Goal: Contribute content

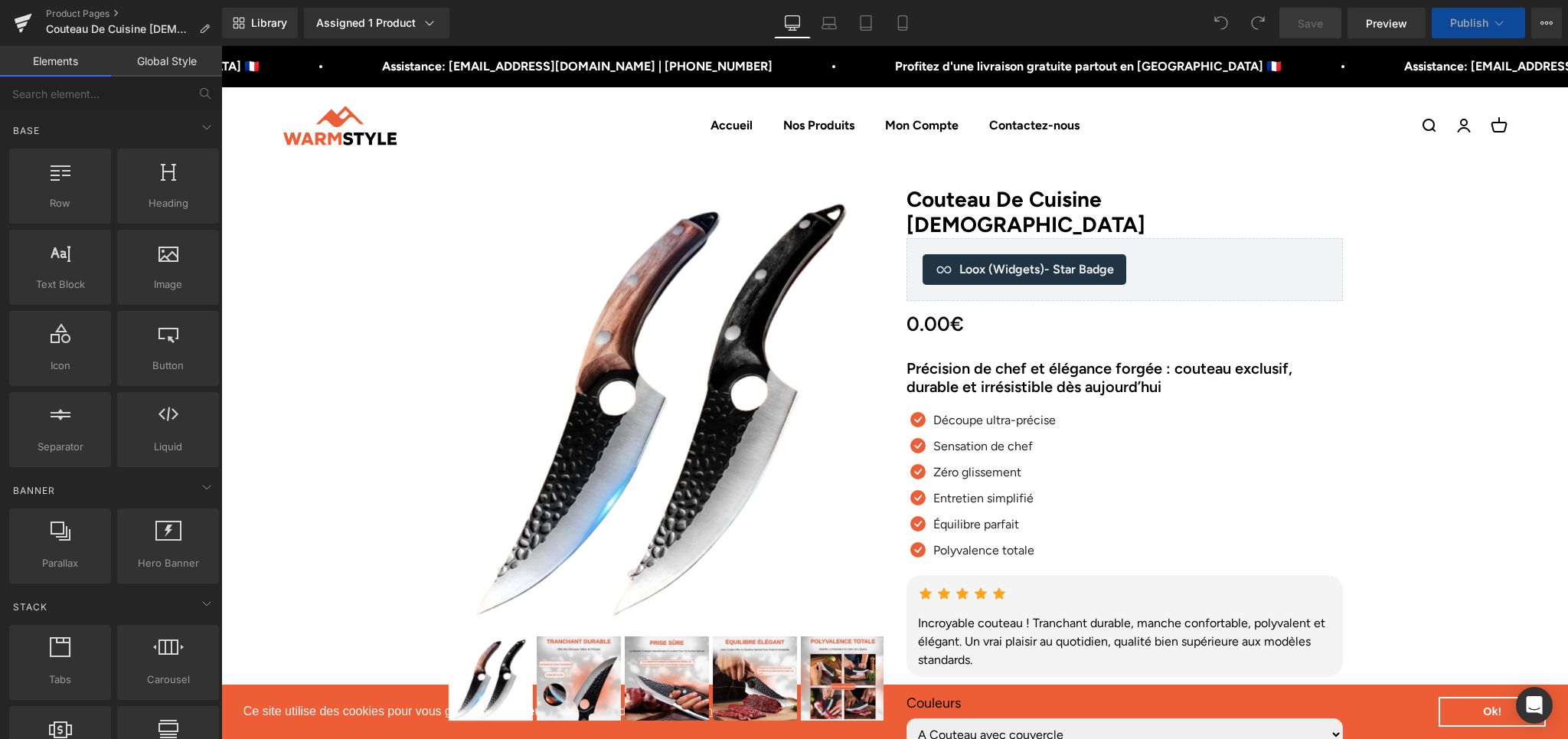
scroll to position [450, 0]
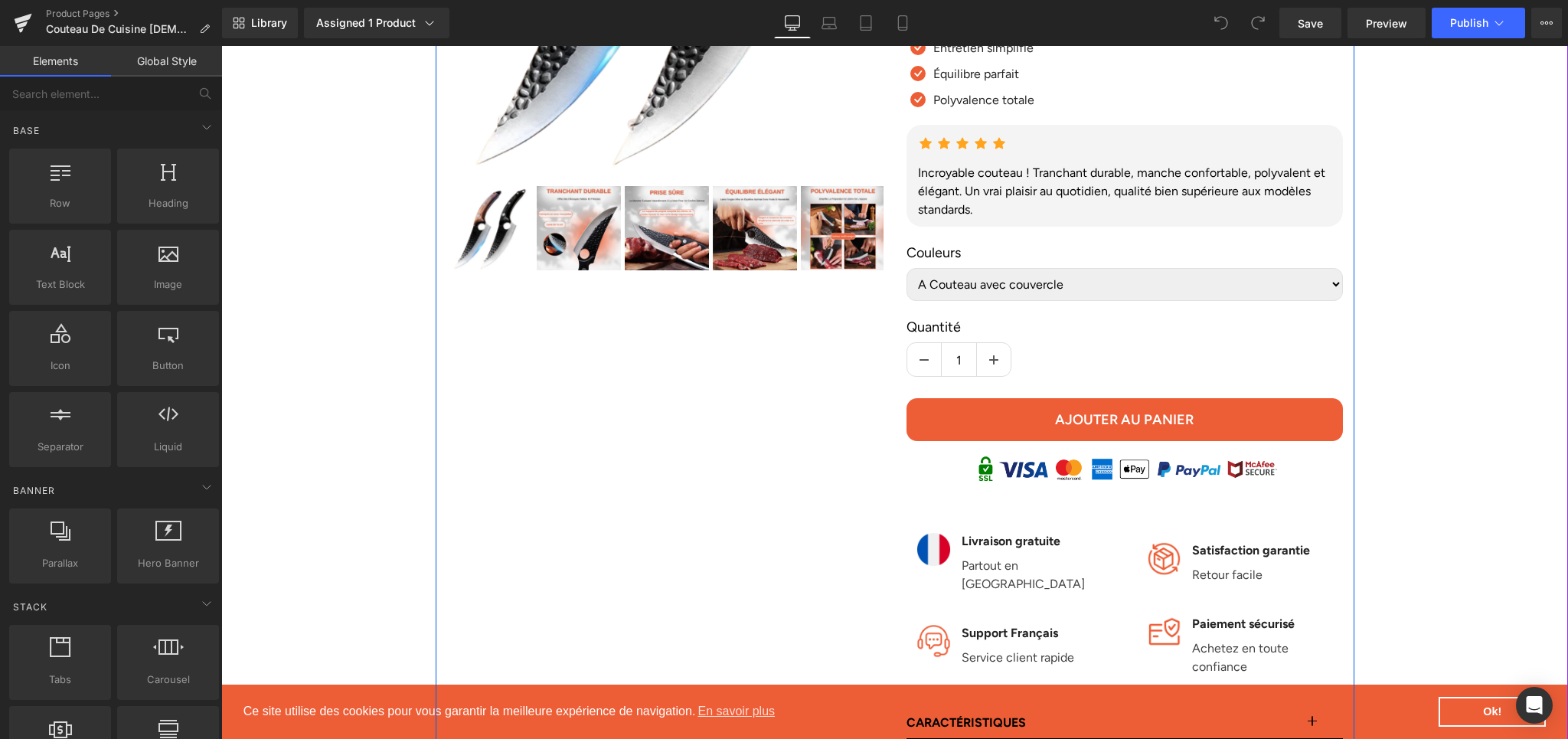
click at [1331, 268] on select "A Couteau avec couvercle B Couteau avec couvercle" at bounding box center [1125, 284] width 436 height 33
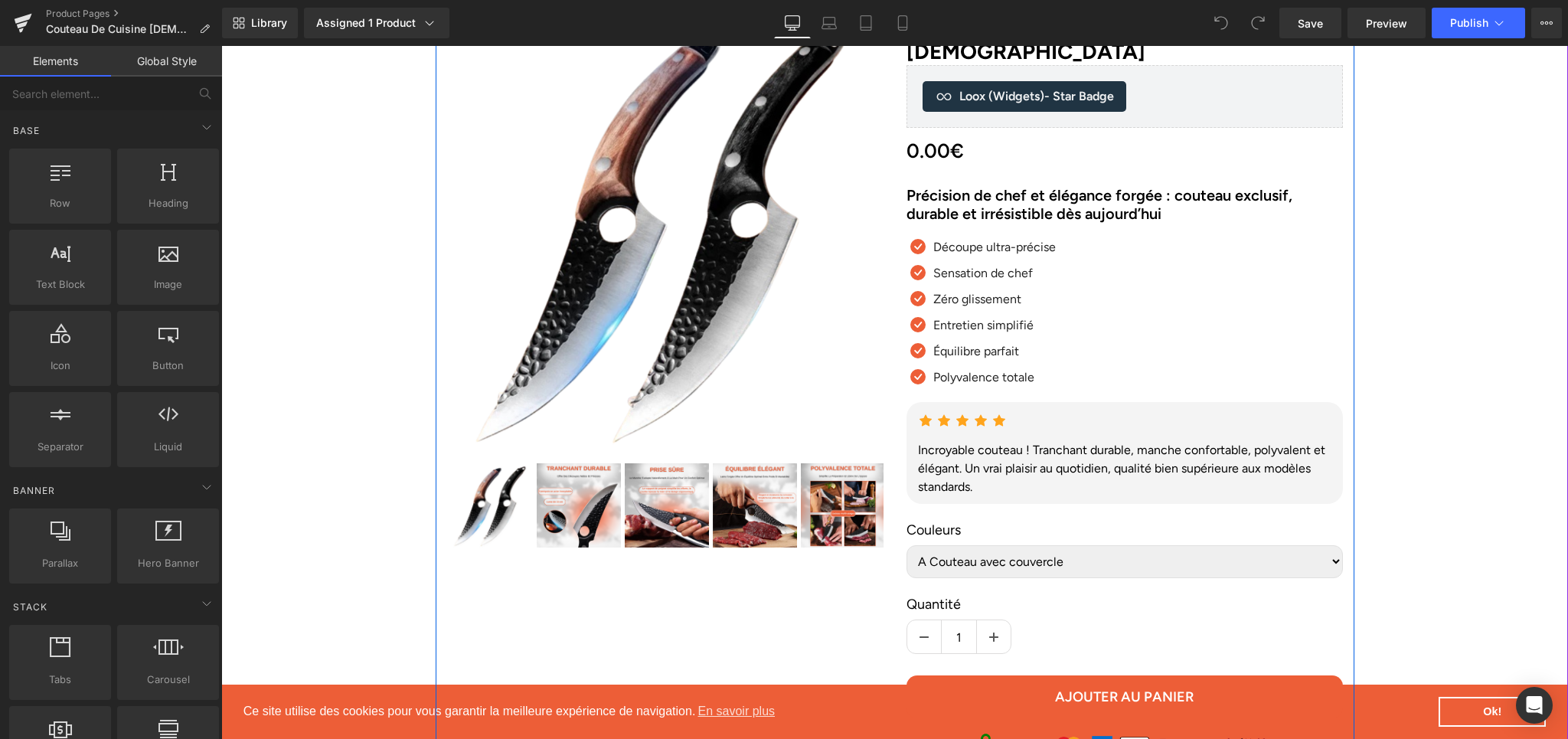
scroll to position [0, 0]
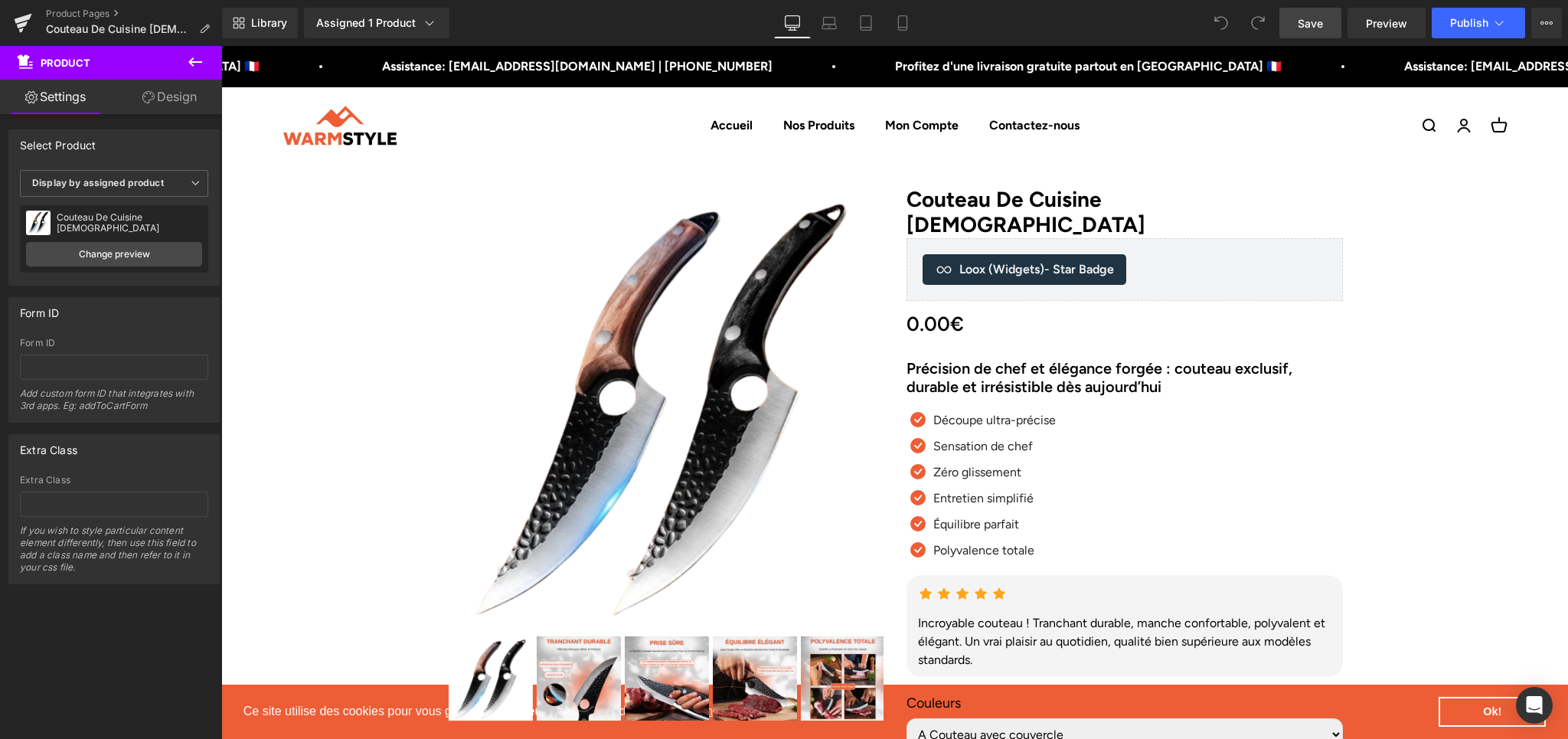
click at [1330, 27] on link "Save" at bounding box center [1310, 23] width 62 height 31
click at [15, 28] on icon at bounding box center [24, 23] width 19 height 39
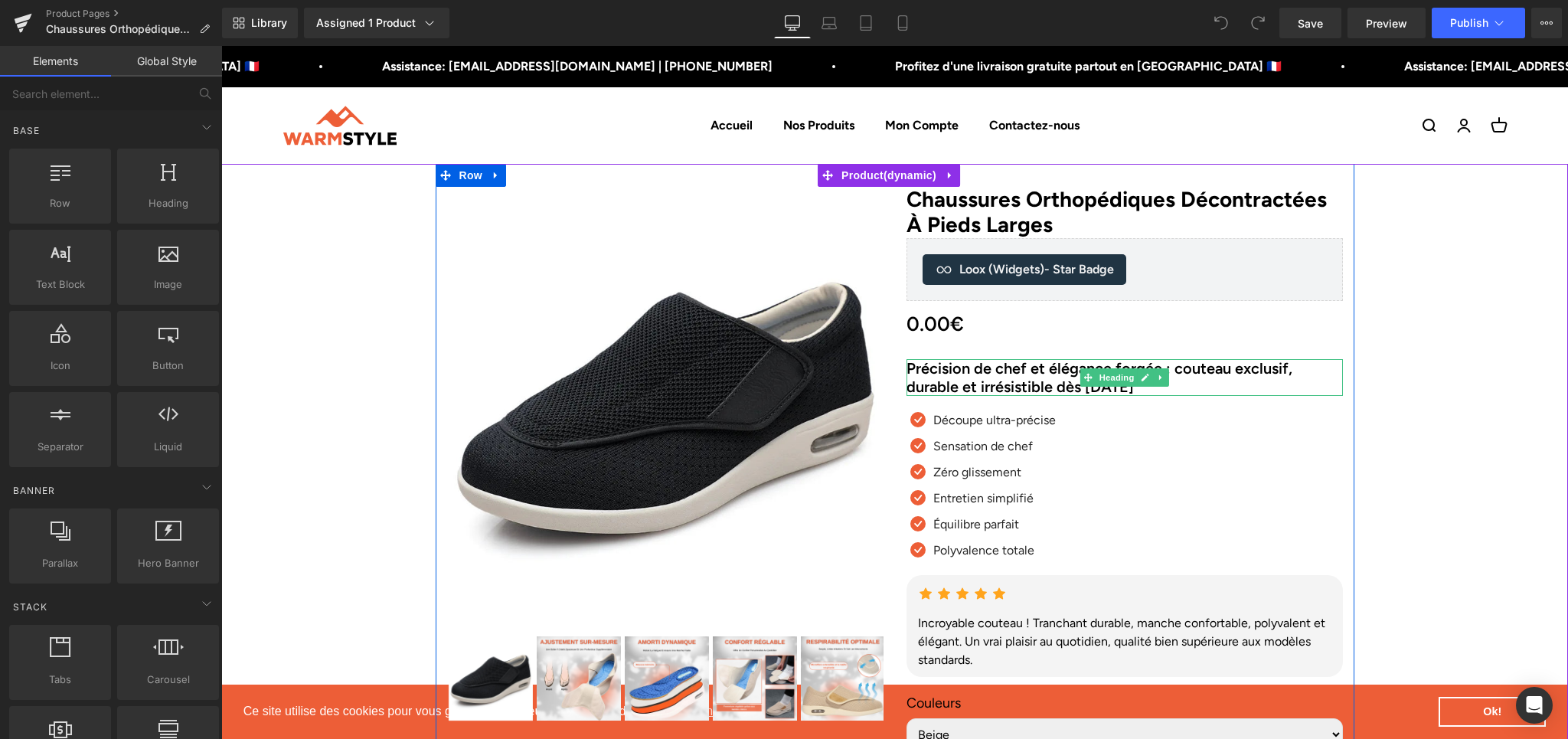
click at [933, 377] on h2 "Précision de chef et élégance forgée : couteau exclusif, durable et irrésistibl…" at bounding box center [1125, 377] width 436 height 37
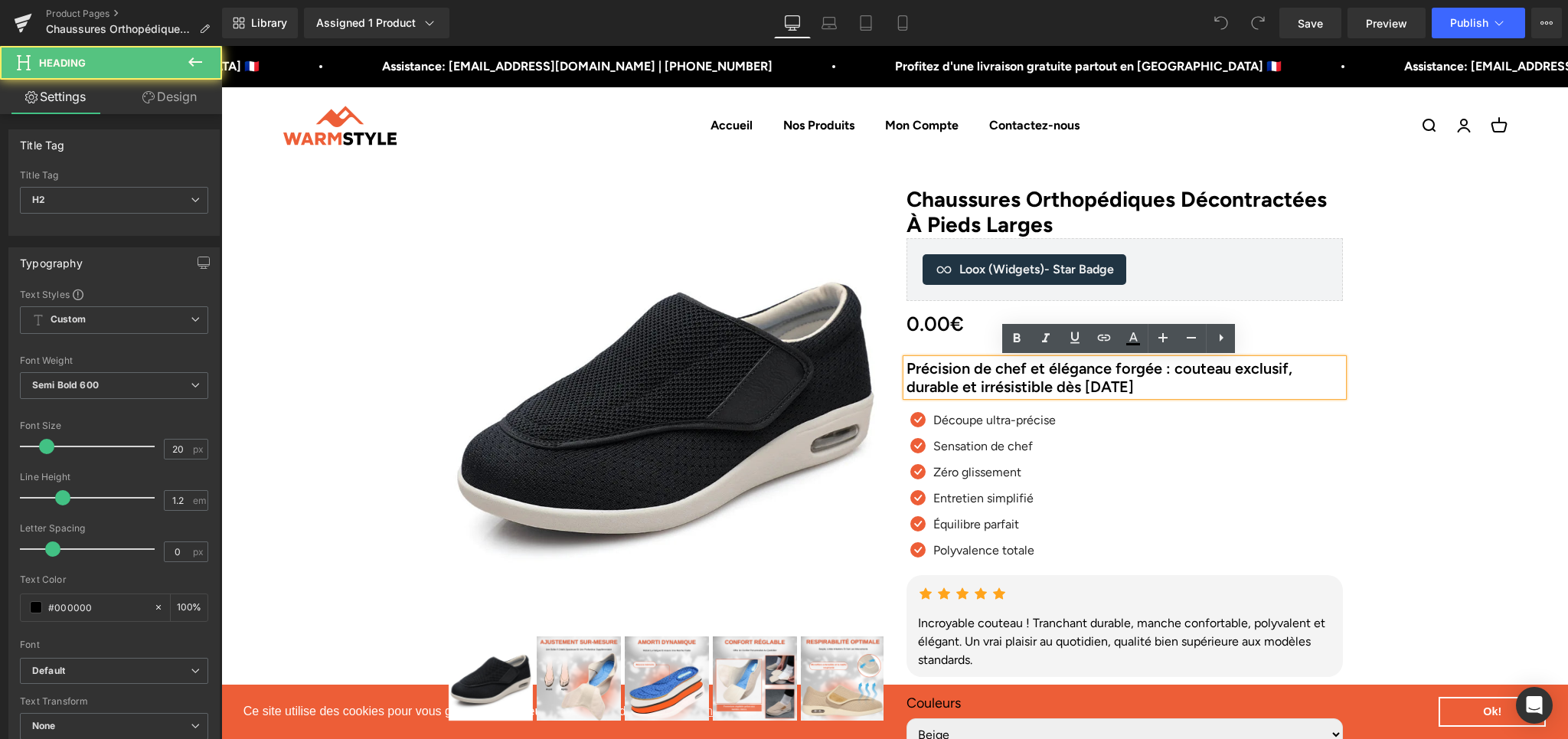
click at [933, 376] on h2 "Précision de chef et élégance forgée : couteau exclusif, durable et irrésistibl…" at bounding box center [1125, 377] width 436 height 37
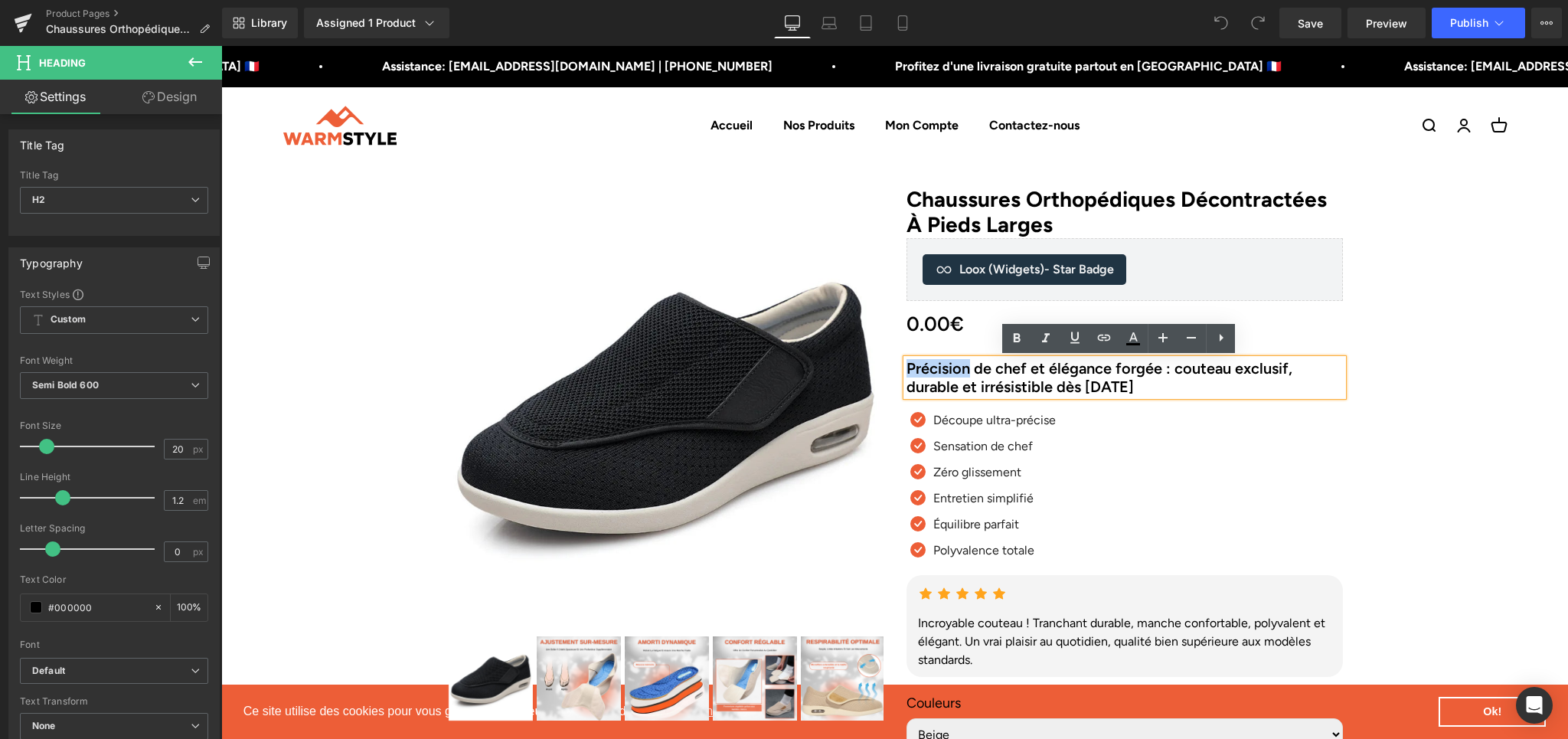
click at [933, 376] on h2 "Précision de chef et élégance forgée : couteau exclusif, durable et irrésistibl…" at bounding box center [1125, 377] width 436 height 37
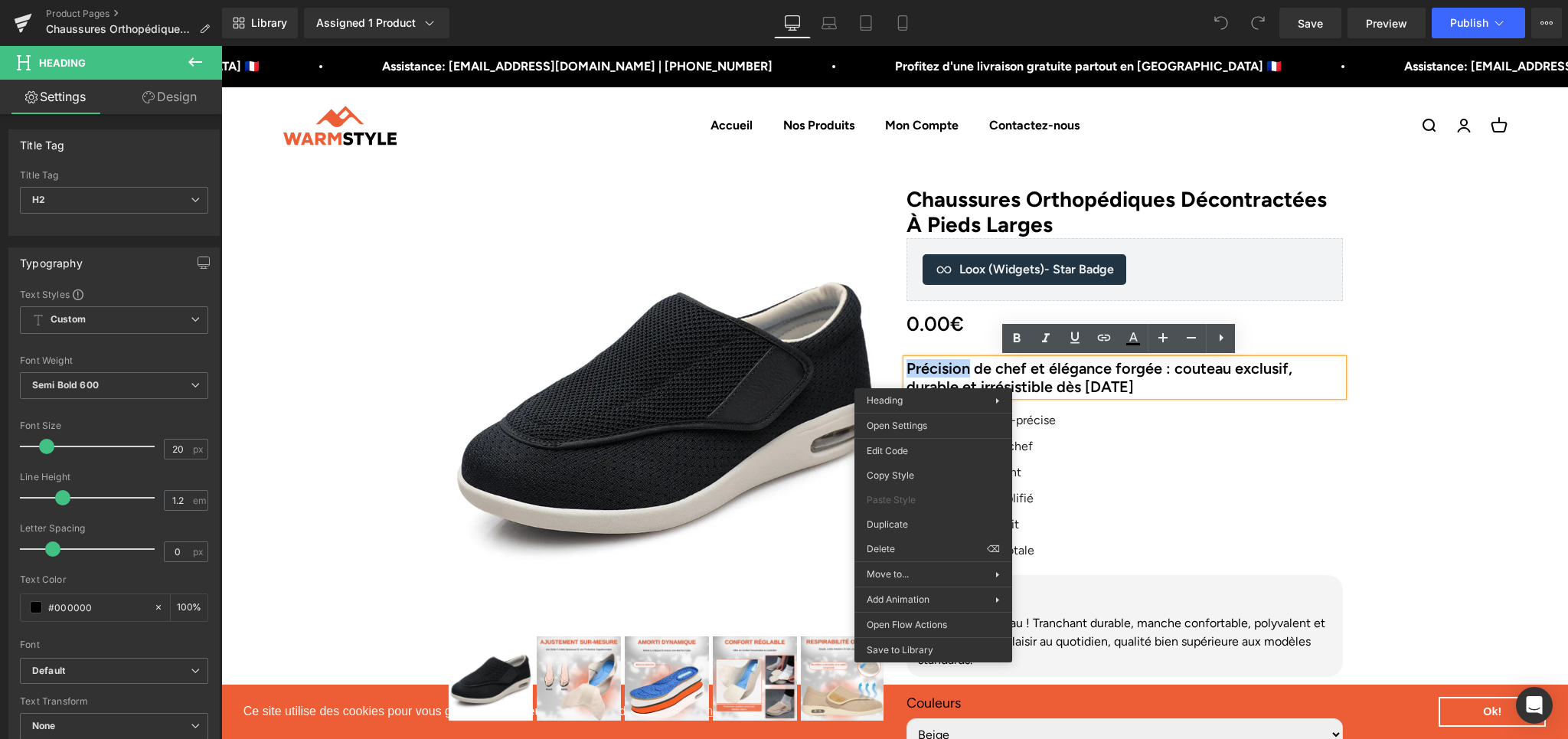
paste div
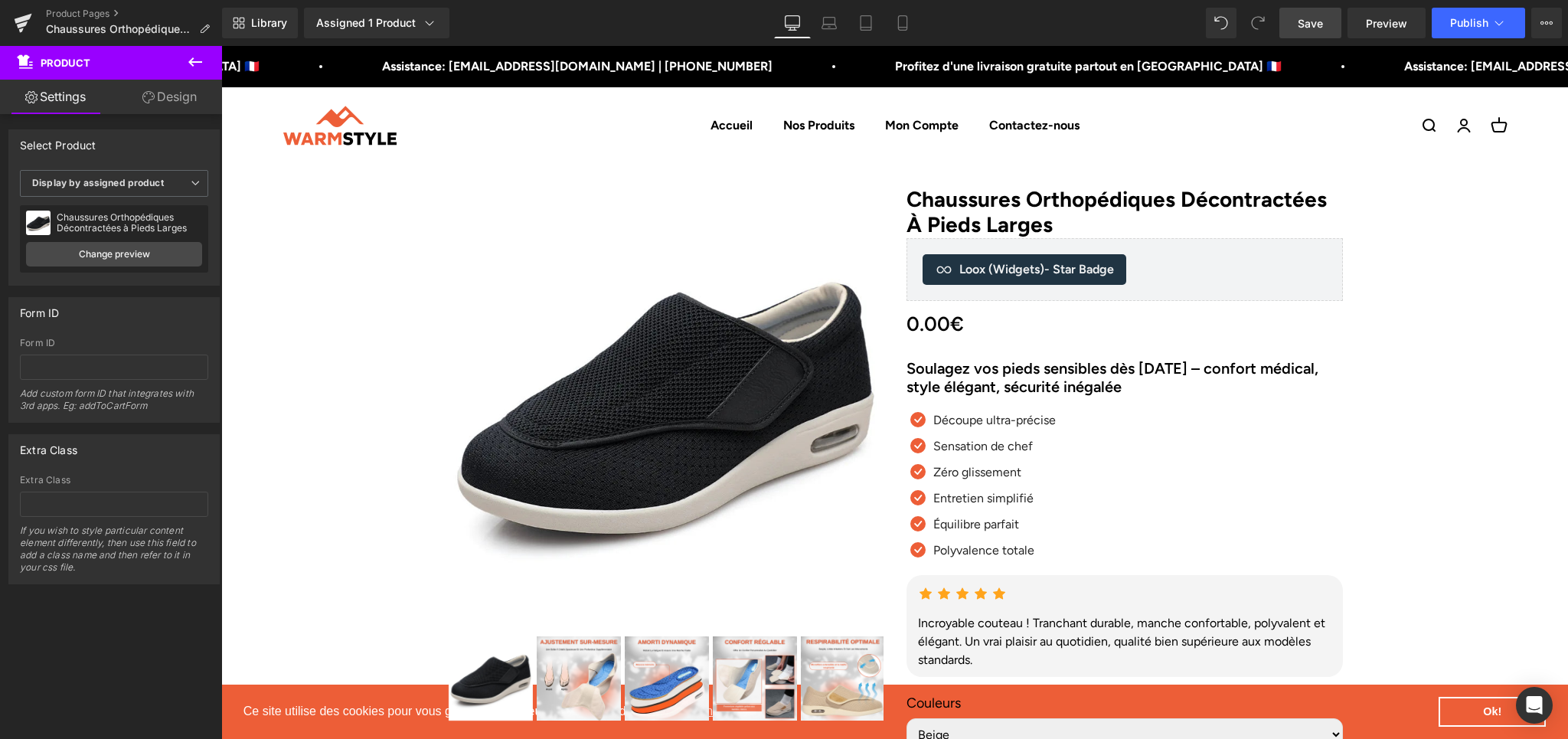
click at [1313, 36] on link "Save" at bounding box center [1310, 23] width 62 height 31
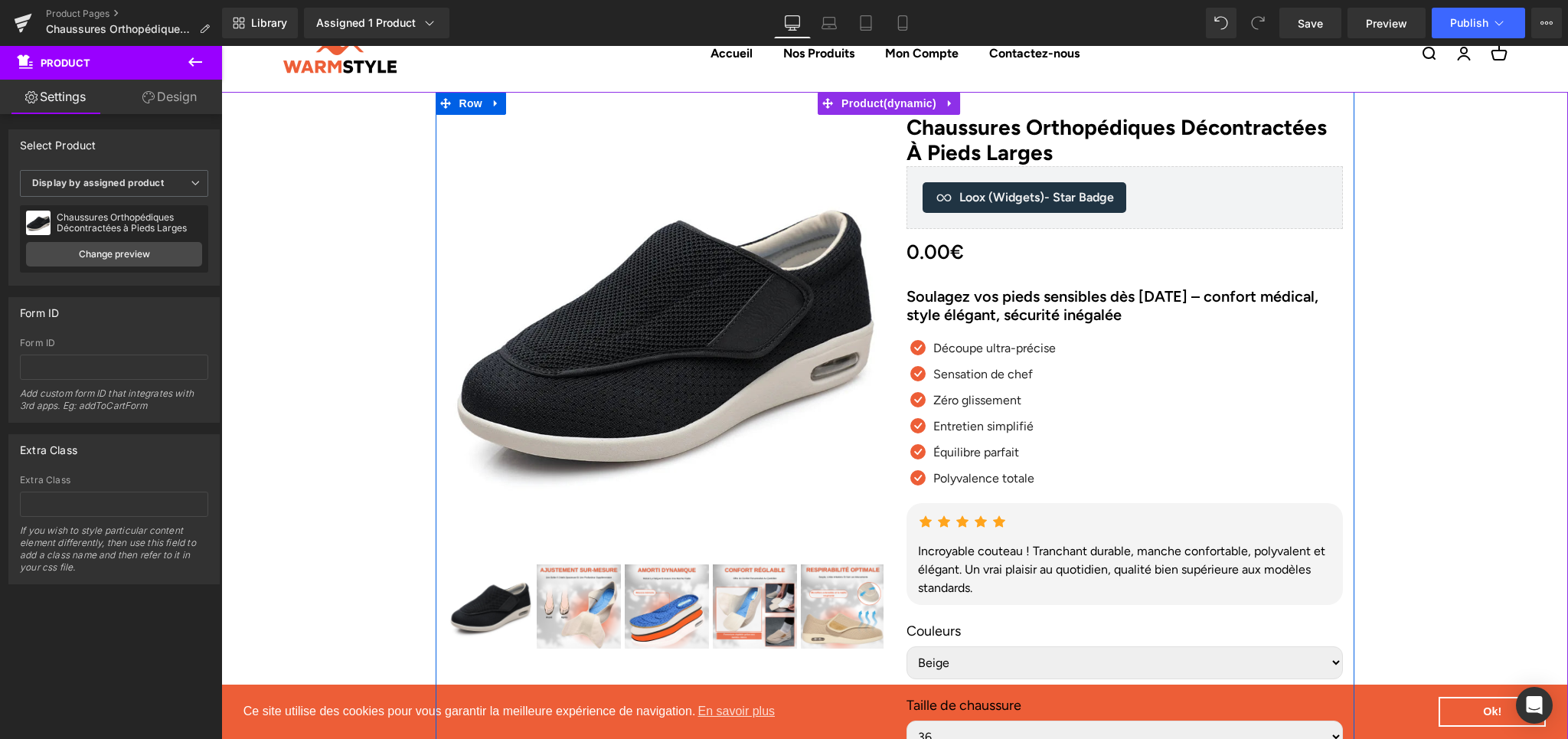
scroll to position [92, 0]
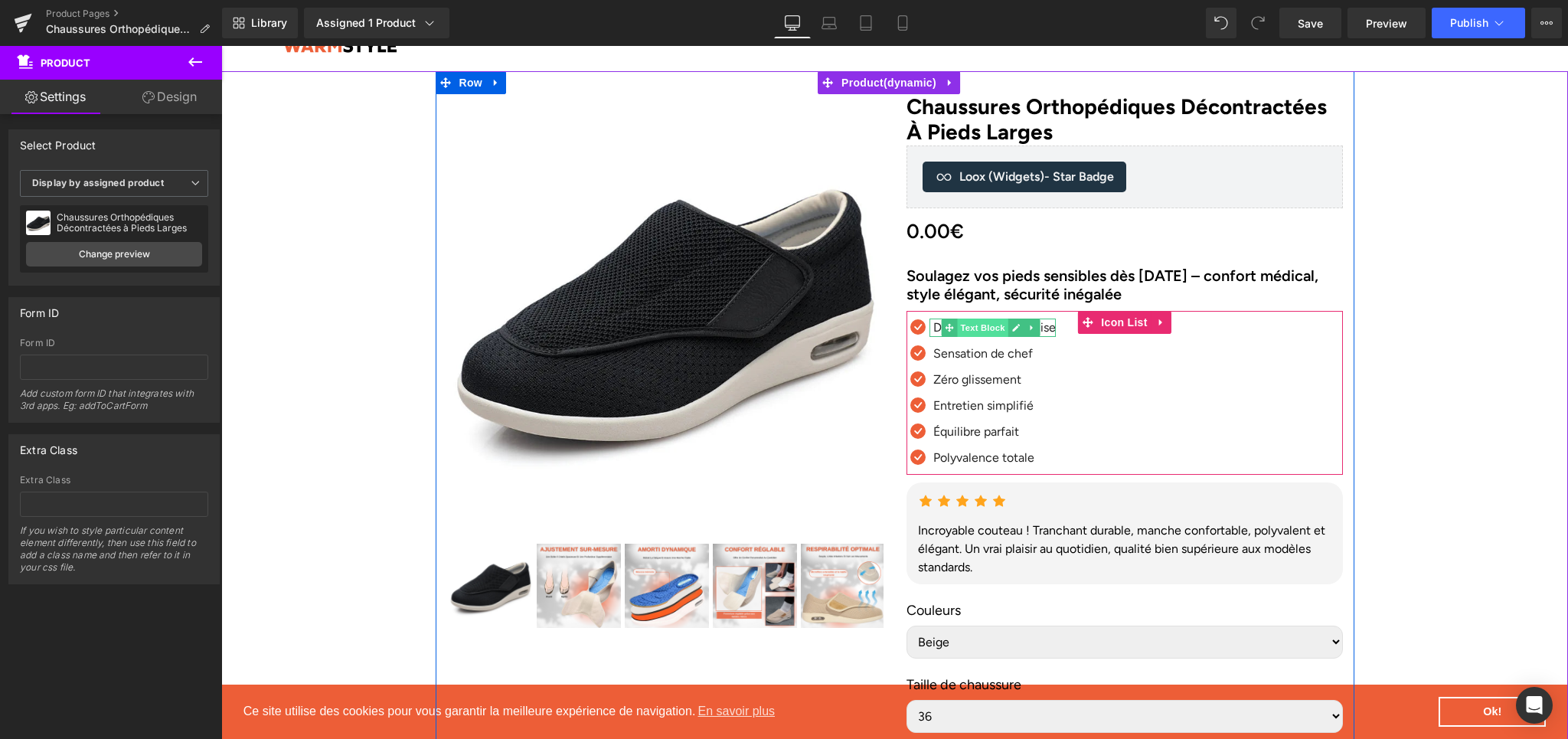
click at [998, 325] on span "Text Block" at bounding box center [983, 328] width 51 height 19
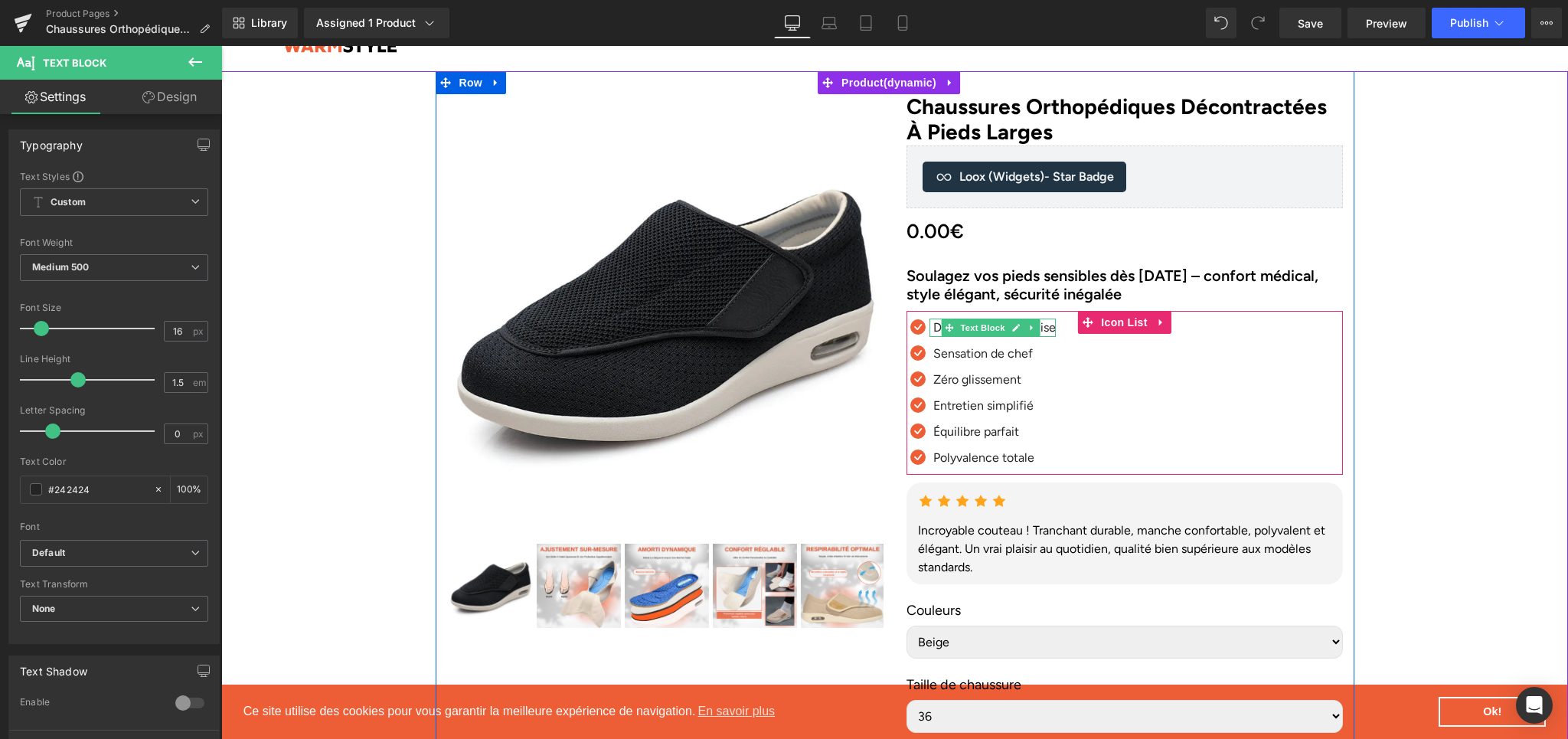
click at [1038, 326] on p "Découpe ultra-précise" at bounding box center [994, 328] width 122 height 19
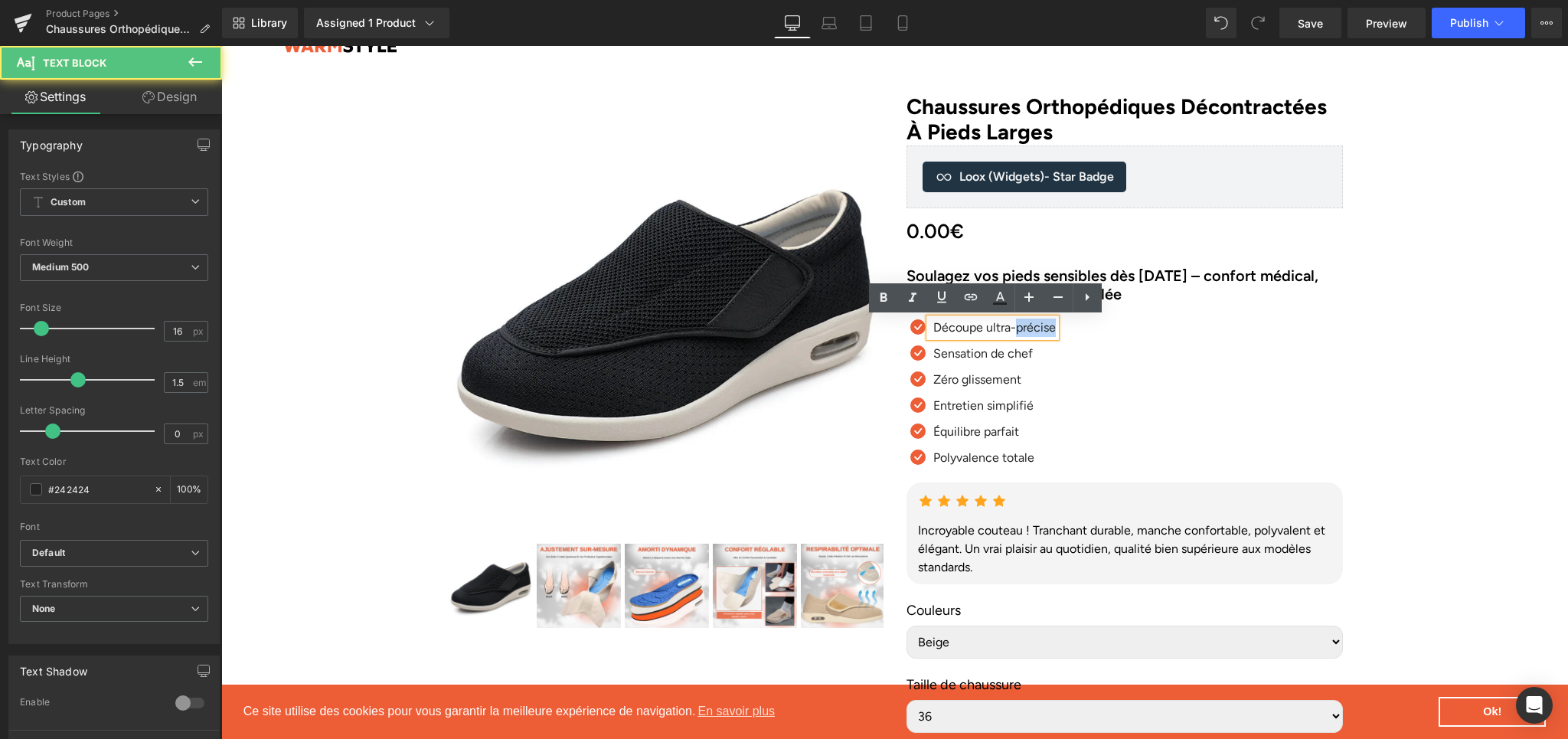
click at [1038, 326] on p "Découpe ultra-précise" at bounding box center [994, 328] width 122 height 19
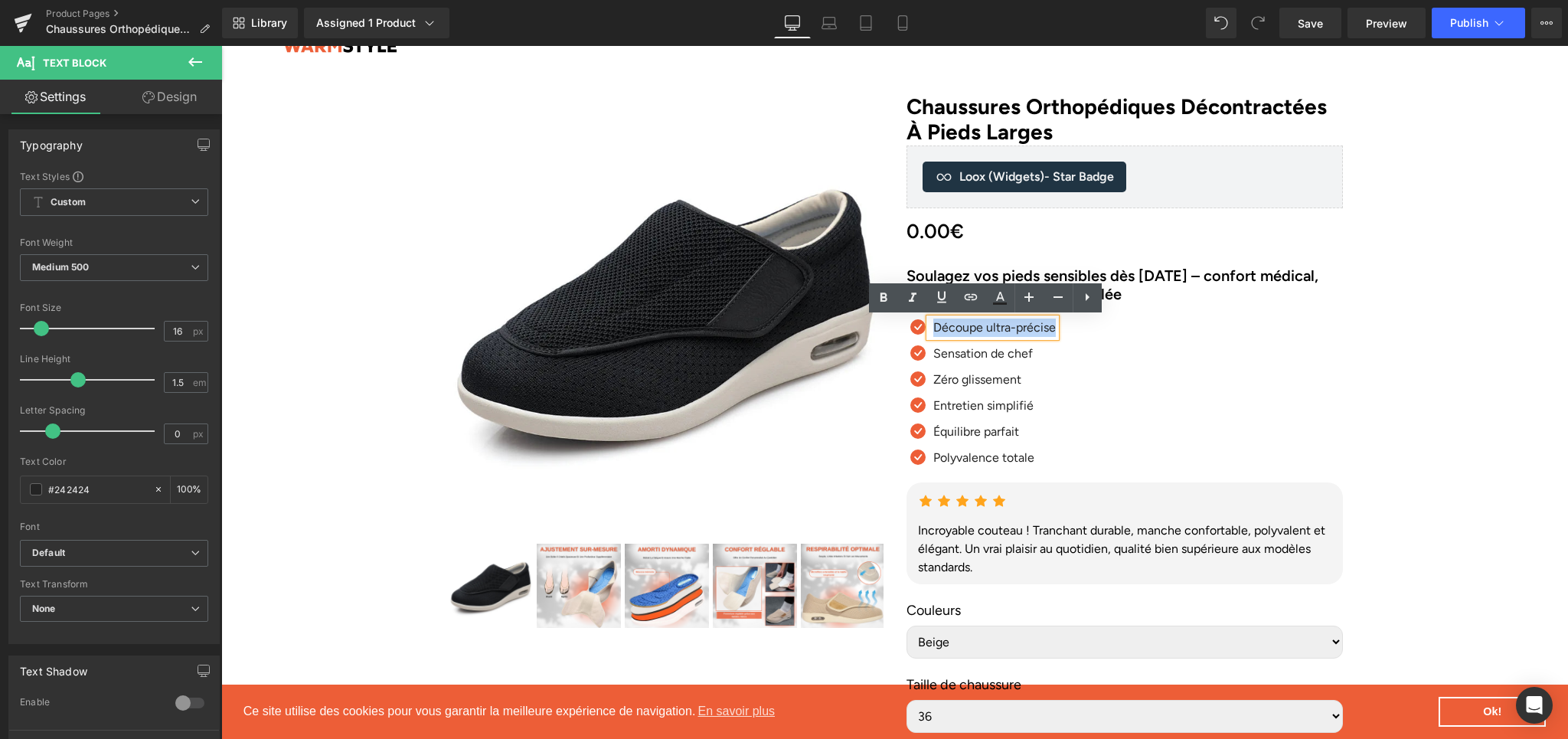
paste div
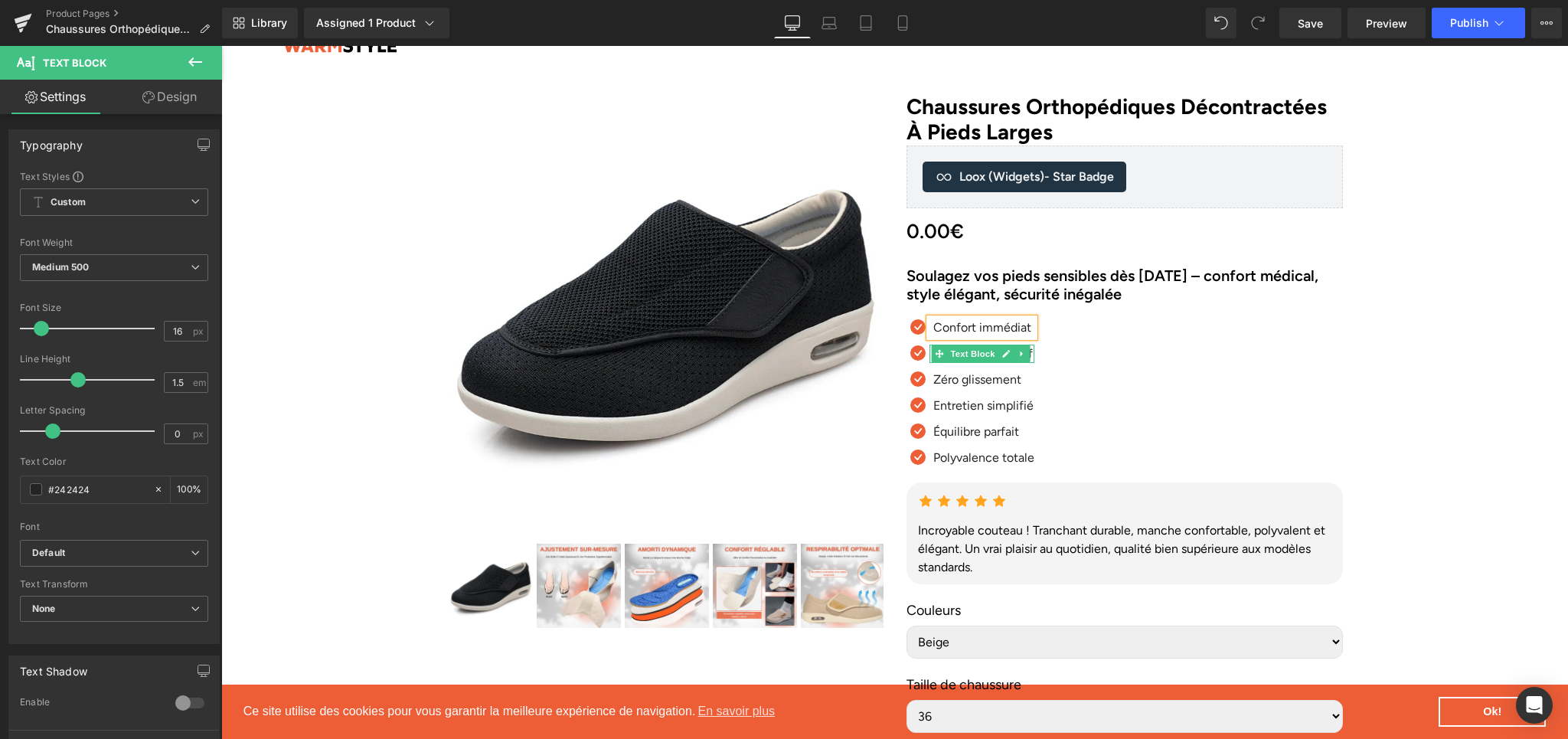
click at [1022, 354] on link at bounding box center [1022, 354] width 16 height 19
click at [944, 385] on div "Zéro glissement Text Block" at bounding box center [982, 380] width 105 height 19
click at [1070, 407] on div "Icon Confort immédiat Text Block Icon" at bounding box center [1125, 397] width 436 height 156
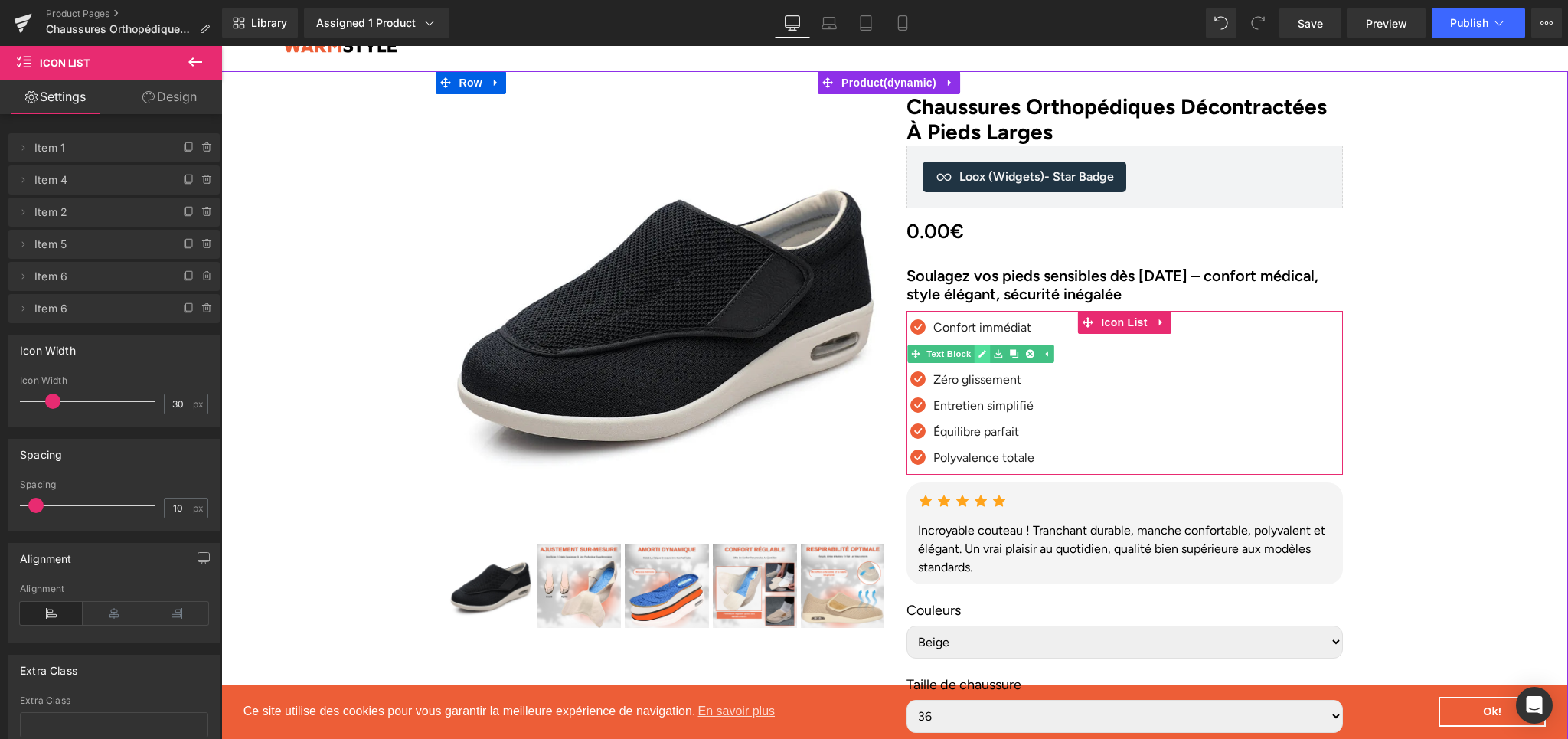
click at [974, 358] on link at bounding box center [981, 354] width 16 height 19
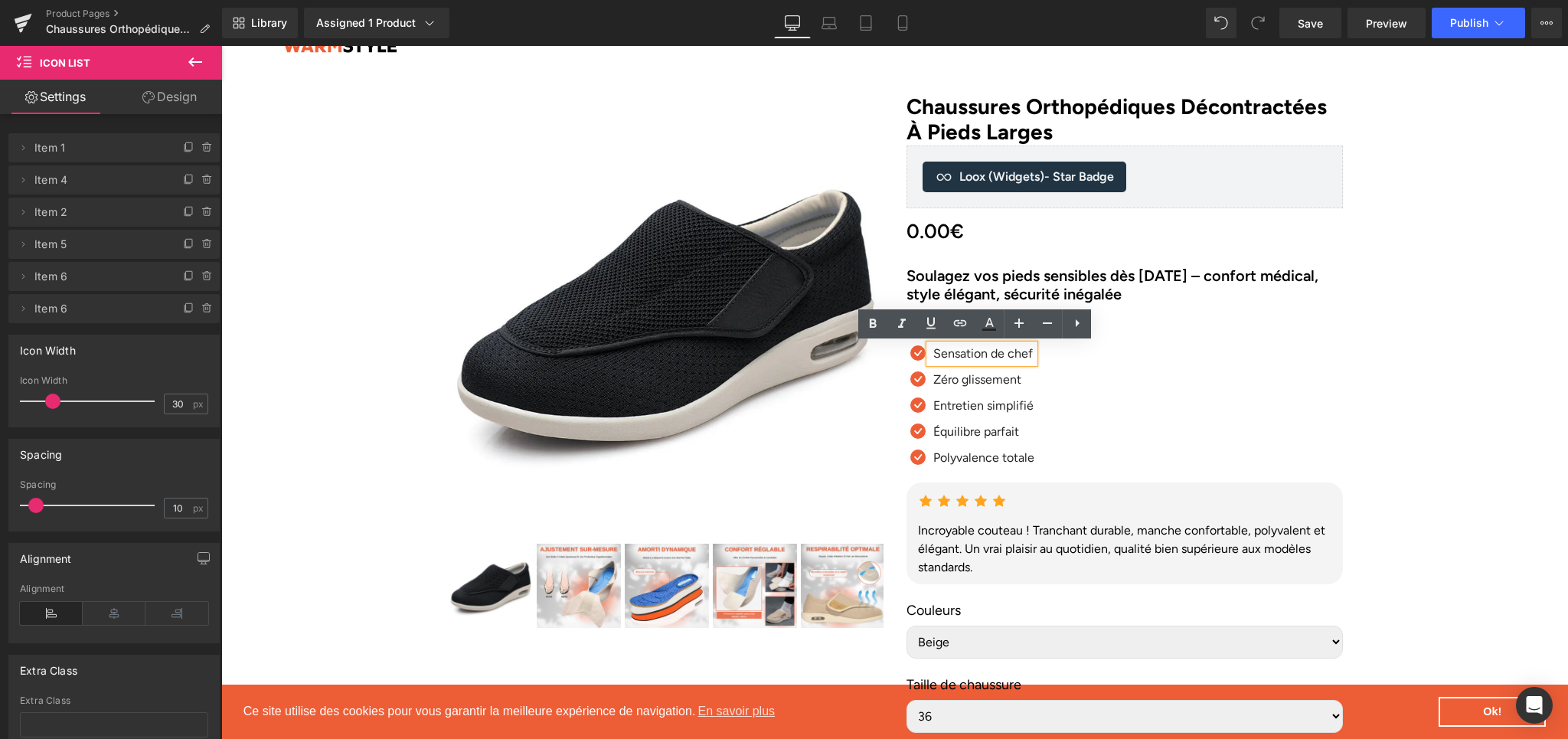
click at [941, 355] on p "Sensation de chef" at bounding box center [983, 354] width 101 height 19
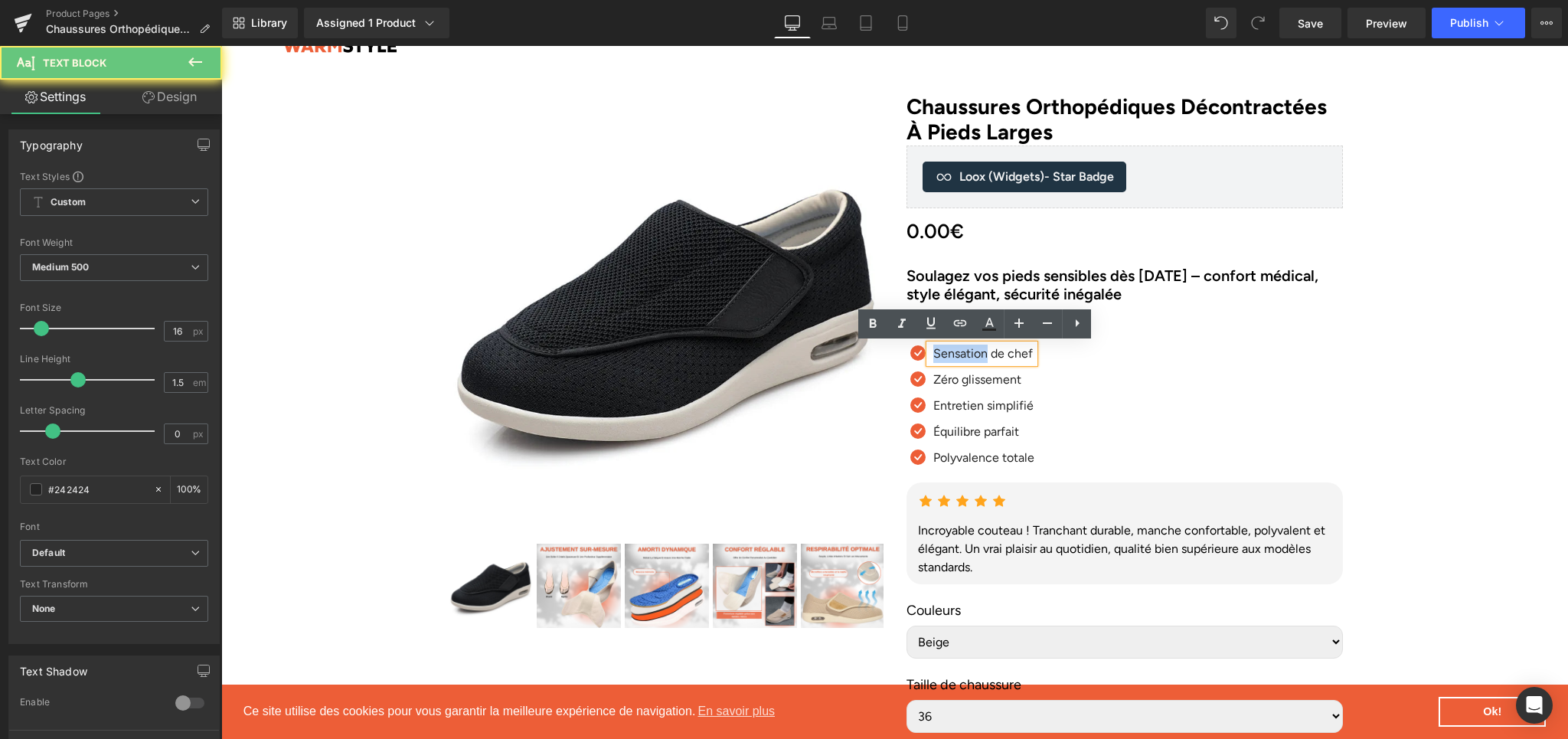
click at [941, 355] on p "Sensation de chef" at bounding box center [983, 354] width 101 height 19
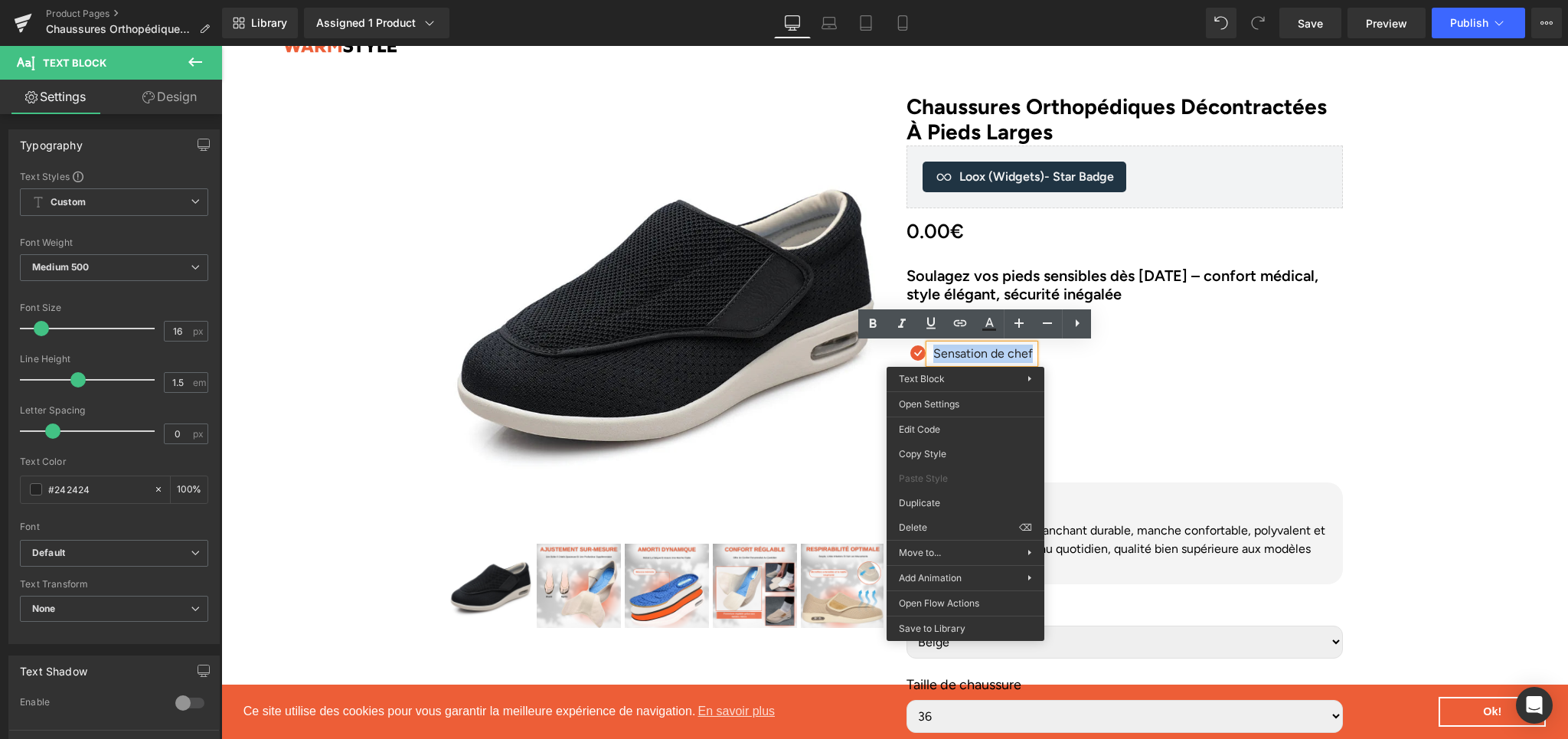
paste div
click at [1094, 373] on div "Icon Confort immédiat Text Block Icon" at bounding box center [1125, 397] width 436 height 156
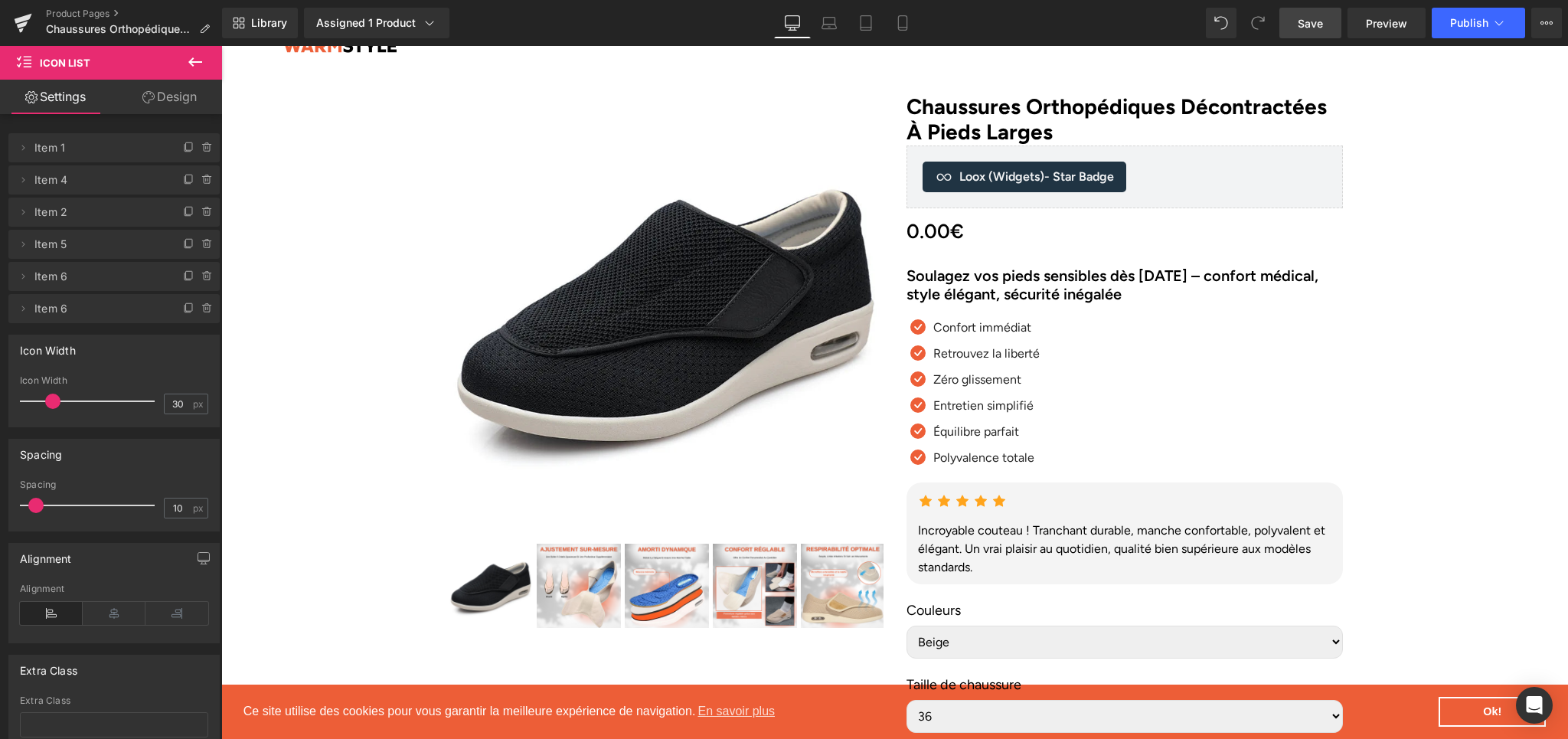
click at [1298, 26] on link "Save" at bounding box center [1310, 23] width 62 height 31
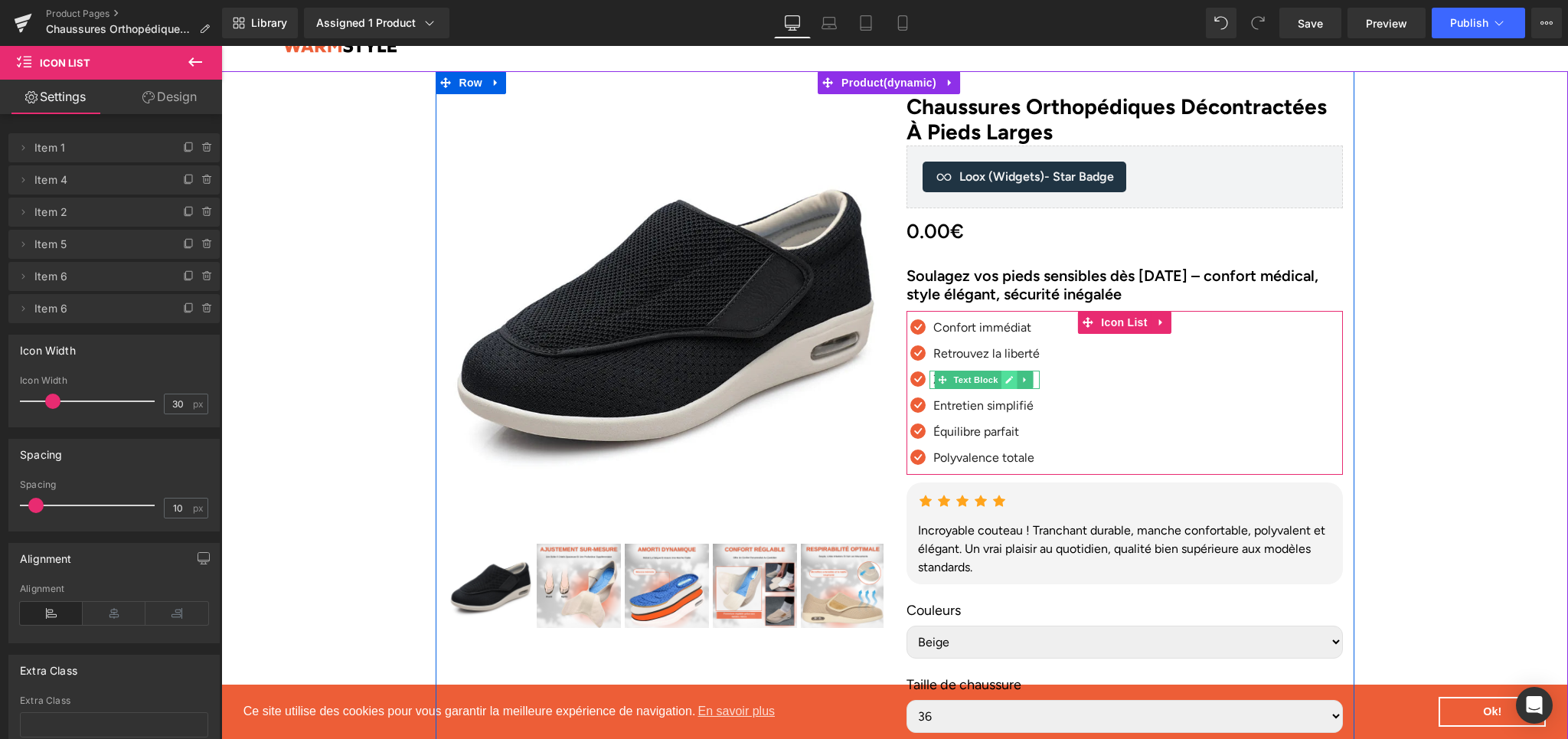
click at [1005, 378] on icon at bounding box center [1008, 380] width 8 height 9
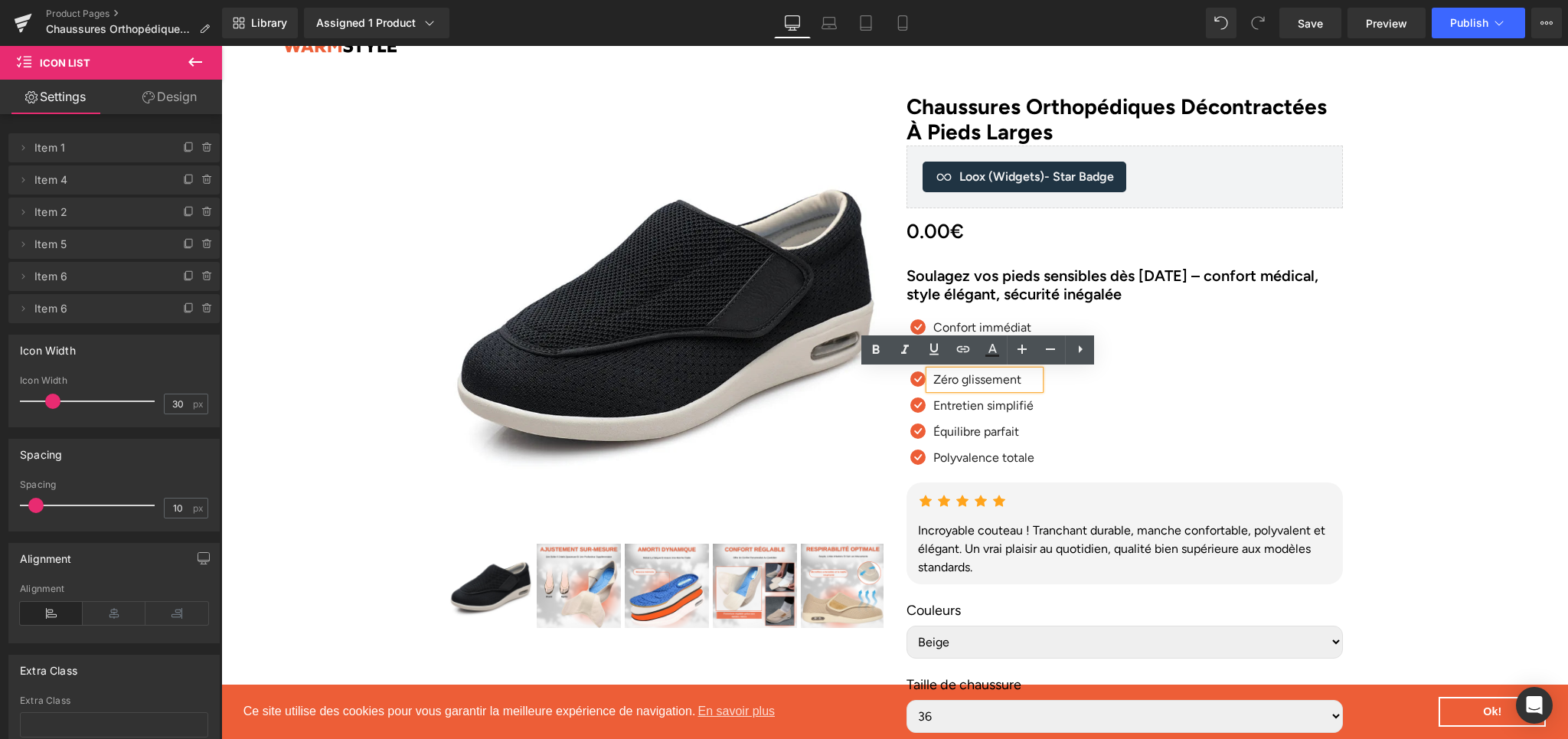
click at [981, 383] on p "Zéro glissement" at bounding box center [986, 380] width 106 height 19
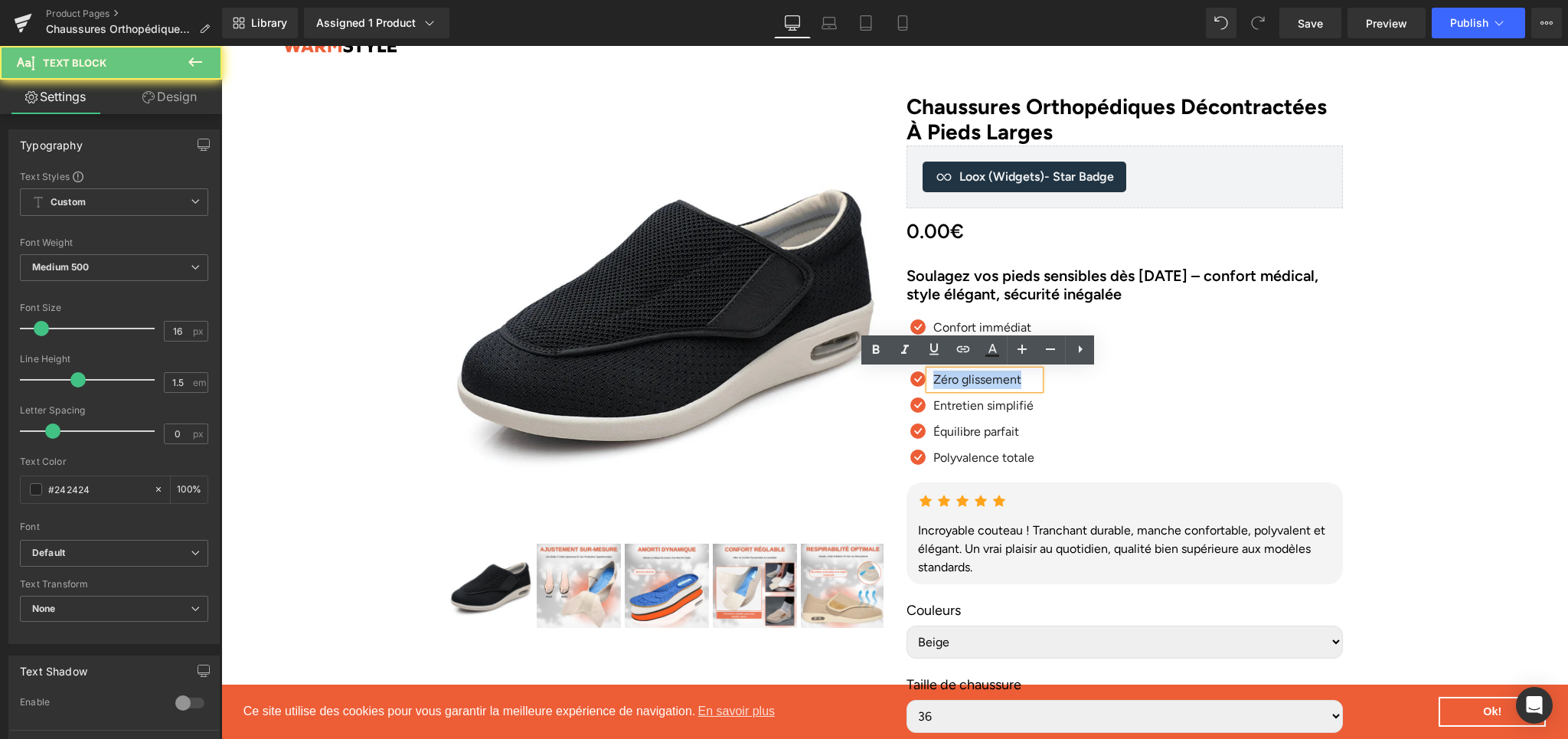
click at [981, 383] on p "Zéro glissement" at bounding box center [986, 380] width 106 height 19
paste div
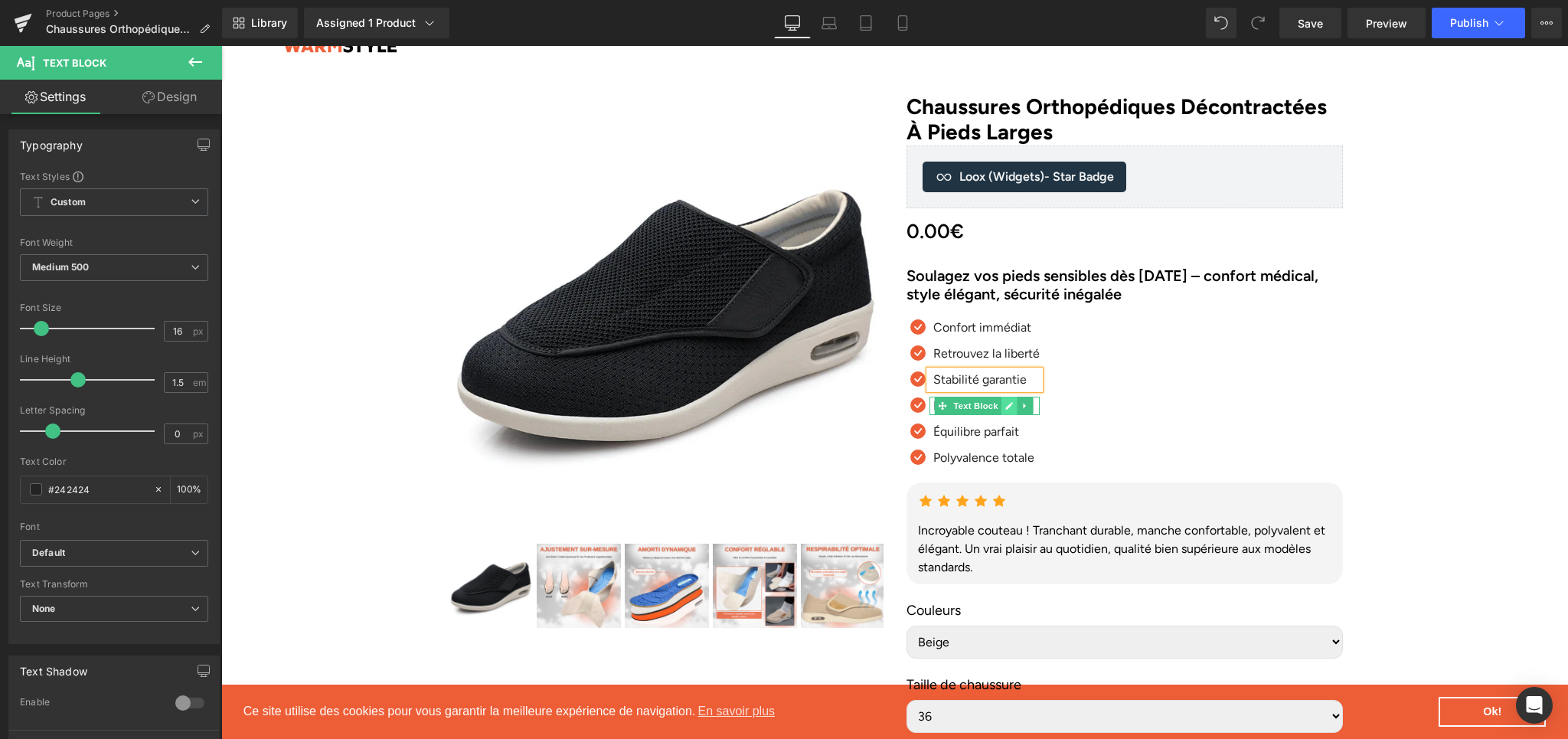
click at [1005, 401] on icon at bounding box center [1008, 406] width 8 height 9
click at [952, 402] on p "Entretien simplifié" at bounding box center [986, 406] width 106 height 19
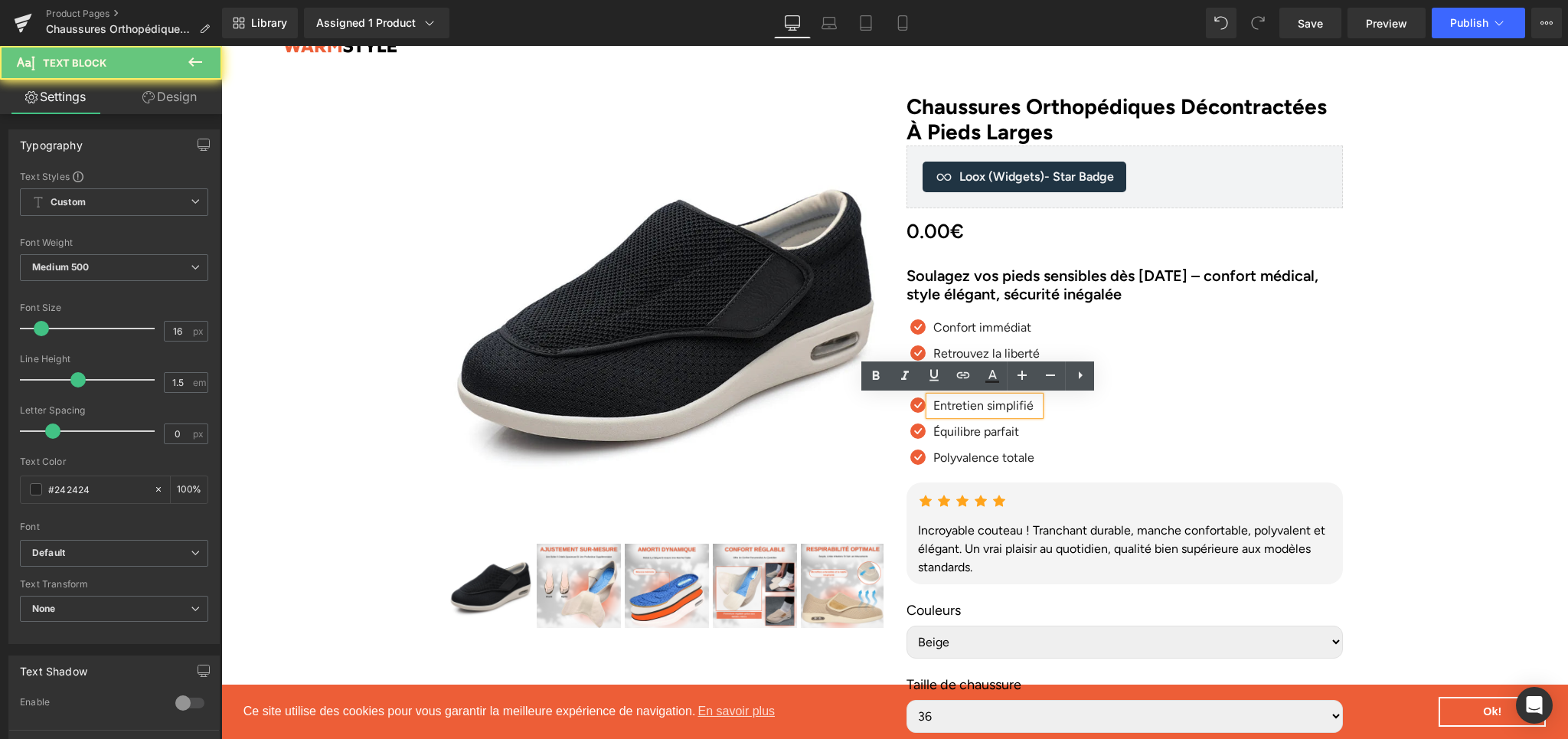
click at [952, 402] on p "Entretien simplifié" at bounding box center [986, 406] width 106 height 19
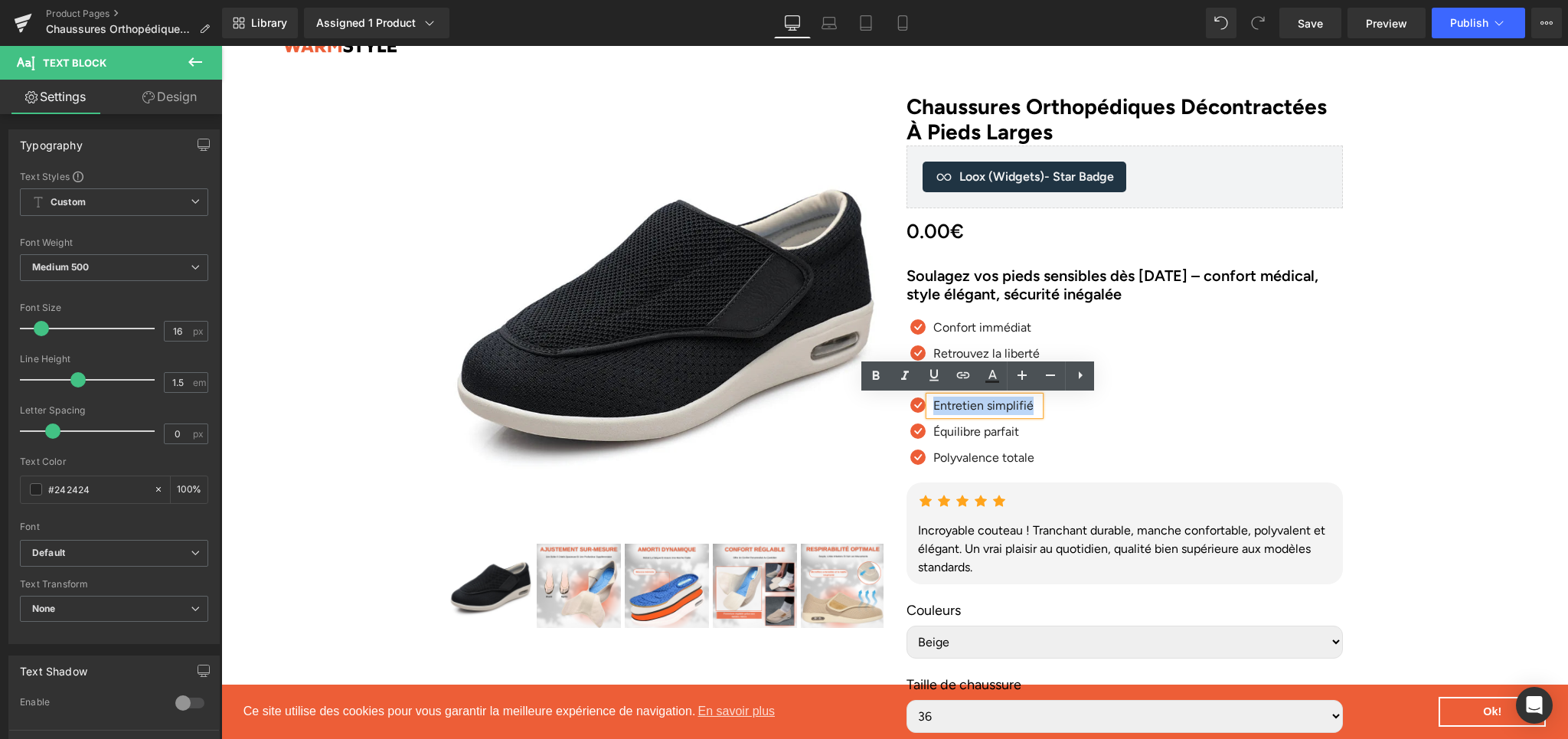
paste div
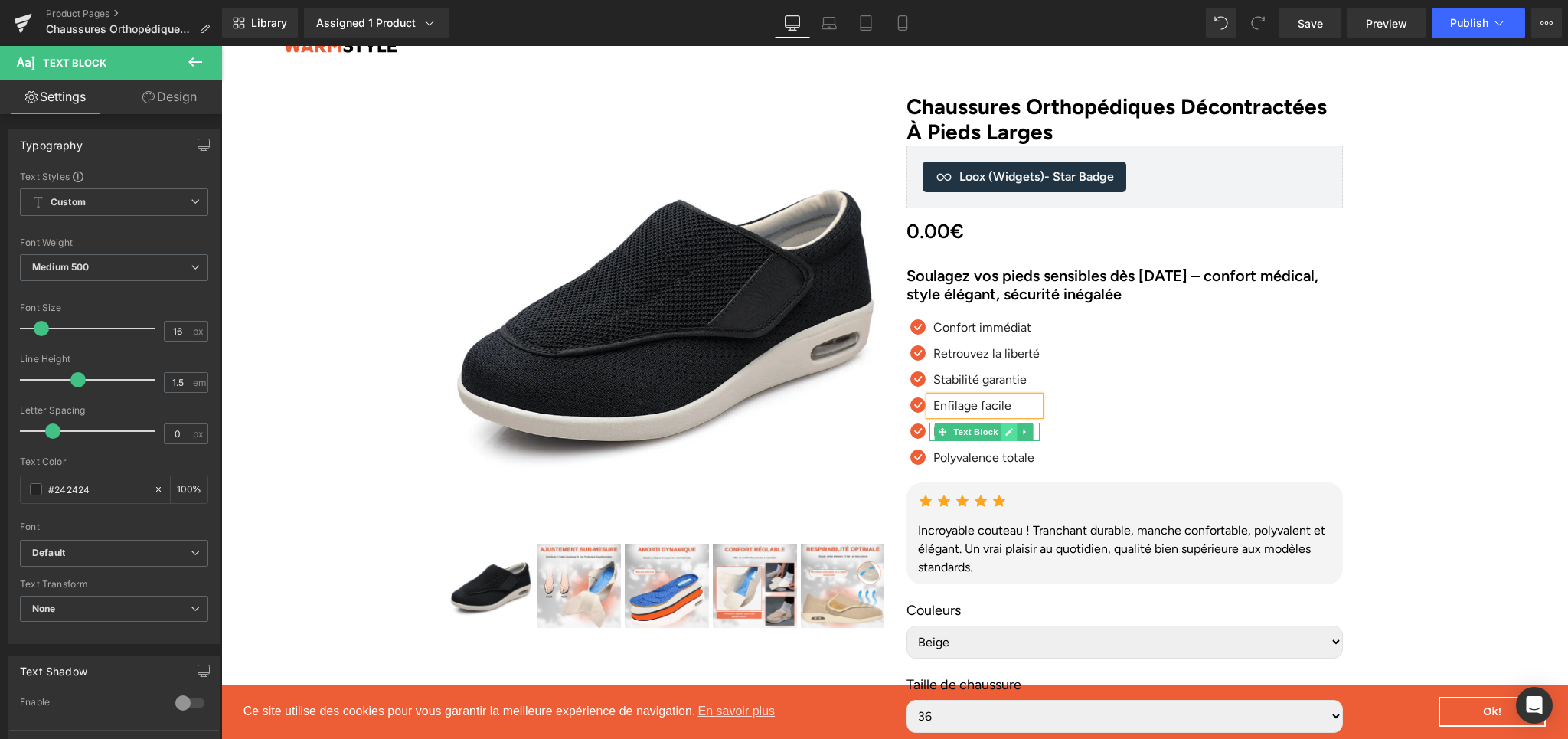
click at [1006, 432] on icon at bounding box center [1009, 432] width 8 height 8
click at [945, 434] on p "Équilibre parfait" at bounding box center [986, 432] width 106 height 19
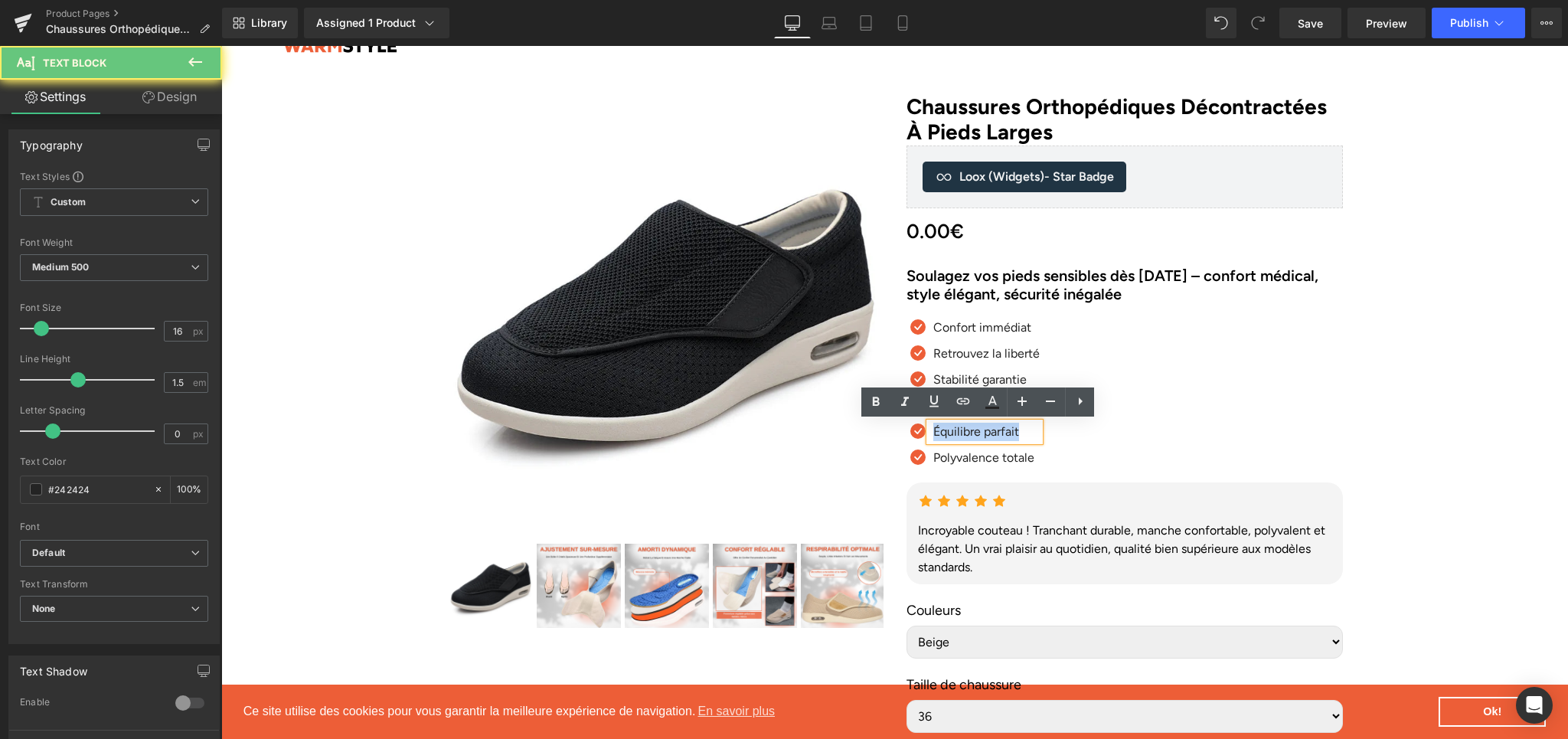
click at [945, 434] on p "Équilibre parfait" at bounding box center [986, 432] width 106 height 19
paste div
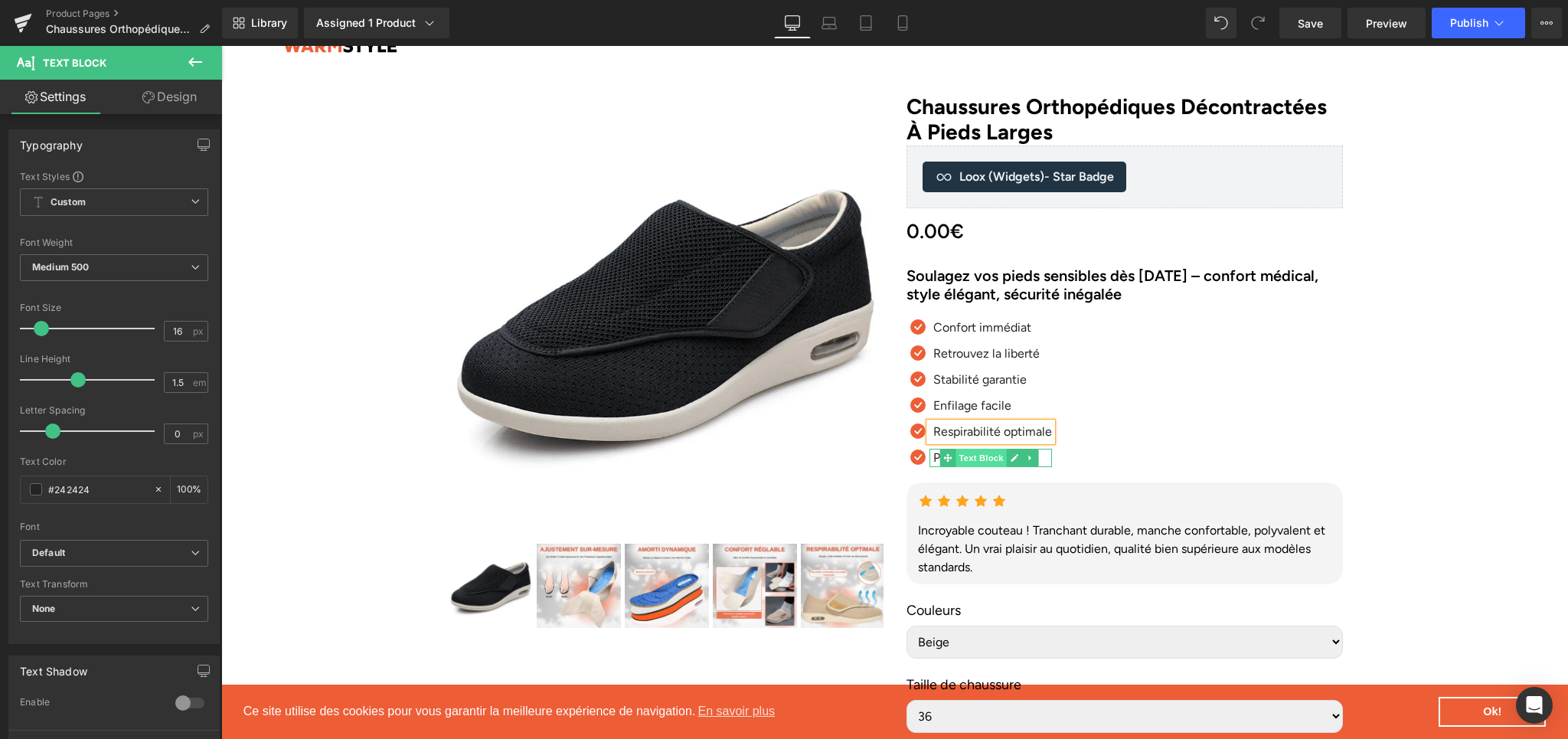
click at [957, 457] on span "Text Block" at bounding box center [982, 458] width 51 height 19
click at [1014, 460] on link at bounding box center [1014, 458] width 16 height 19
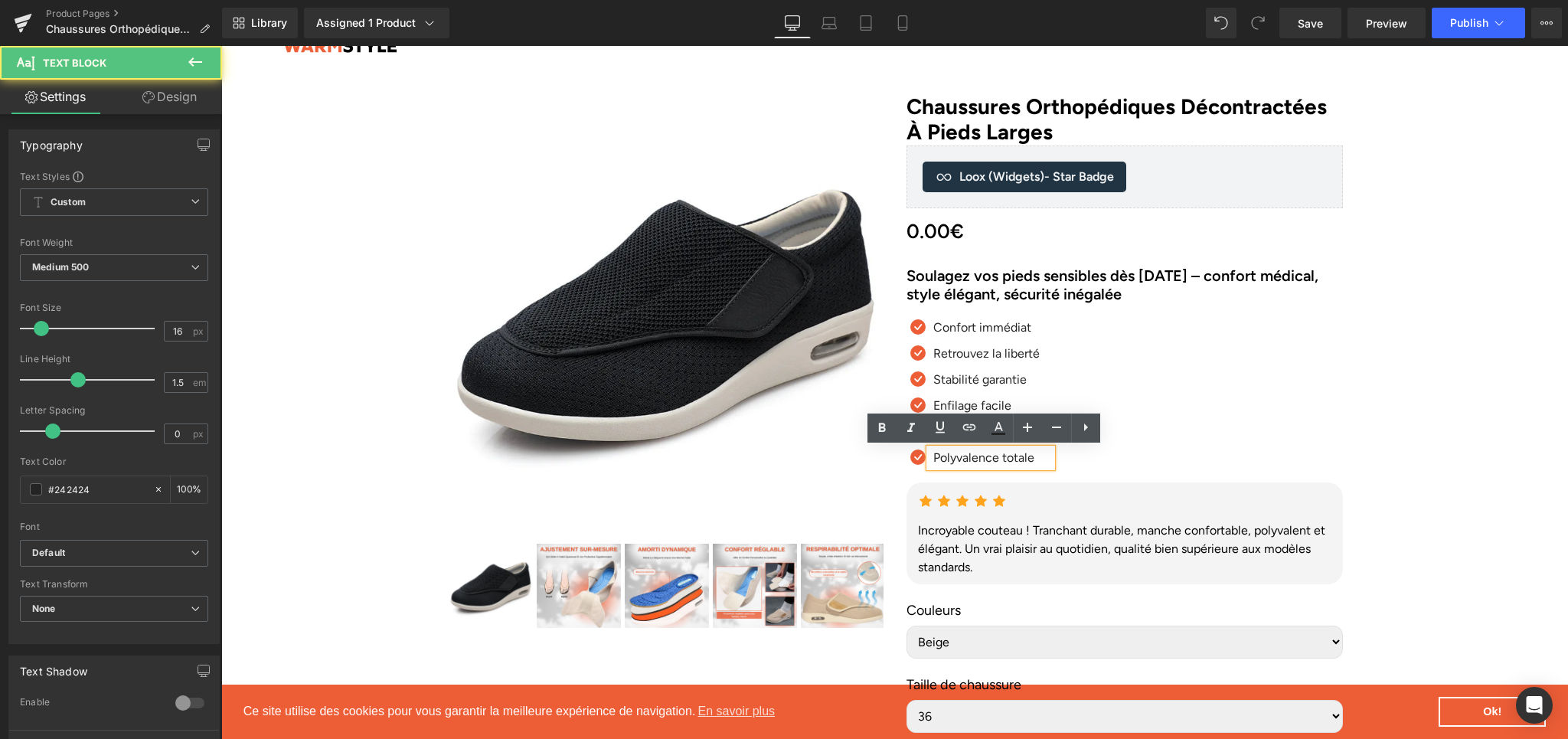
click at [967, 459] on p "Polyvalence totale" at bounding box center [992, 458] width 119 height 19
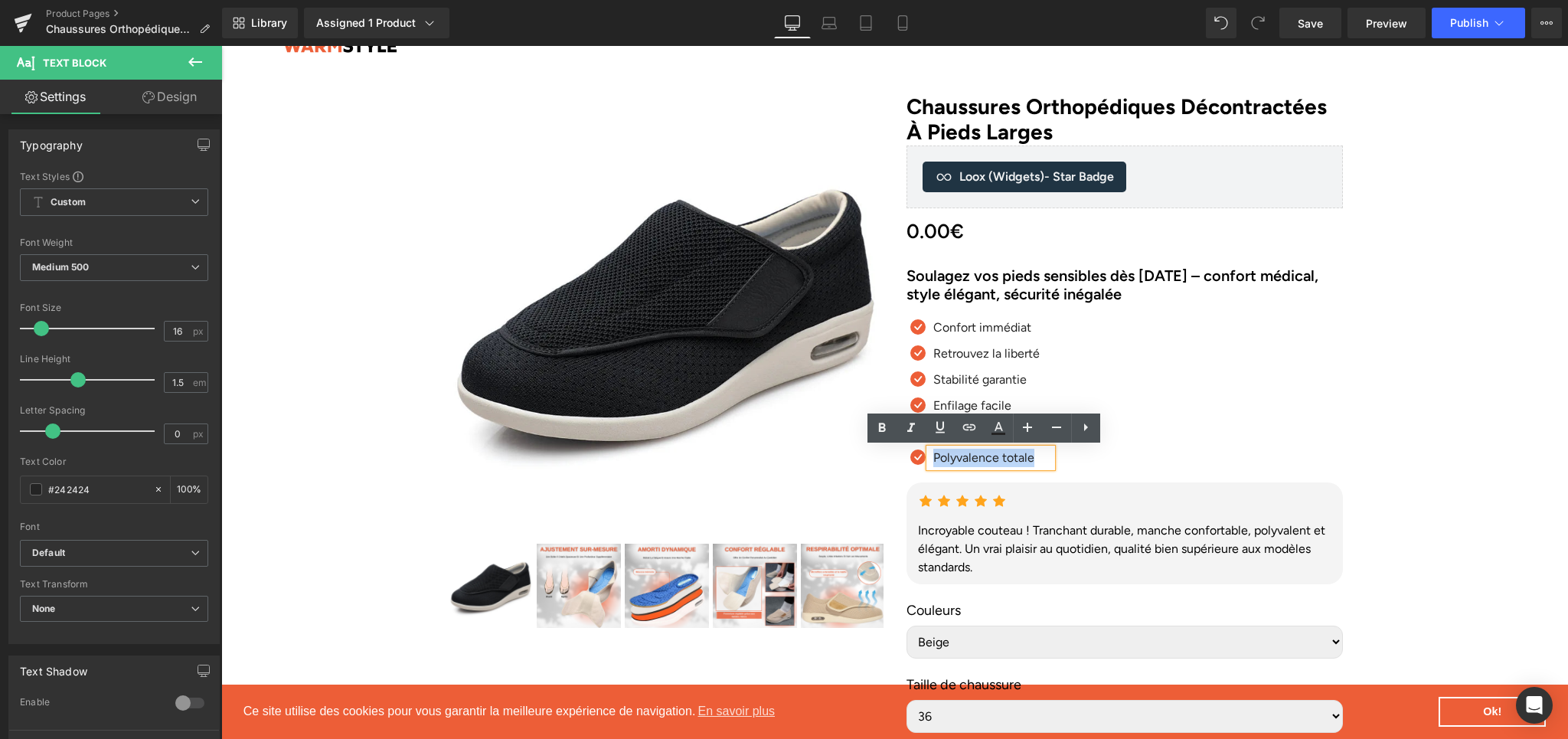
paste div
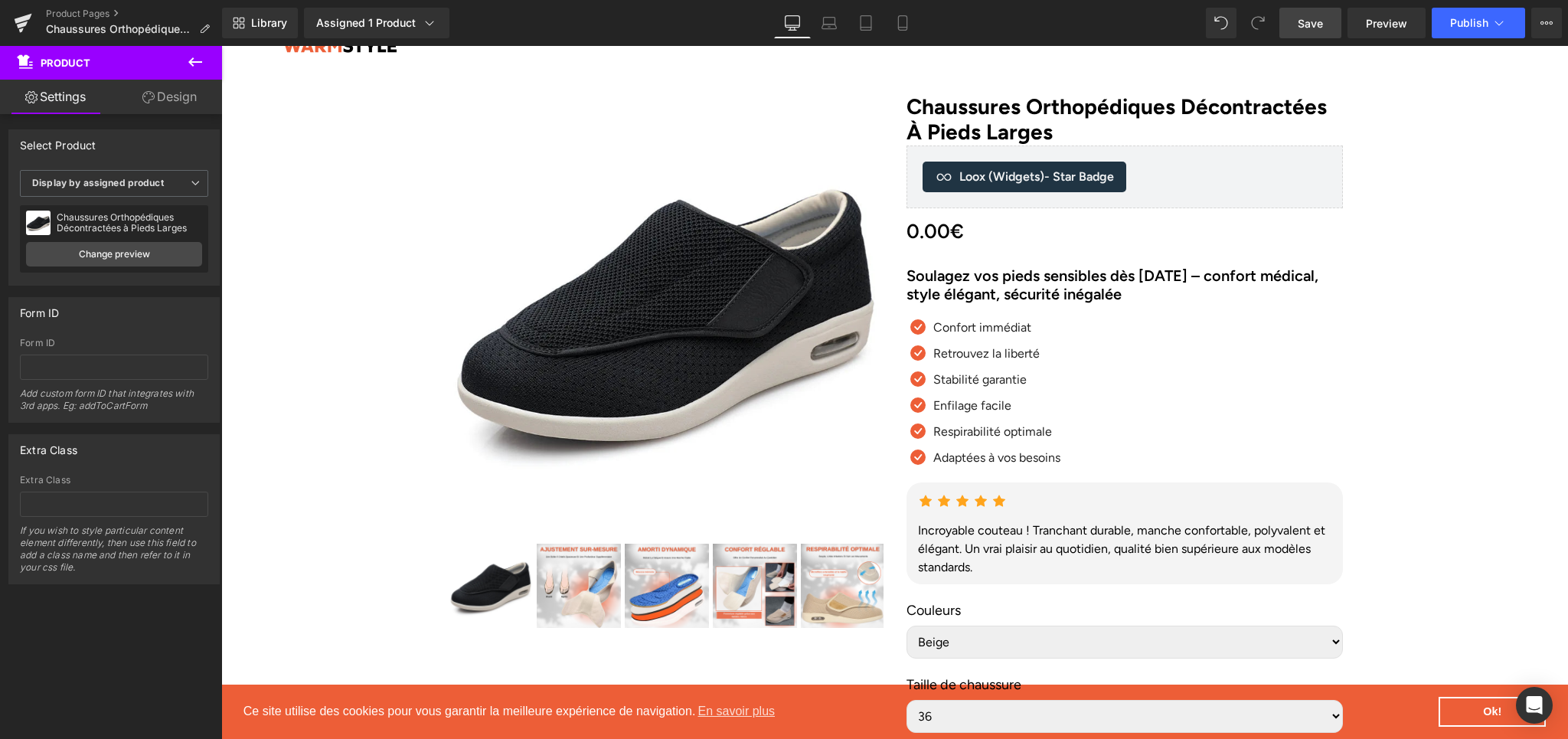
click at [1303, 27] on span "Save" at bounding box center [1310, 23] width 25 height 16
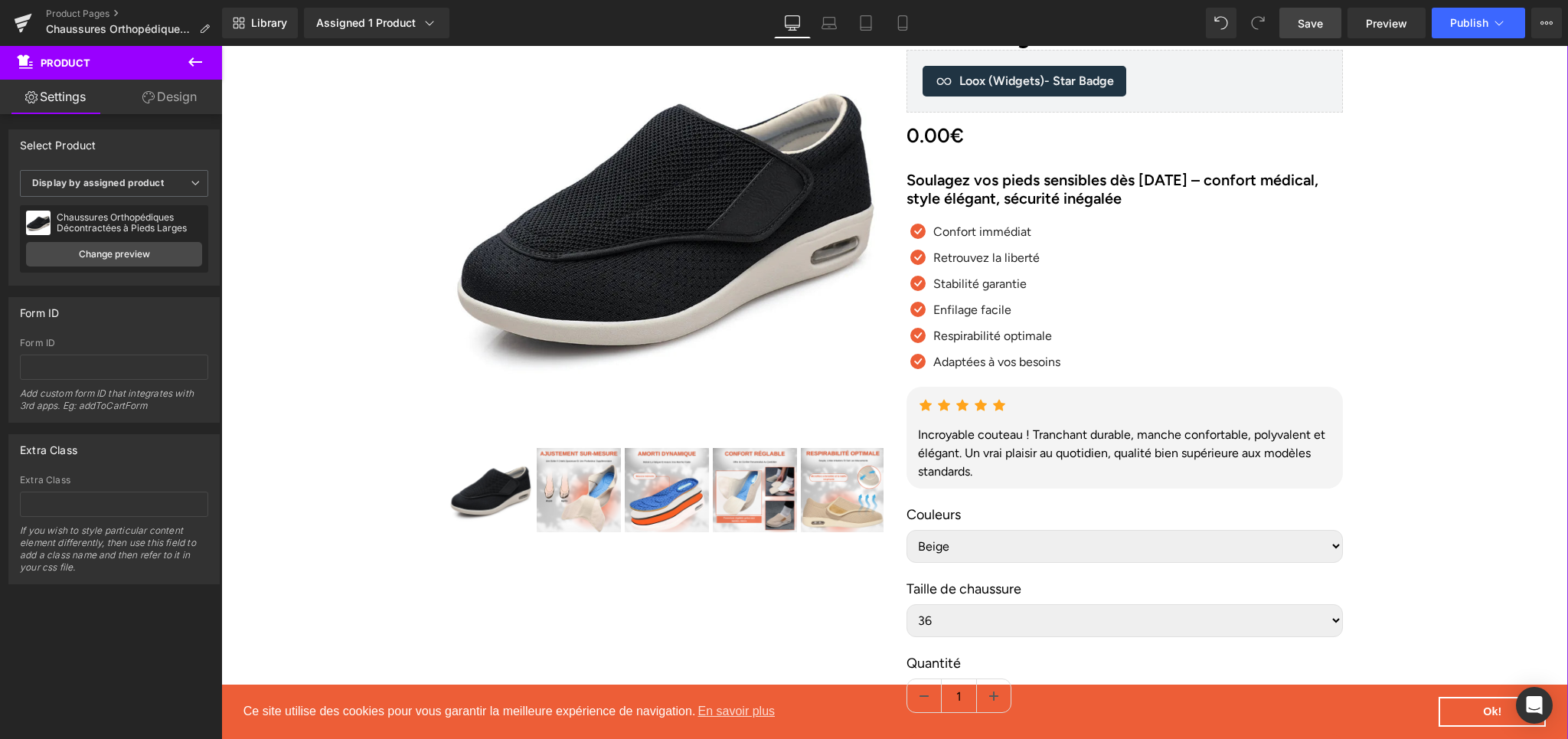
scroll to position [189, 0]
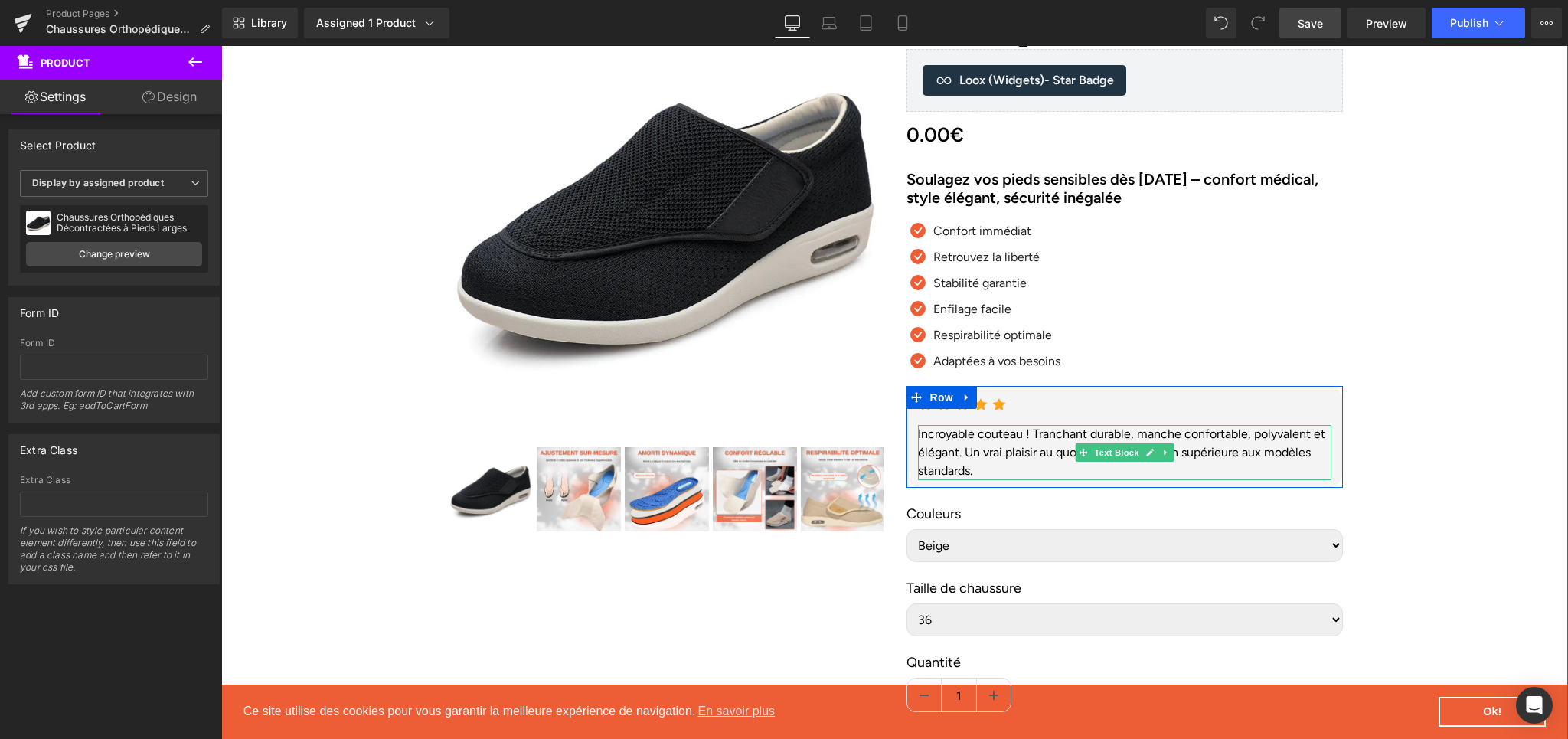
click at [960, 440] on div "Incroyable couteau ! Tranchant durable, manche confortable, polyvalent et éléga…" at bounding box center [1125, 452] width 414 height 55
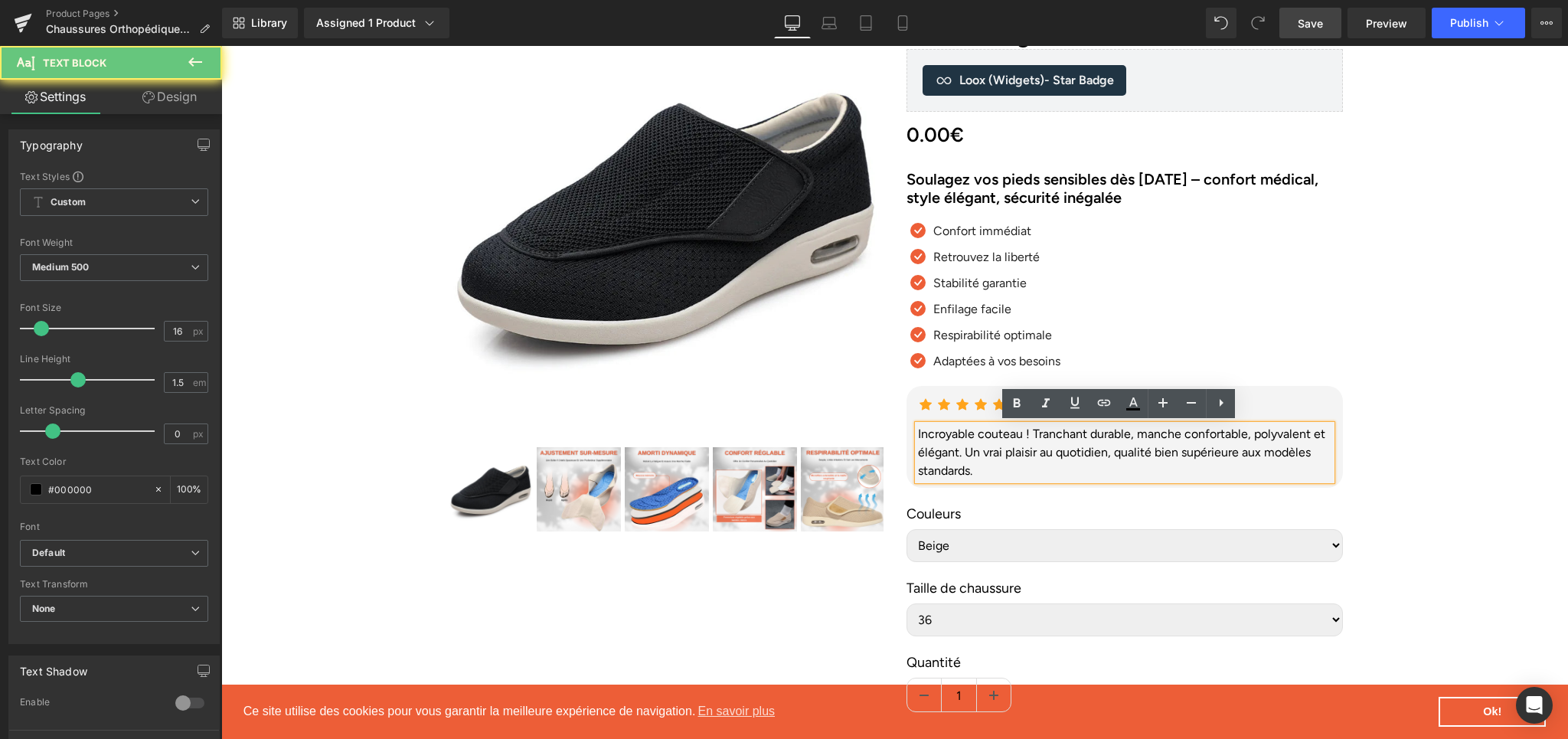
click at [953, 444] on div "Incroyable couteau ! Tranchant durable, manche confortable, polyvalent et éléga…" at bounding box center [1125, 452] width 414 height 55
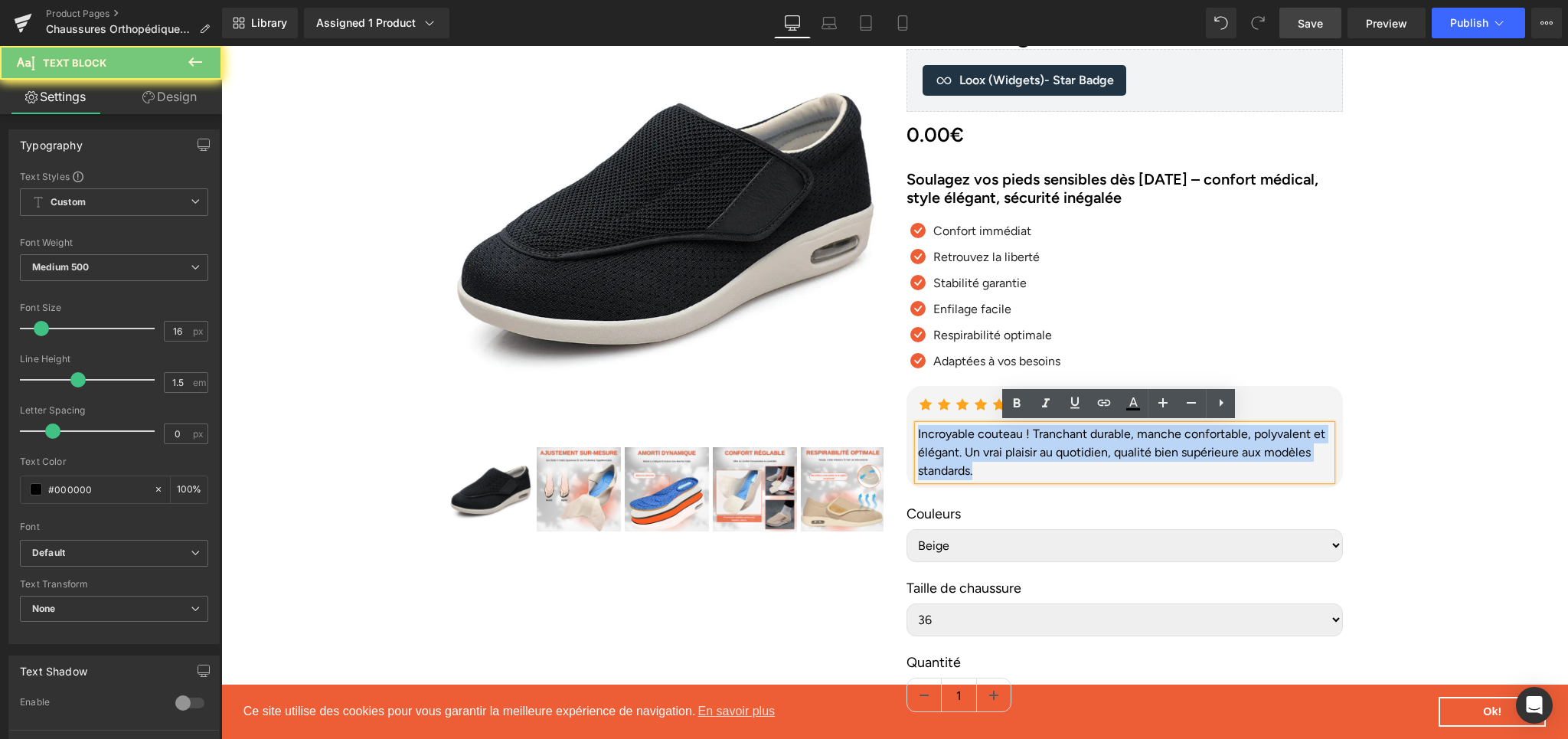
click at [953, 444] on div "Incroyable couteau ! Tranchant durable, manche confortable, polyvalent et éléga…" at bounding box center [1125, 452] width 414 height 55
paste div
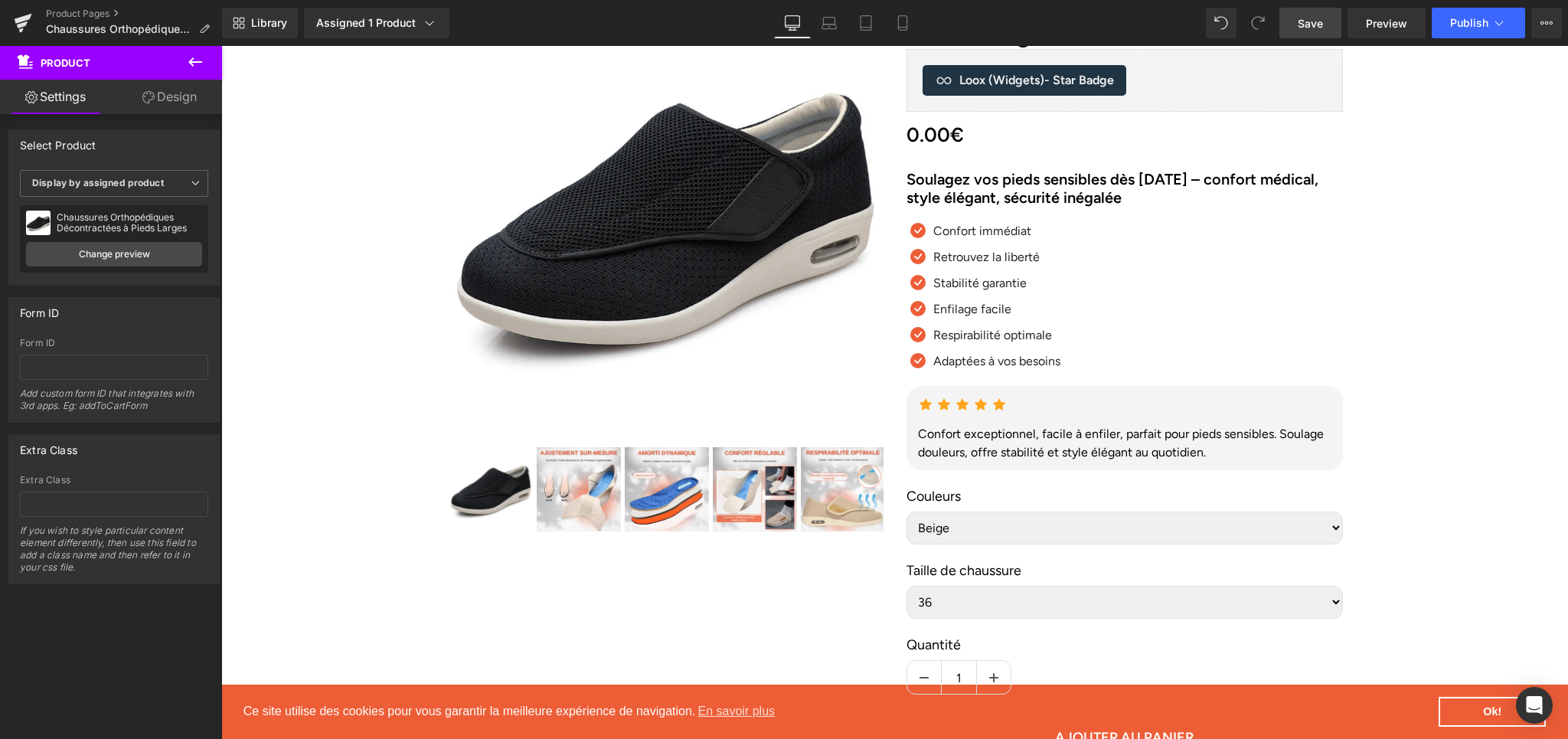
click at [1320, 38] on link "Save" at bounding box center [1310, 23] width 62 height 31
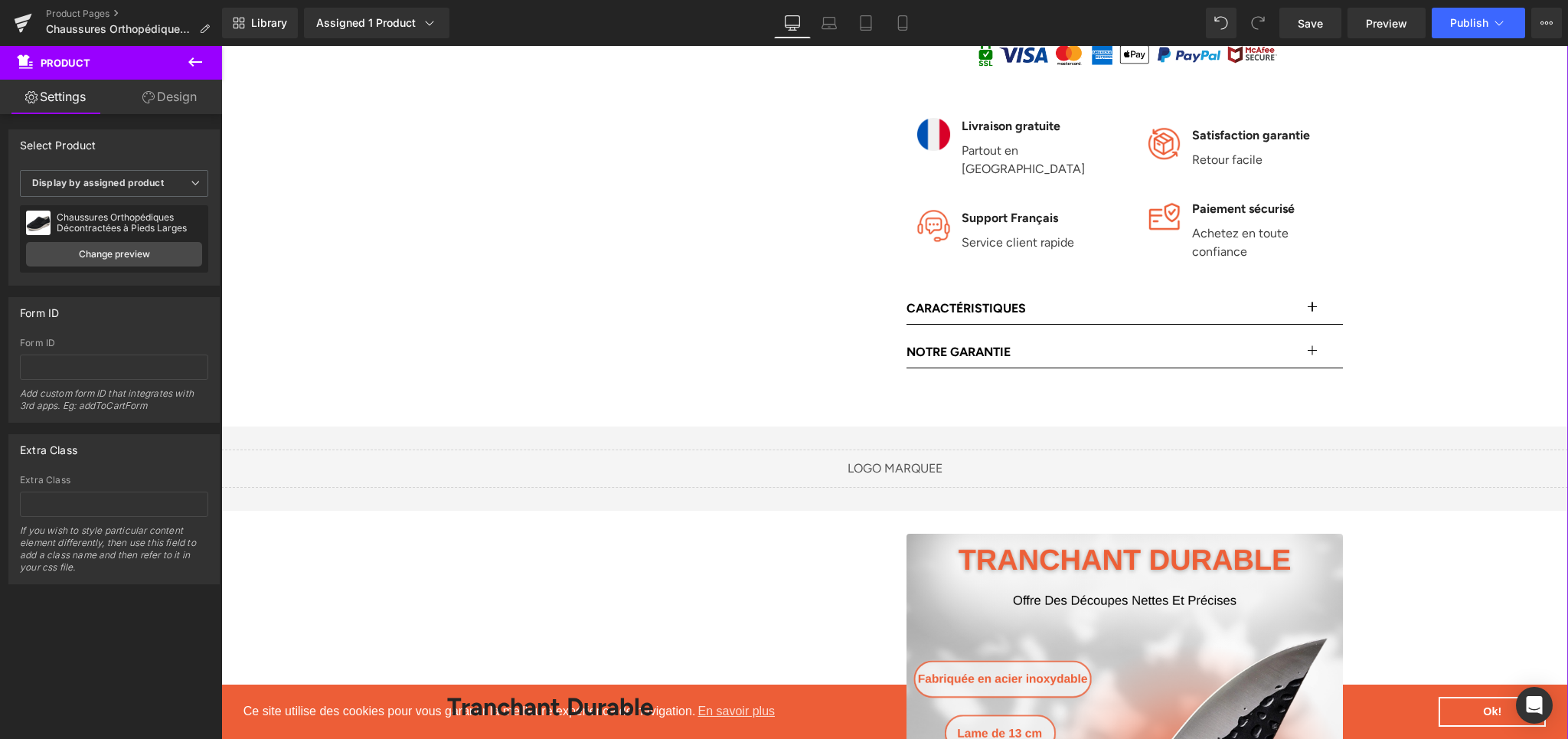
scroll to position [933, 0]
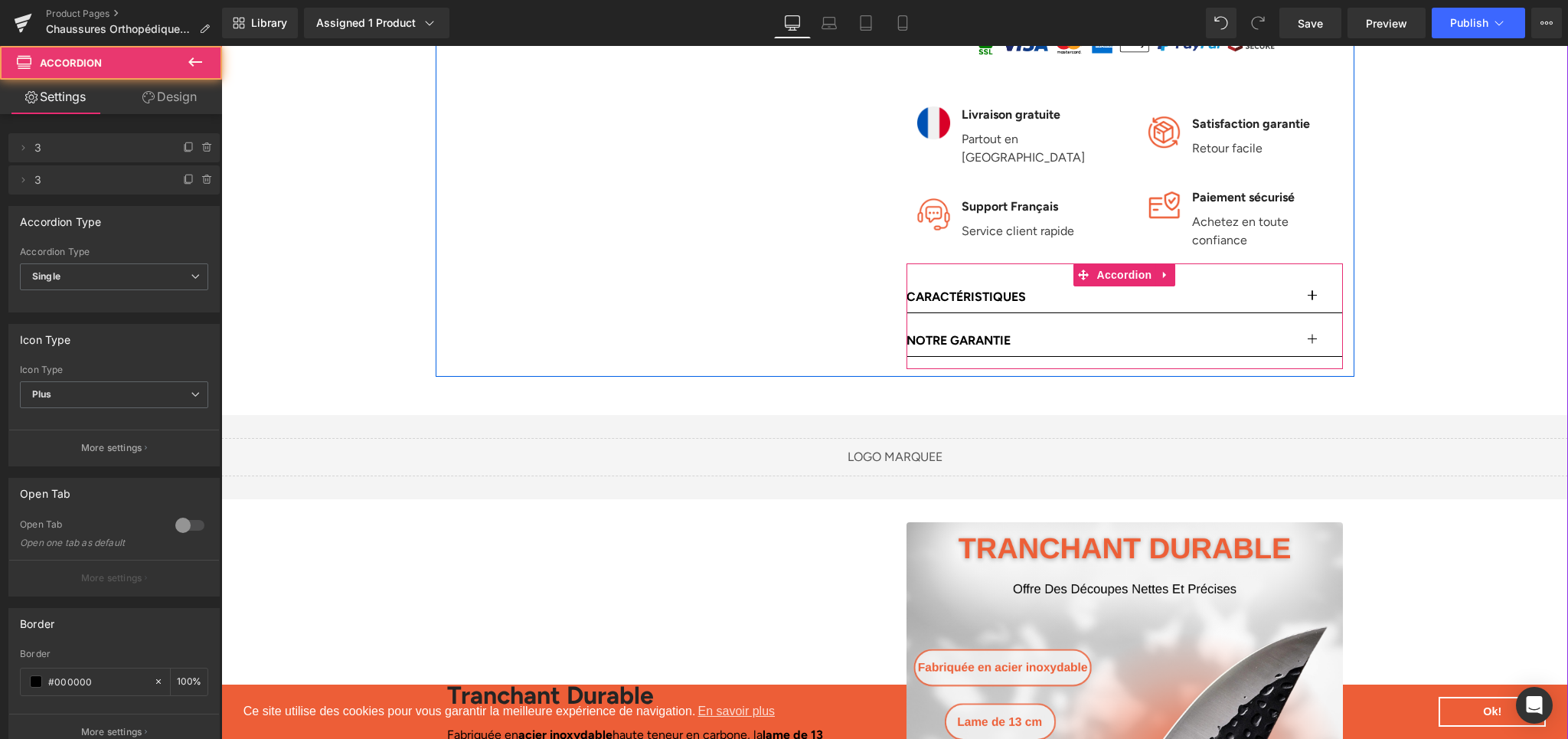
click at [1313, 282] on button "button" at bounding box center [1327, 297] width 31 height 31
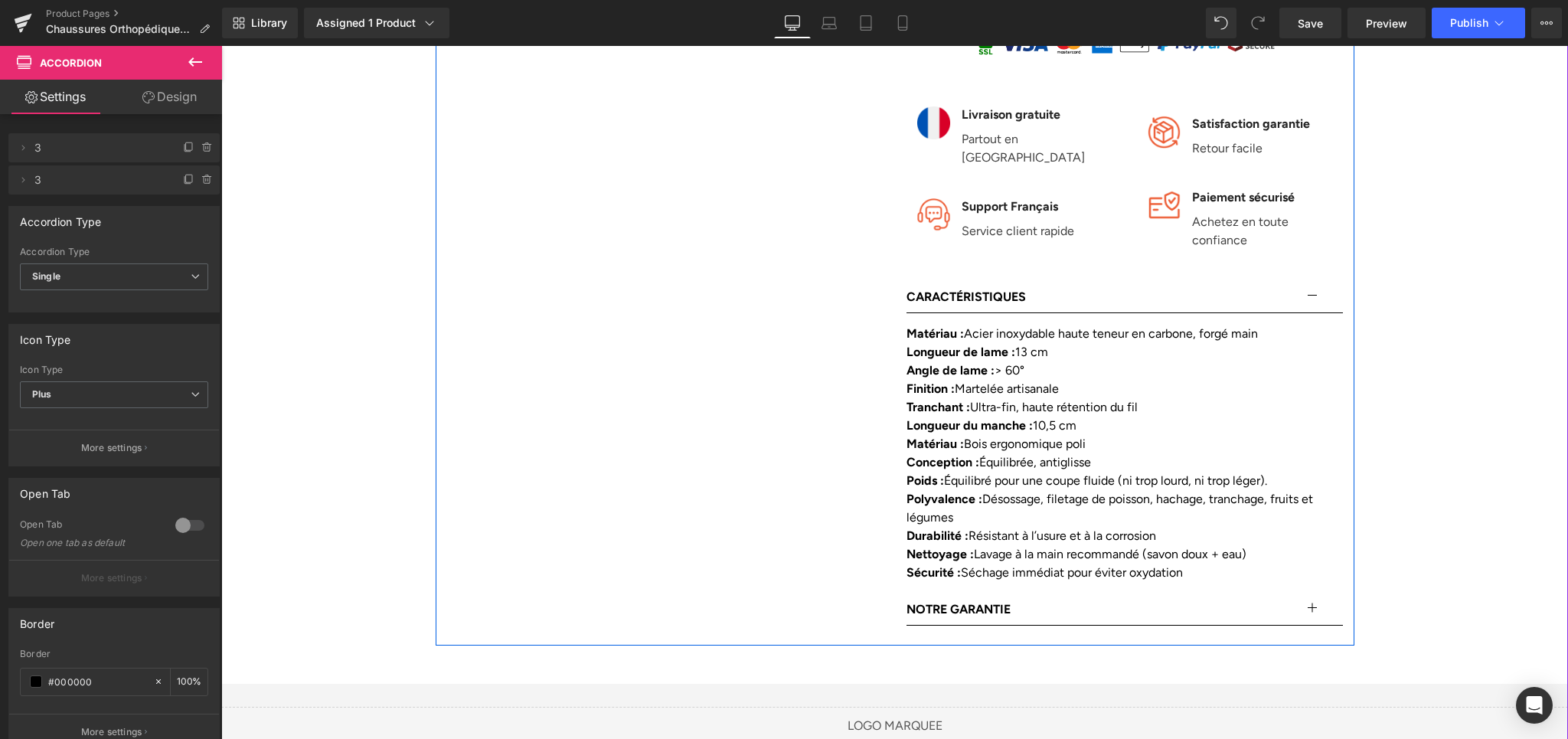
click at [948, 455] on strong "Conception :" at bounding box center [942, 462] width 72 height 14
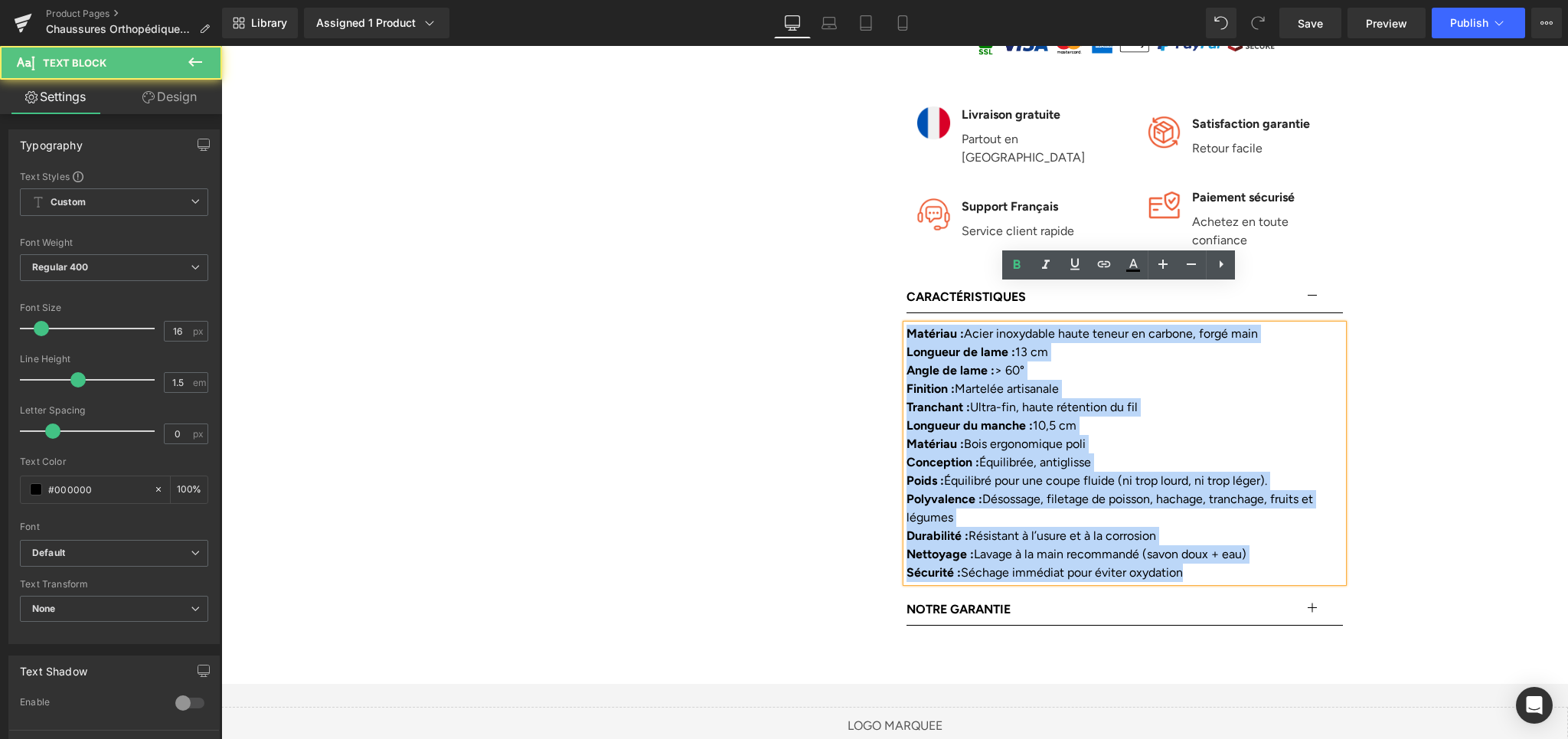
drag, startPoint x: 902, startPoint y: 293, endPoint x: 1203, endPoint y: 547, distance: 393.8
click at [1203, 547] on div "Caractéristiques Text Block Matériau : Acier inoxydable haute teneur en carbone…" at bounding box center [1125, 438] width 436 height 312
paste div
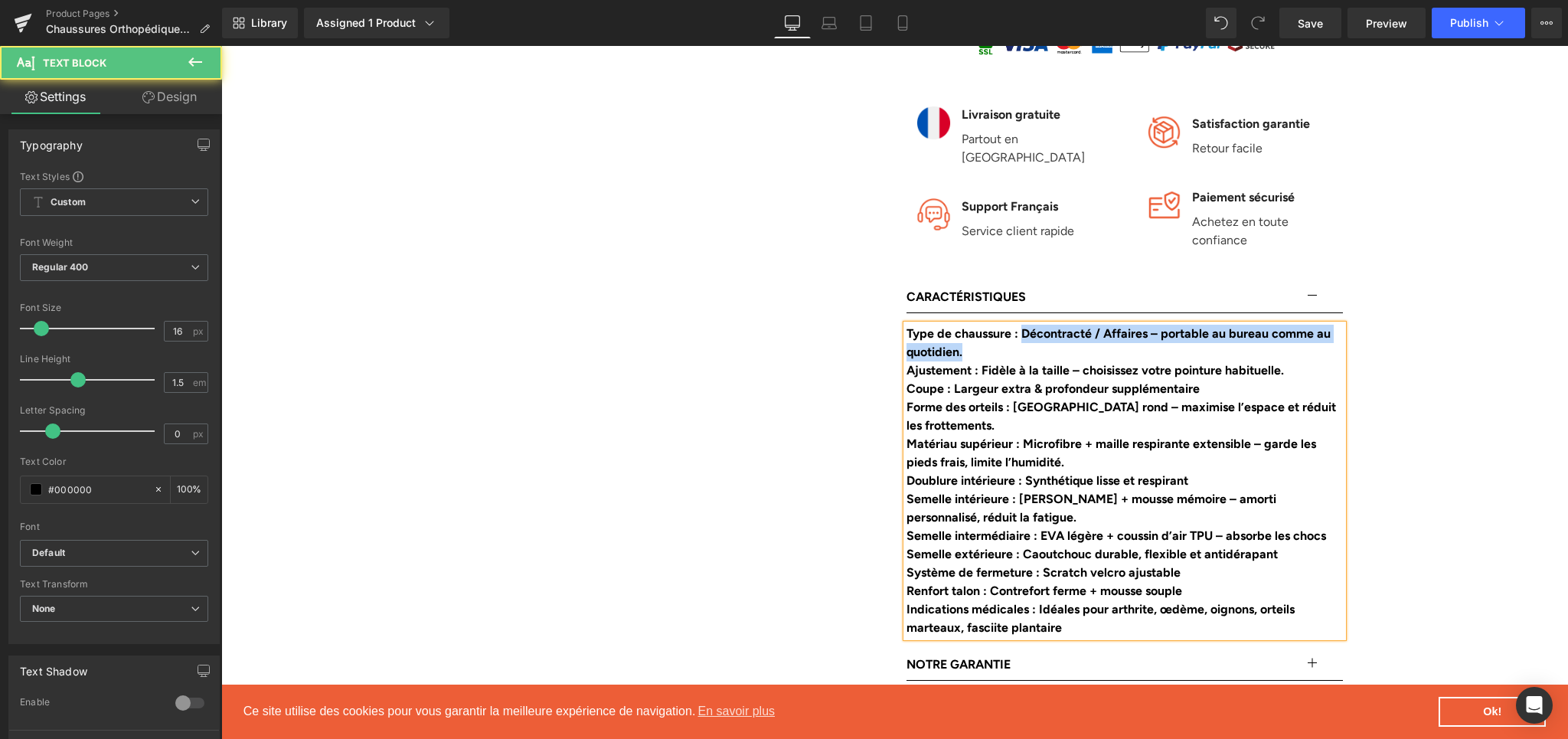
drag, startPoint x: 1024, startPoint y: 298, endPoint x: 1036, endPoint y: 310, distance: 17.0
click at [1036, 324] on div "Type de chaussure : Décontracté / Affaires – portable au bureau comme au quotid…" at bounding box center [1125, 342] width 436 height 37
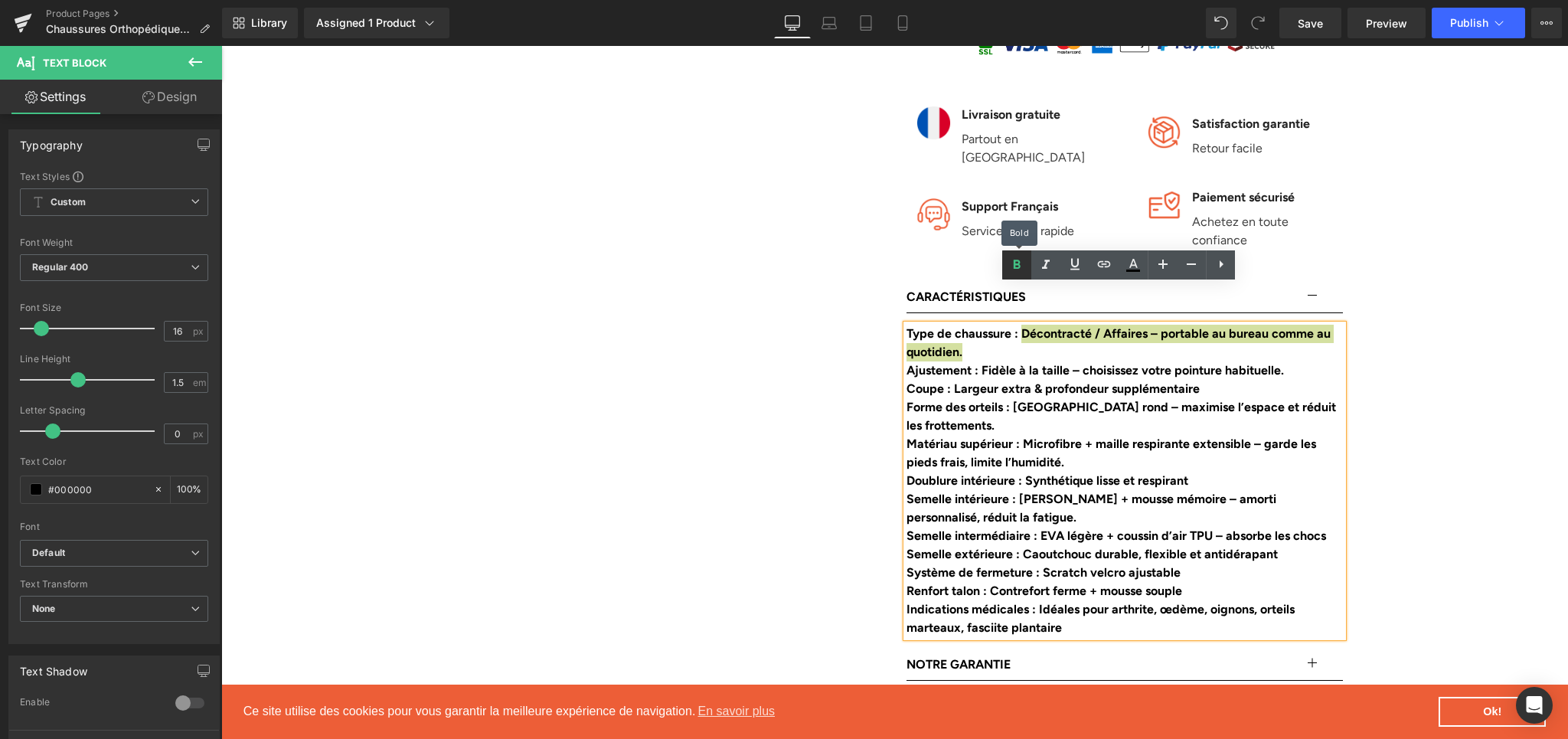
click at [1010, 268] on icon at bounding box center [1017, 265] width 19 height 19
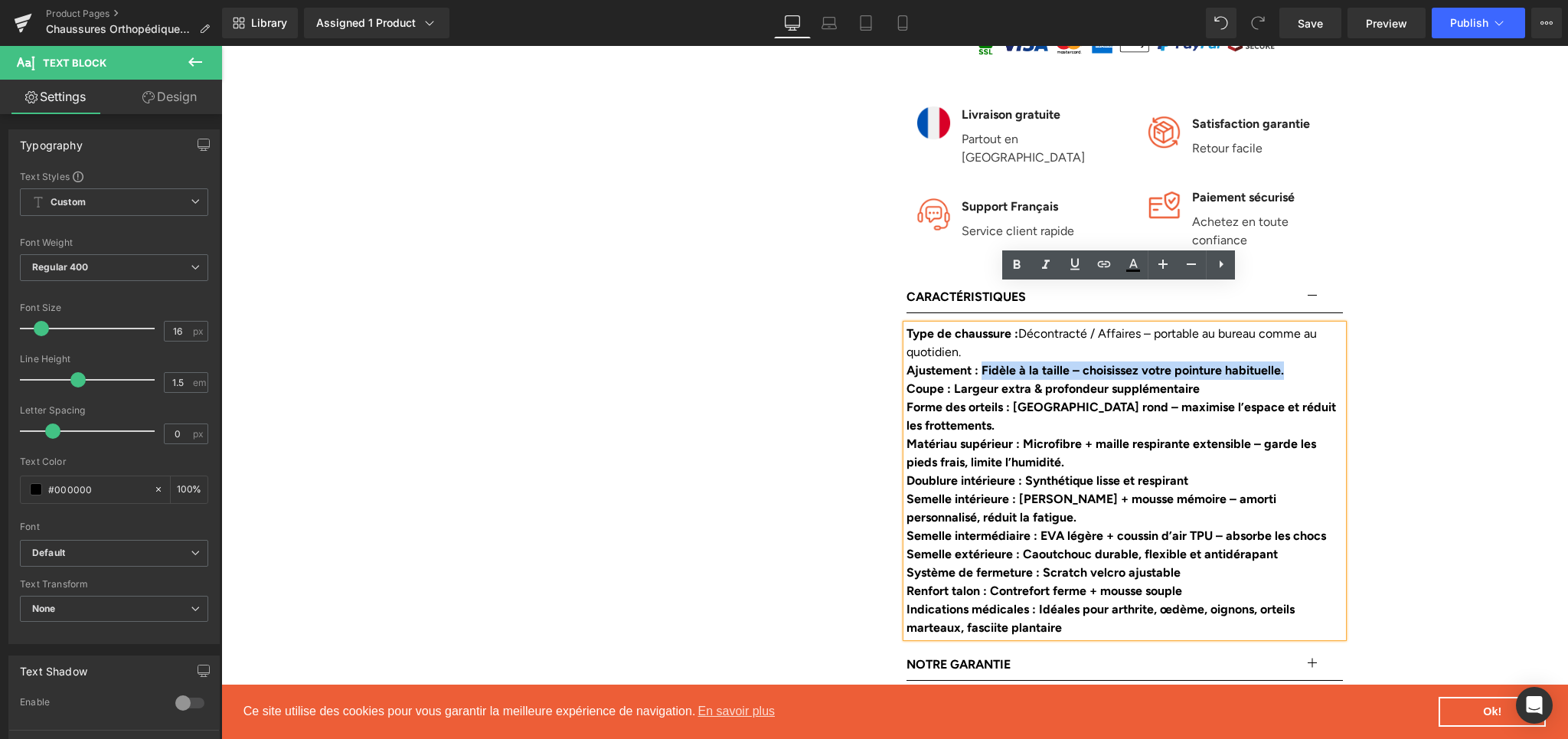
drag, startPoint x: 981, startPoint y: 329, endPoint x: 1294, endPoint y: 336, distance: 313.1
click at [1294, 361] on div "Ajustement : Fidèle à la taille – choisissez votre pointure habituelle." at bounding box center [1125, 370] width 436 height 19
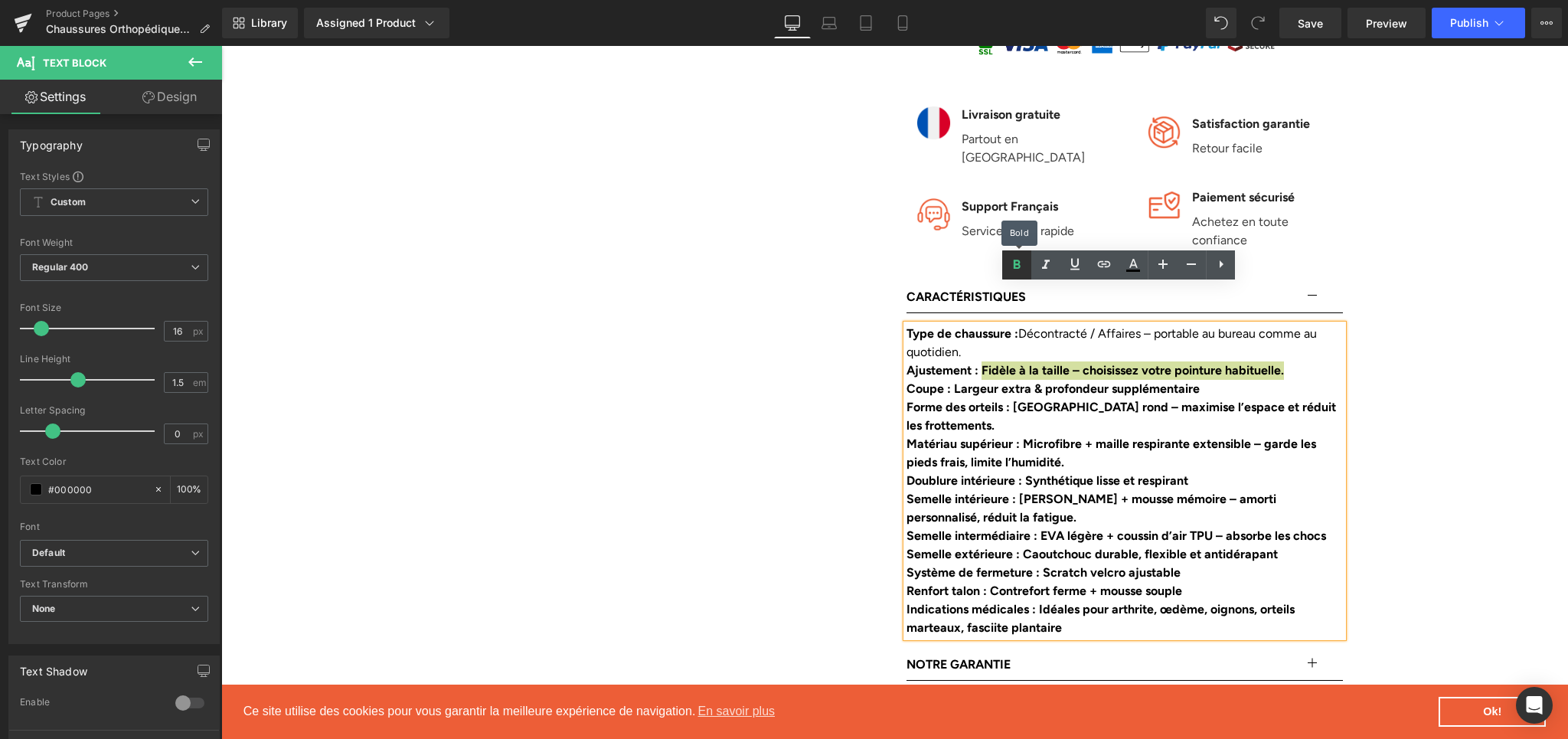
click at [1015, 258] on icon at bounding box center [1017, 265] width 19 height 19
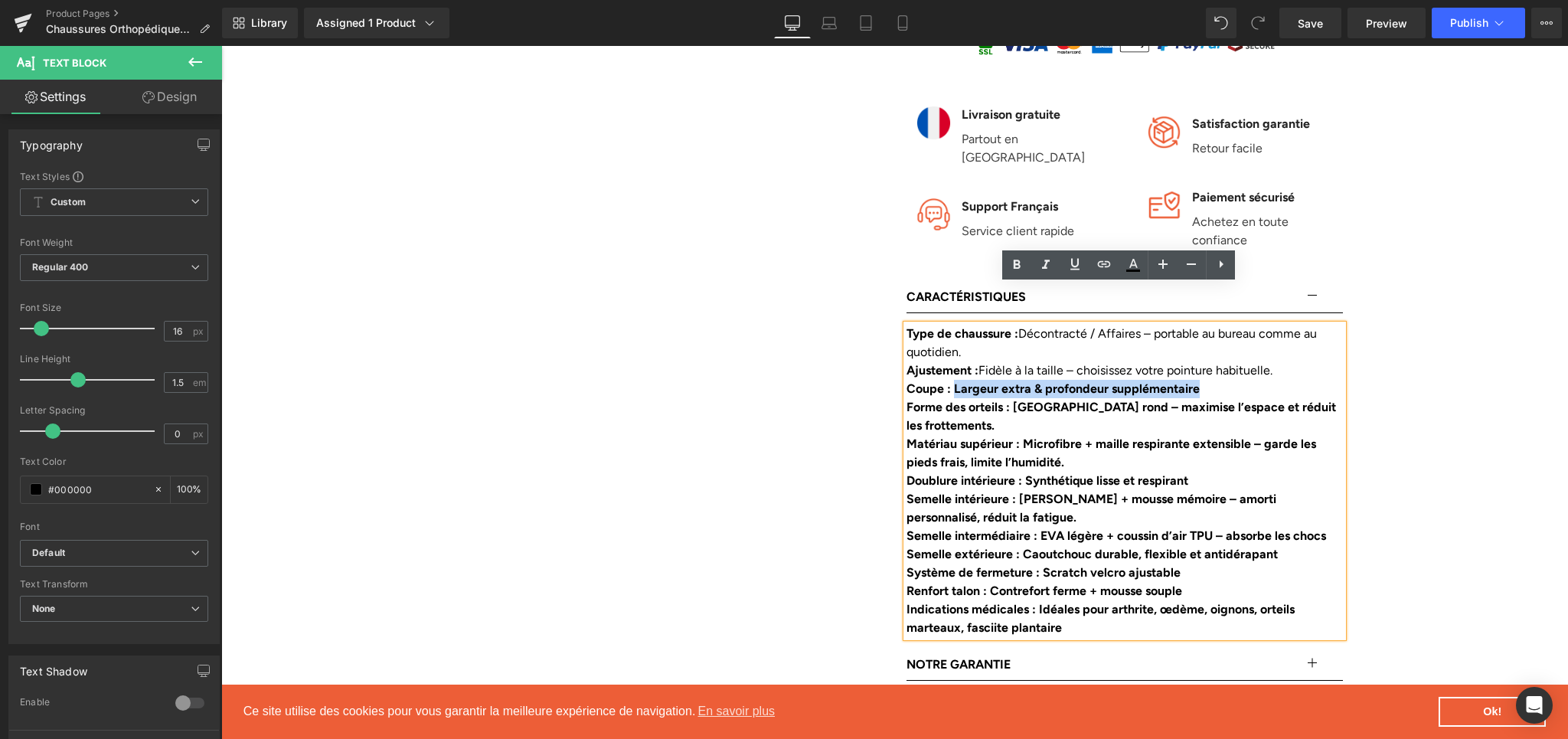
drag, startPoint x: 950, startPoint y: 352, endPoint x: 1209, endPoint y: 354, distance: 259.0
click at [1209, 380] on div "Coupe : Largeur extra & profondeur supplémentaire" at bounding box center [1125, 389] width 436 height 19
click at [1006, 259] on link at bounding box center [1017, 264] width 29 height 29
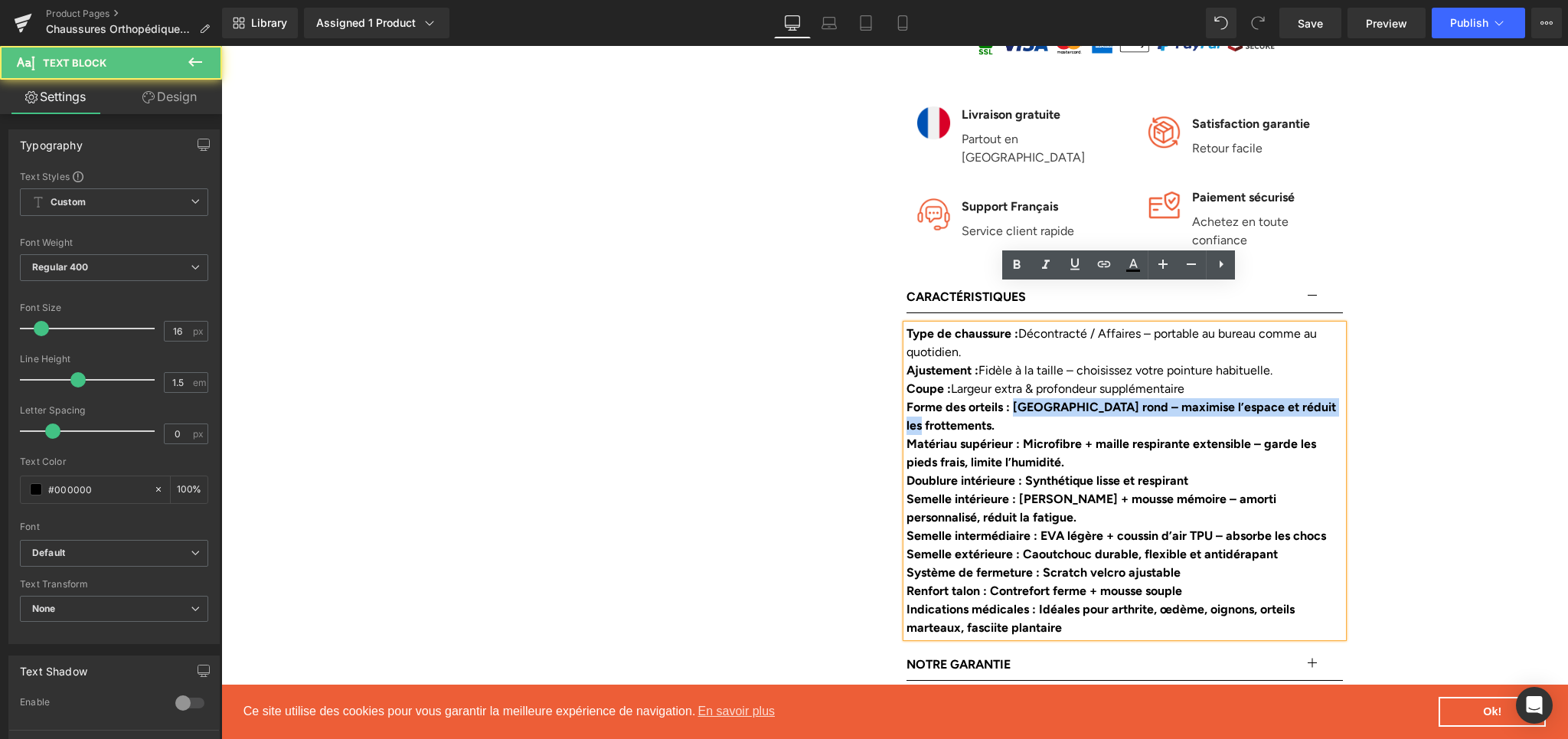
drag, startPoint x: 1014, startPoint y: 369, endPoint x: 1018, endPoint y: 385, distance: 16.5
click at [1018, 398] on div "Forme des orteils : [GEOGRAPHIC_DATA] rond – maximise l’espace et réduit les fr…" at bounding box center [1125, 416] width 436 height 37
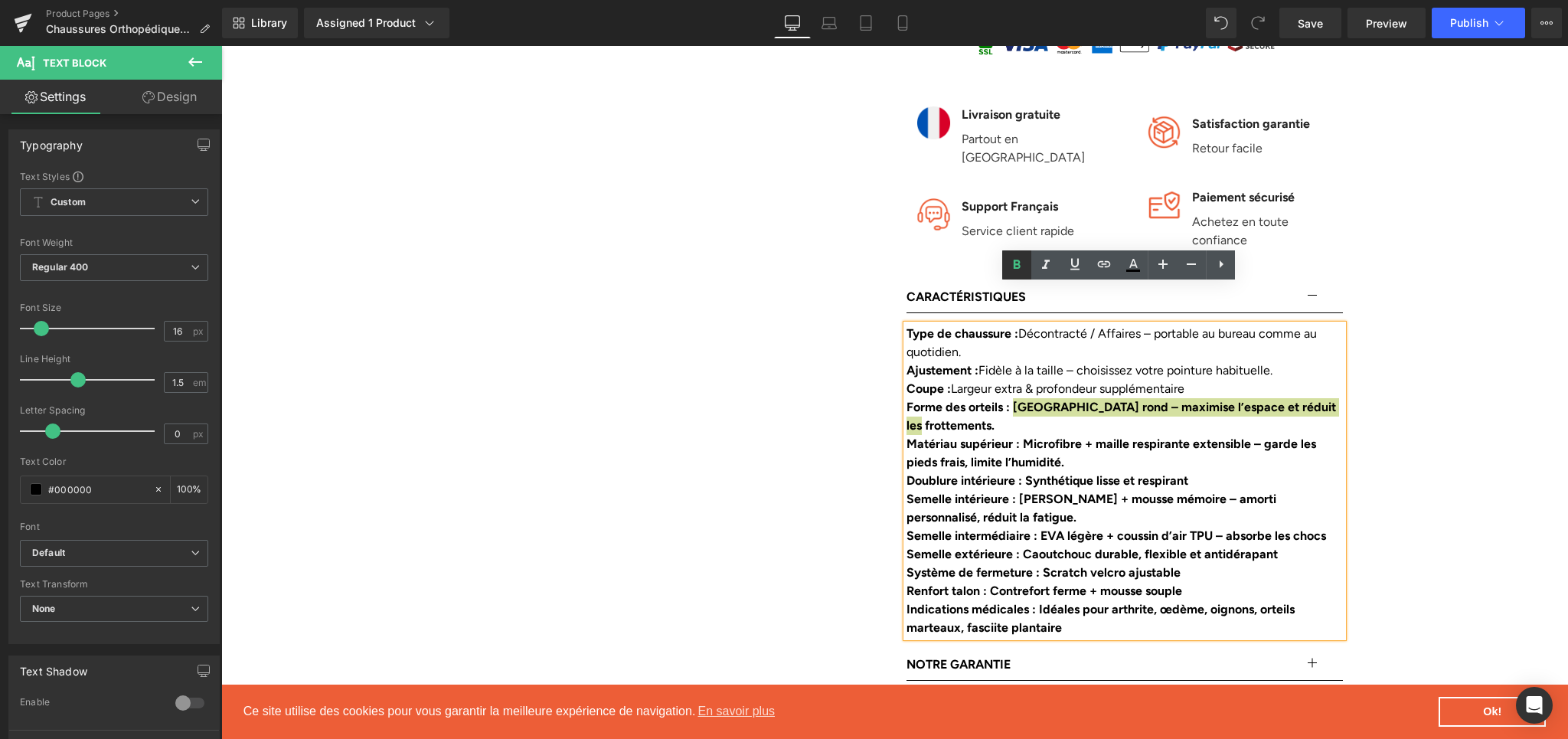
click at [1006, 261] on link at bounding box center [1017, 264] width 29 height 29
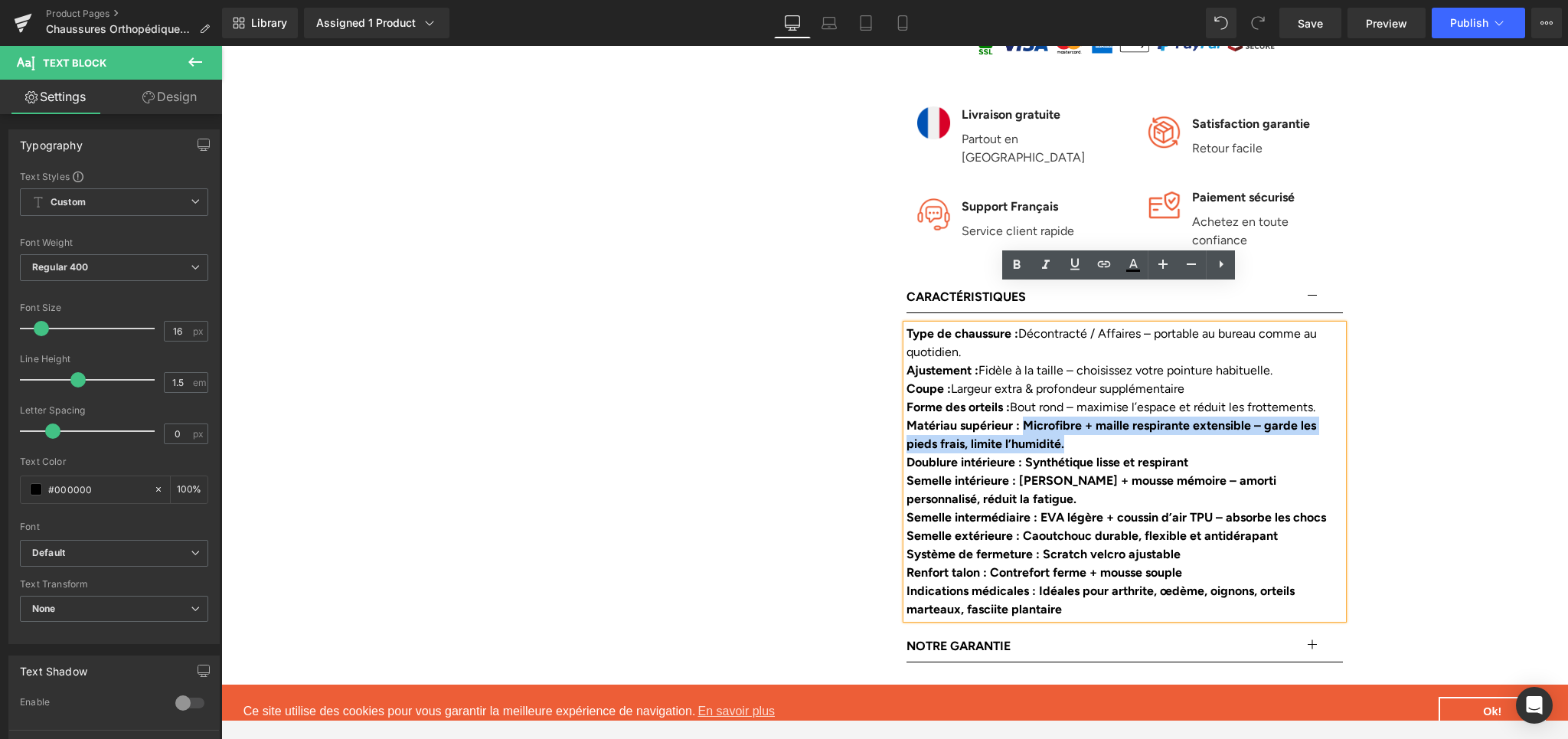
drag, startPoint x: 1022, startPoint y: 388, endPoint x: 1075, endPoint y: 406, distance: 56.0
click at [1075, 417] on div "Matériau supérieur : Microfibre + maille respirante extensible – garde les pied…" at bounding box center [1125, 434] width 436 height 37
click at [1017, 269] on icon at bounding box center [1017, 265] width 19 height 19
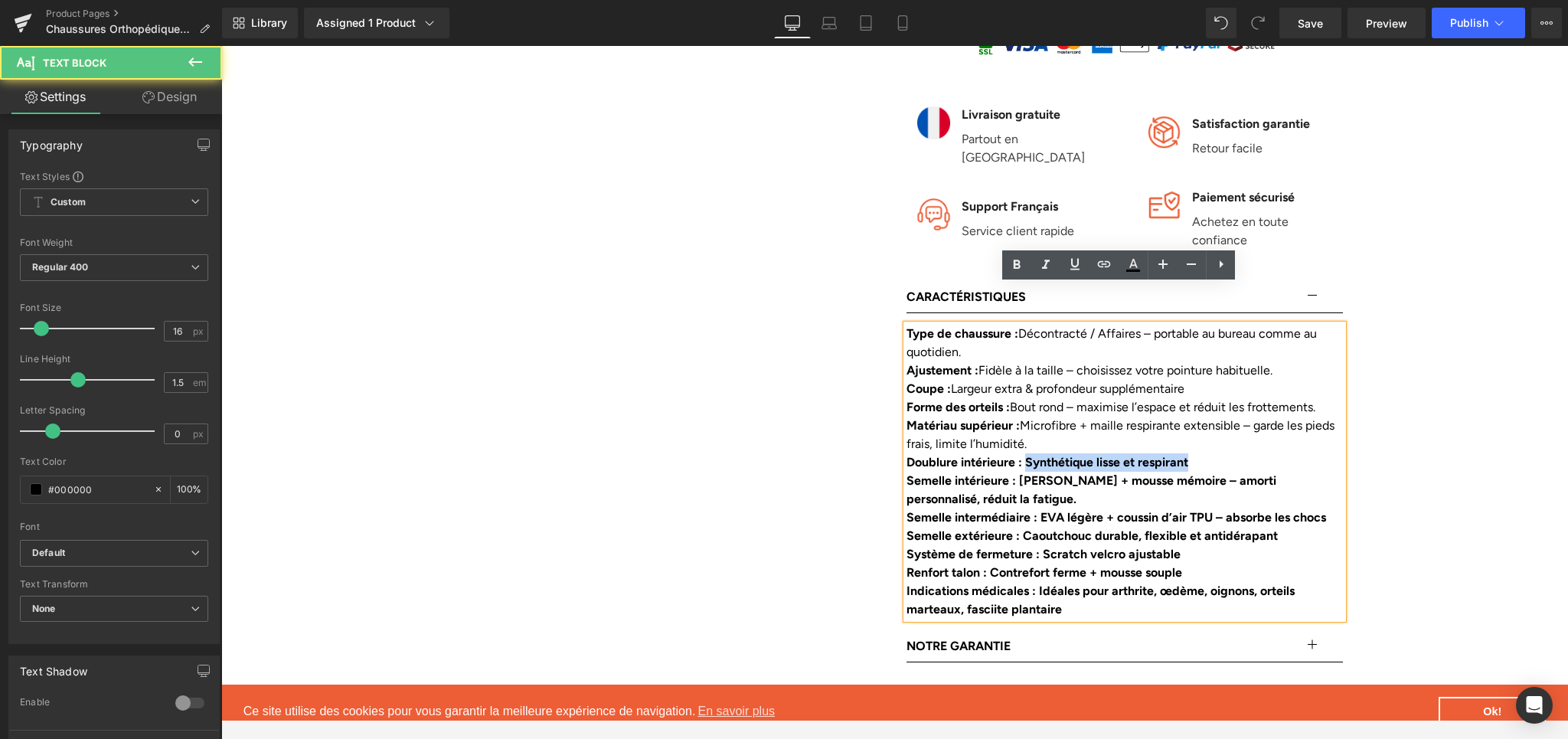
drag, startPoint x: 1025, startPoint y: 422, endPoint x: 1204, endPoint y: 427, distance: 179.1
click at [1204, 453] on div "Doublure intérieure : Synthétique lisse et respirant" at bounding box center [1125, 463] width 436 height 19
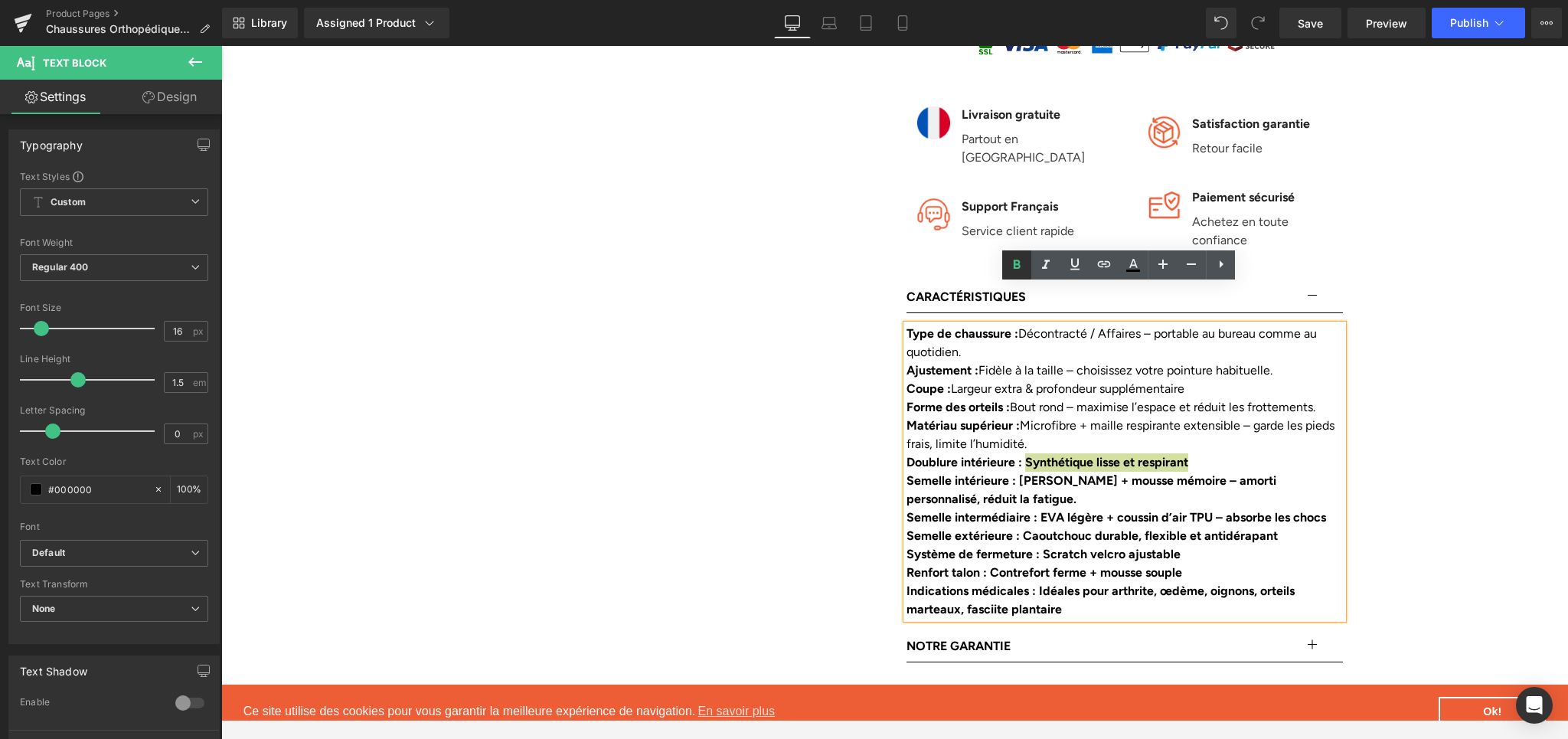
click at [1018, 258] on icon at bounding box center [1017, 265] width 19 height 19
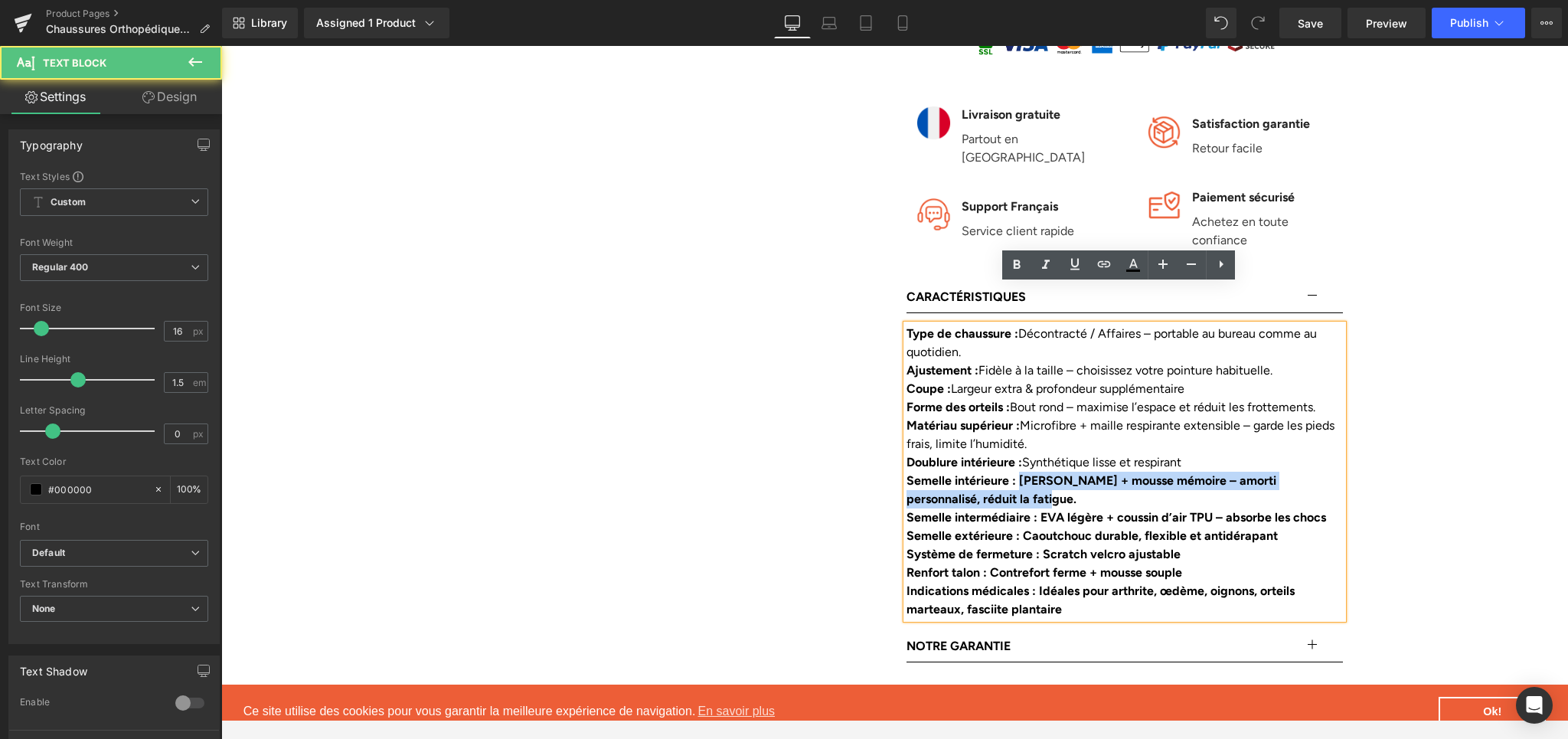
drag, startPoint x: 1019, startPoint y: 436, endPoint x: 1018, endPoint y: 459, distance: 23.0
click at [1018, 471] on div "Semelle intérieure : [PERSON_NAME] + mousse mémoire – amorti personnalisé, rédu…" at bounding box center [1125, 489] width 436 height 37
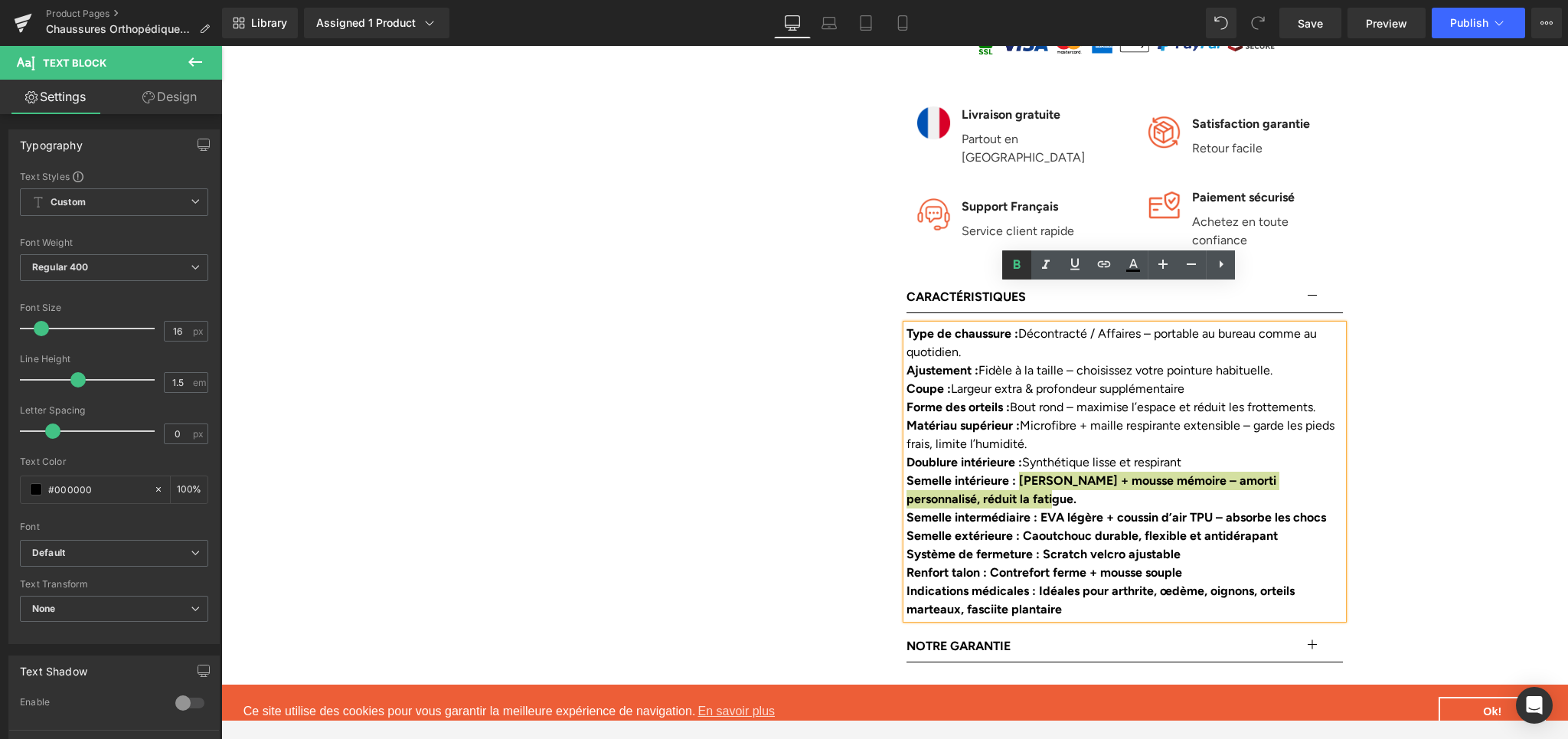
click at [1010, 274] on icon at bounding box center [1017, 265] width 19 height 19
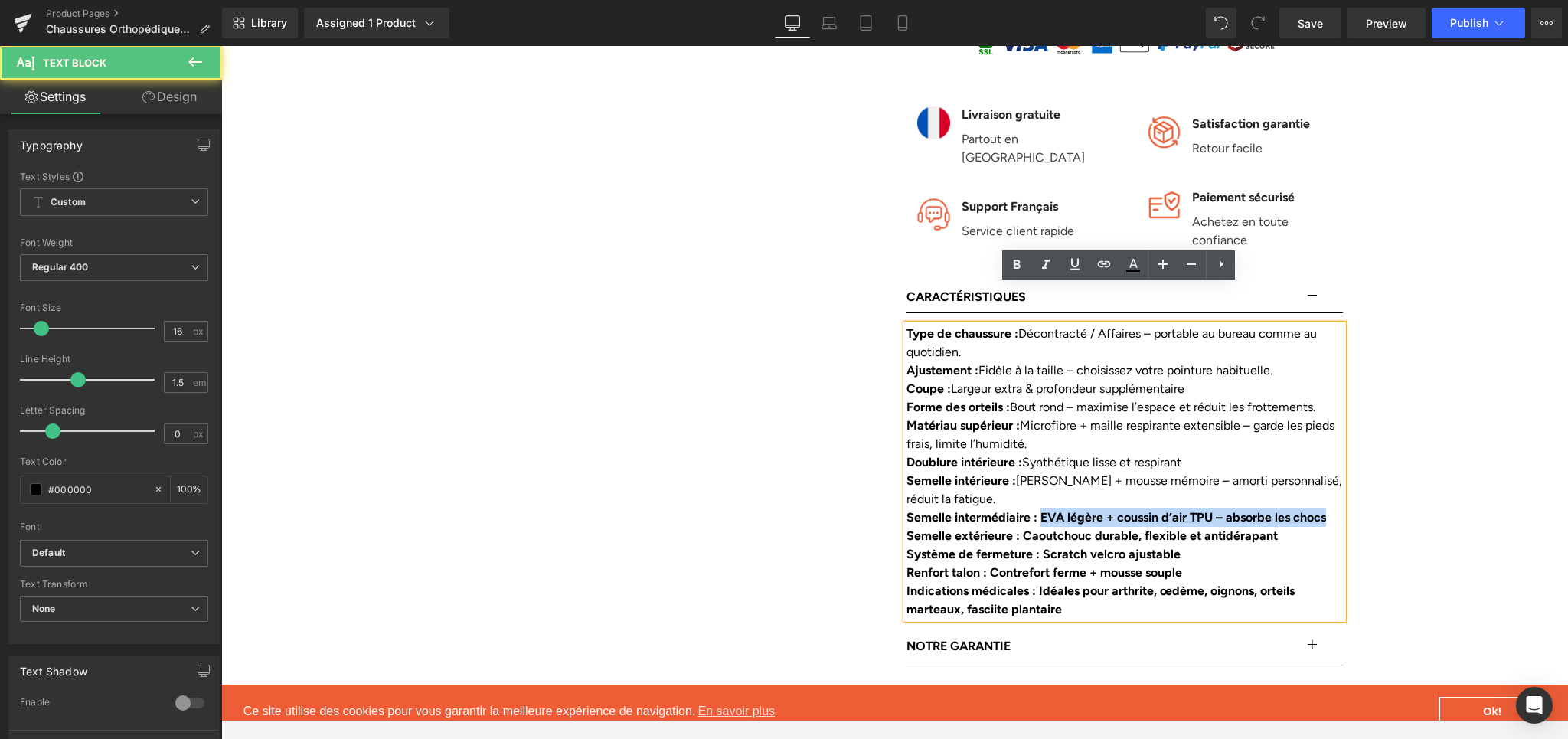
drag, startPoint x: 1037, startPoint y: 477, endPoint x: 1042, endPoint y: 495, distance: 18.7
click at [1042, 508] on div "Semelle intermédiaire : EVA légère + coussin d’air TPU – absorbe les chocs" at bounding box center [1125, 517] width 436 height 19
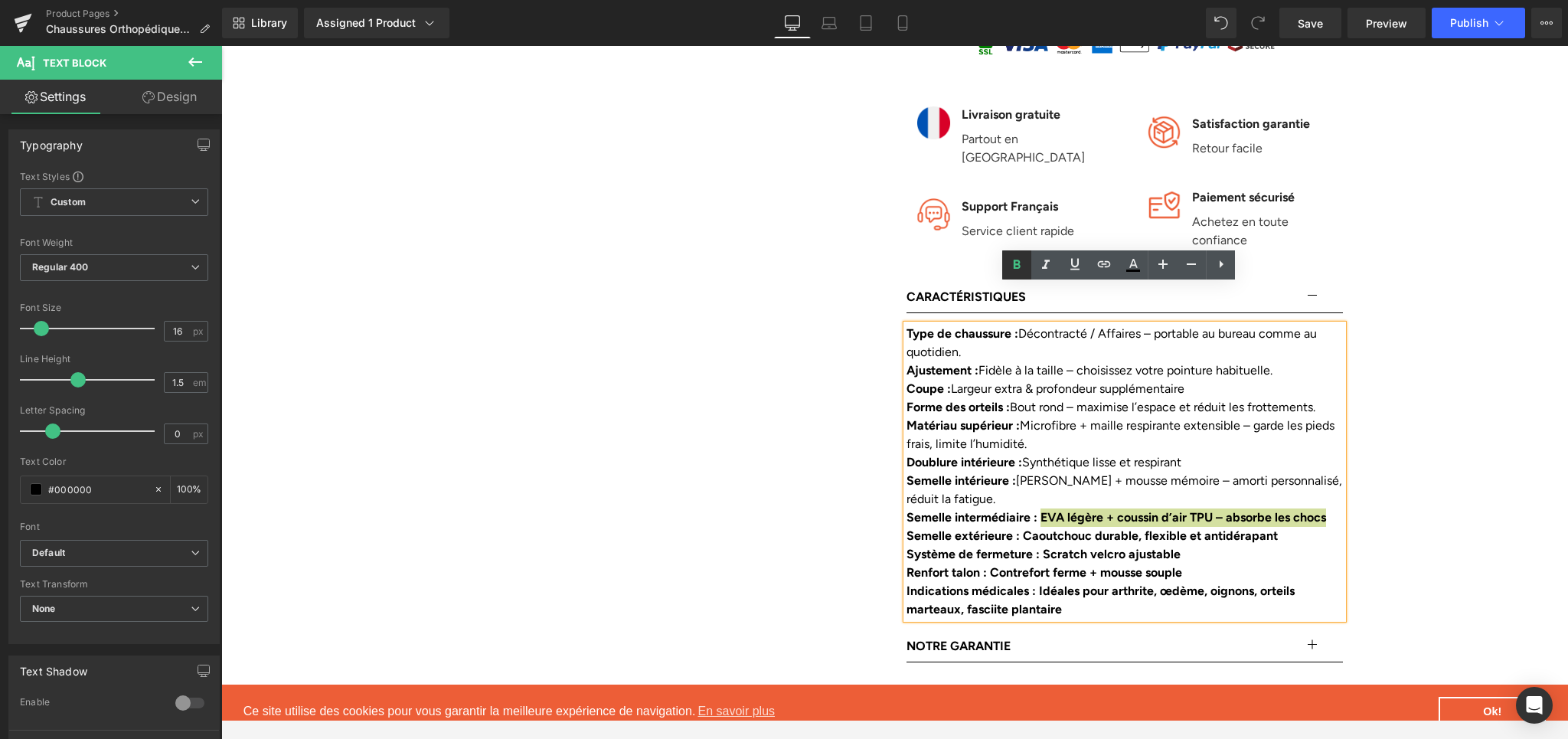
click at [1024, 267] on icon at bounding box center [1017, 265] width 19 height 19
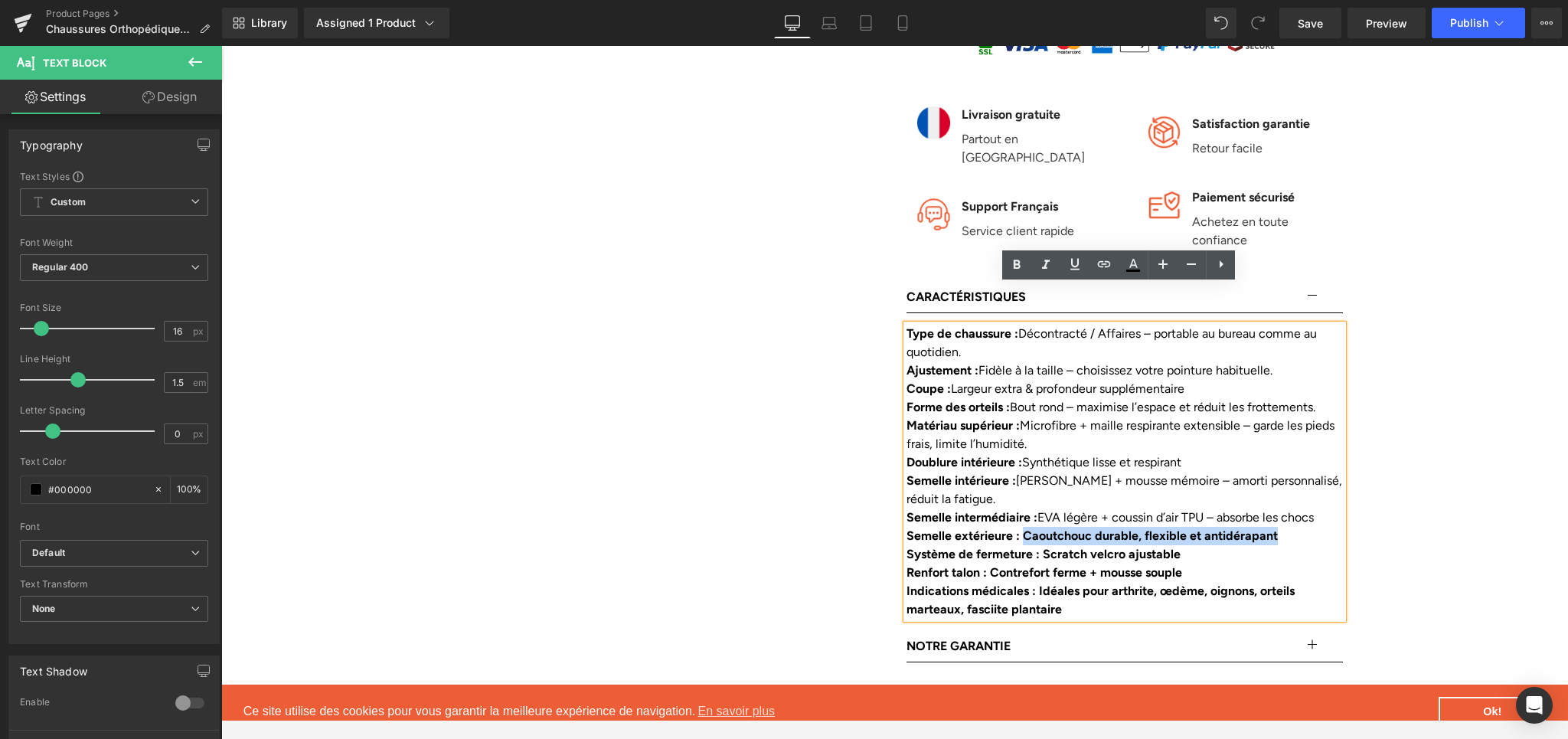
drag, startPoint x: 1022, startPoint y: 501, endPoint x: 1281, endPoint y: 499, distance: 259.0
click at [1281, 527] on div "Semelle extérieure : Caoutchouc durable, flexible et antidérapant" at bounding box center [1125, 536] width 436 height 19
click at [1024, 271] on icon at bounding box center [1017, 265] width 19 height 19
drag, startPoint x: 1042, startPoint y: 514, endPoint x: 1180, endPoint y: 516, distance: 138.0
click at [1180, 546] on b "Système de fermeture : Scratch velcro ajustable" at bounding box center [1043, 553] width 274 height 14
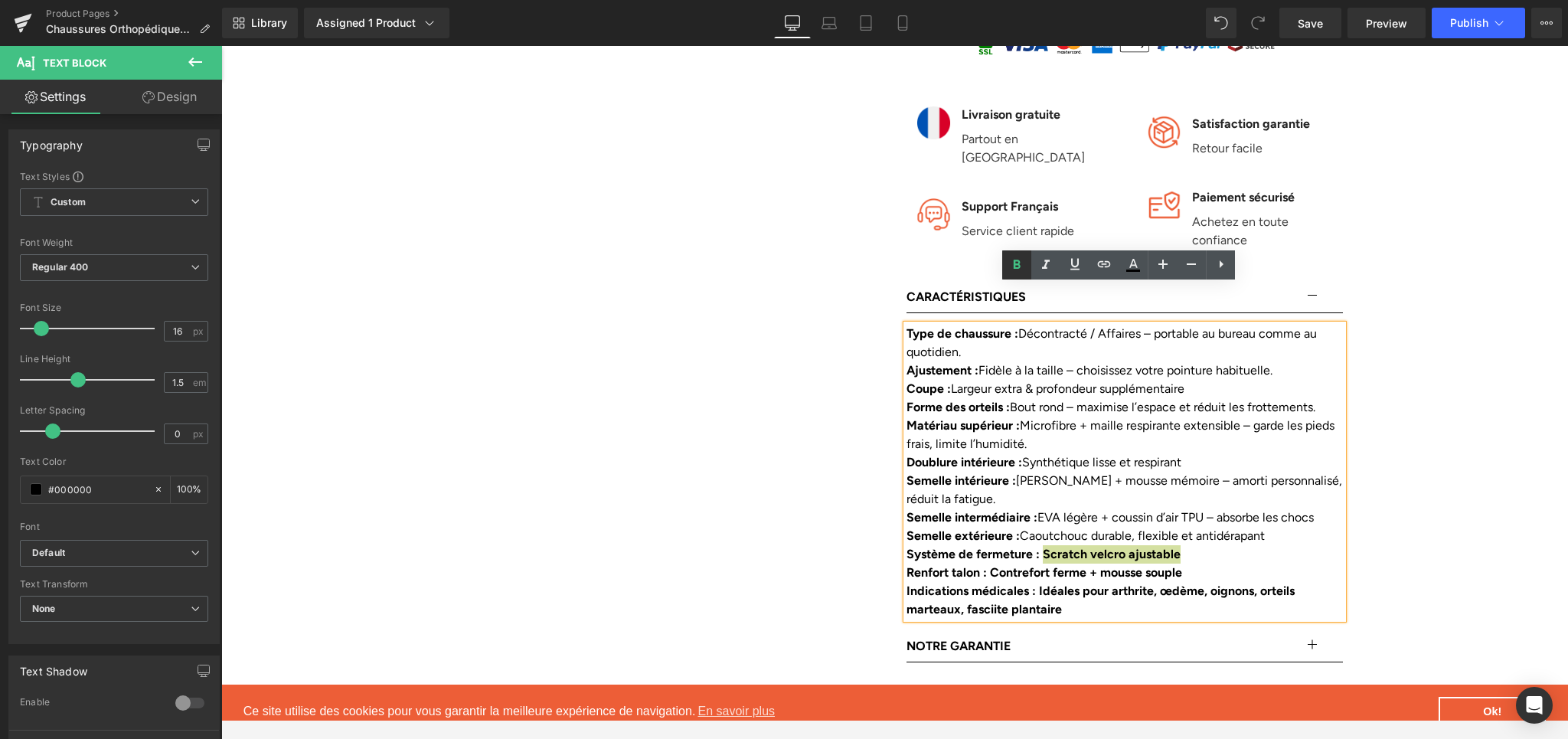
click at [1021, 274] on icon at bounding box center [1017, 265] width 19 height 19
drag, startPoint x: 986, startPoint y: 533, endPoint x: 1192, endPoint y: 536, distance: 206.0
click at [1192, 563] on div "Renfort talon : Contrefort ferme + mousse souple" at bounding box center [1125, 573] width 436 height 19
click at [1021, 264] on icon at bounding box center [1017, 265] width 19 height 19
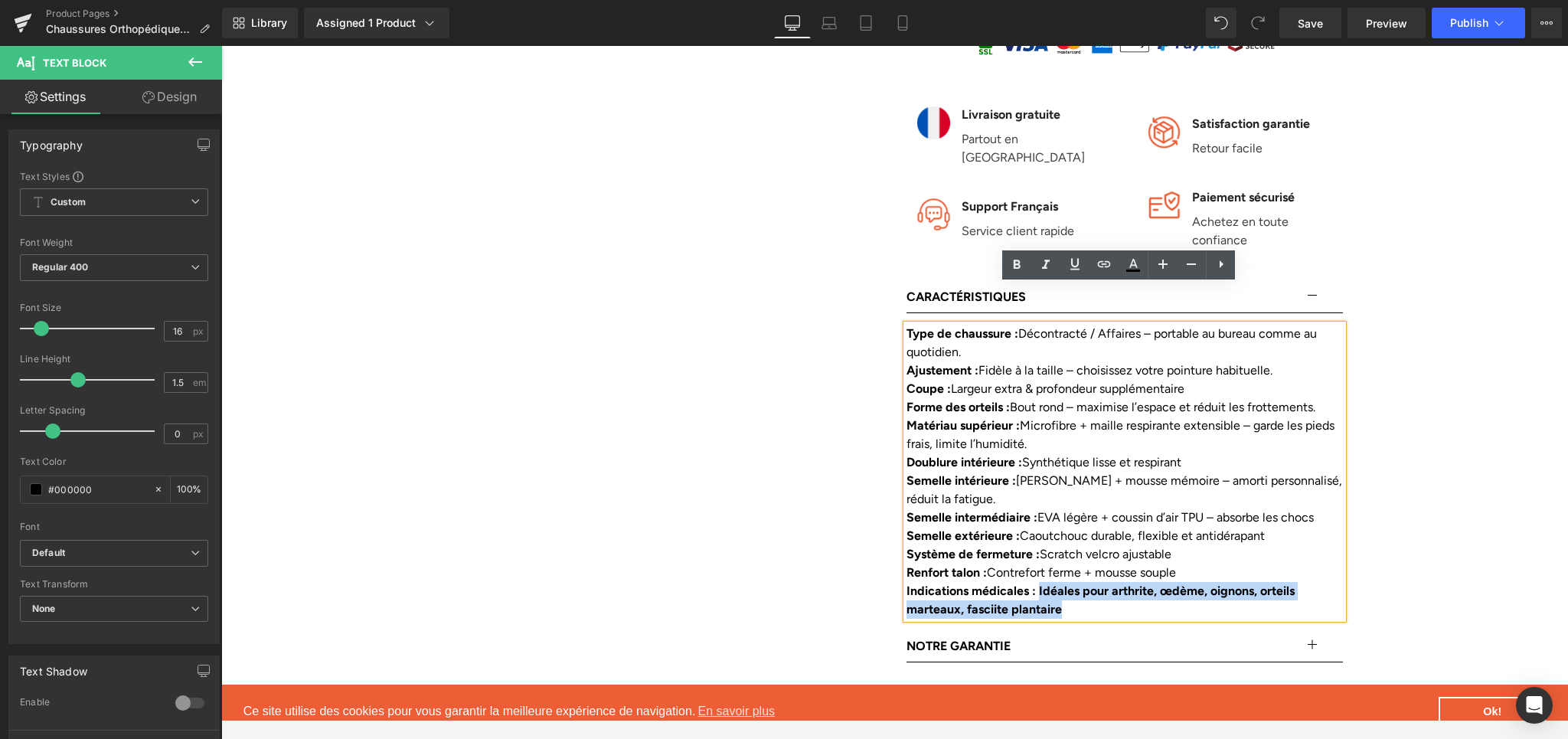
drag, startPoint x: 1039, startPoint y: 554, endPoint x: 1067, endPoint y: 576, distance: 35.6
click at [1067, 582] on div "Indications médicales : Idéales pour arthrite, œdème, oignons, orteils marteaux…" at bounding box center [1125, 600] width 436 height 37
click at [1016, 274] on link at bounding box center [1017, 264] width 29 height 29
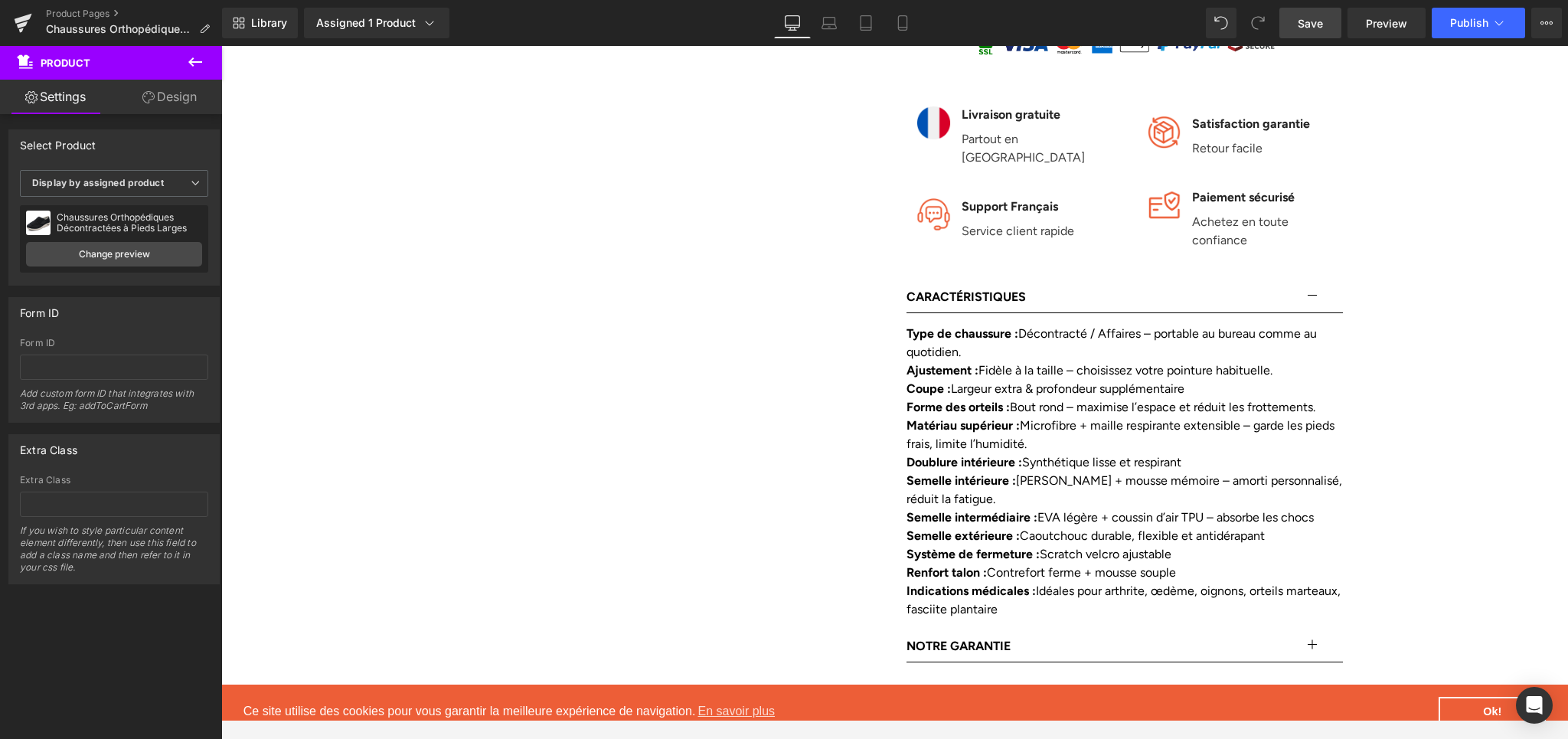
click at [1308, 17] on span "Save" at bounding box center [1310, 23] width 25 height 16
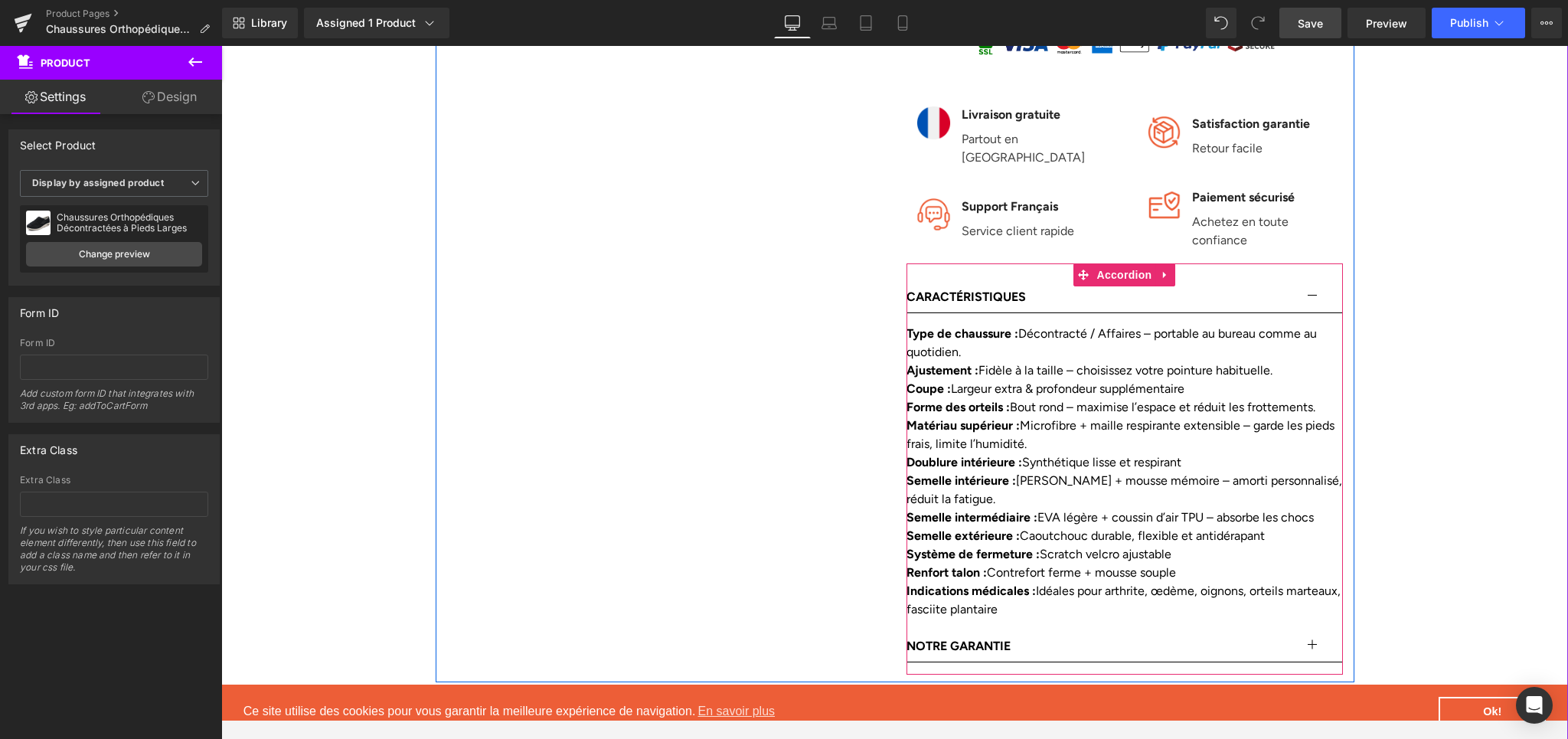
click at [1315, 282] on button "button" at bounding box center [1327, 297] width 31 height 31
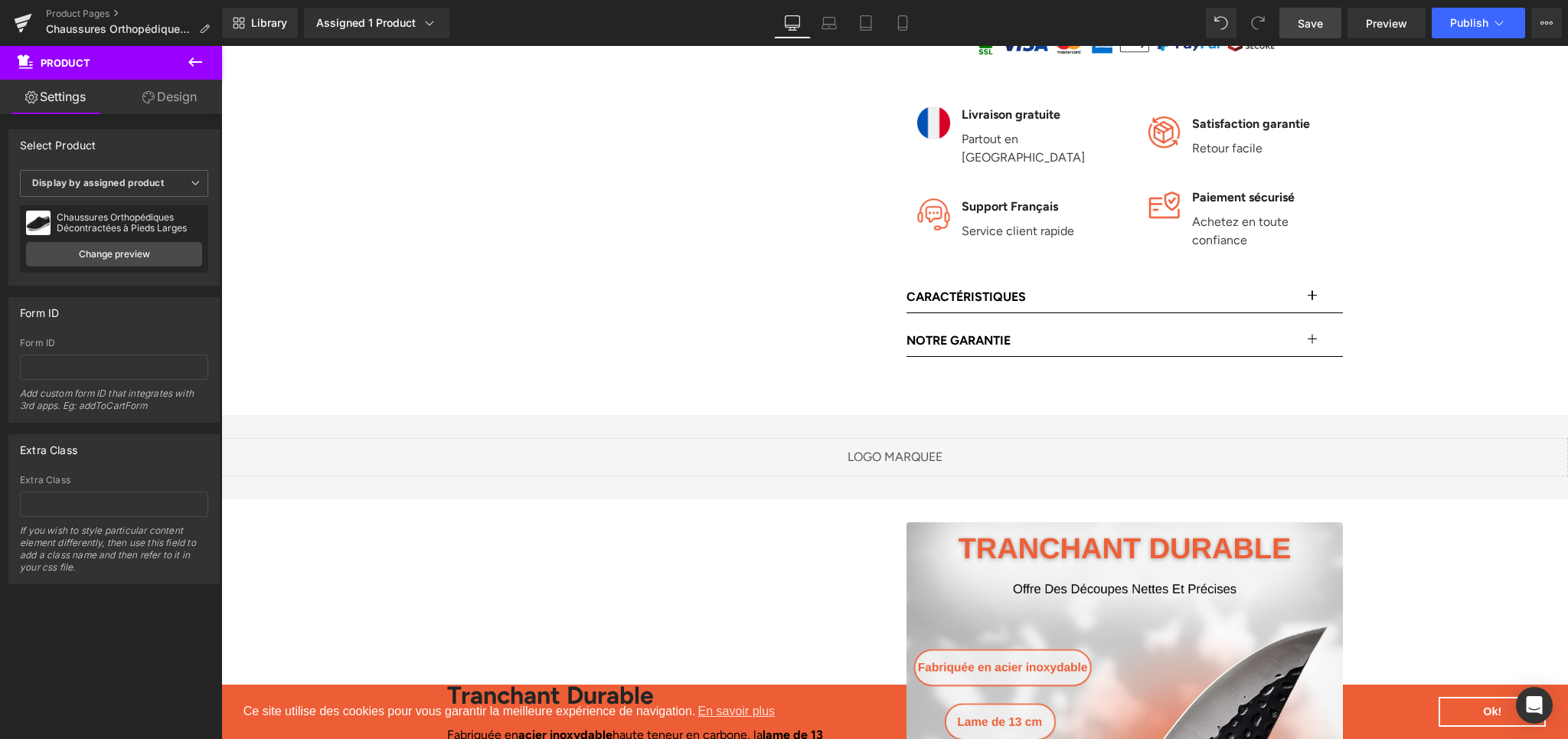
drag, startPoint x: 1312, startPoint y: 26, endPoint x: 1174, endPoint y: 233, distance: 248.8
click at [1312, 26] on span "Save" at bounding box center [1310, 23] width 25 height 16
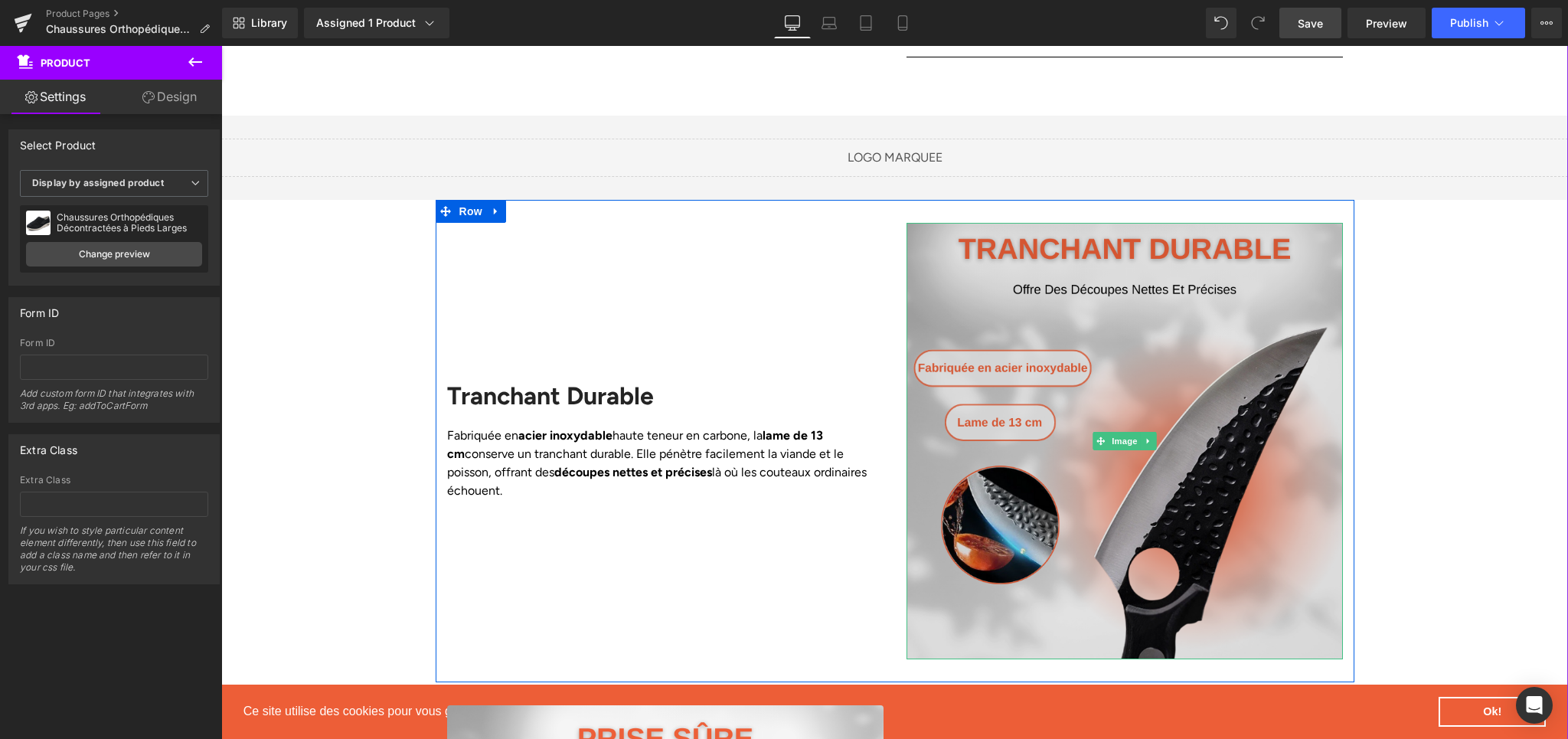
scroll to position [1281, 0]
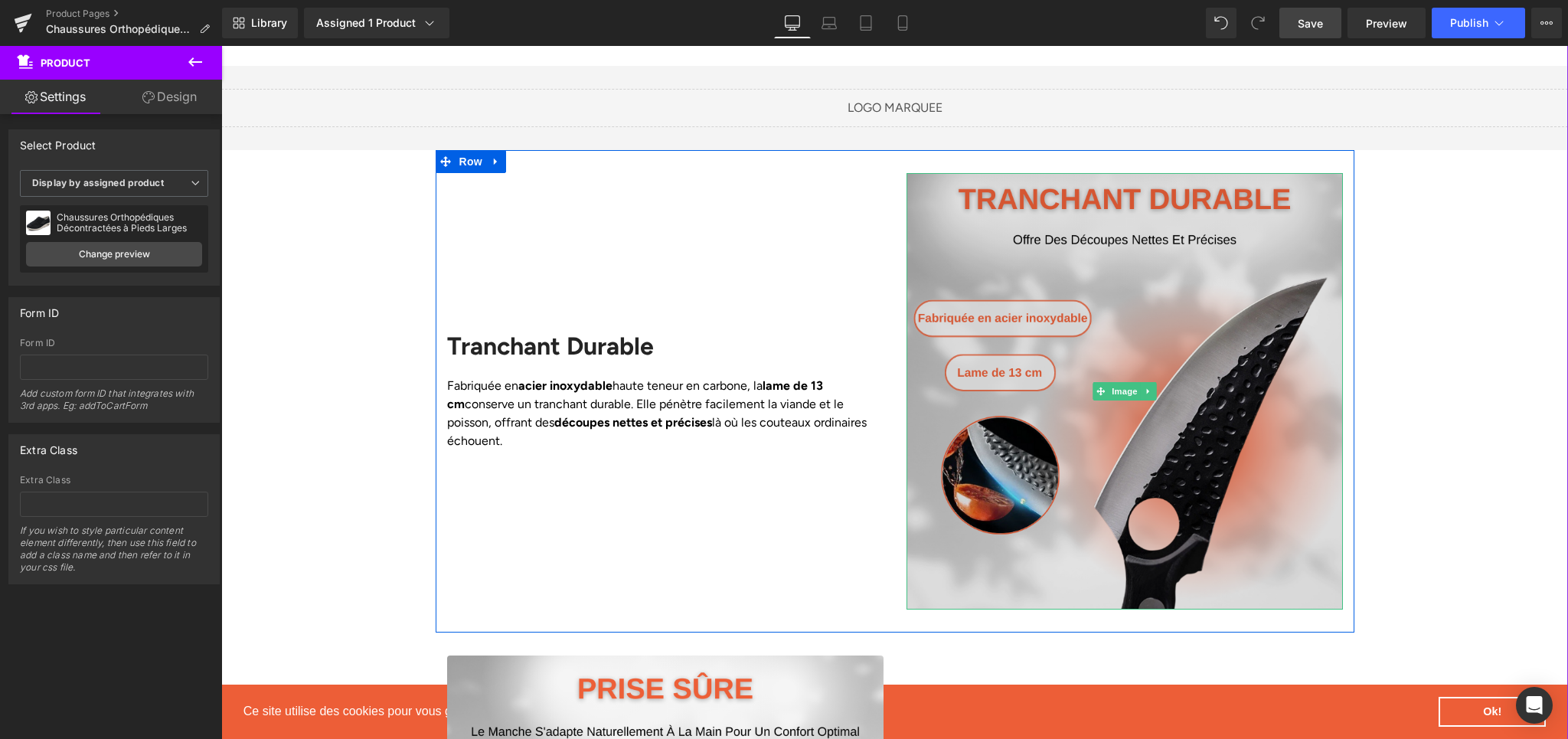
click at [1236, 354] on img at bounding box center [1125, 391] width 436 height 436
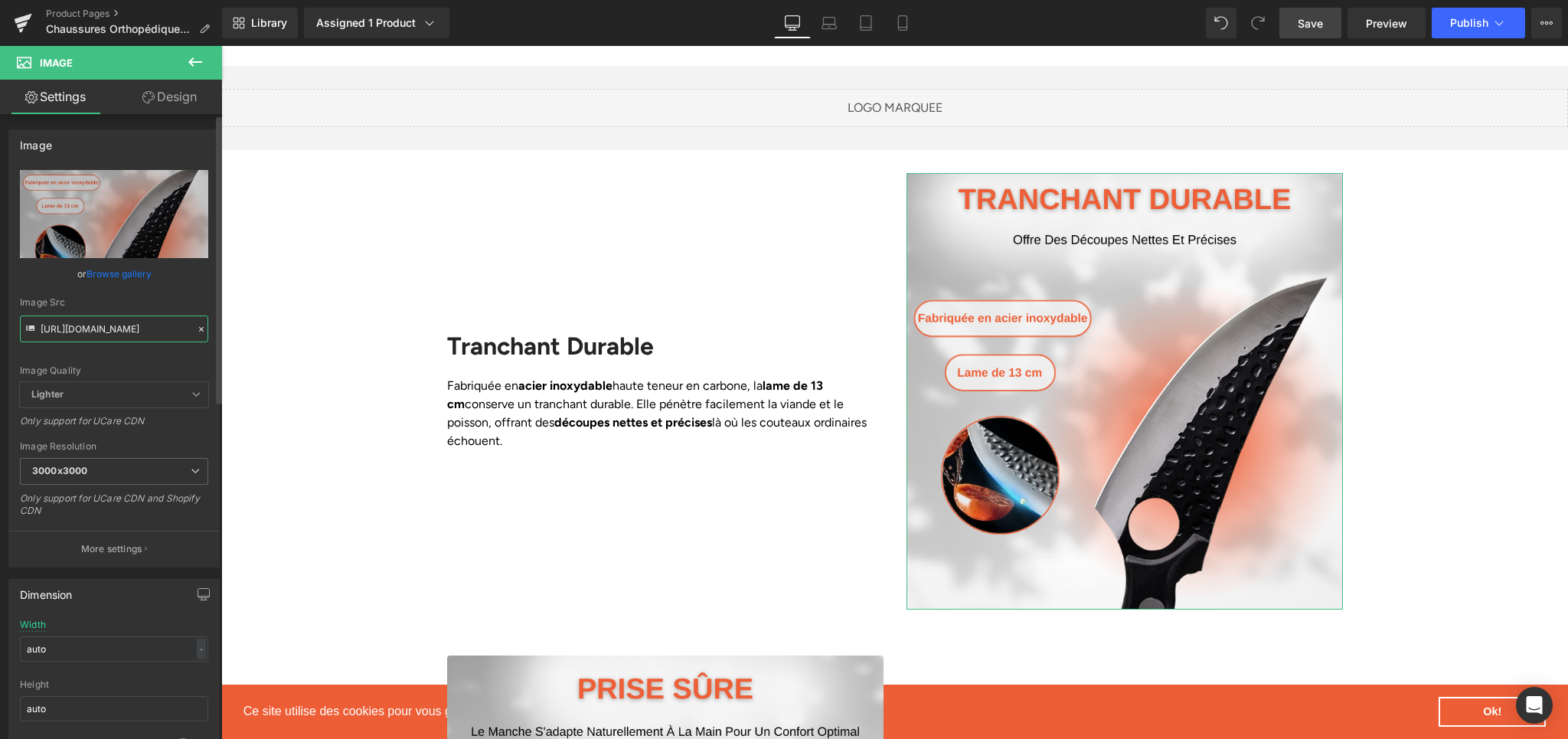
click at [76, 336] on input "[URL][DOMAIN_NAME]" at bounding box center [114, 328] width 188 height 26
paste input "8feaeb3c-7b1d-402b-8f66-185038156953.png?v=1758209678"
type input "[URL][DOMAIN_NAME]"
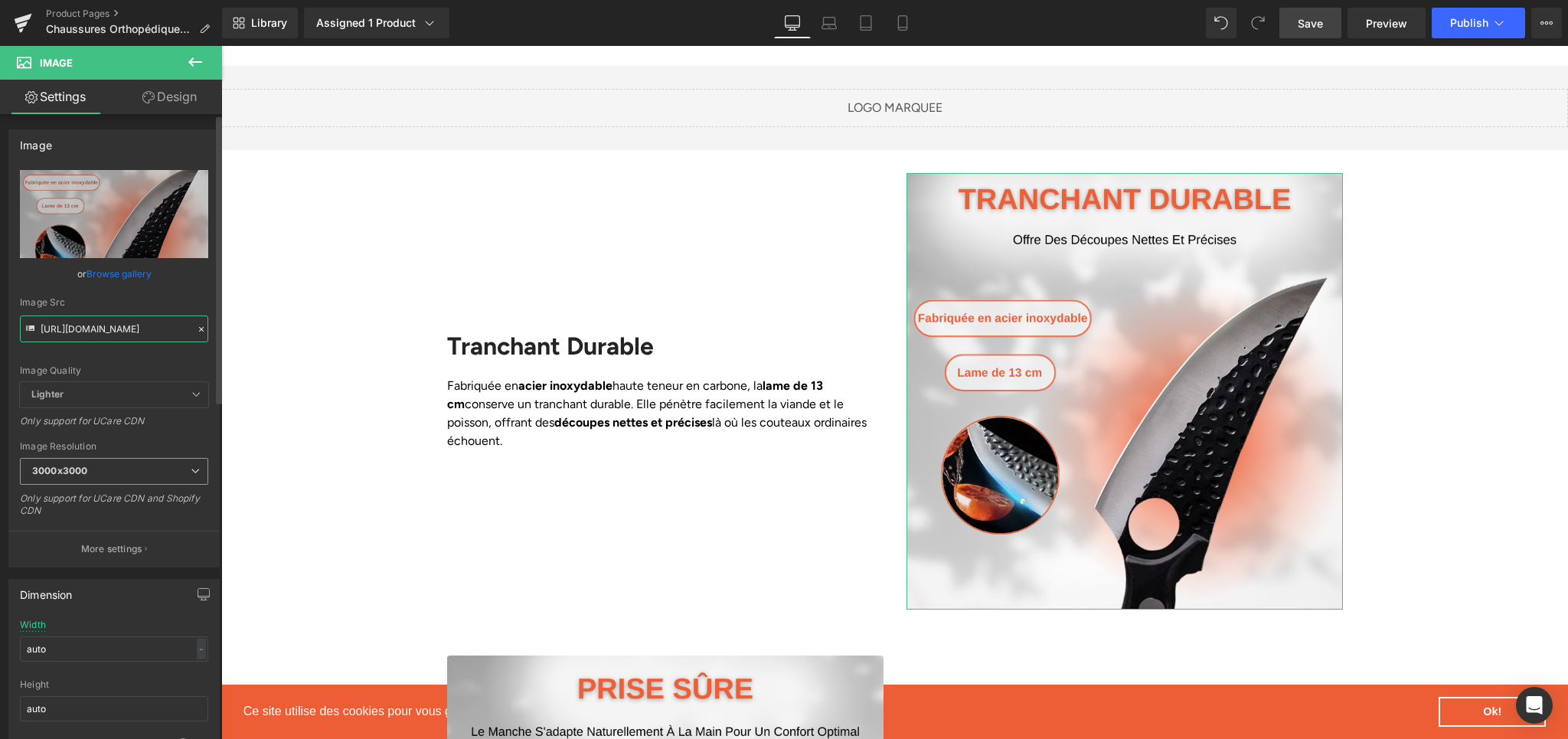
scroll to position [0, 373]
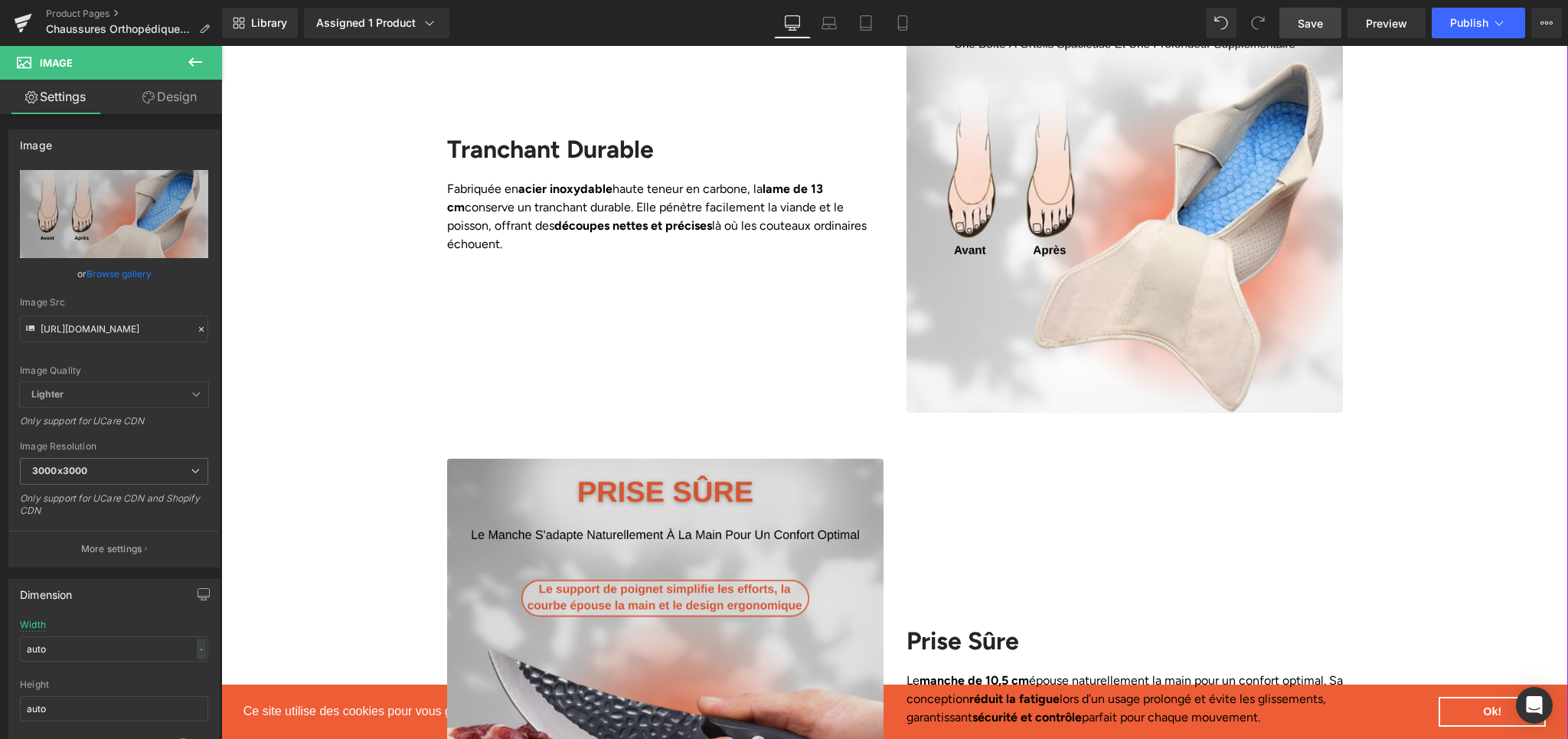
click at [591, 462] on img at bounding box center [665, 677] width 436 height 436
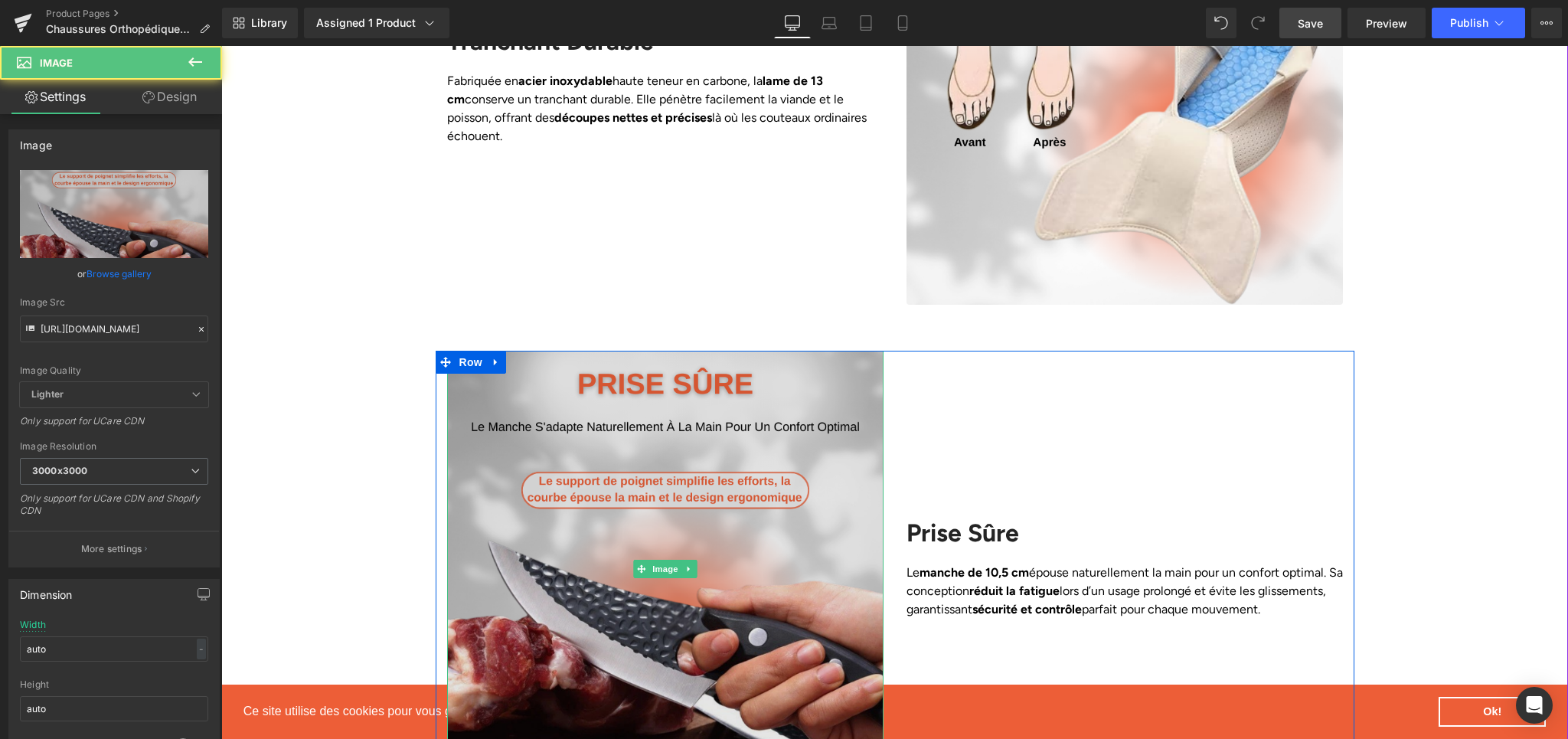
scroll to position [1587, 0]
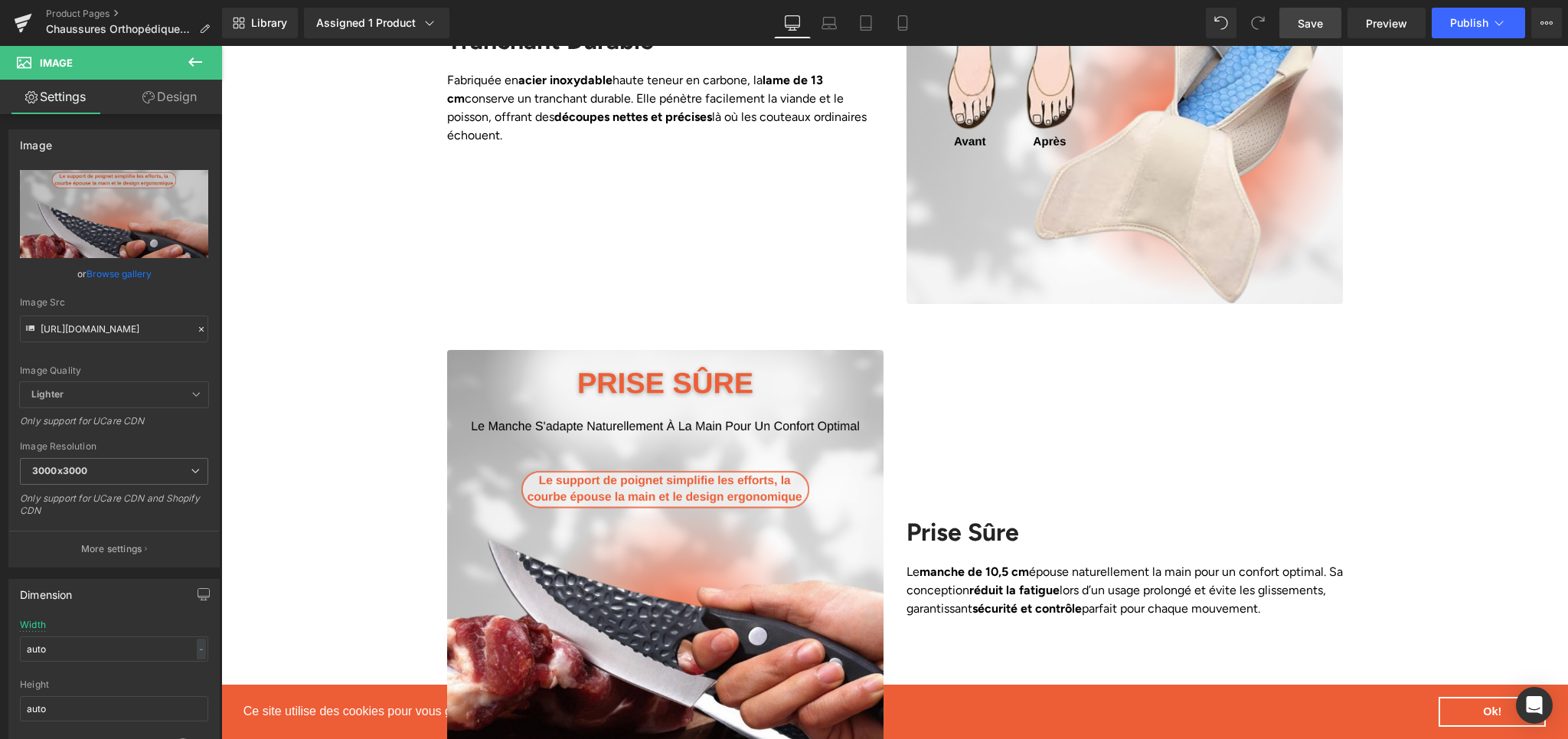
drag, startPoint x: 1297, startPoint y: 26, endPoint x: 777, endPoint y: 59, distance: 521.0
click at [1297, 26] on link "Save" at bounding box center [1310, 23] width 62 height 31
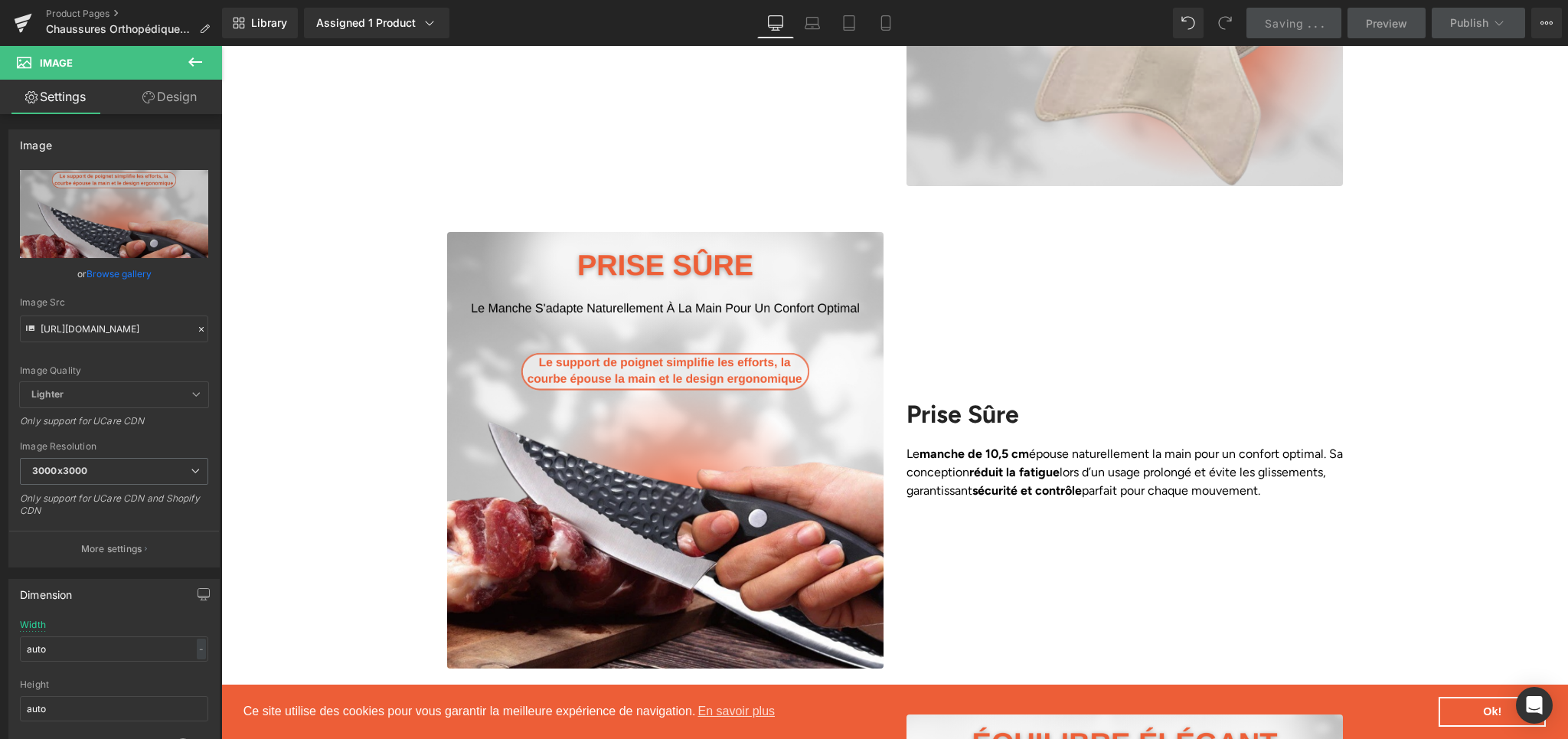
scroll to position [1735, 0]
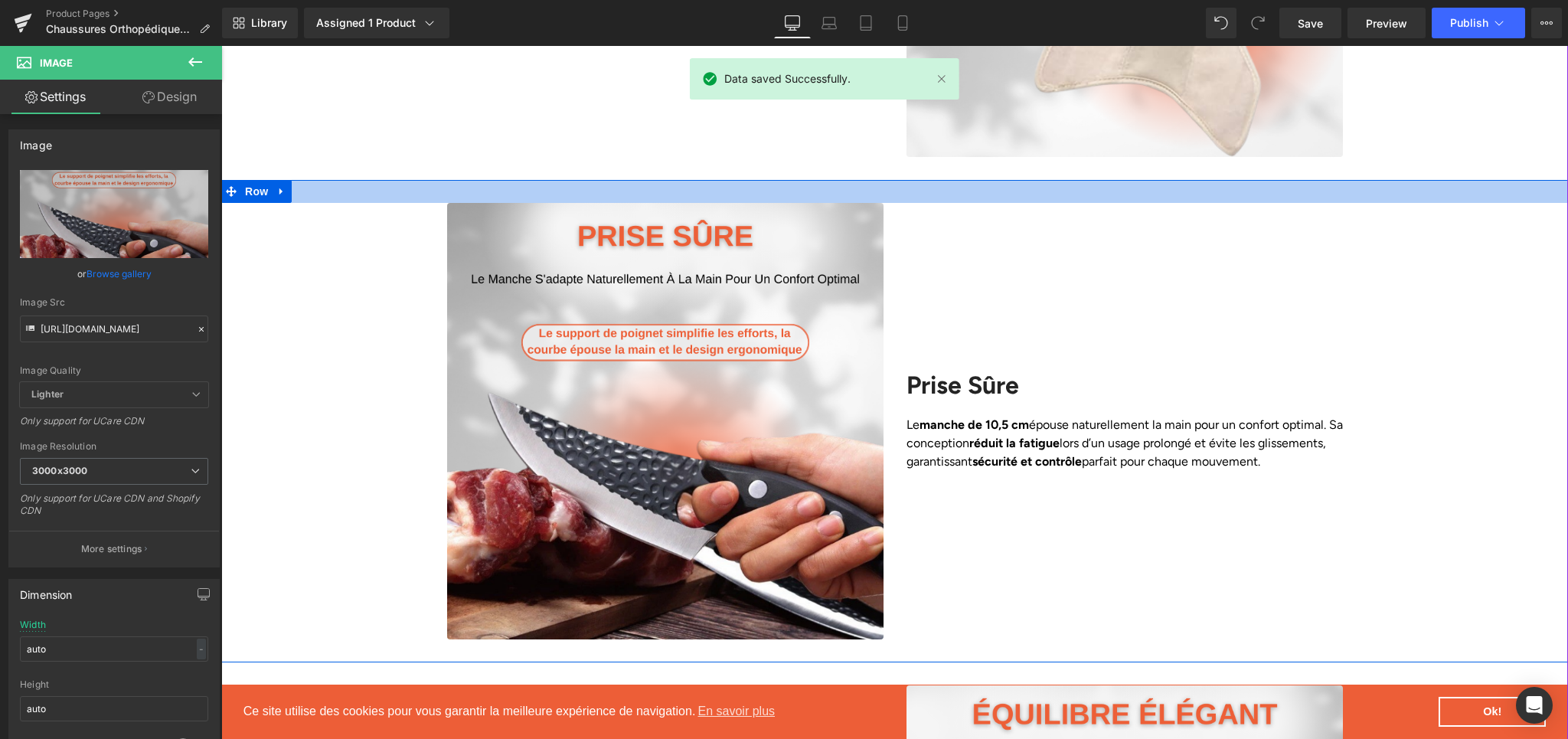
click at [845, 180] on div at bounding box center [895, 191] width 1347 height 23
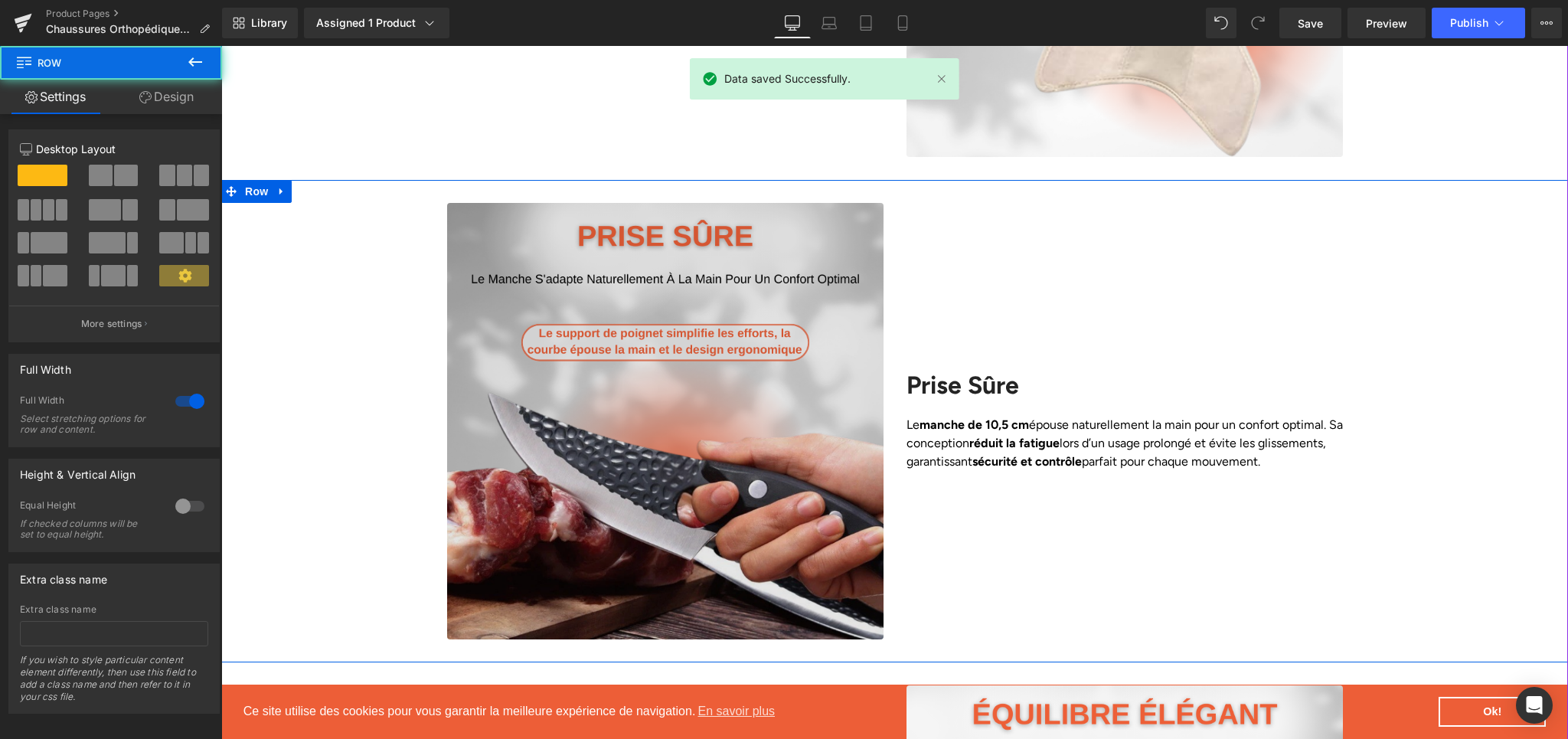
click at [784, 203] on img at bounding box center [665, 421] width 436 height 436
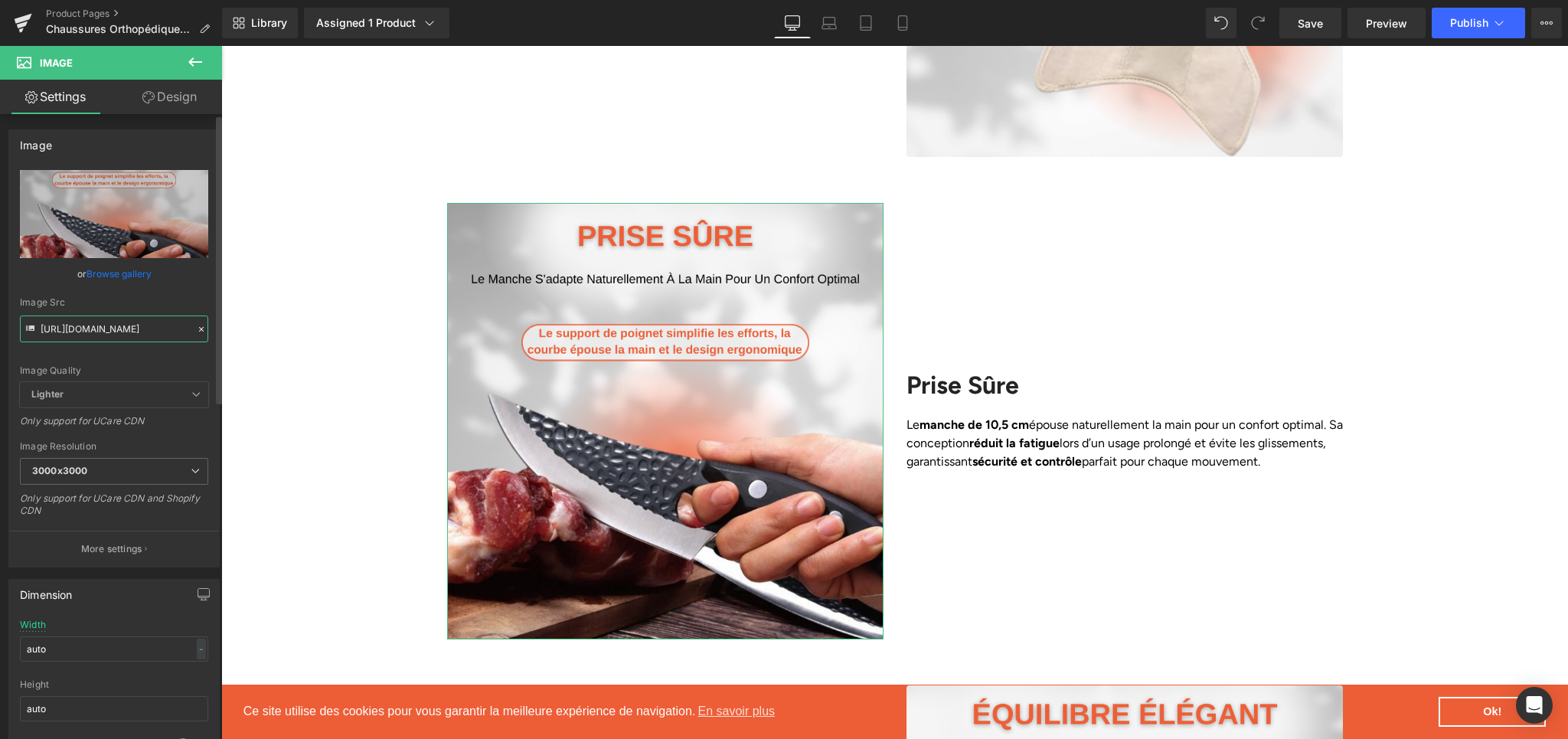
click at [77, 328] on input "[URL][DOMAIN_NAME]" at bounding box center [114, 328] width 188 height 26
paste input "5_fa8dce99-fb31-4940-ac4c-3a1e7aa1f4ef.png?v=1758209678"
type input "[URL][DOMAIN_NAME]"
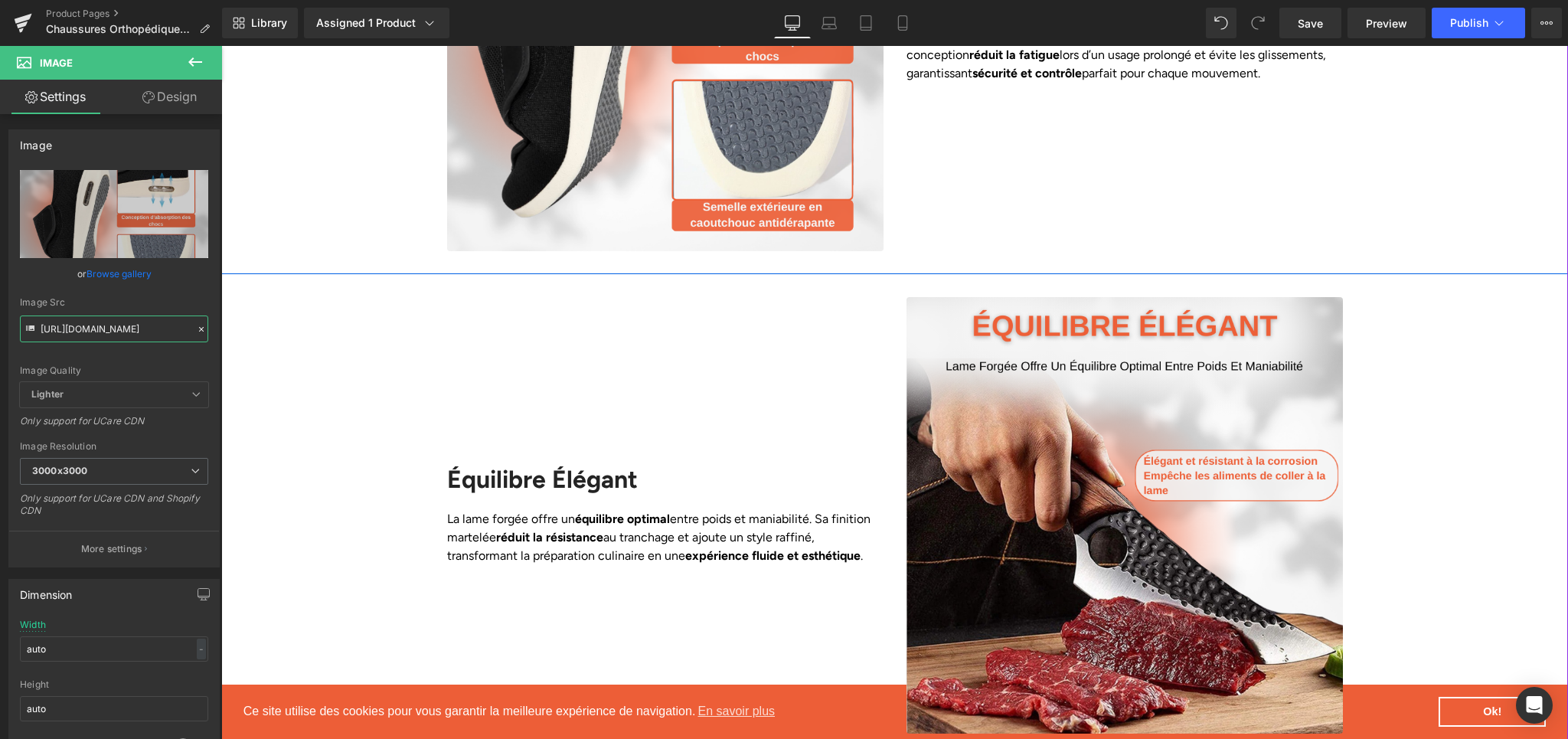
scroll to position [2291, 0]
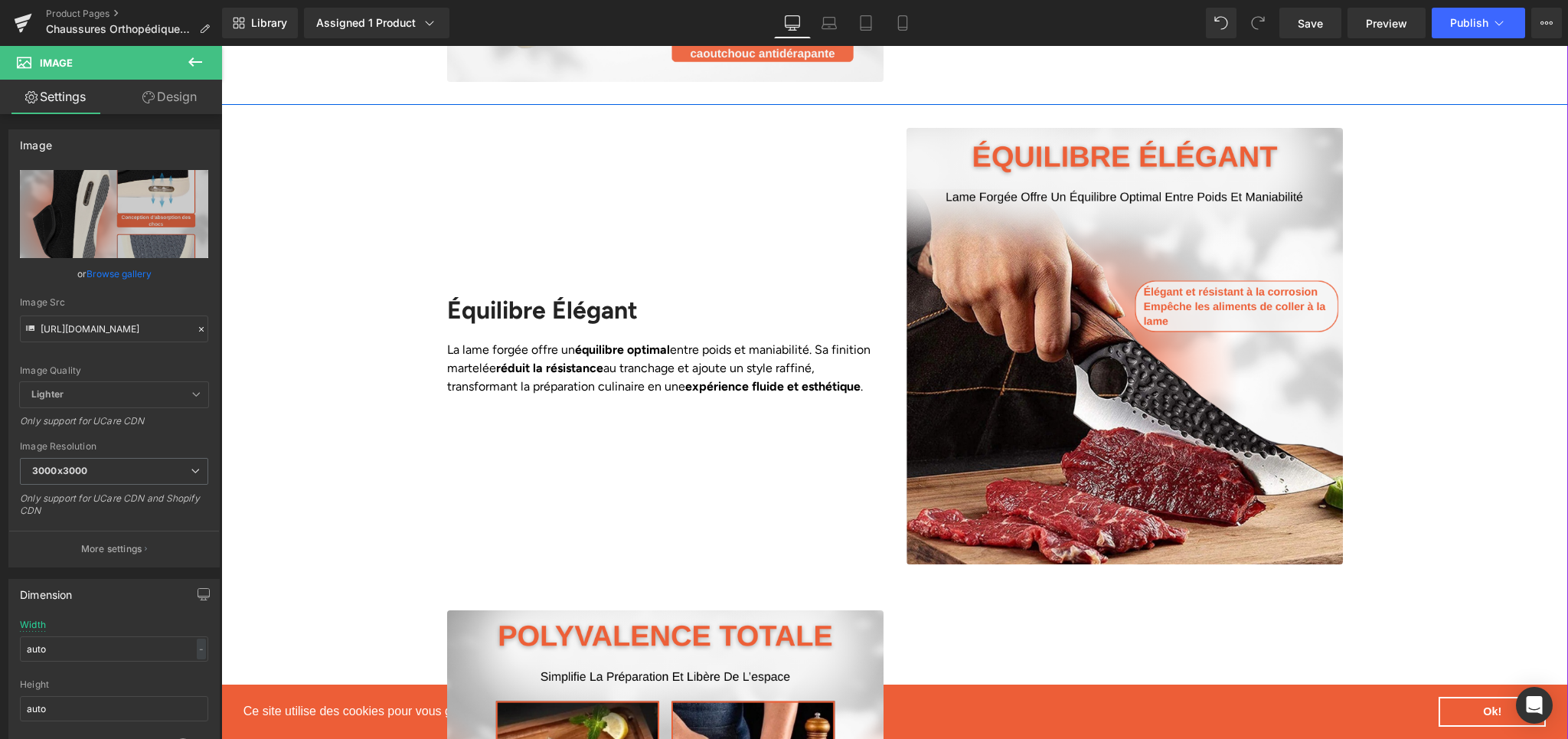
click at [1096, 232] on img at bounding box center [1125, 346] width 436 height 436
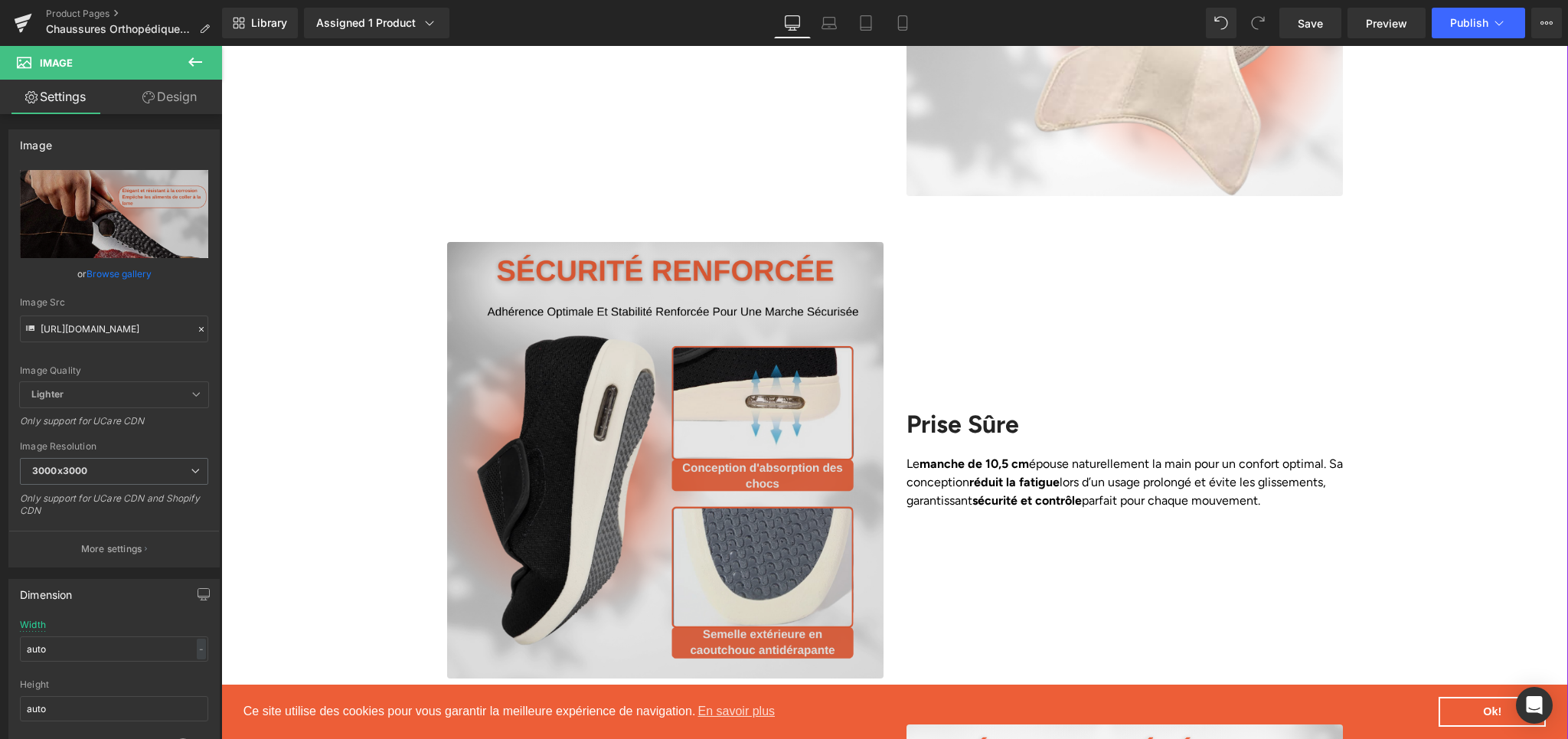
scroll to position [1786, 0]
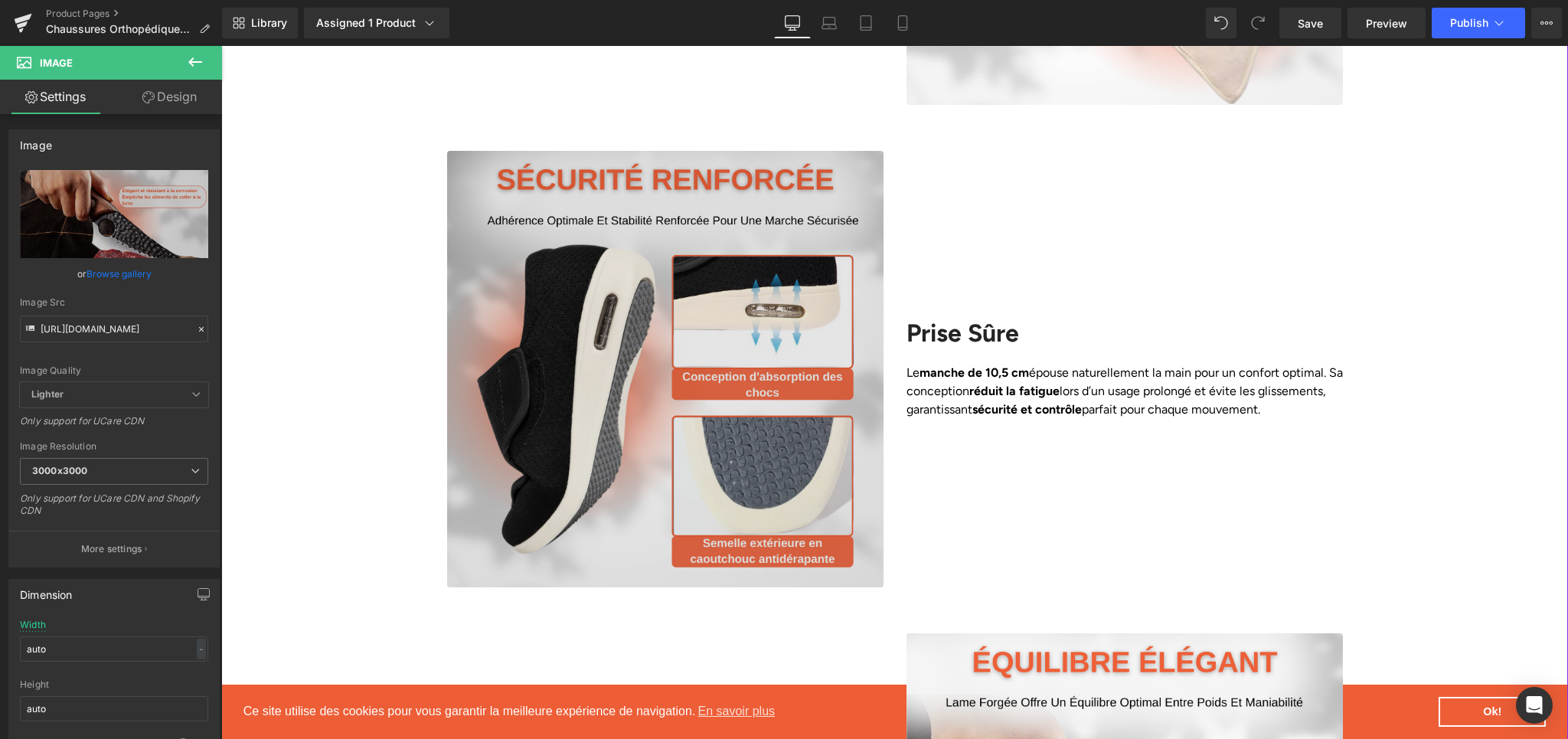
click at [679, 364] on img at bounding box center [665, 369] width 436 height 436
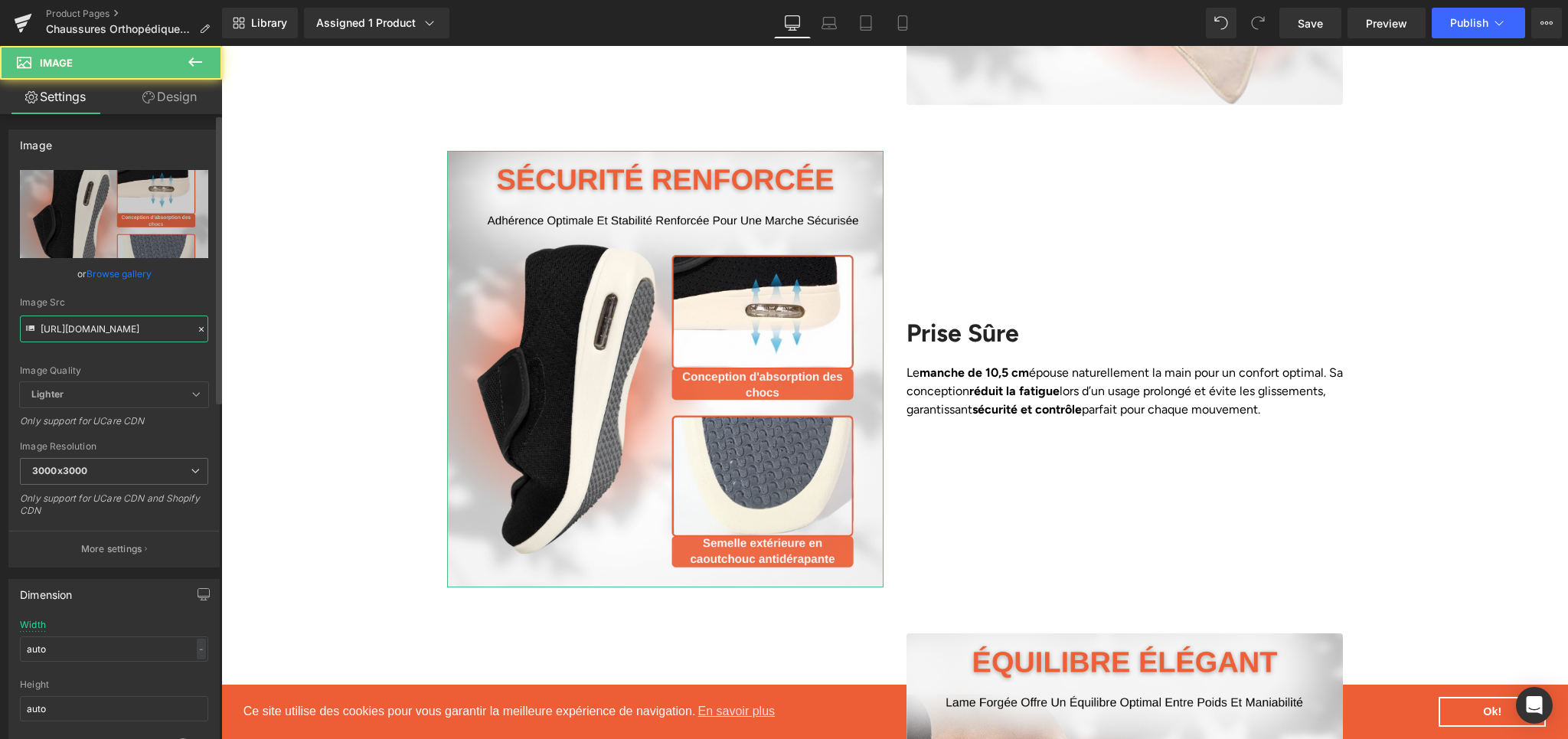
click at [106, 328] on input "[URL][DOMAIN_NAME]" at bounding box center [114, 328] width 188 height 26
paste input "2_2f07a781-f0de-468f-b72b-a1a7087db611.png?v=1758209679"
type input "[URL][DOMAIN_NAME]"
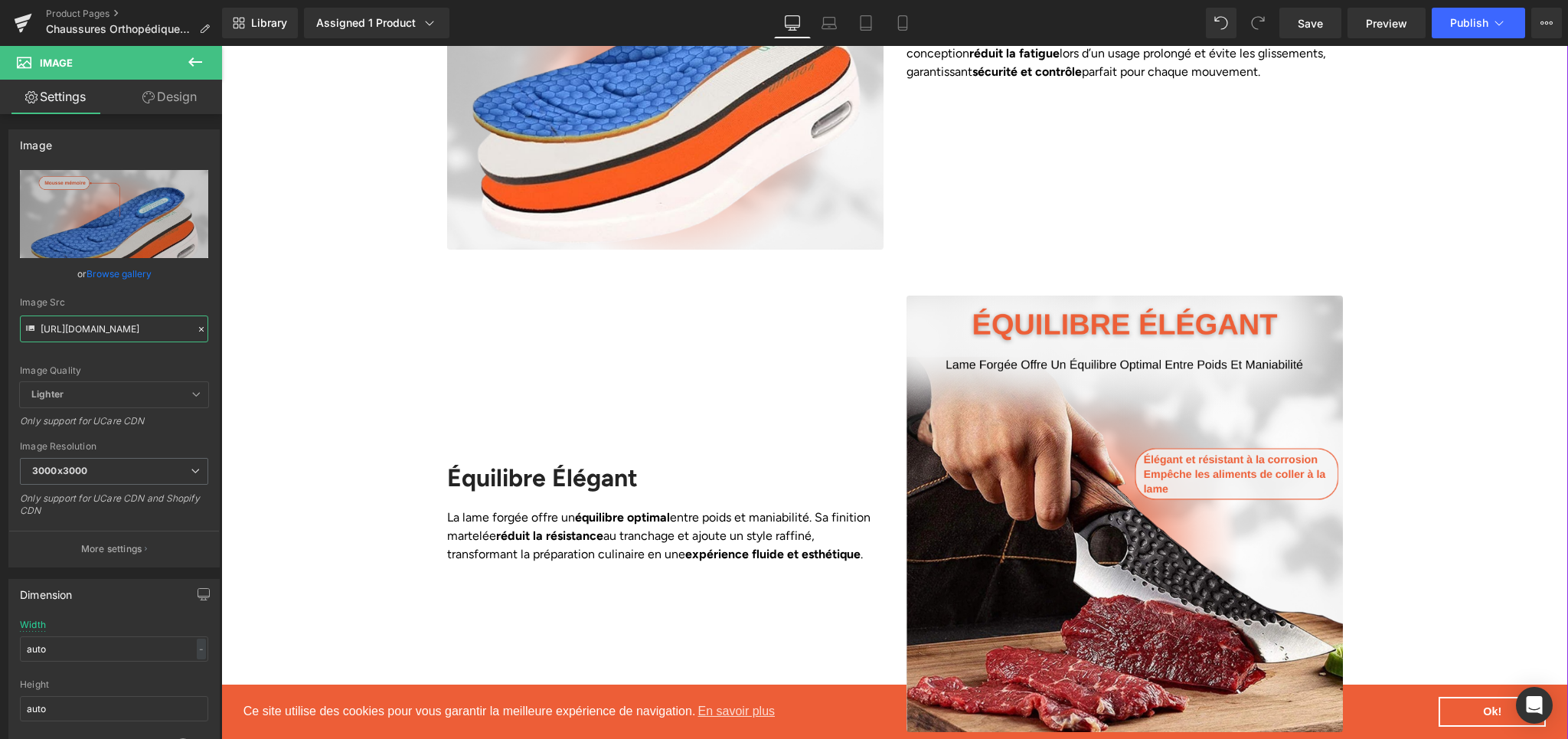
scroll to position [2239, 0]
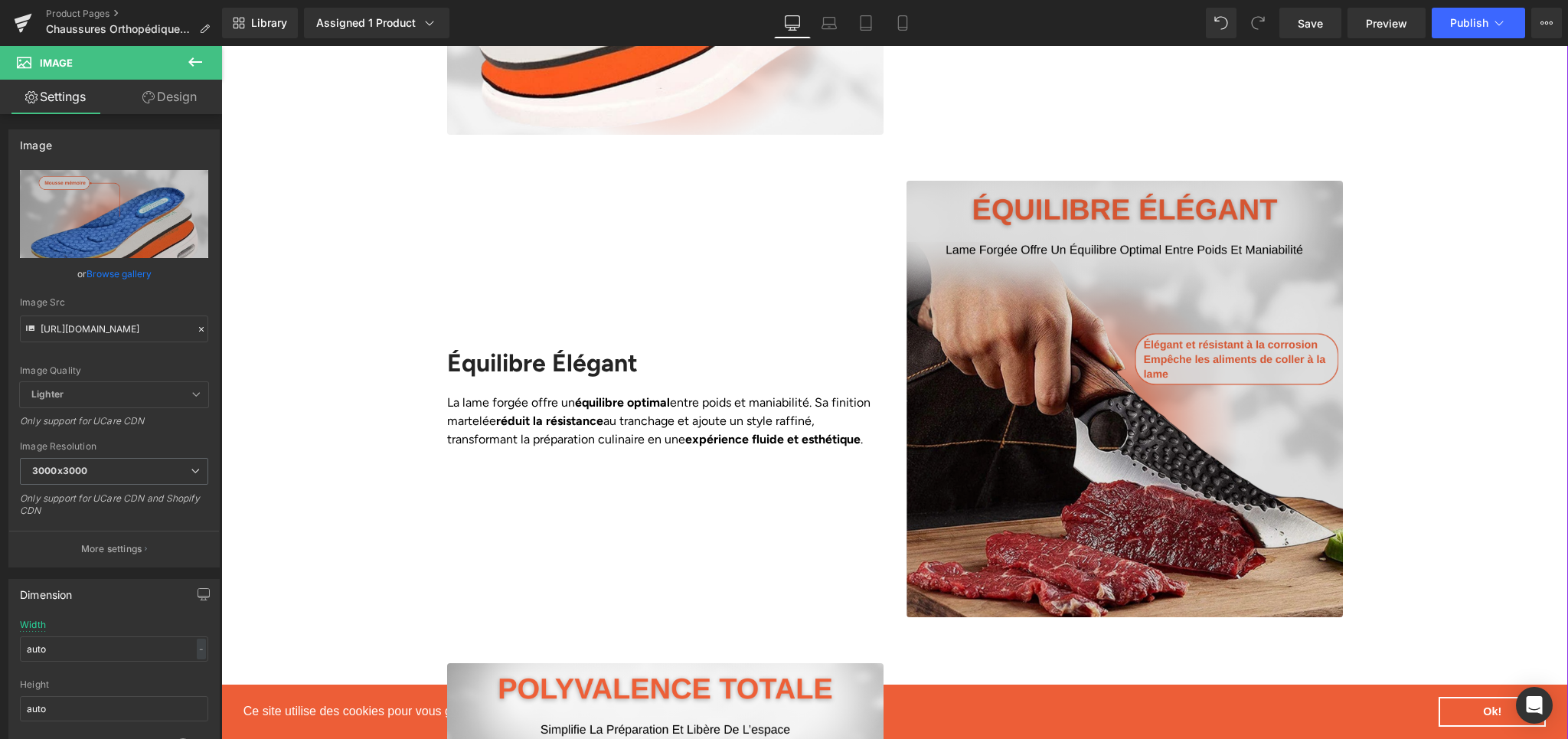
click at [1160, 257] on img at bounding box center [1125, 399] width 436 height 436
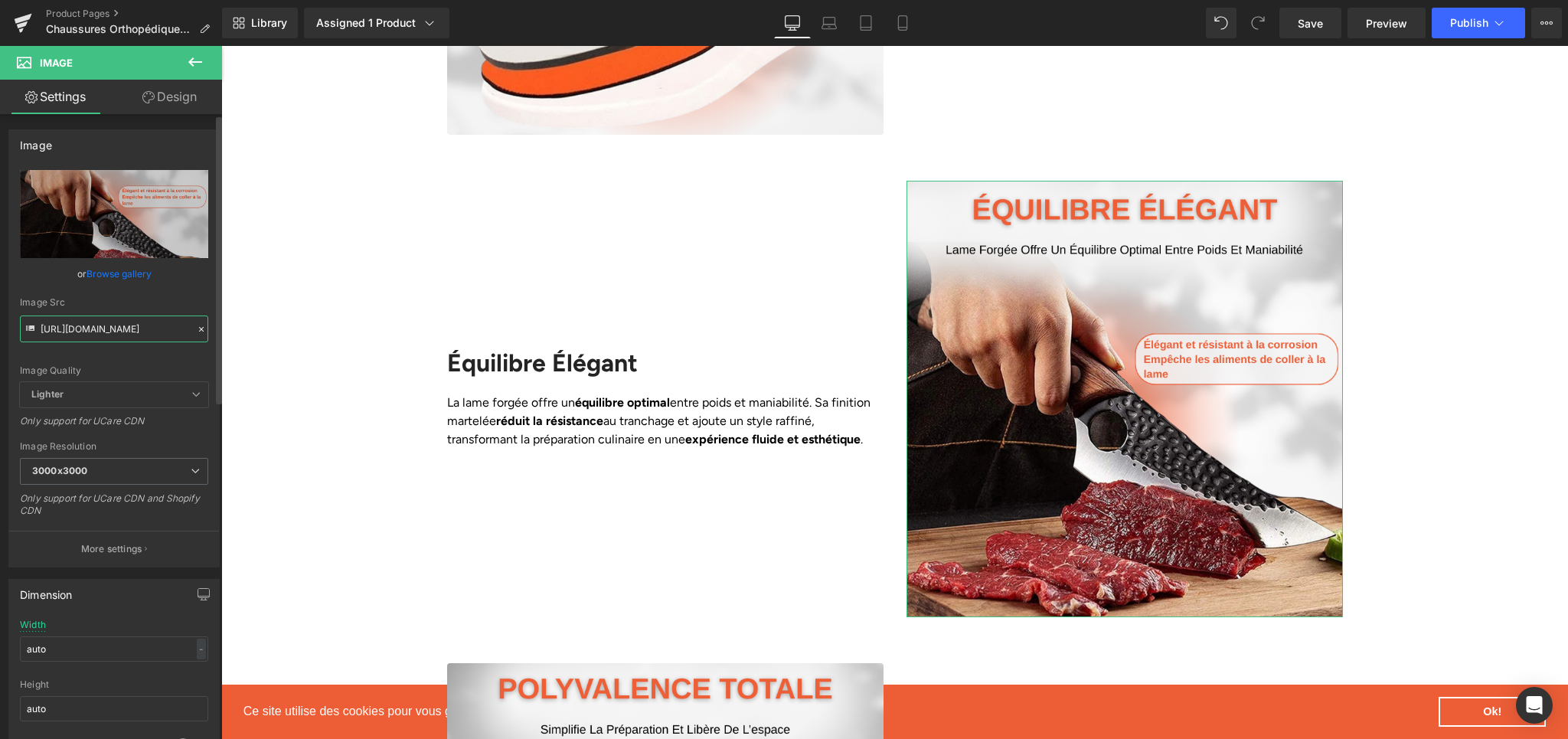
click at [113, 328] on input "[URL][DOMAIN_NAME]" at bounding box center [114, 328] width 188 height 26
paste input "23976f68-d519-4f6c-910e-2486323de1ce.png?v=1758209679"
type input "[URL][DOMAIN_NAME]"
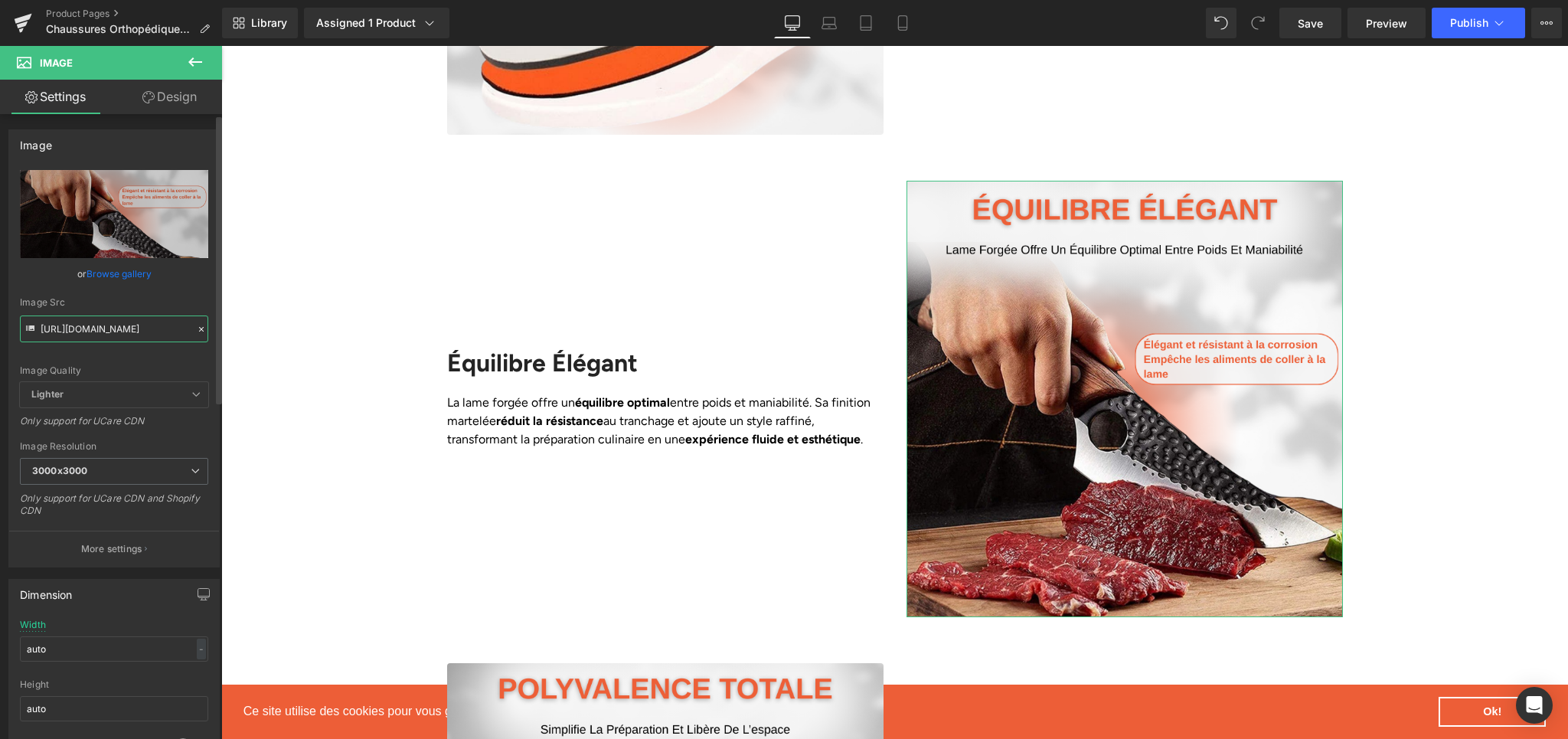
scroll to position [0, 376]
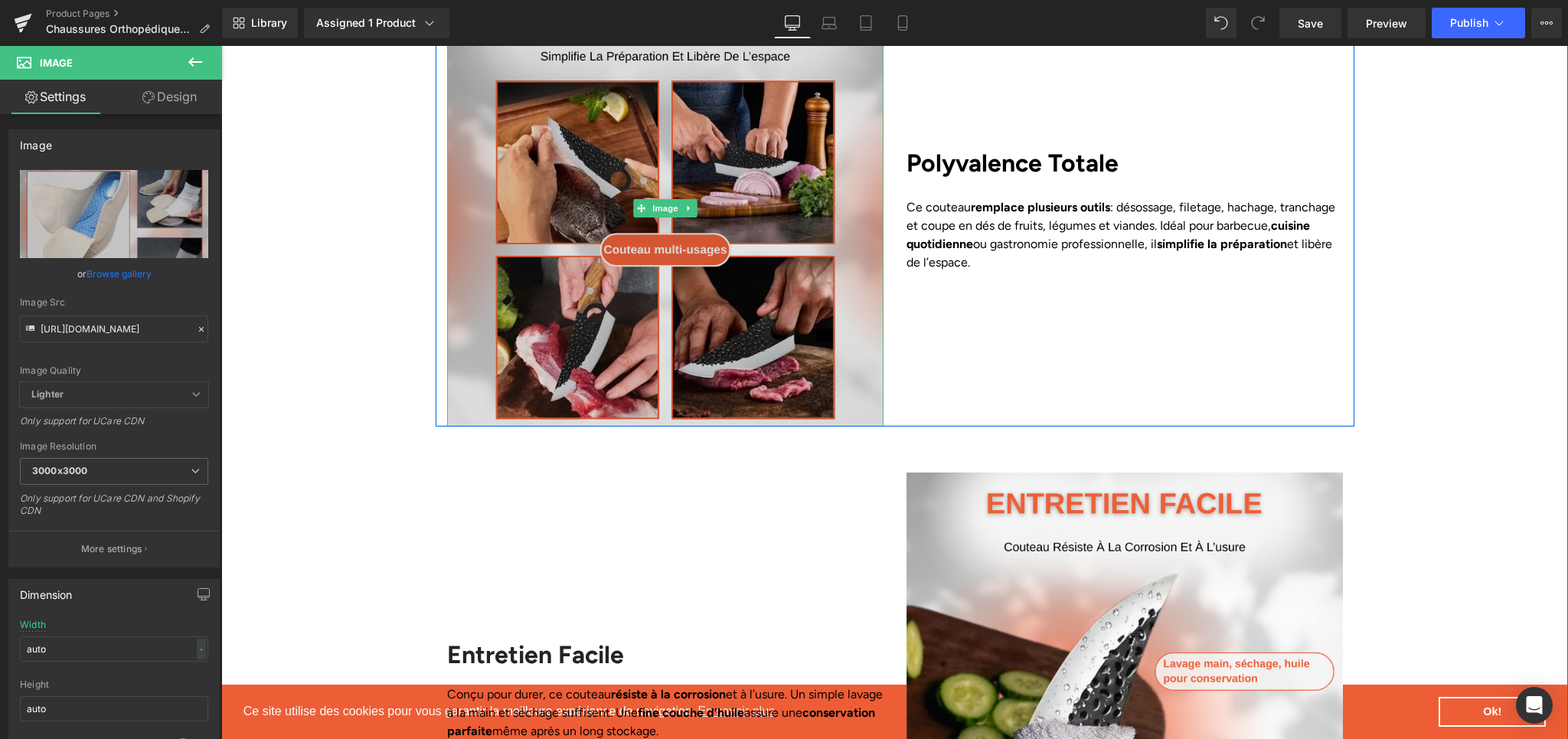
click at [745, 294] on img at bounding box center [665, 208] width 436 height 436
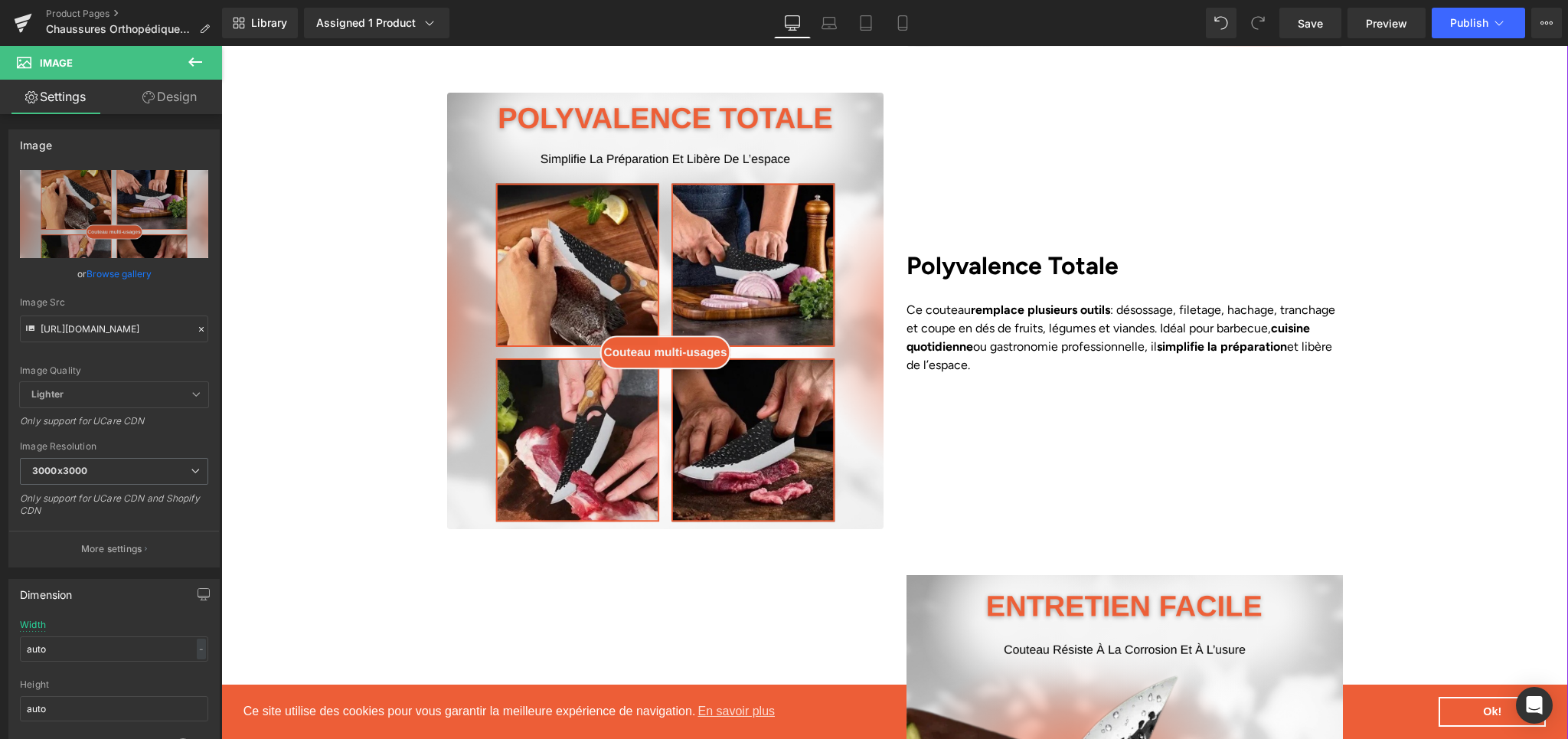
scroll to position [2735, 0]
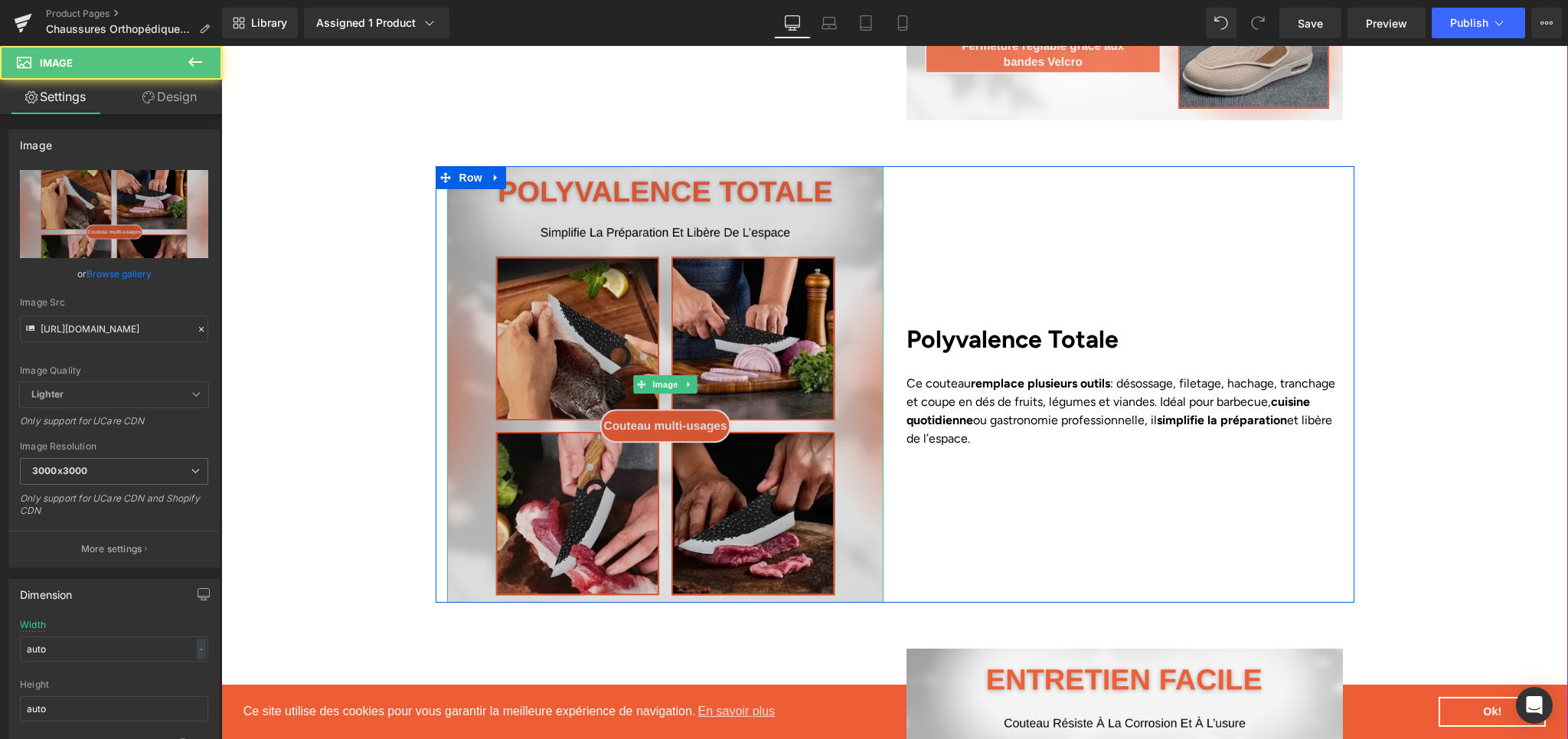
click at [539, 265] on img at bounding box center [665, 385] width 436 height 436
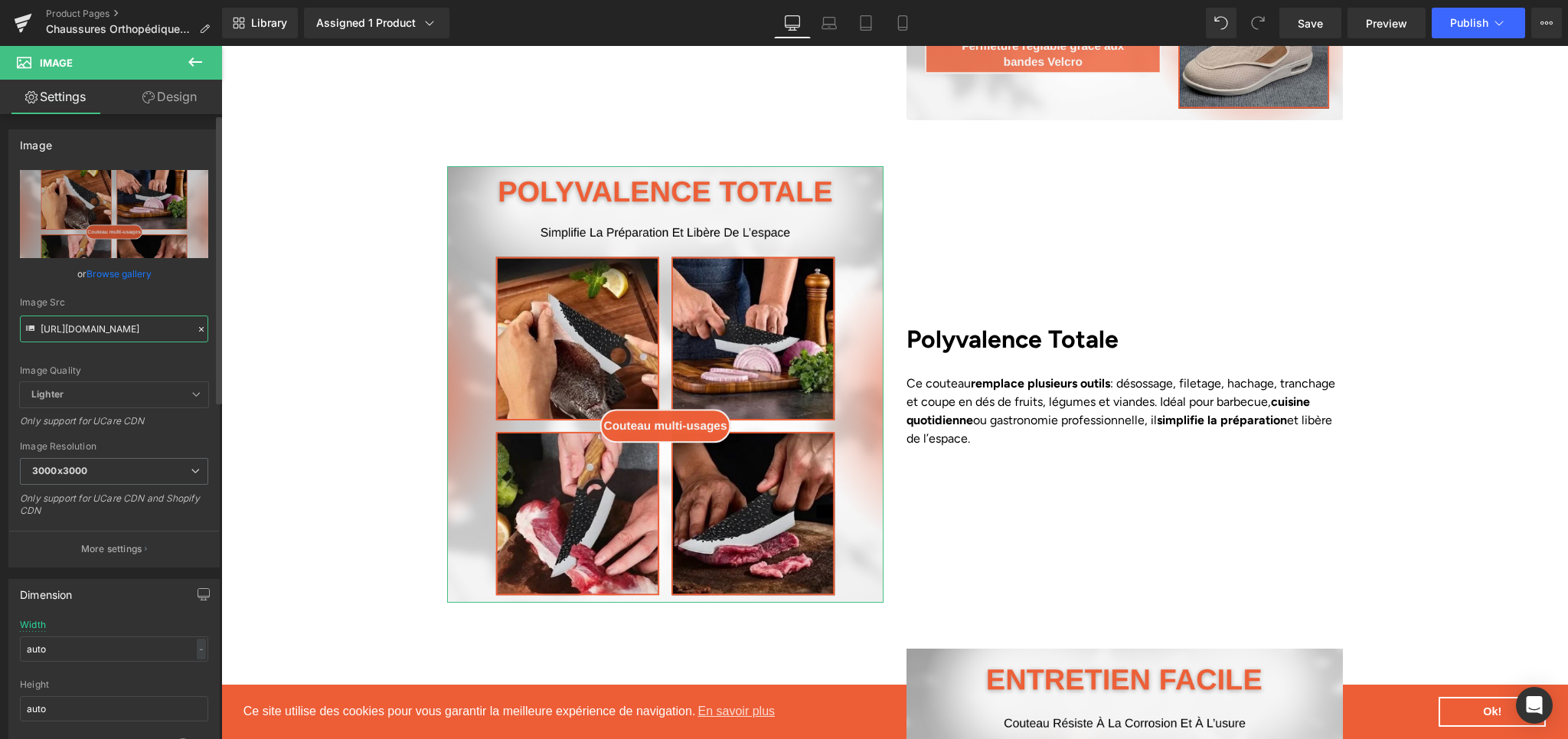
click at [146, 317] on input "[URL][DOMAIN_NAME]" at bounding box center [114, 328] width 188 height 26
click at [143, 322] on input "[URL][DOMAIN_NAME]" at bounding box center [114, 328] width 188 height 26
click at [140, 327] on input "[URL][DOMAIN_NAME]" at bounding box center [114, 328] width 188 height 26
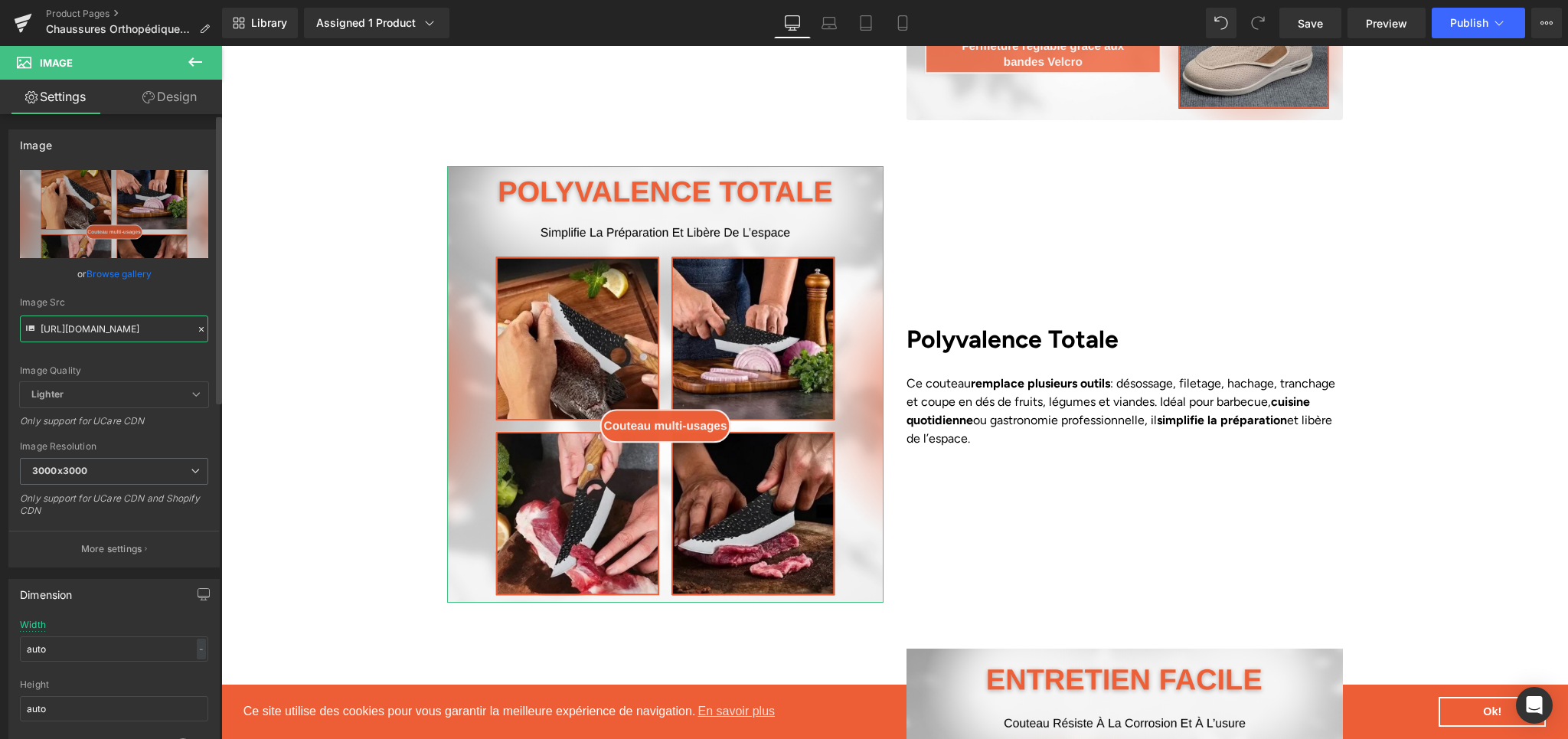
click at [140, 327] on input "[URL][DOMAIN_NAME]" at bounding box center [114, 328] width 188 height 26
paste input "4468f0c6-02ae-474a-b1df-d9df56b0b40e.png?v=1758209679"
type input "[URL][DOMAIN_NAME]"
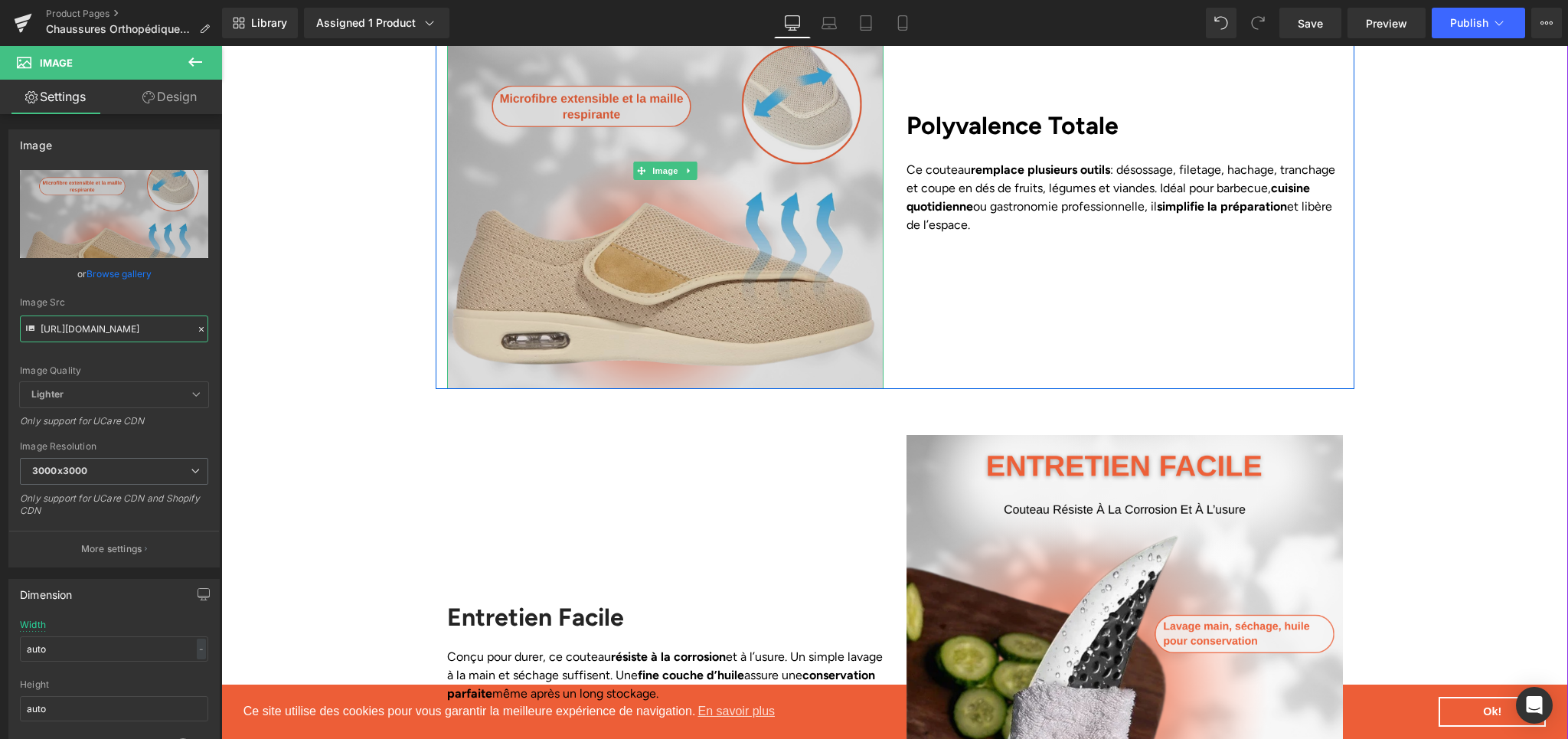
scroll to position [3092, 0]
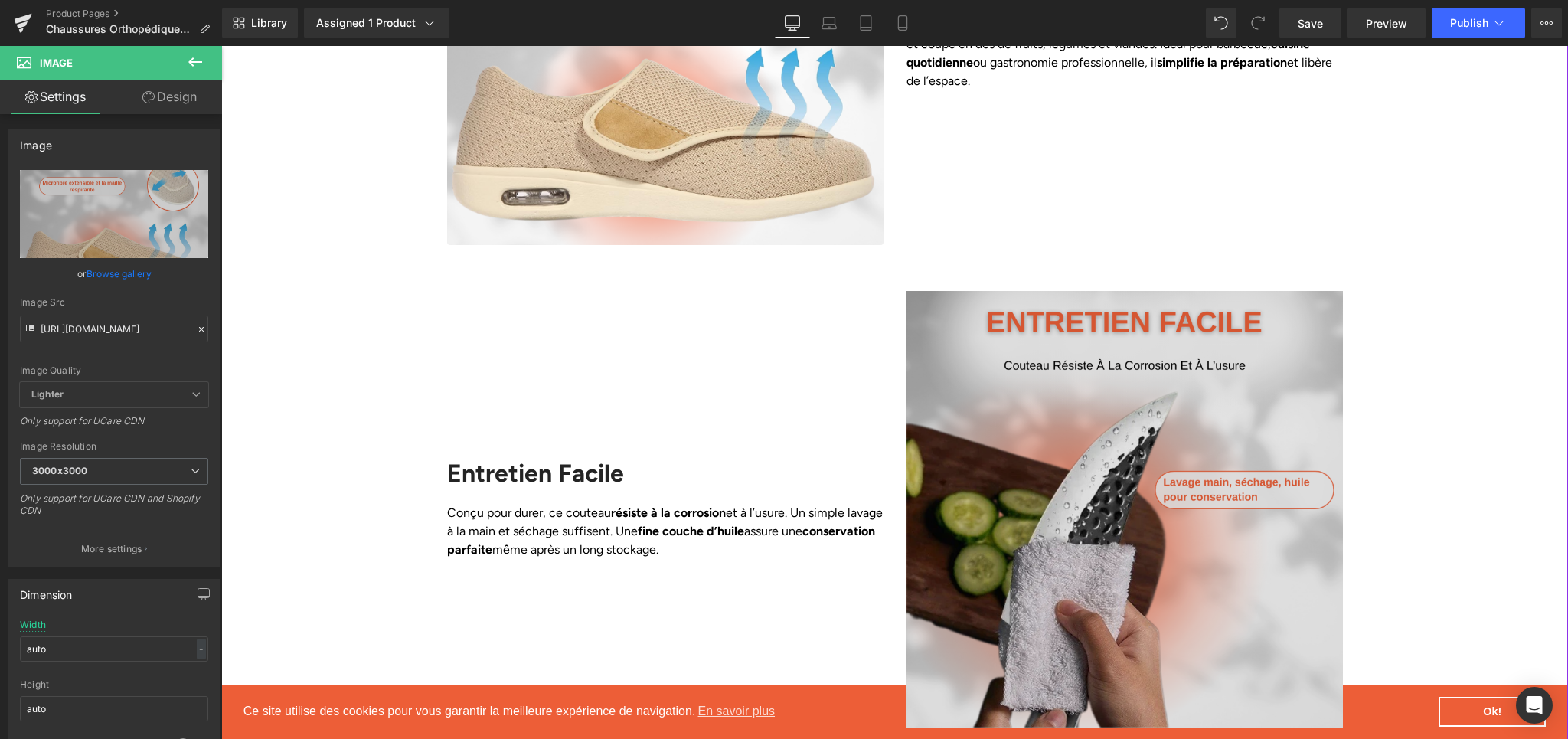
click at [1114, 418] on img at bounding box center [1125, 509] width 436 height 436
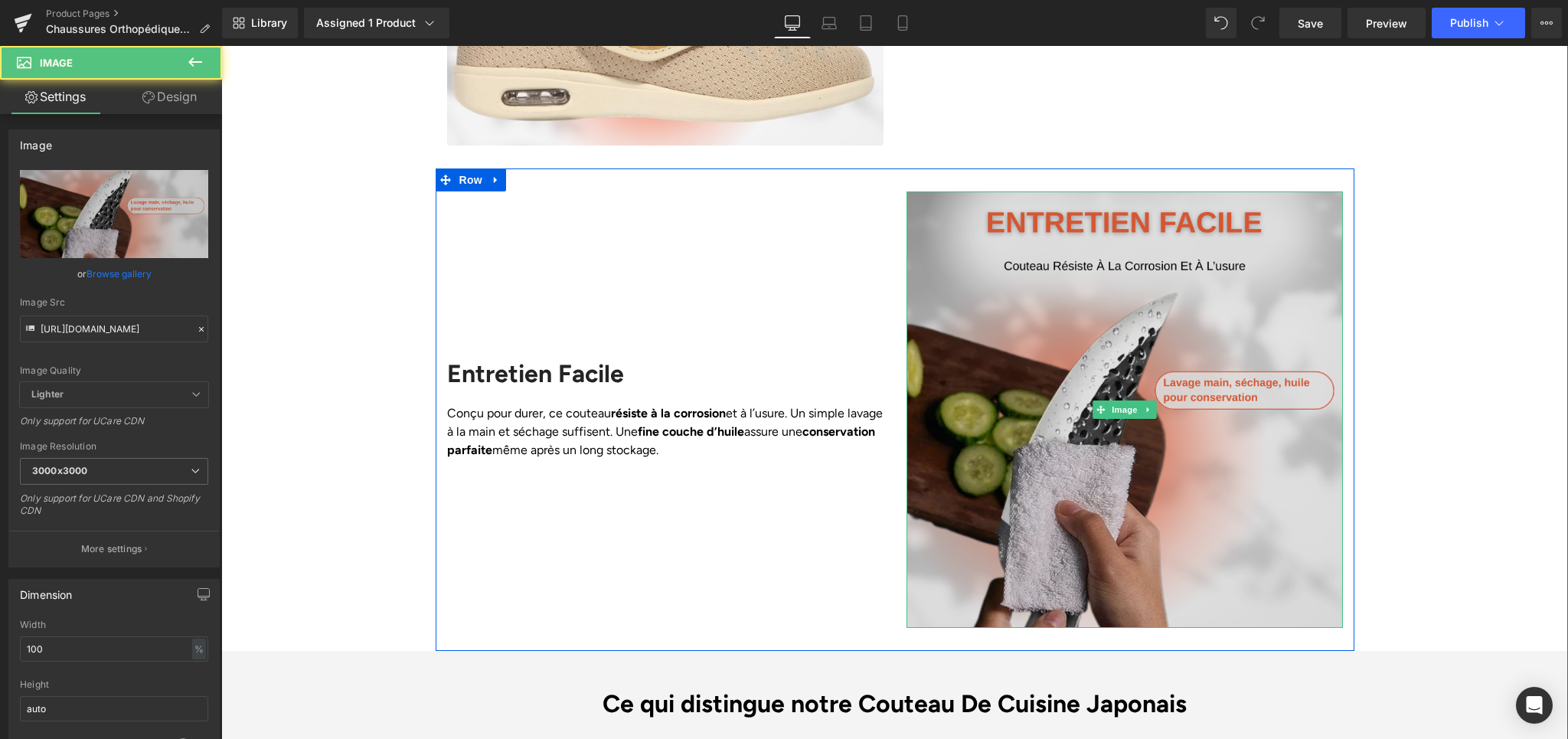
scroll to position [3200, 0]
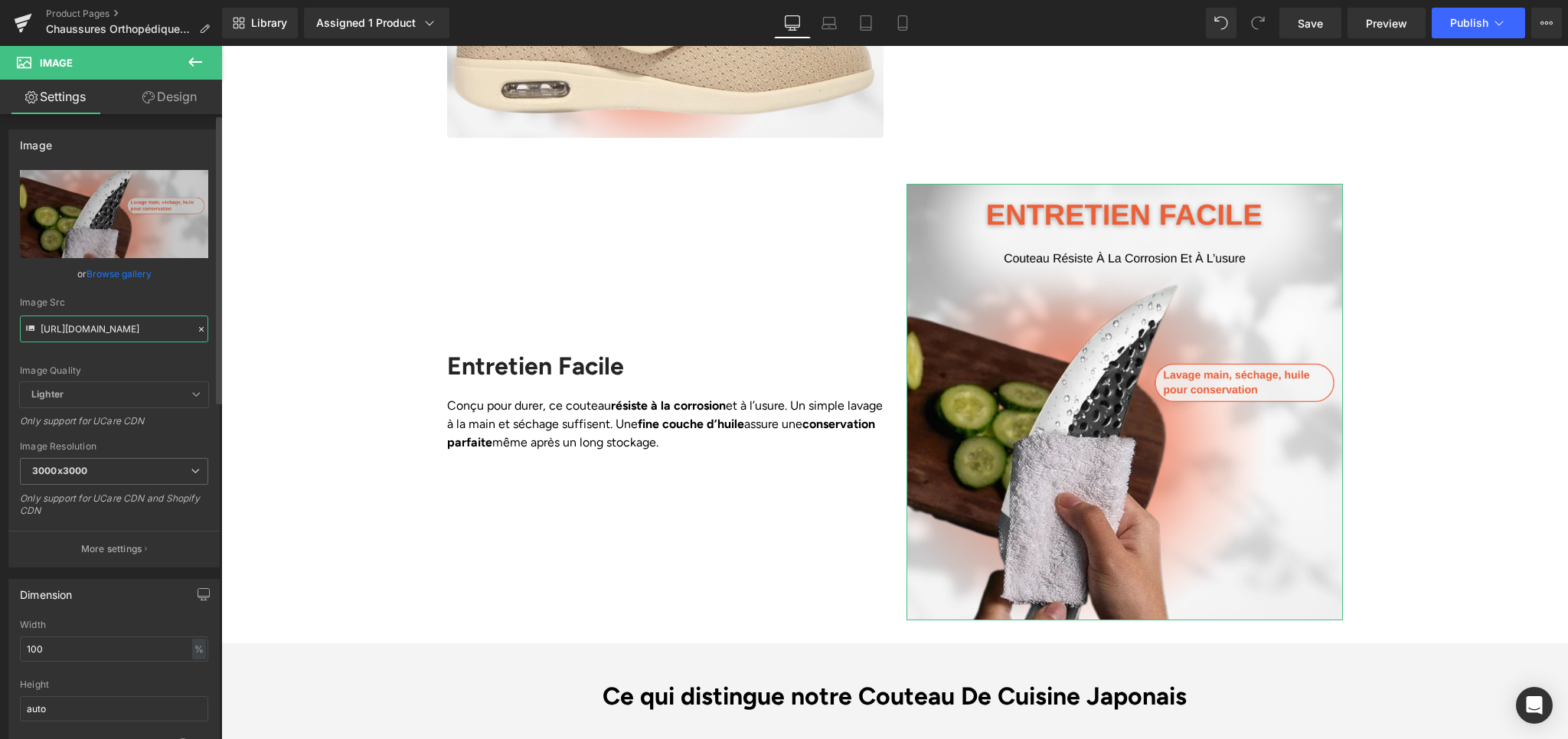
click at [48, 322] on input "[URL][DOMAIN_NAME]" at bounding box center [114, 328] width 188 height 26
click at [55, 332] on input "[URL][DOMAIN_NAME]" at bounding box center [114, 328] width 188 height 26
paste input "fa8dce99-fb31-4940-ac4c-3a1e7aa1f4ef.png?v=1758209678"
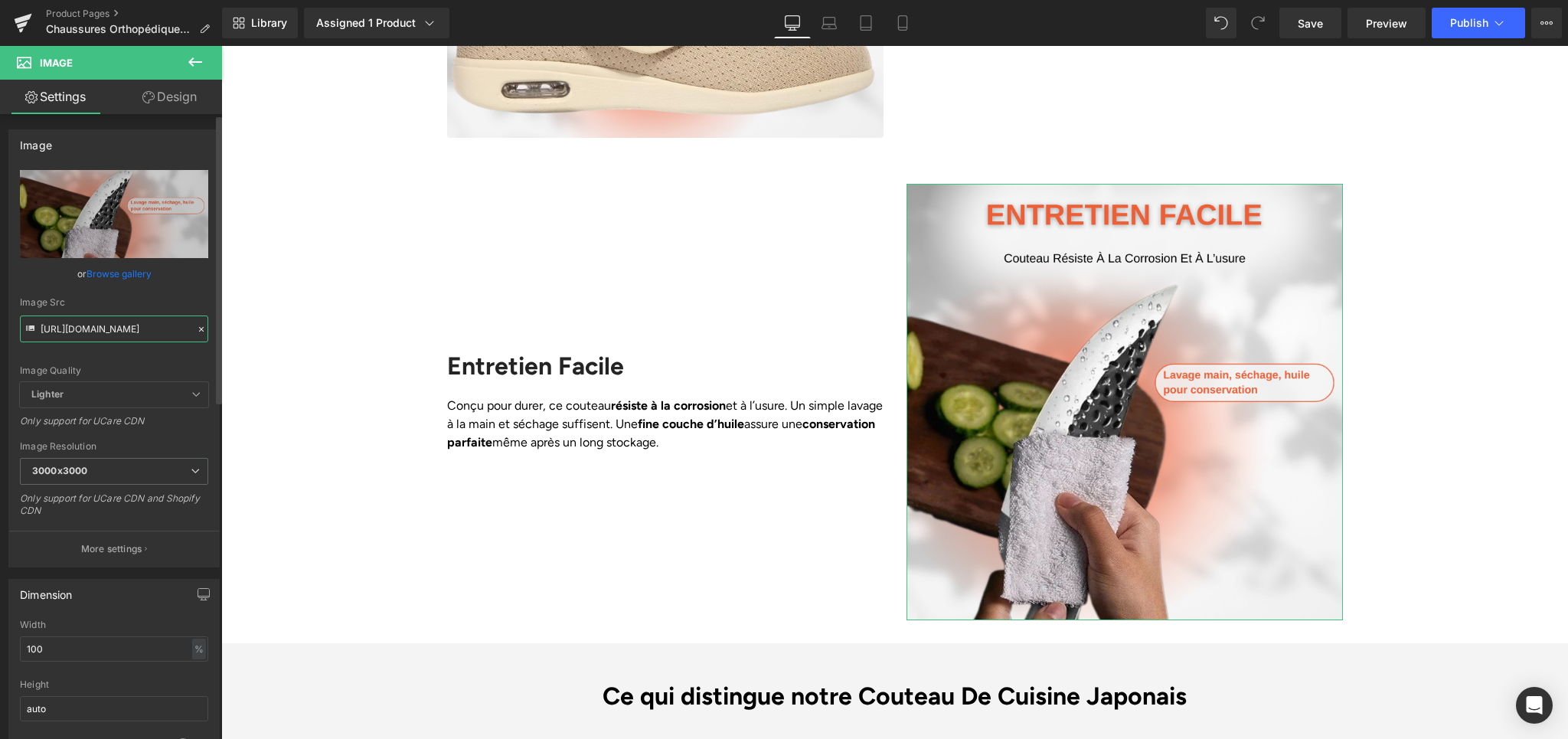
type input "[URL][DOMAIN_NAME]"
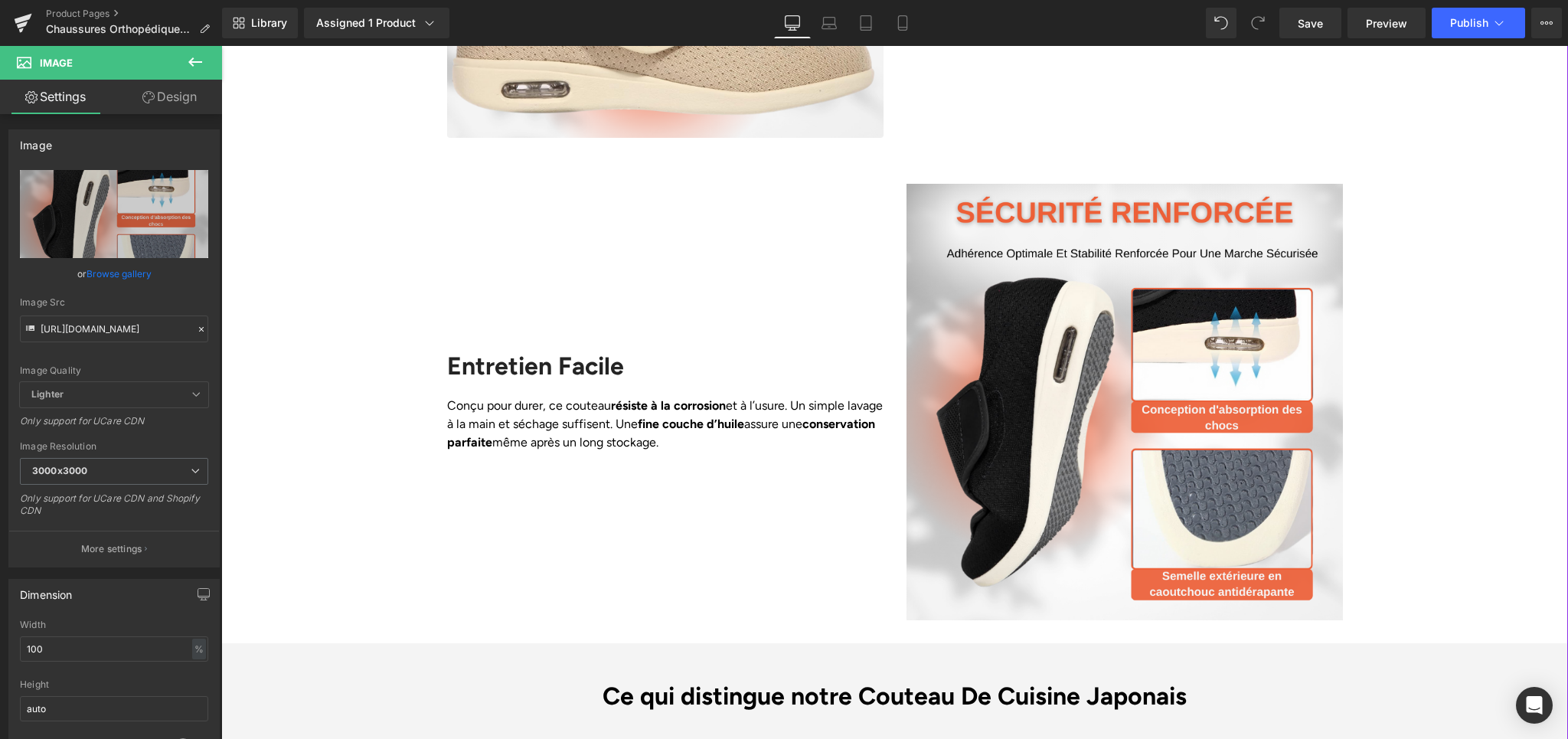
click at [1484, 413] on div "Liquid Row Image Tranchant Durable Heading Fabriquée en acier inoxydable haute …" at bounding box center [895, 71] width 1347 height 3923
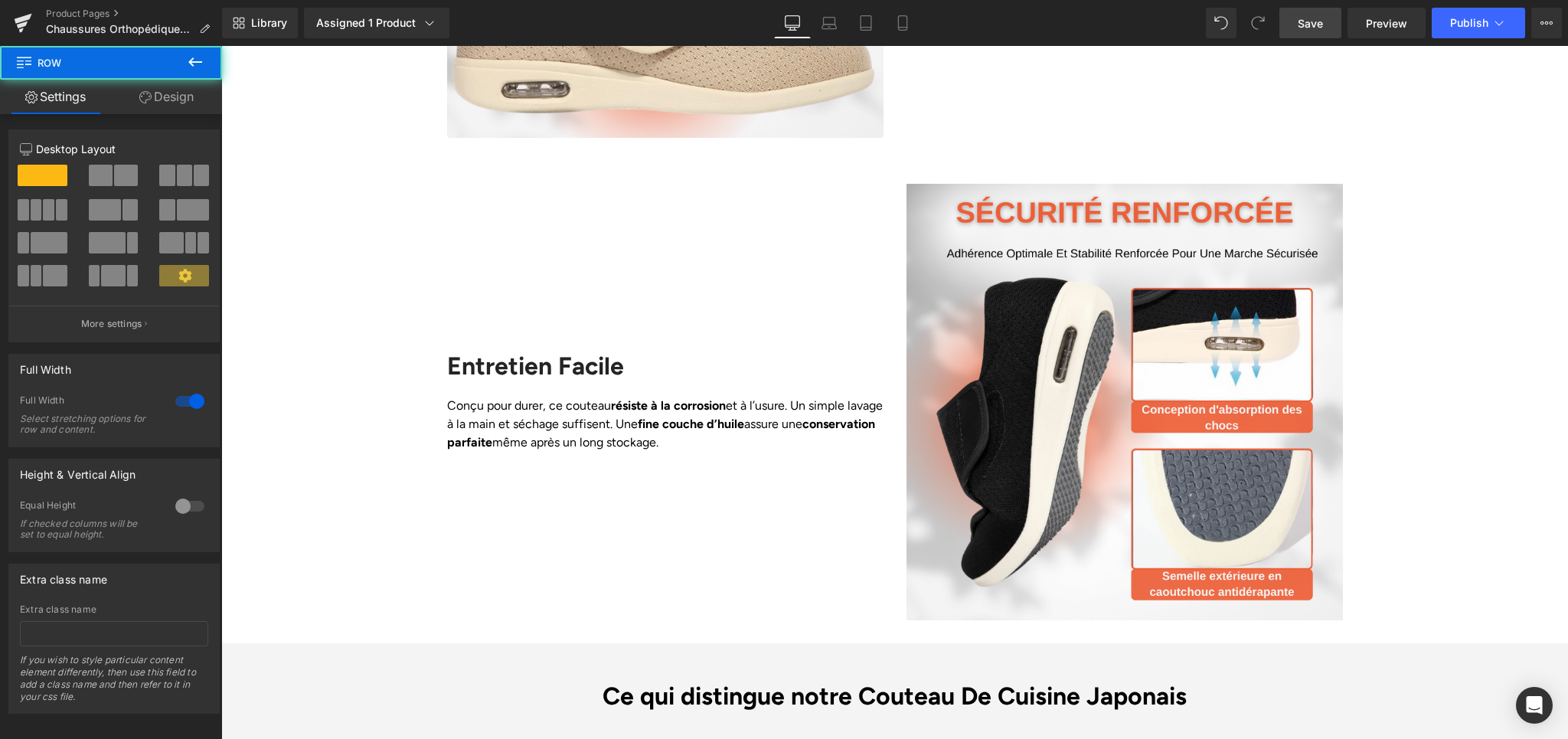
click at [1303, 38] on link "Save" at bounding box center [1310, 23] width 62 height 31
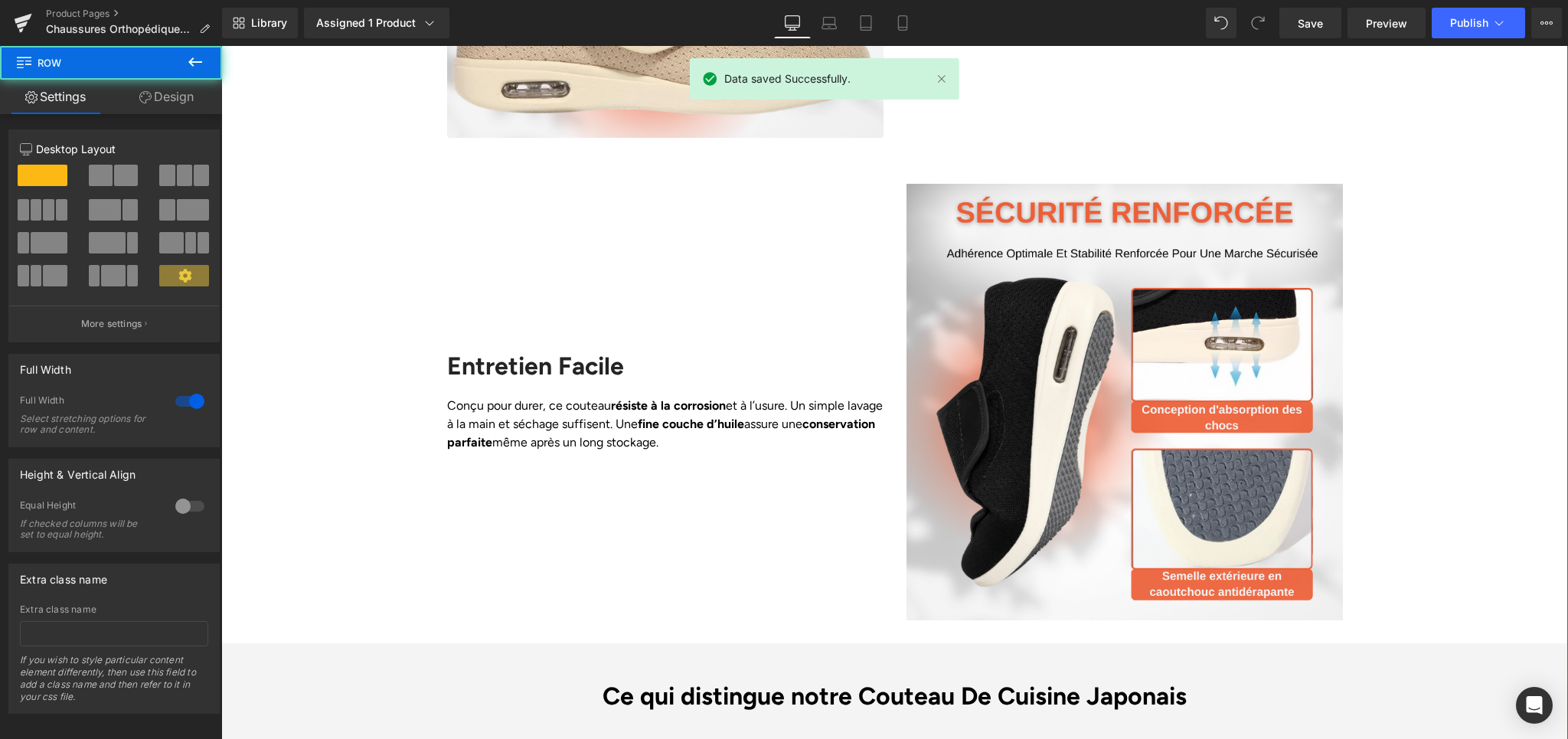
click at [1423, 263] on div "Liquid Row Image Tranchant Durable Heading Fabriquée en acier inoxydable haute …" at bounding box center [895, 71] width 1347 height 3923
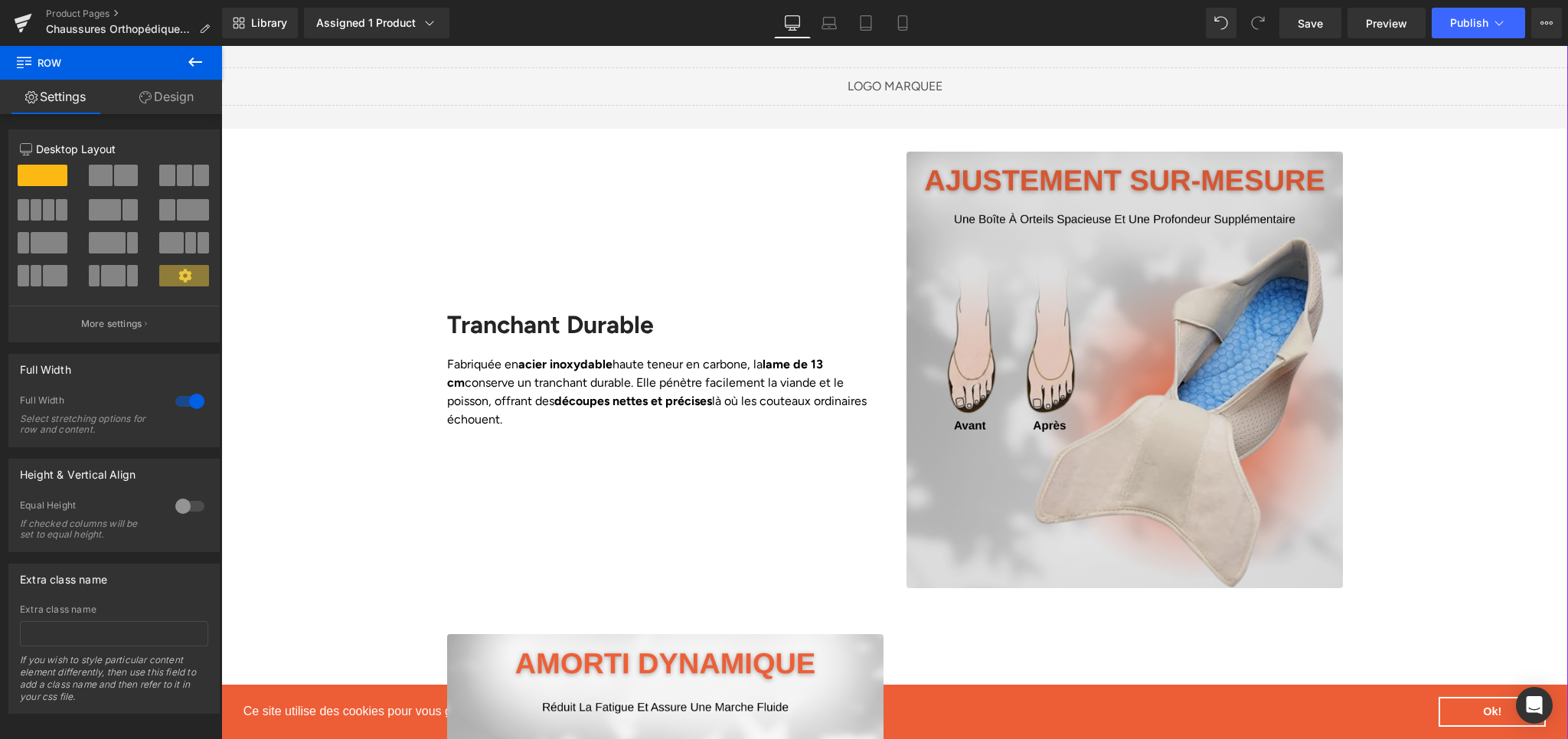
scroll to position [1300, 0]
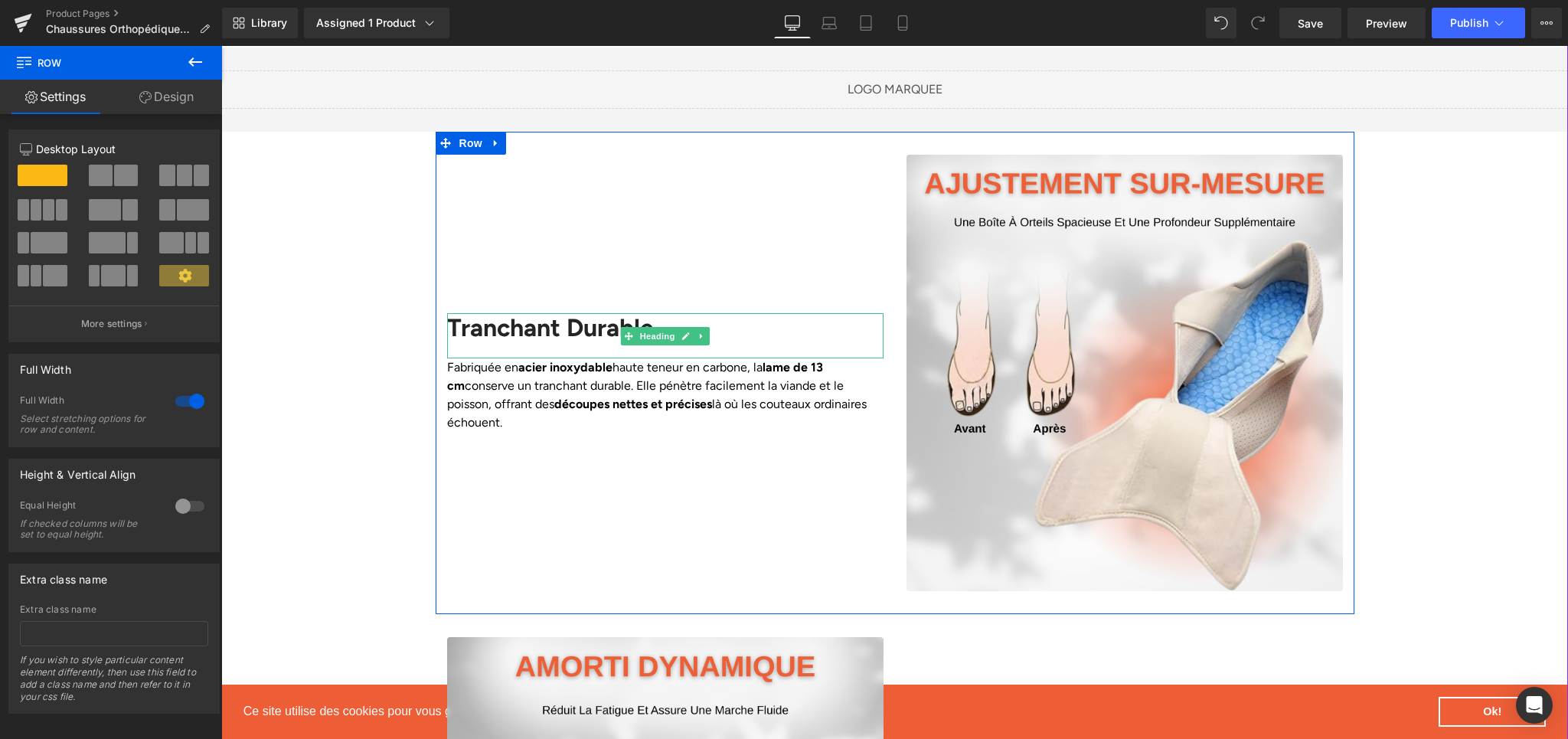
click at [530, 313] on div "Tranchant Durable" at bounding box center [665, 335] width 436 height 44
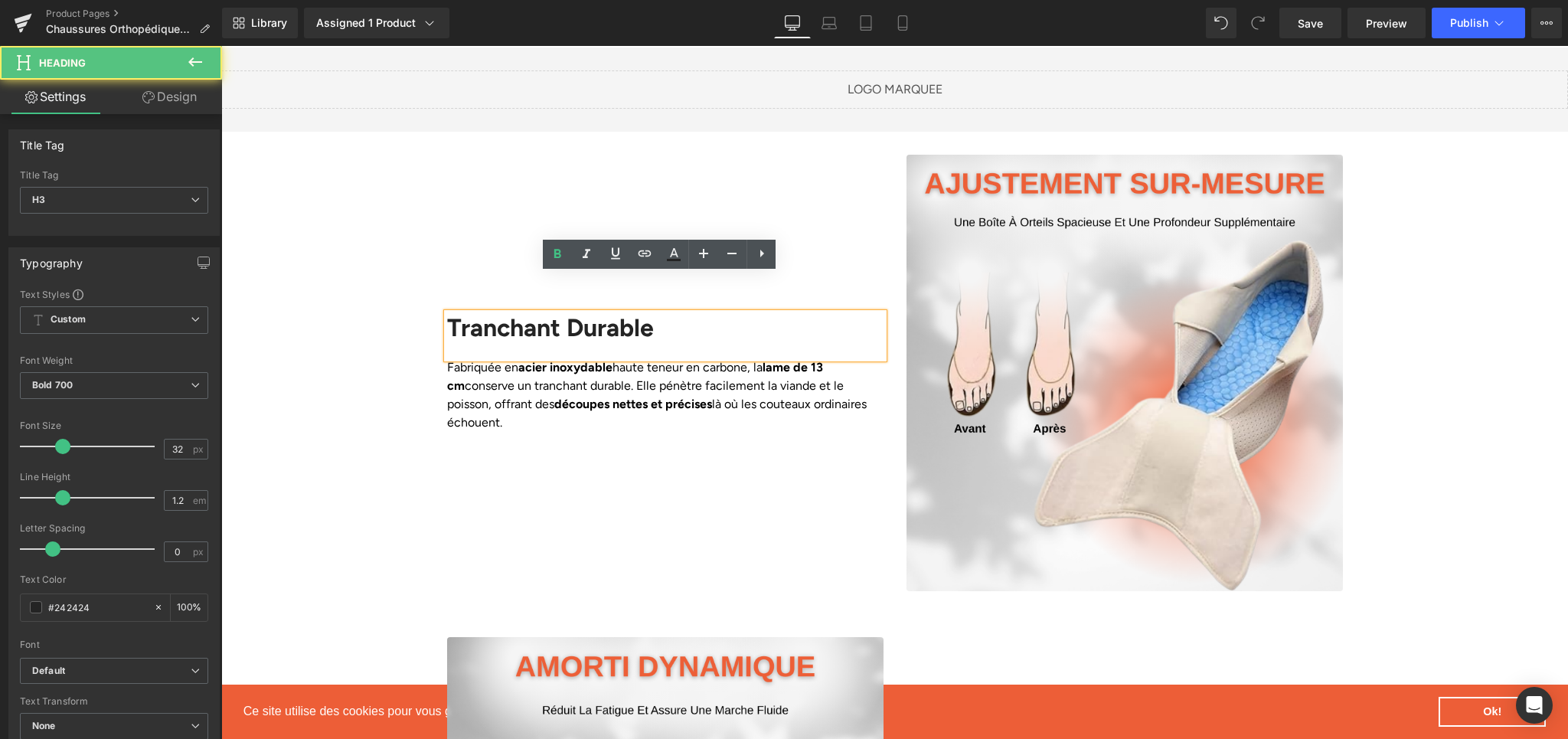
click at [517, 313] on div "Tranchant Durable" at bounding box center [665, 335] width 436 height 44
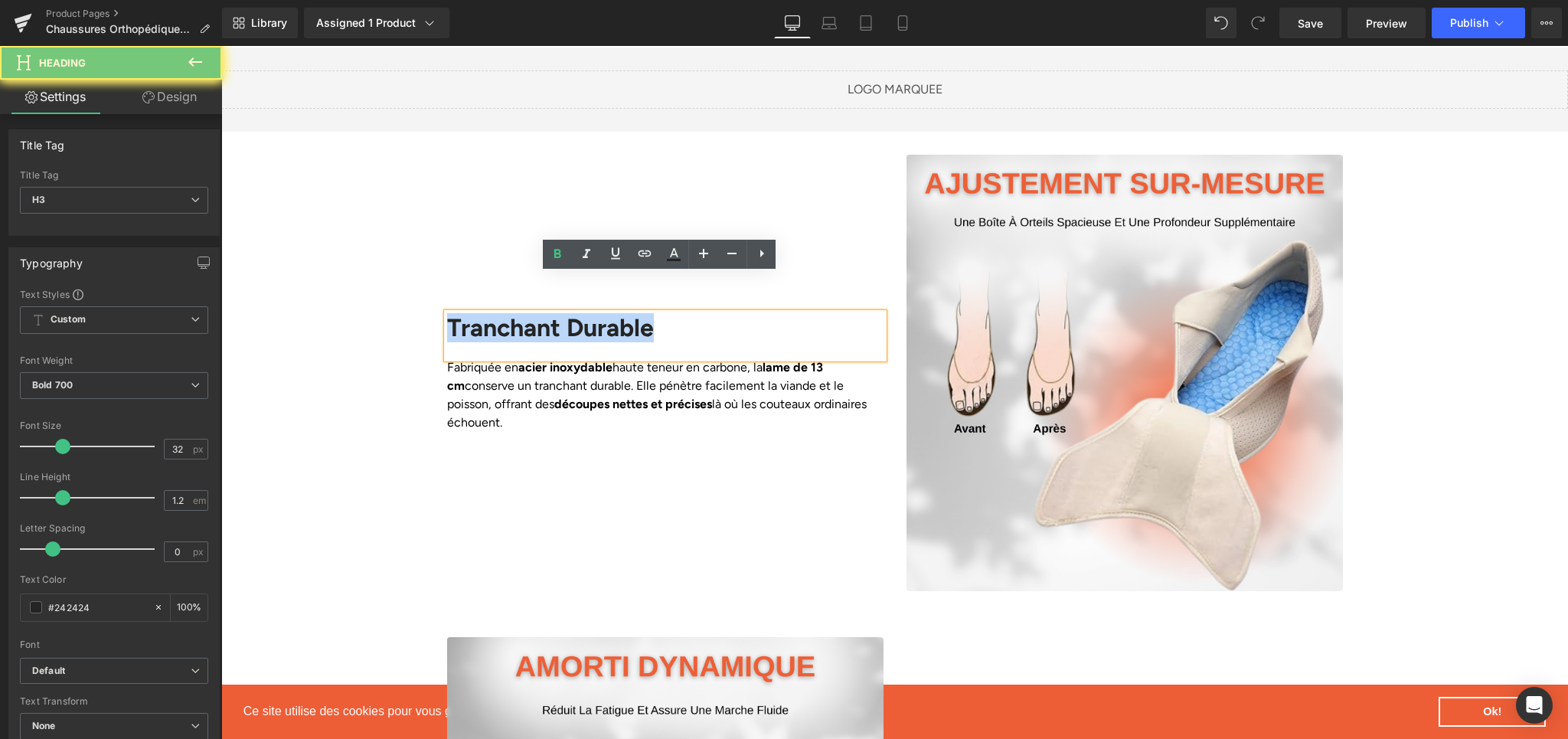
click at [517, 313] on div "Tranchant Durable" at bounding box center [665, 335] width 436 height 44
paste div
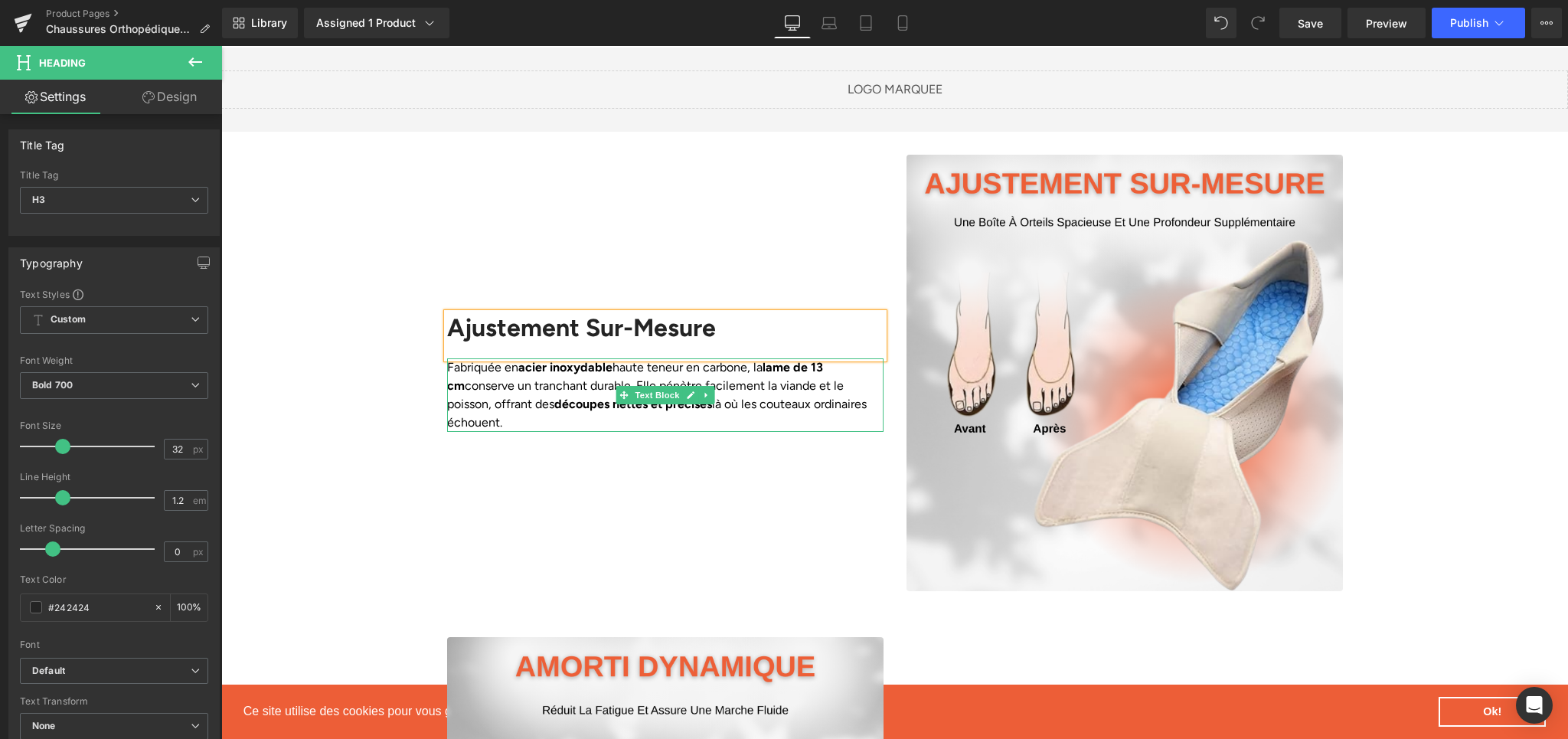
click at [482, 363] on p "Fabriquée en acier inoxydable haute teneur en carbone, la lame de 13 cm conserv…" at bounding box center [665, 395] width 436 height 73
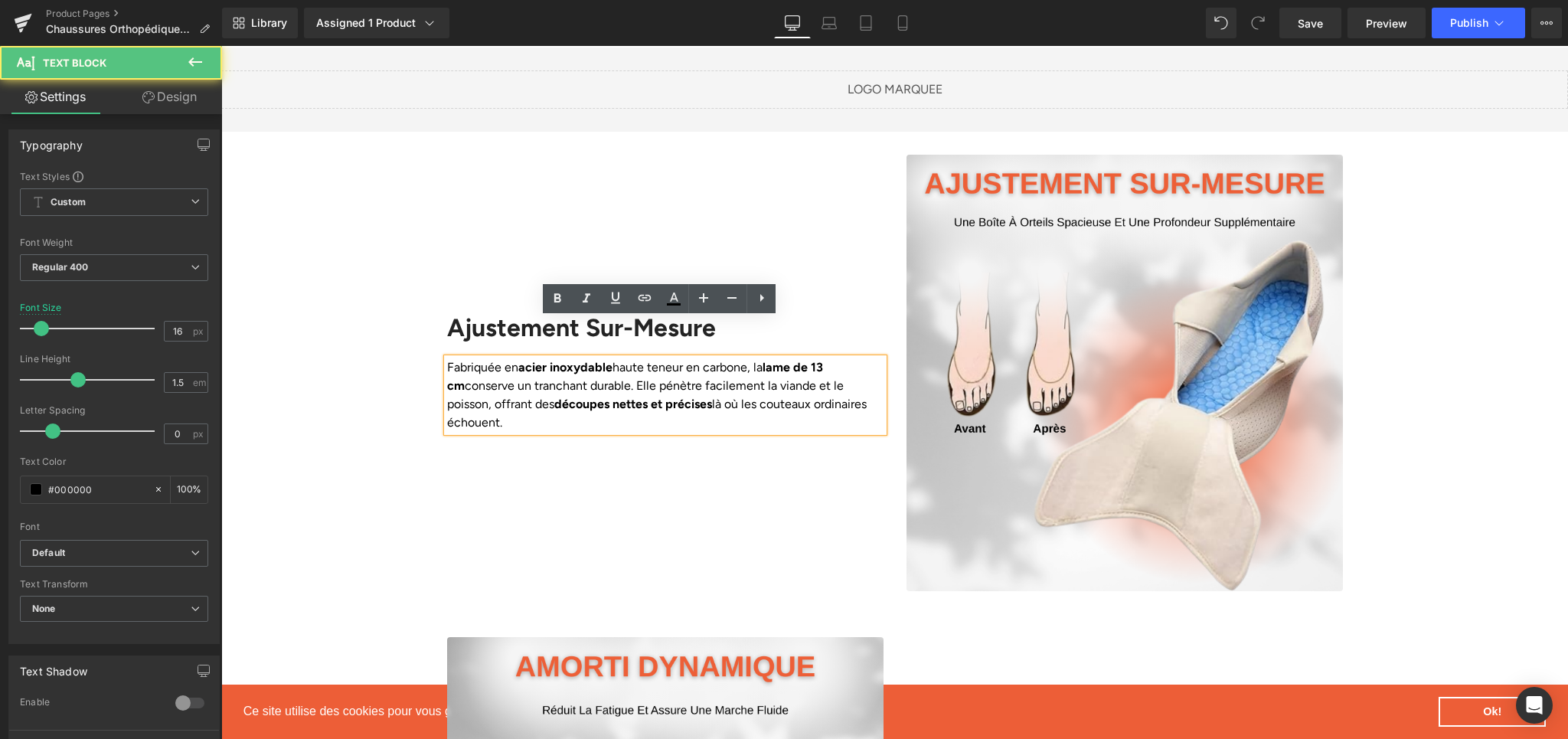
click at [482, 358] on p "Fabriquée en acier inoxydable haute teneur en carbone, la lame de 13 cm conserv…" at bounding box center [665, 395] width 436 height 73
paste div
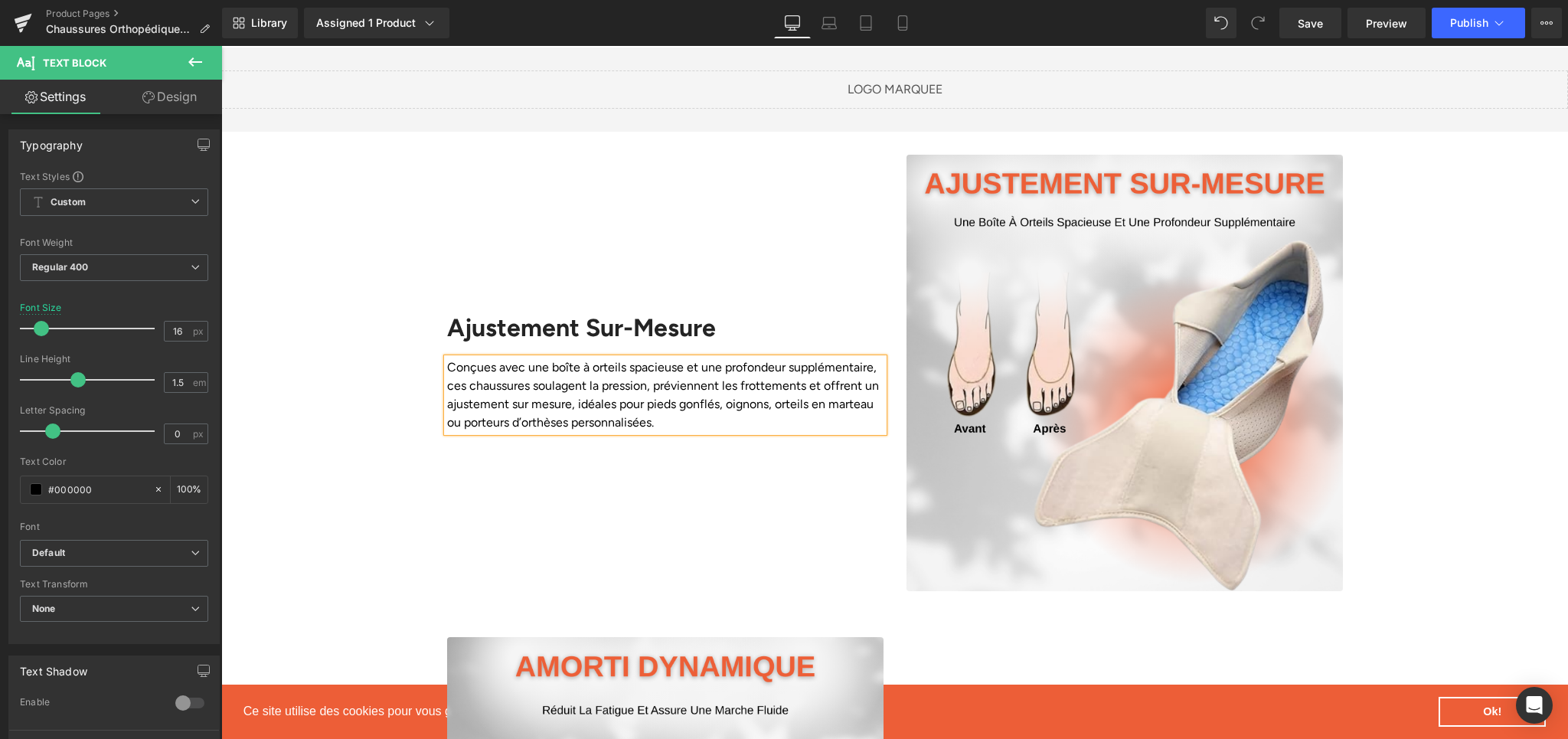
click at [772, 479] on div "Ajustement Sur-Mesure Heading Conçues avec une boîte à orteils spacieuse et une…" at bounding box center [665, 372] width 459 height 436
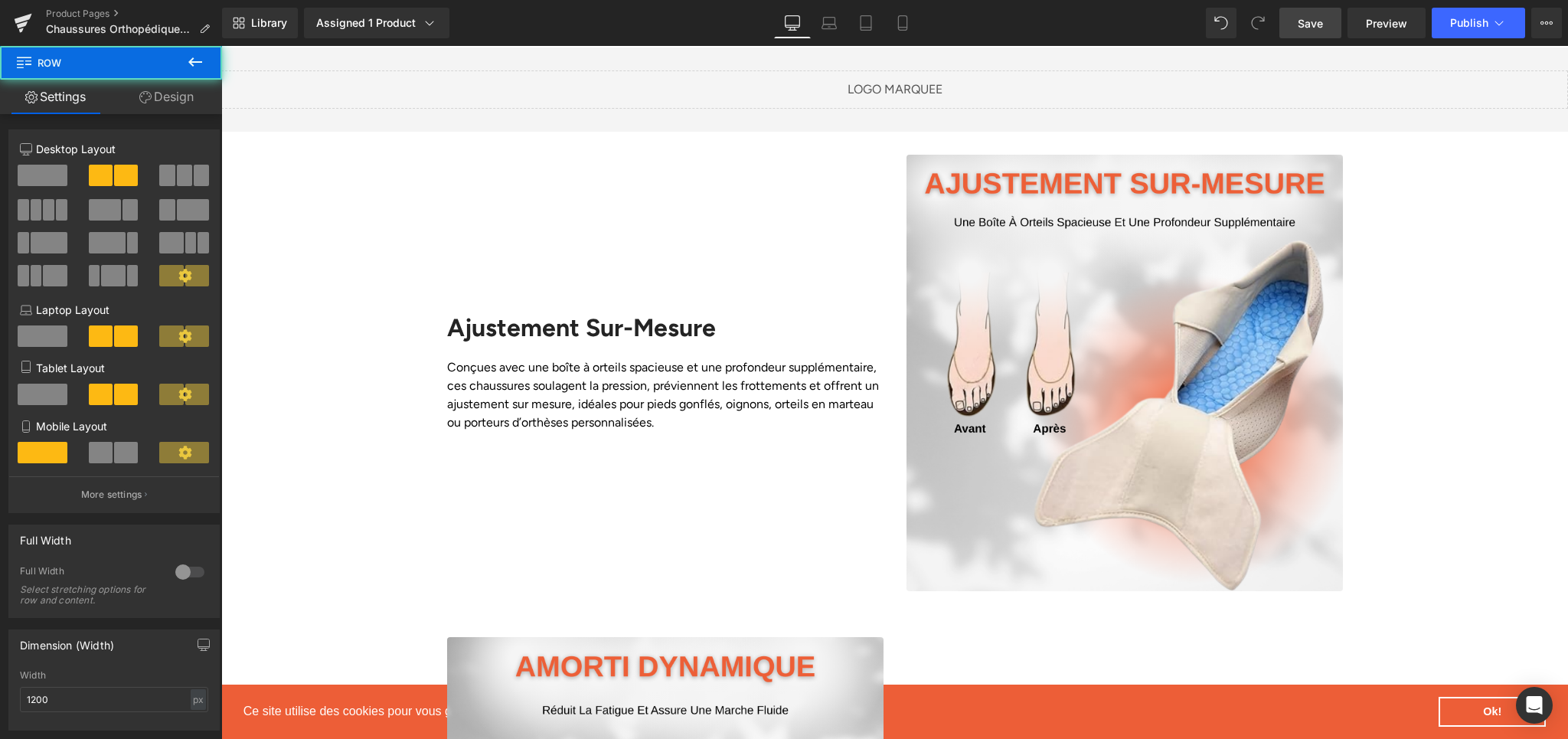
click at [1318, 17] on span "Save" at bounding box center [1310, 23] width 25 height 16
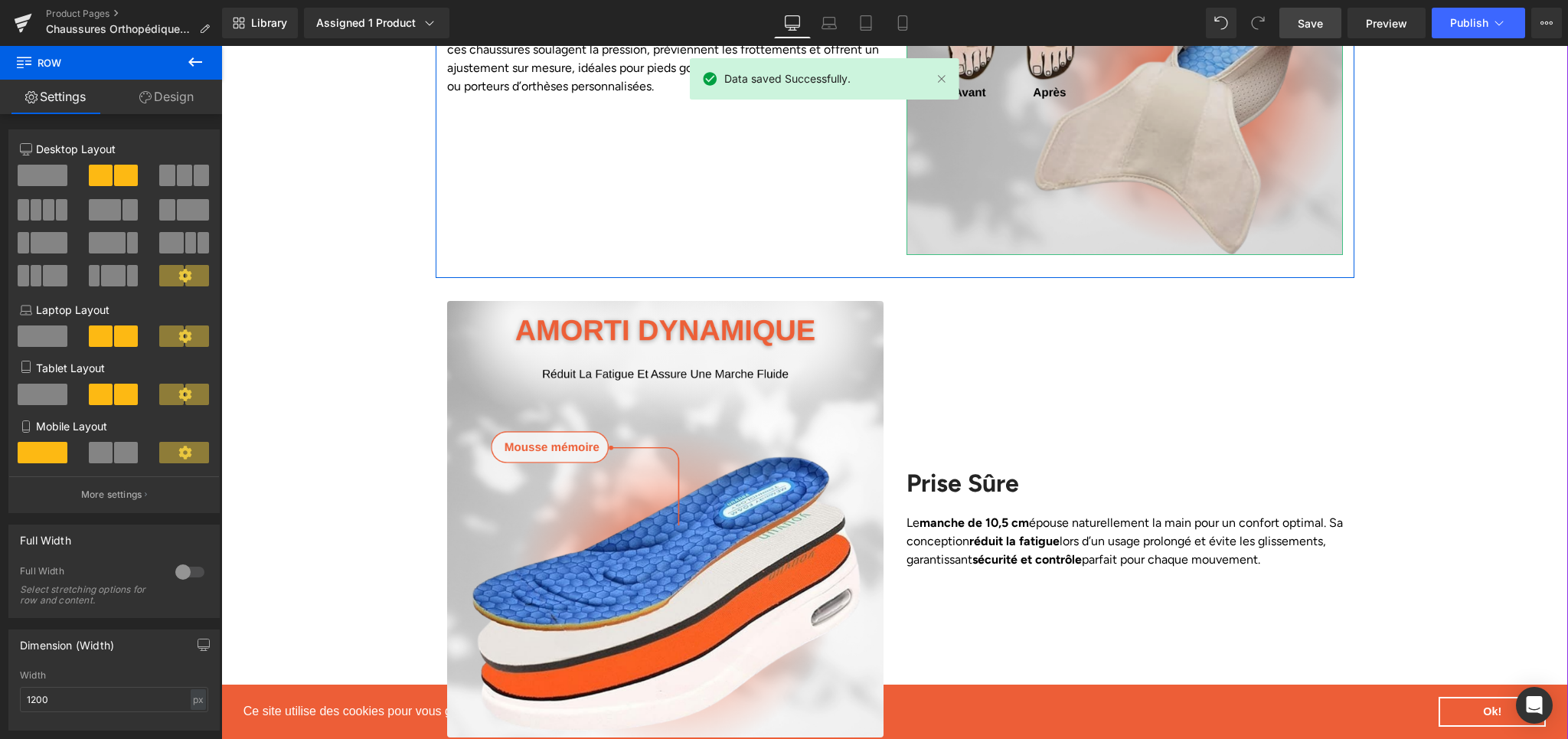
scroll to position [1768, 0]
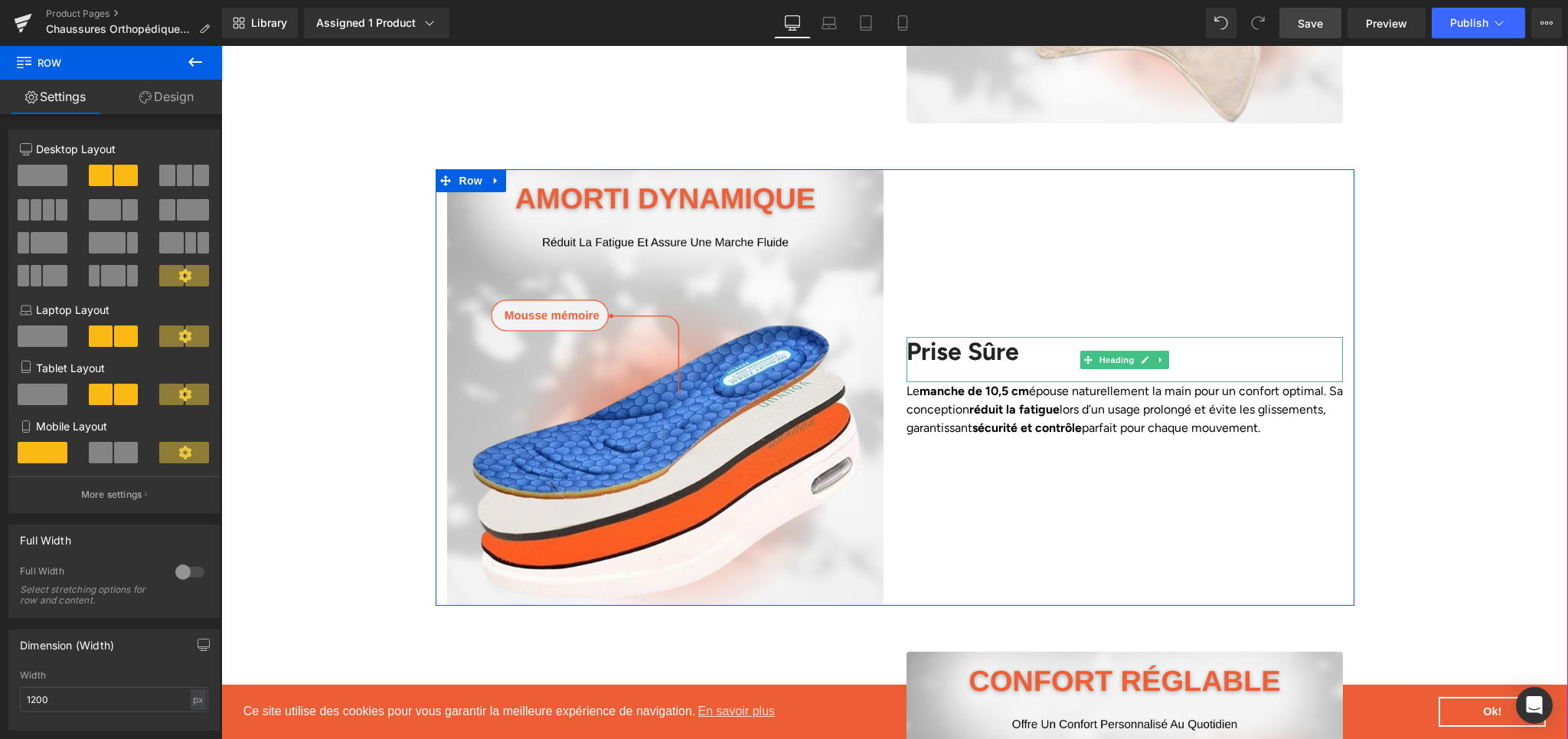
click at [957, 337] on h2 "Prise Sûre" at bounding box center [1125, 351] width 436 height 29
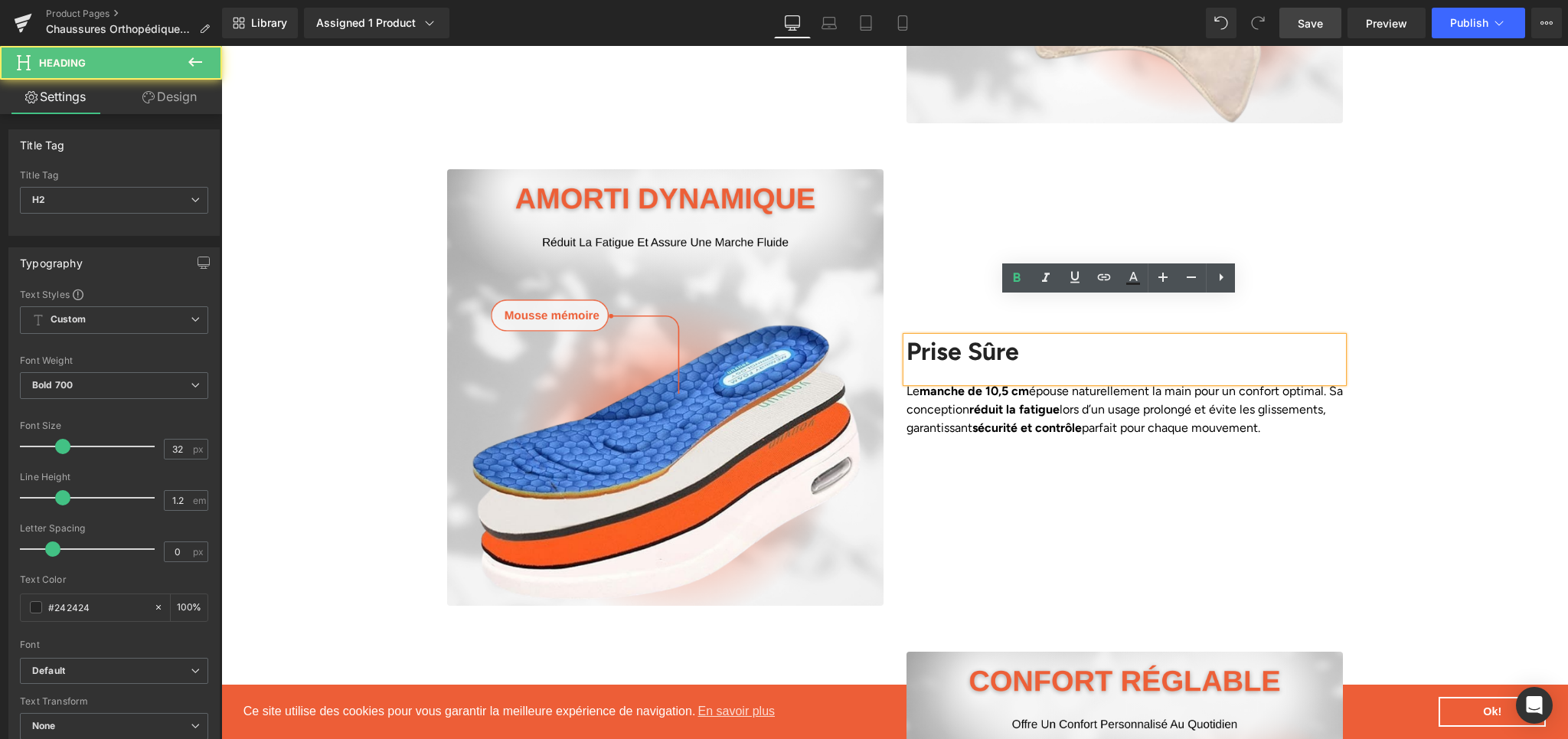
click at [937, 337] on h2 "Prise Sûre" at bounding box center [1125, 351] width 436 height 29
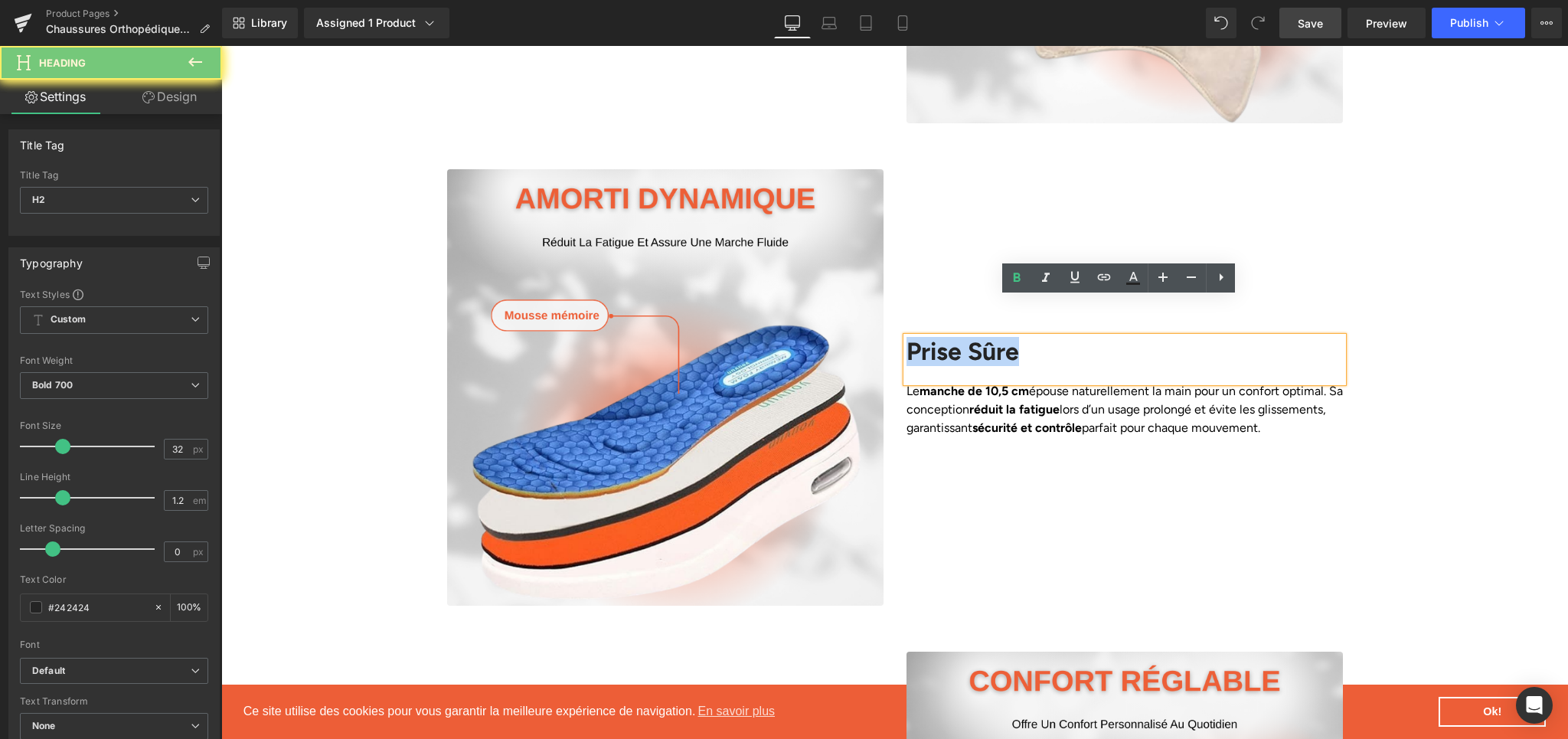
click at [937, 337] on h2 "Prise Sûre" at bounding box center [1125, 351] width 436 height 29
paste div
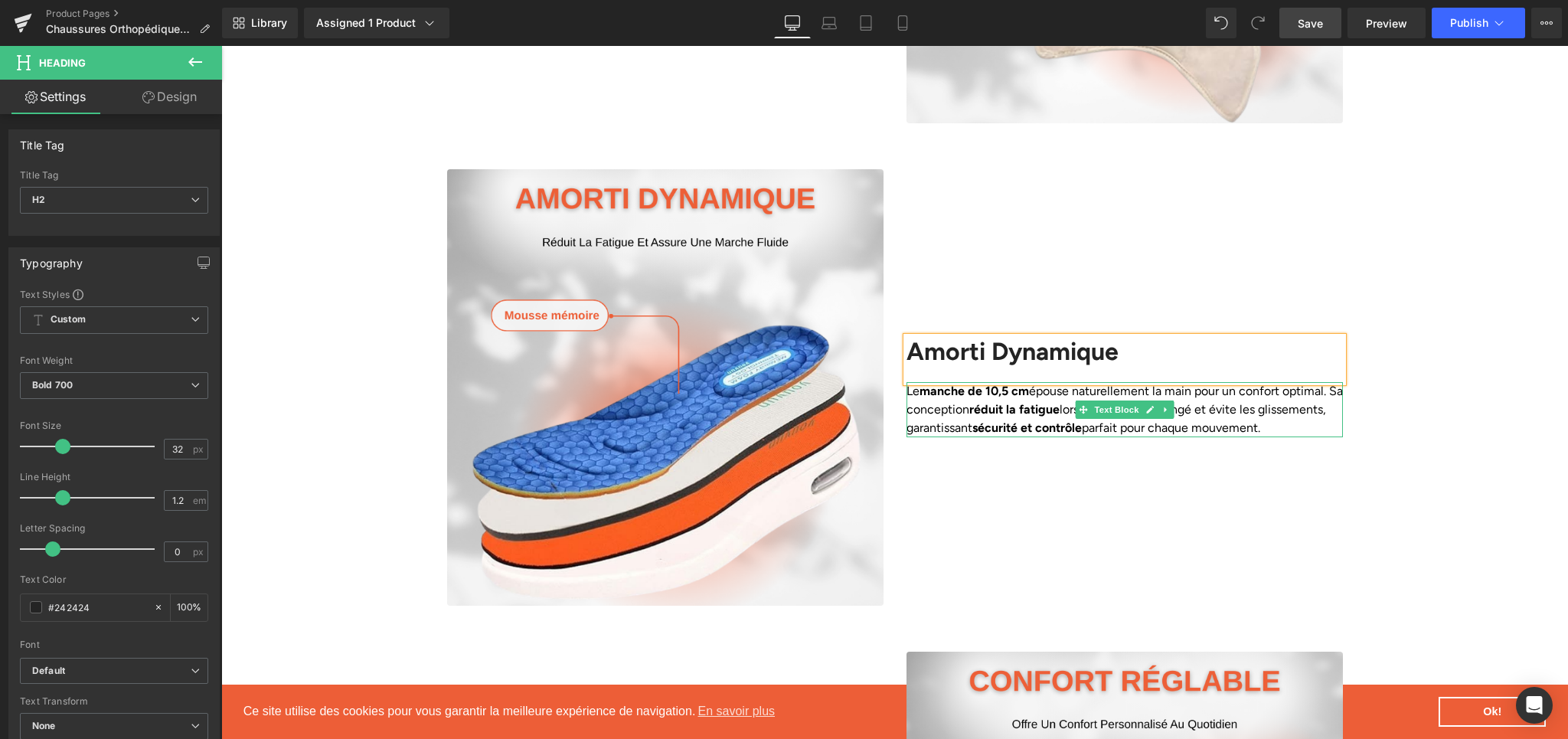
click at [924, 385] on p "Le manche de 10,5 cm épouse naturellement la main pour un confort optimal. Sa c…" at bounding box center [1125, 409] width 436 height 55
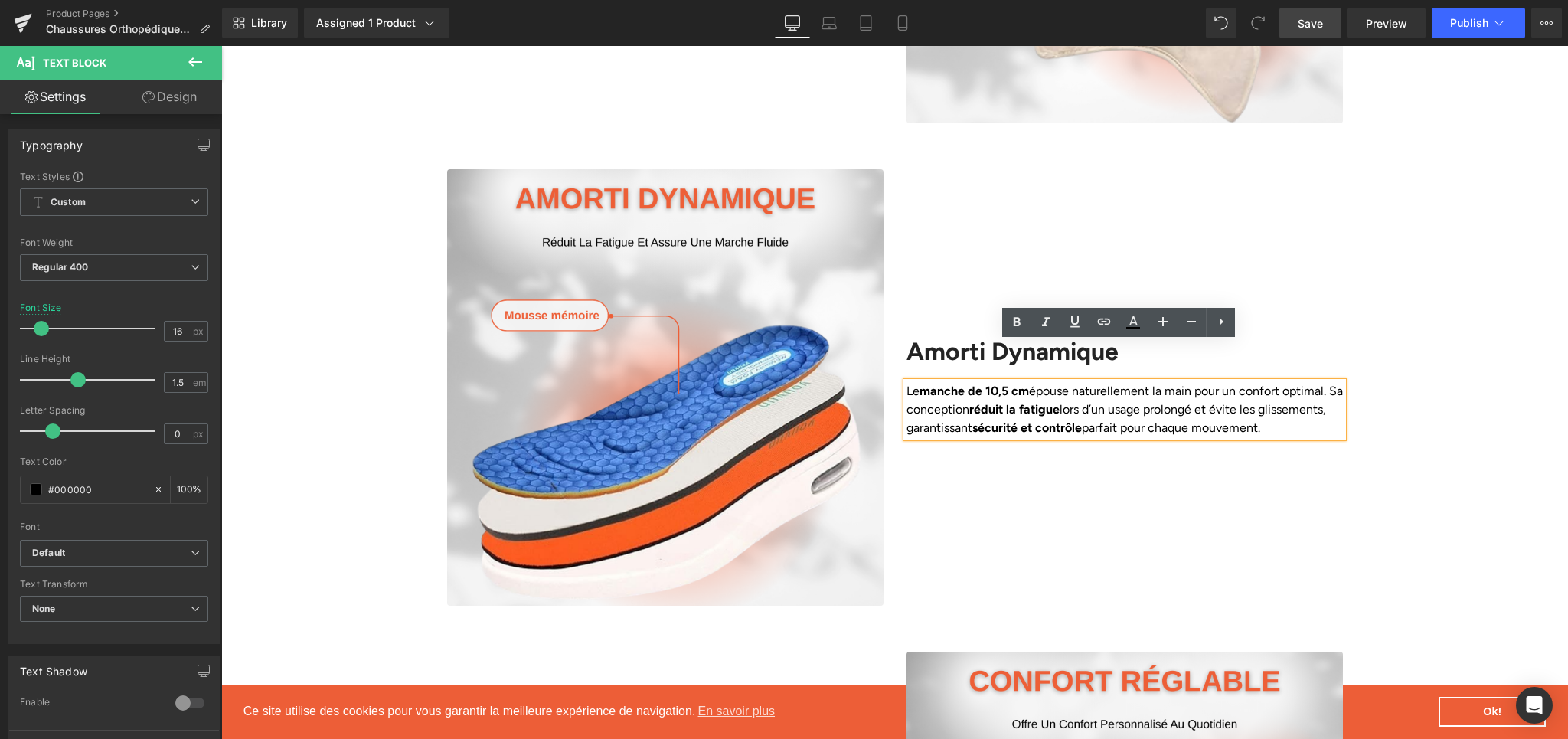
click at [931, 382] on p "Le manche de 10,5 cm épouse naturellement la main pour un confort optimal. Sa c…" at bounding box center [1125, 409] width 436 height 55
paste div
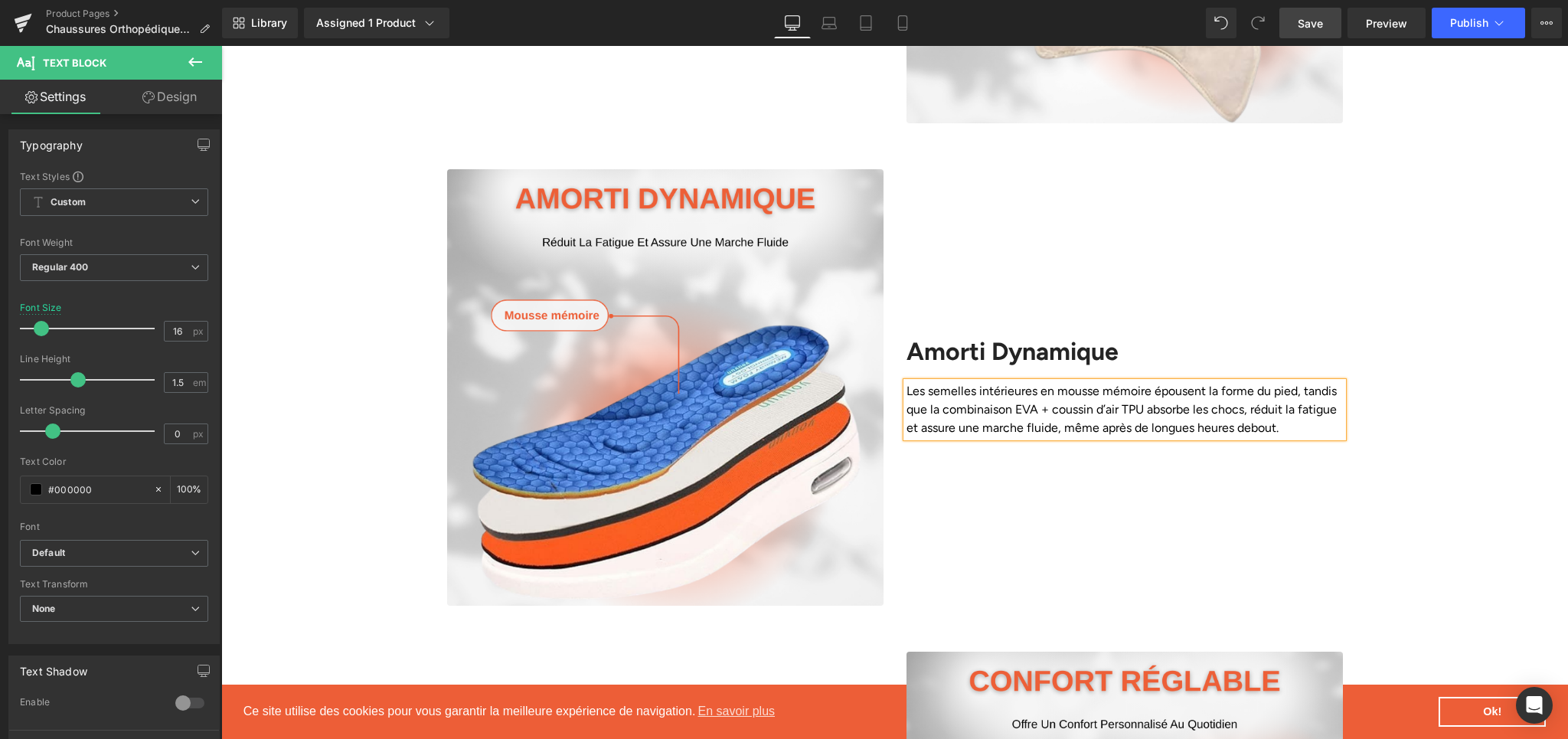
click at [1064, 492] on div "Amorti Dynamique Heading Les semelles intérieures en mousse mémoire épousent la…" at bounding box center [1125, 387] width 459 height 436
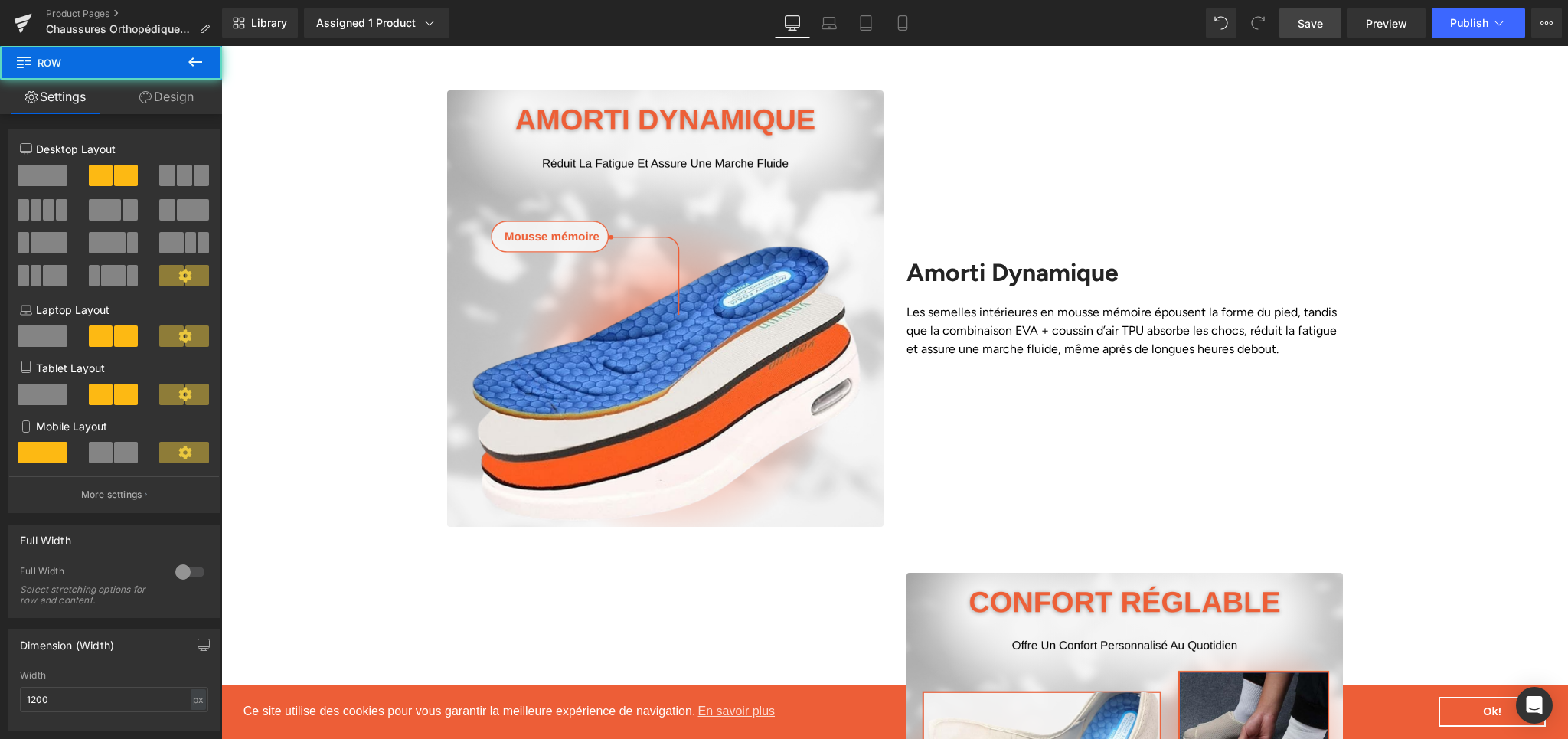
scroll to position [1886, 0]
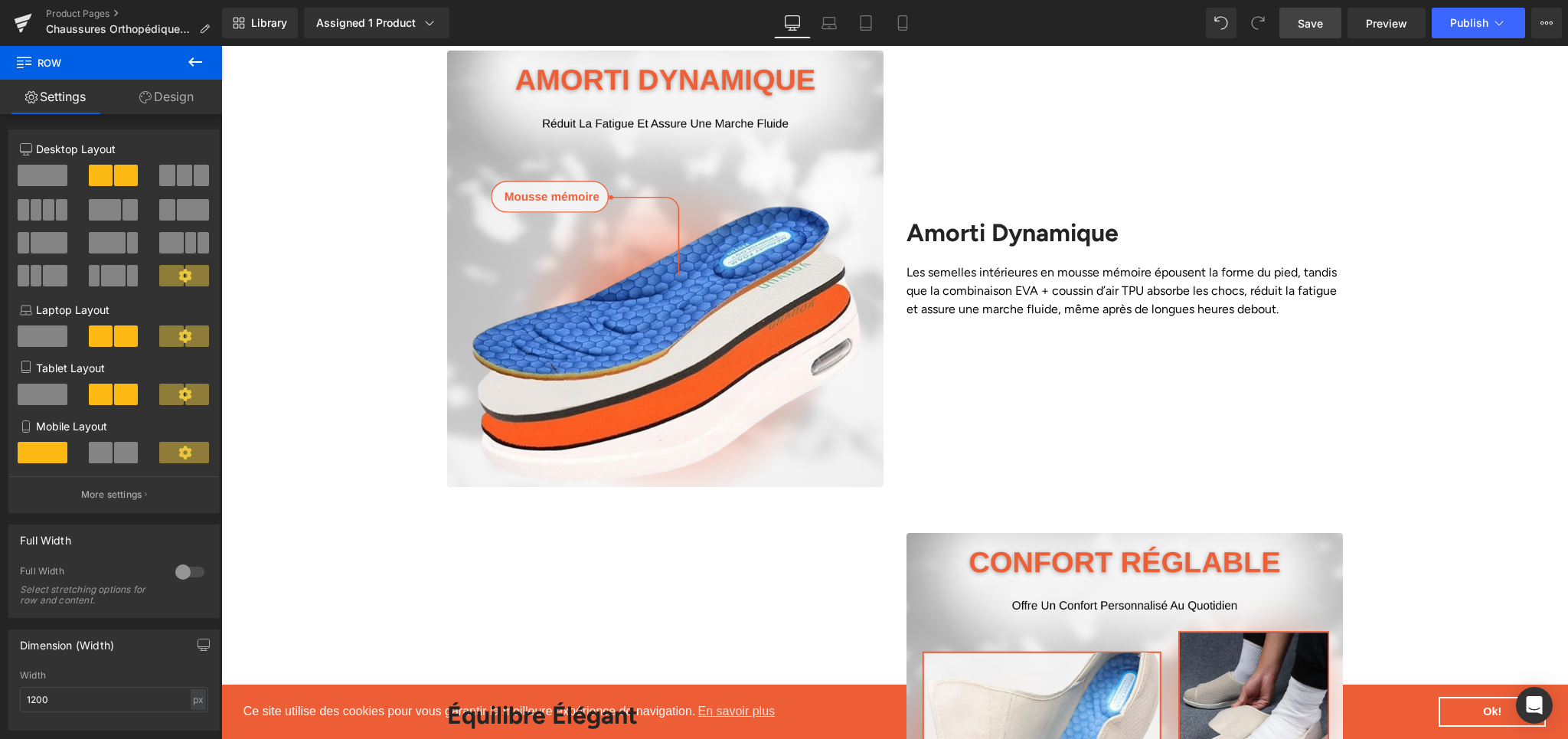
click at [1291, 14] on link "Save" at bounding box center [1310, 23] width 62 height 31
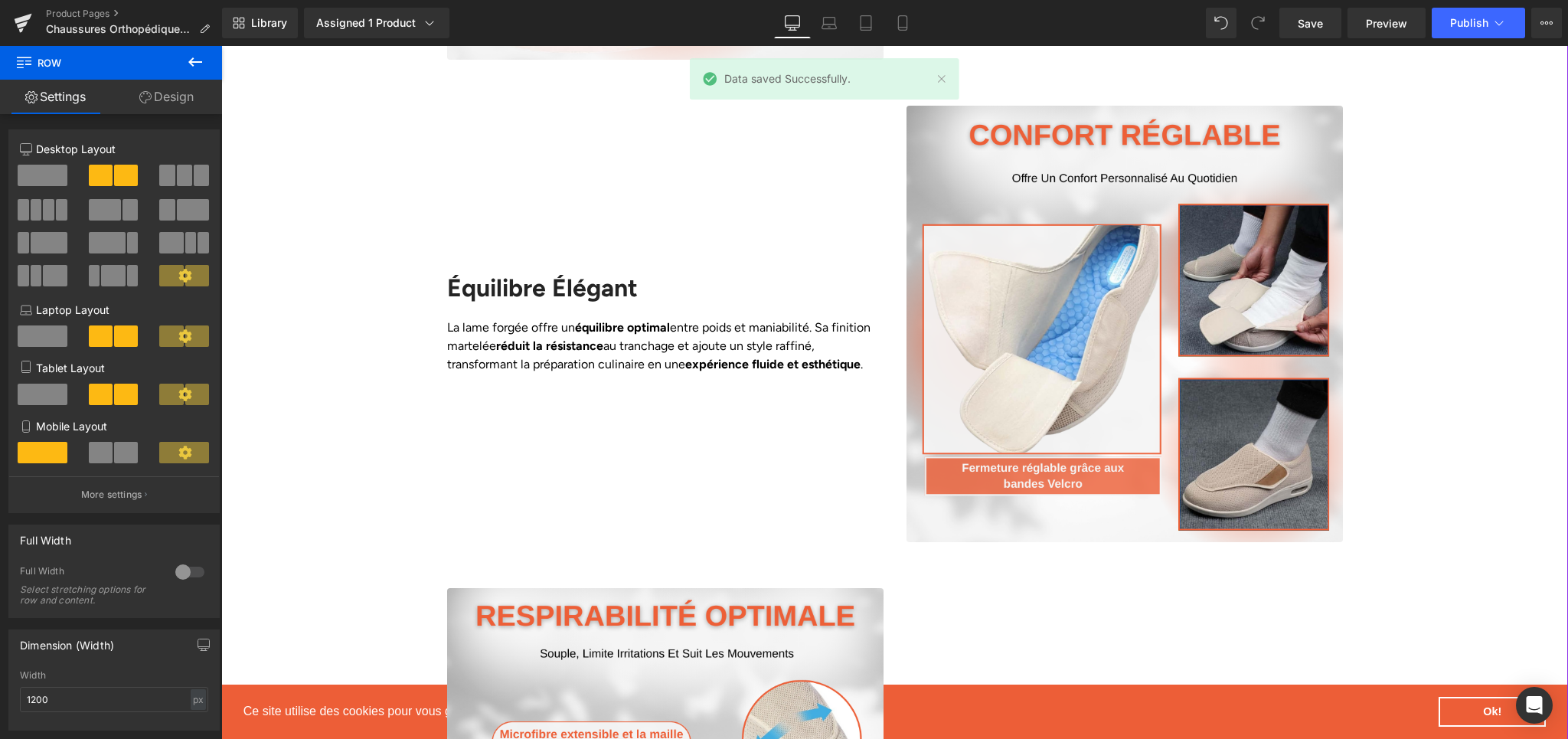
scroll to position [2314, 0]
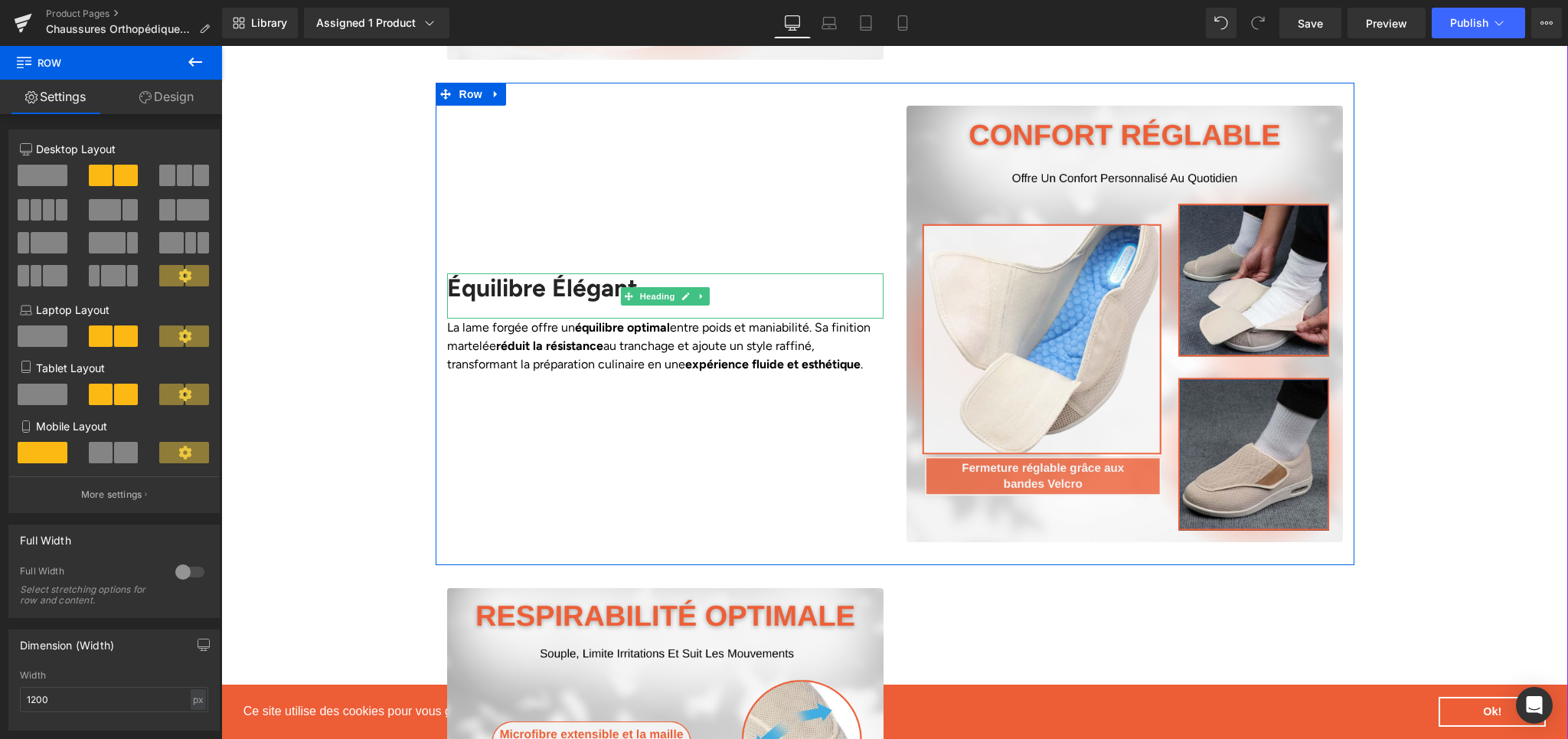
click at [501, 274] on h2 "Équilibre Élégant" at bounding box center [665, 288] width 436 height 29
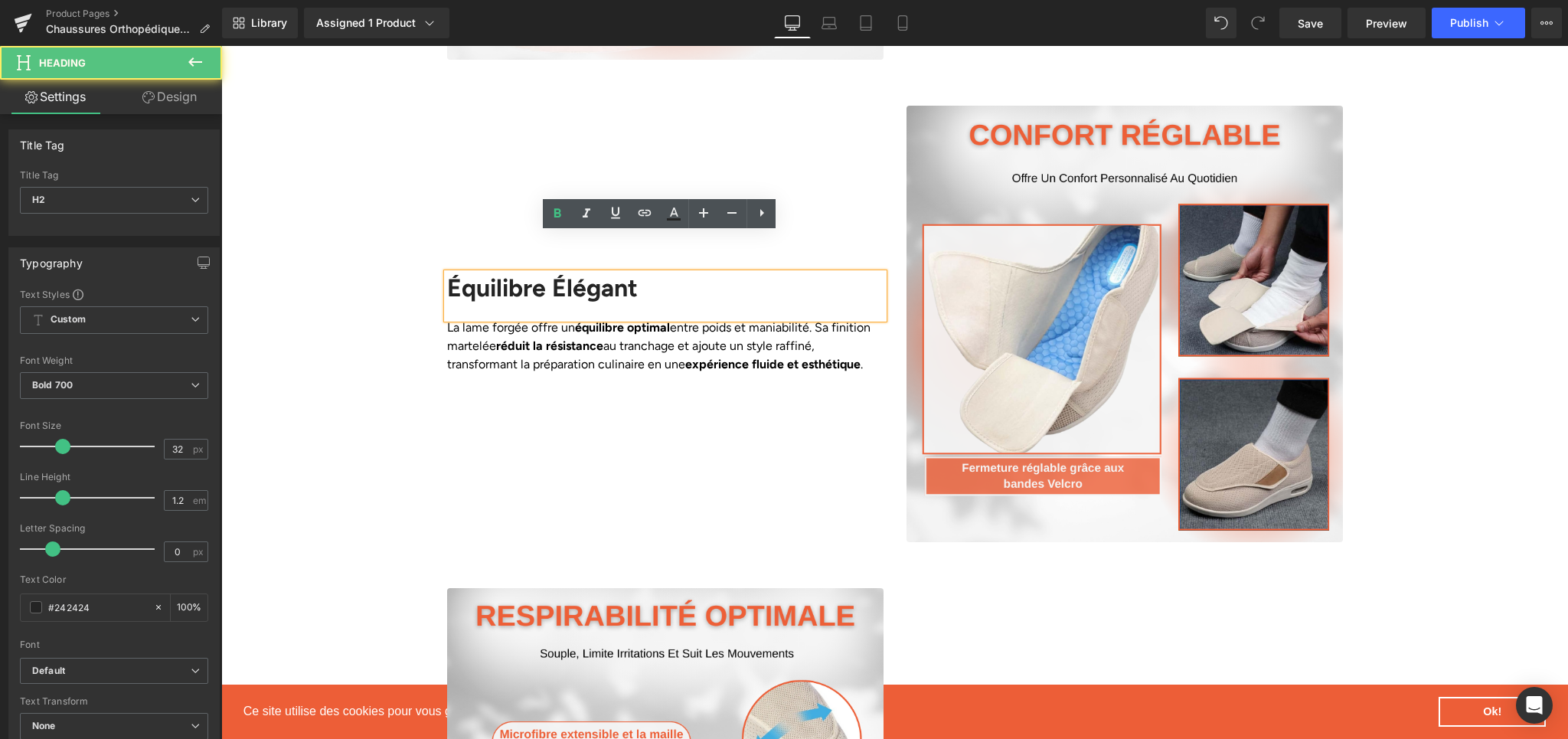
click at [531, 274] on h2 "Équilibre Élégant" at bounding box center [665, 288] width 436 height 29
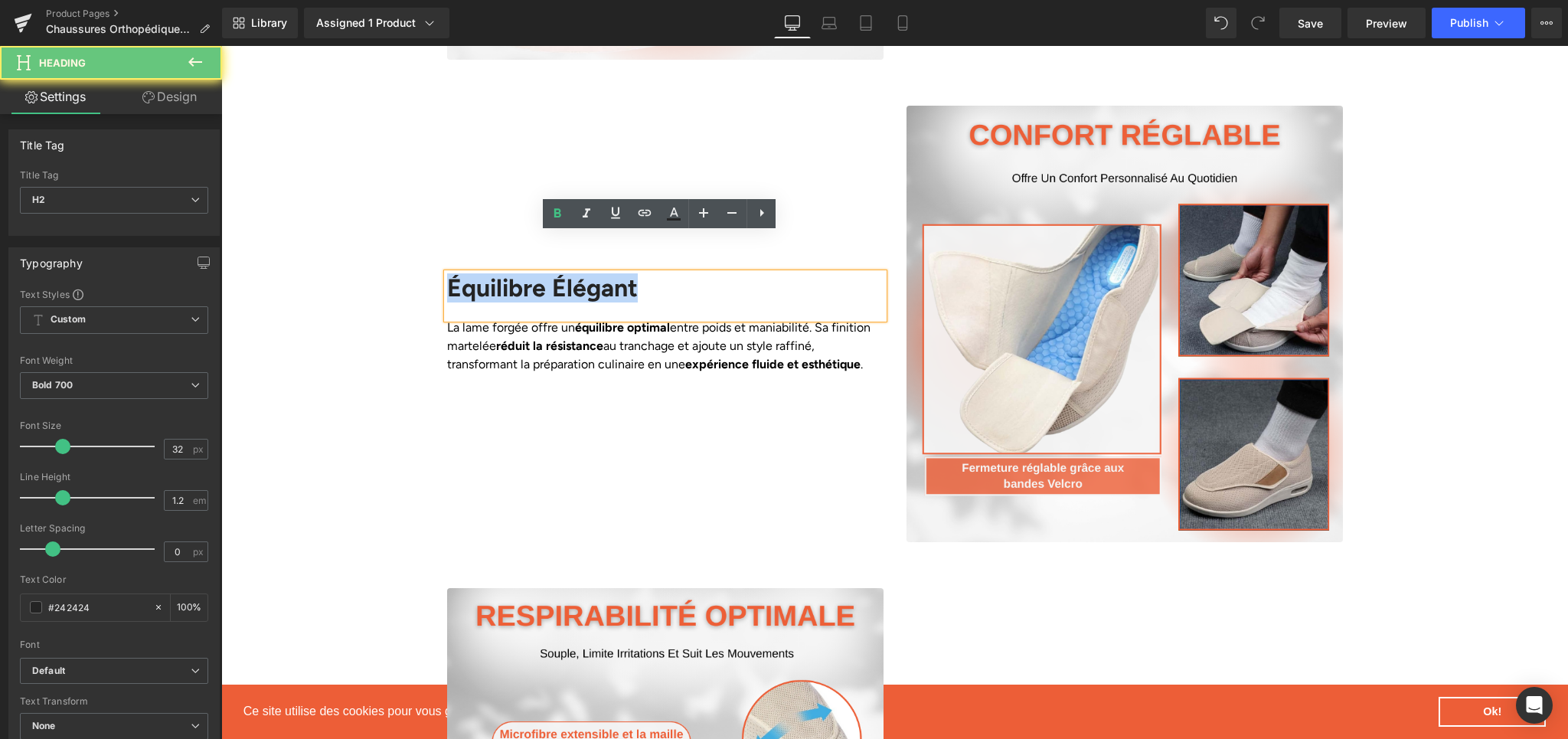
click at [531, 274] on h2 "Équilibre Élégant" at bounding box center [665, 288] width 436 height 29
paste div
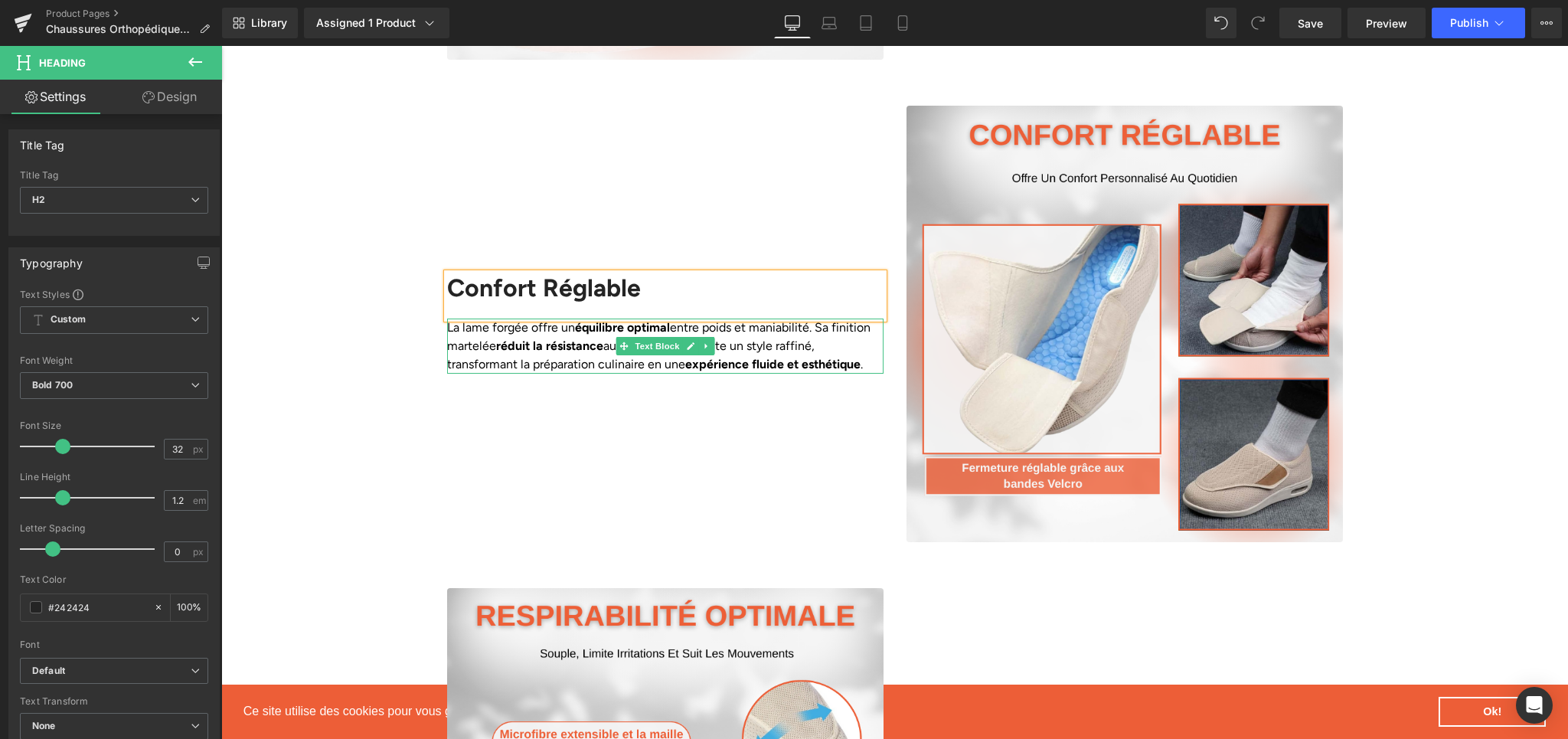
click at [483, 319] on p "La lame forgée offre un équilibre optimal entre poids et maniabilité. Sa finiti…" at bounding box center [665, 346] width 436 height 55
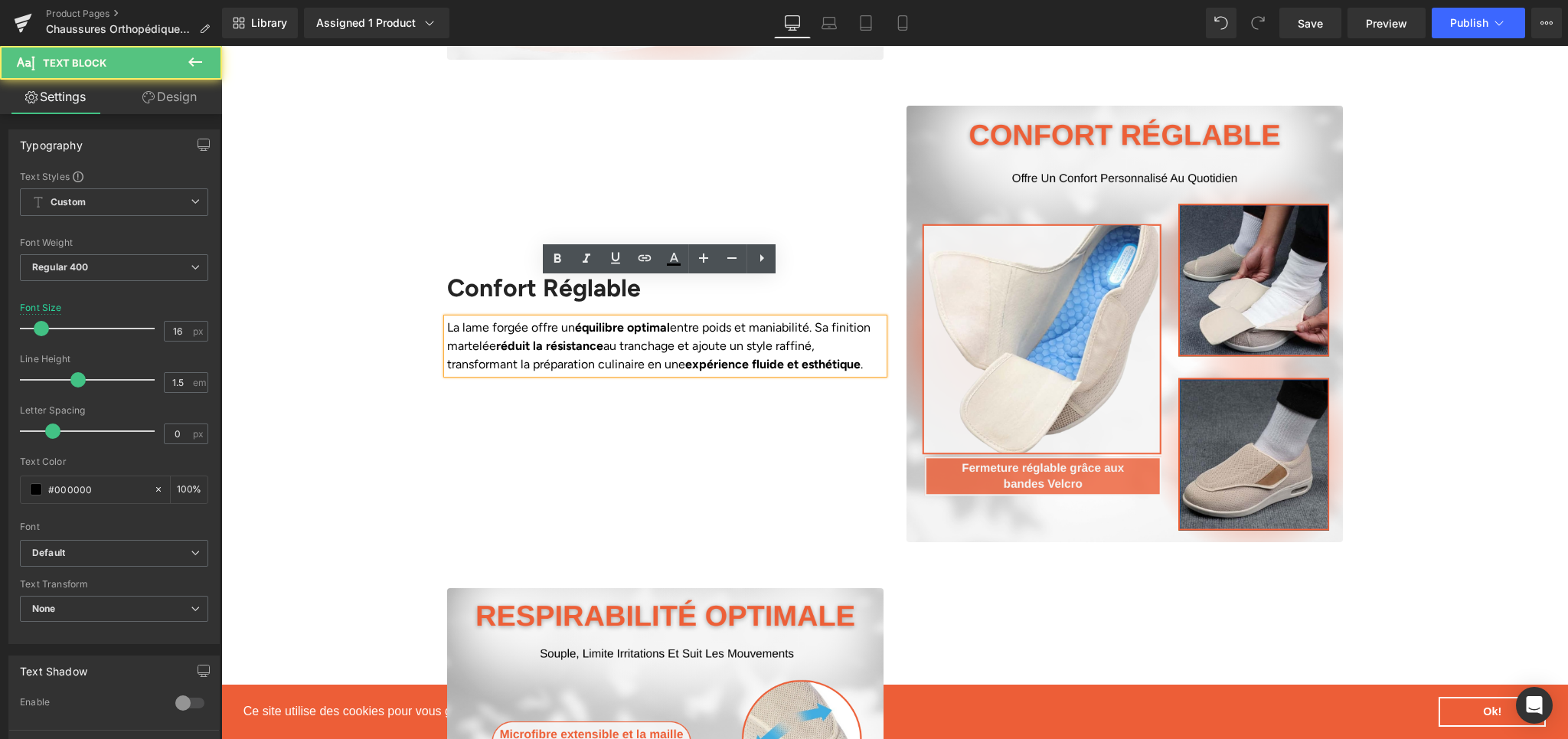
click at [626, 319] on p "La lame forgée offre un équilibre optimal entre poids et maniabilité. Sa finiti…" at bounding box center [665, 346] width 436 height 55
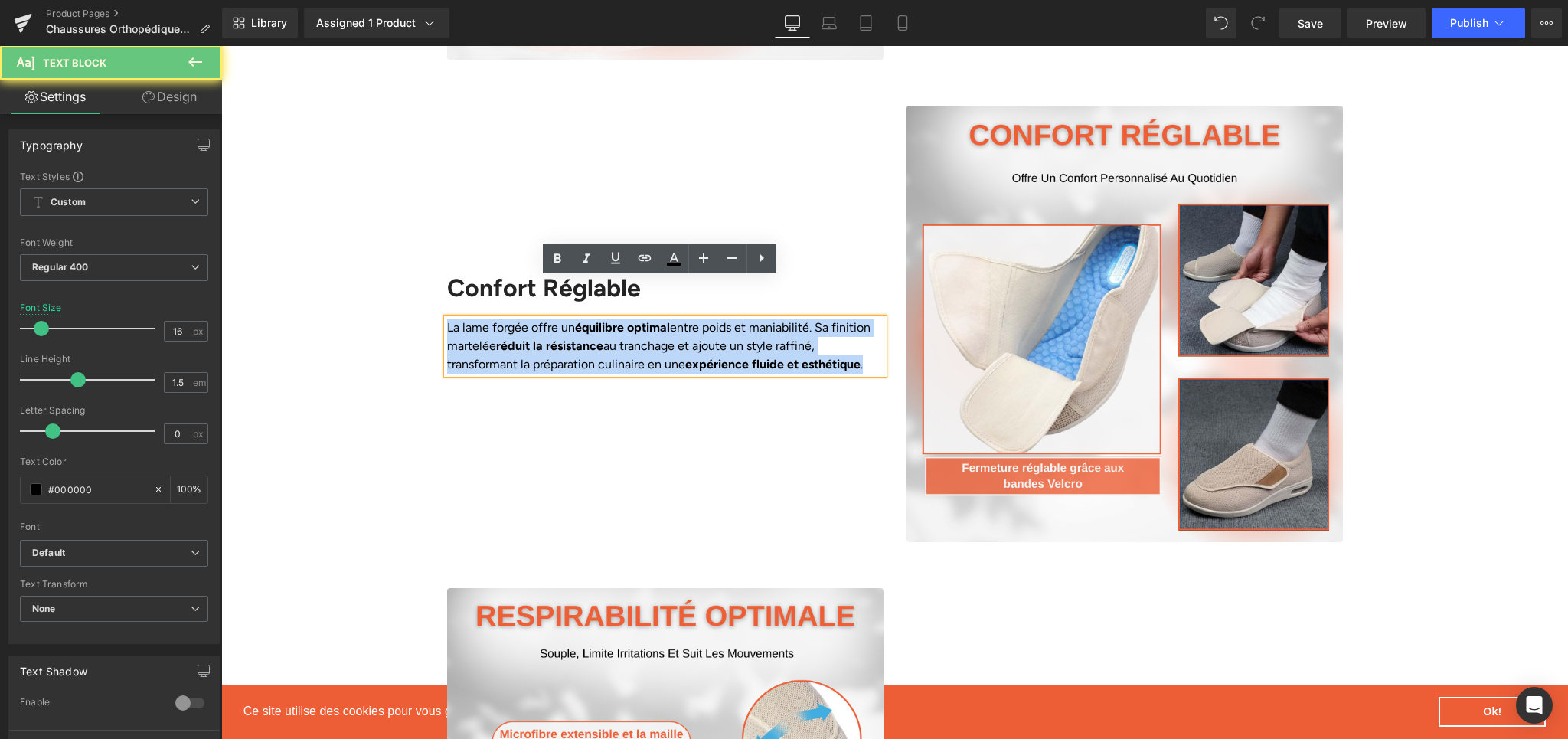
click at [626, 319] on p "La lame forgée offre un équilibre optimal entre poids et maniabilité. Sa finiti…" at bounding box center [665, 346] width 436 height 55
paste div
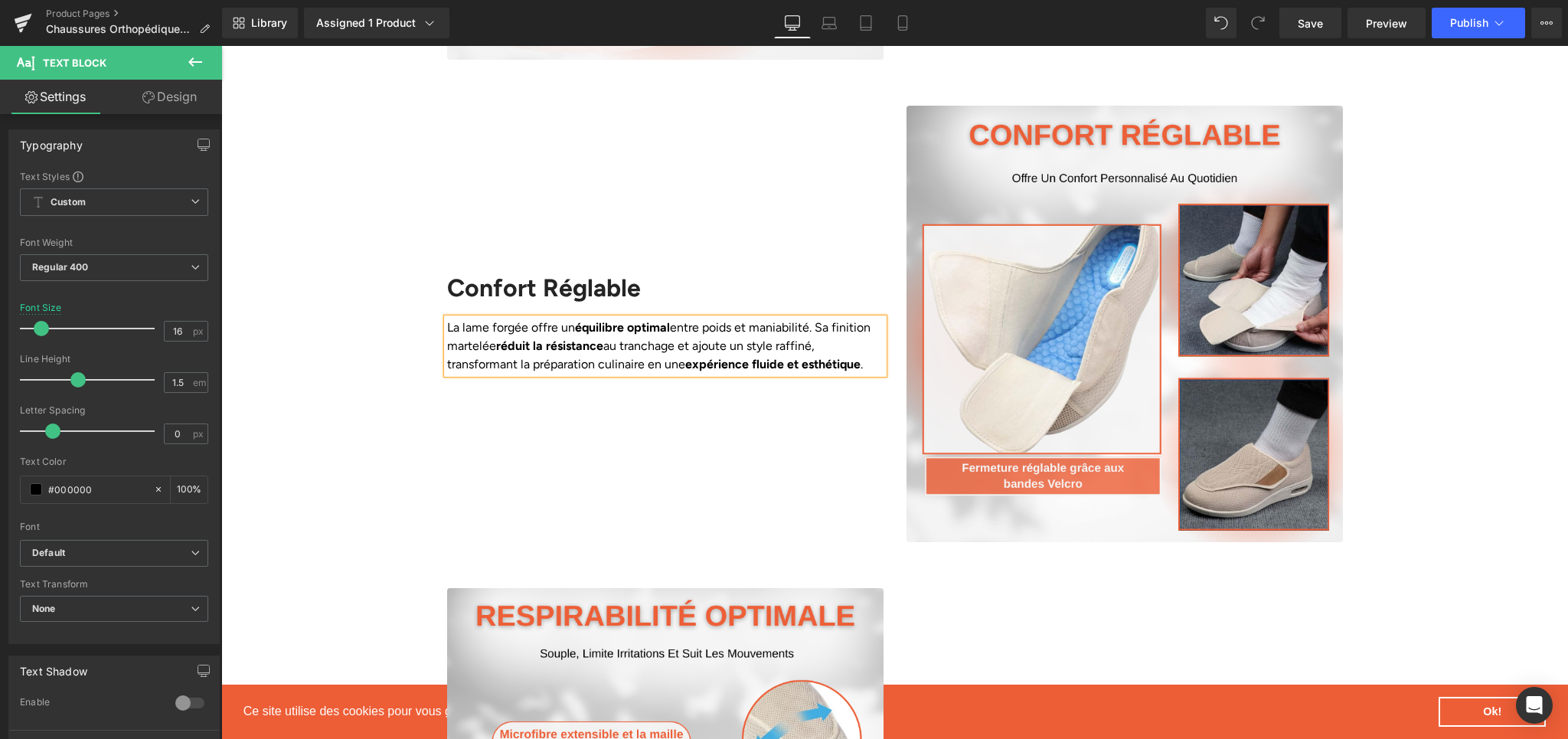
scroll to position [2304, 0]
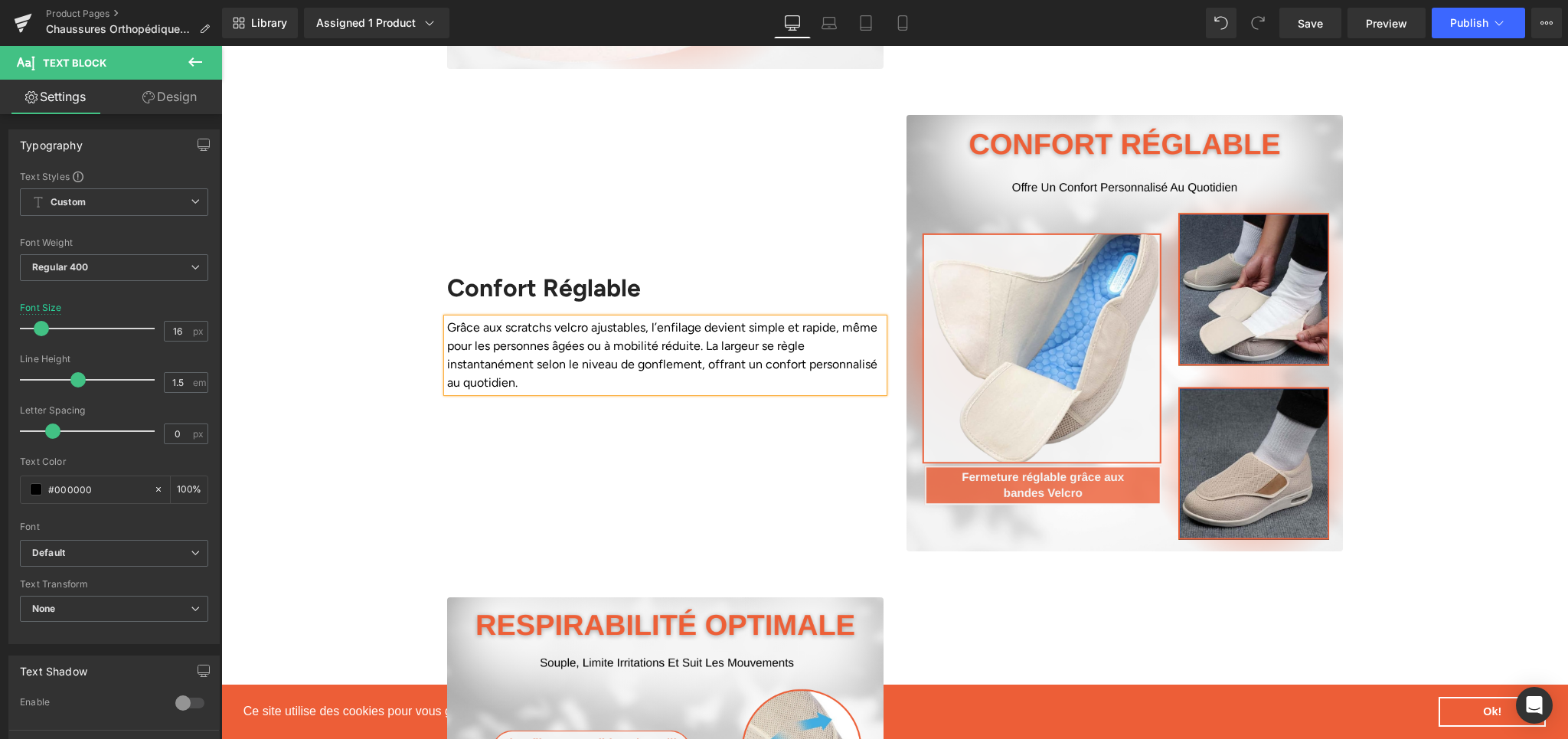
click at [640, 405] on div "Confort Réglable Heading Grâce aux scratchs velcro ajustables, l’enfilage devie…" at bounding box center [665, 333] width 459 height 436
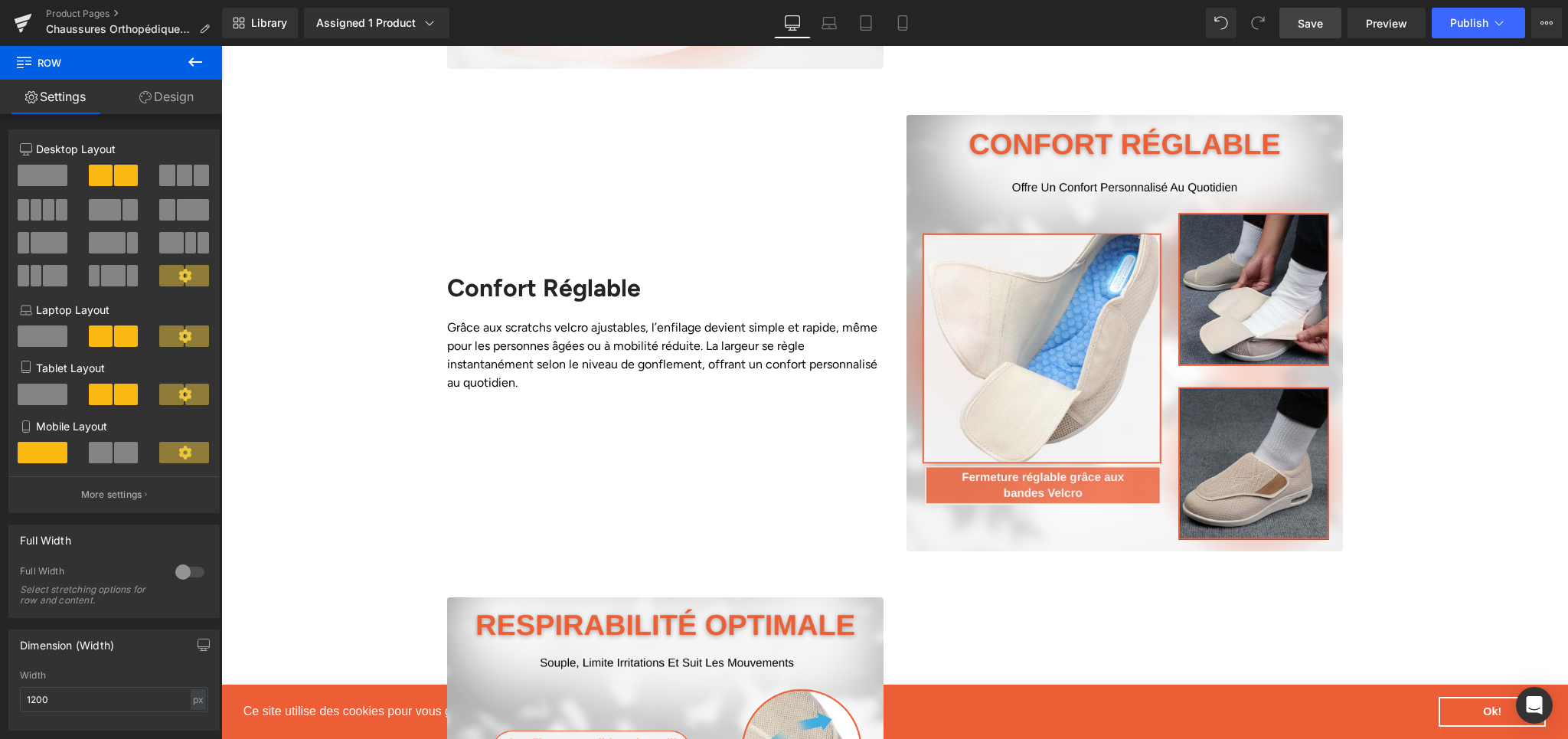
click at [1292, 15] on link "Save" at bounding box center [1310, 23] width 62 height 31
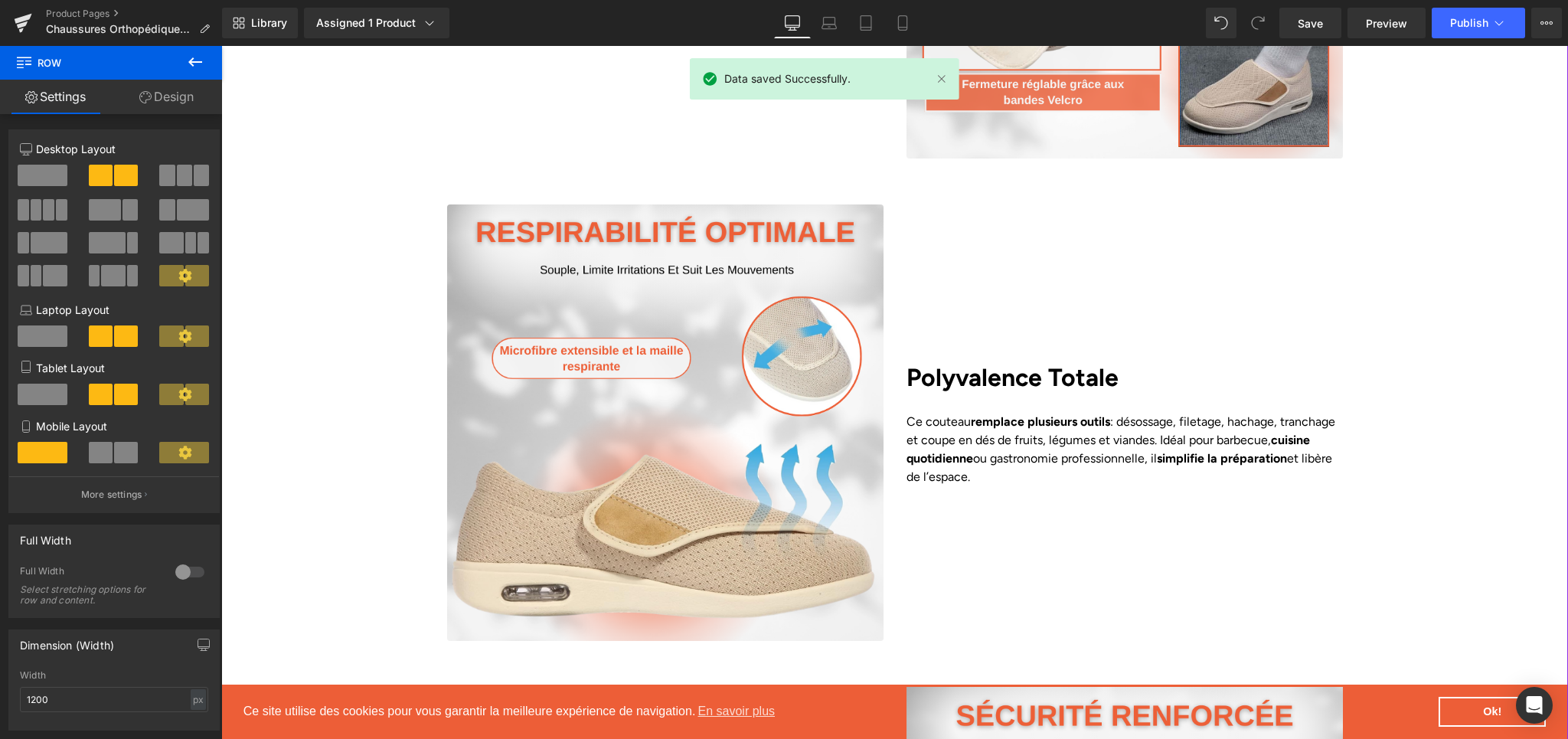
scroll to position [2717, 0]
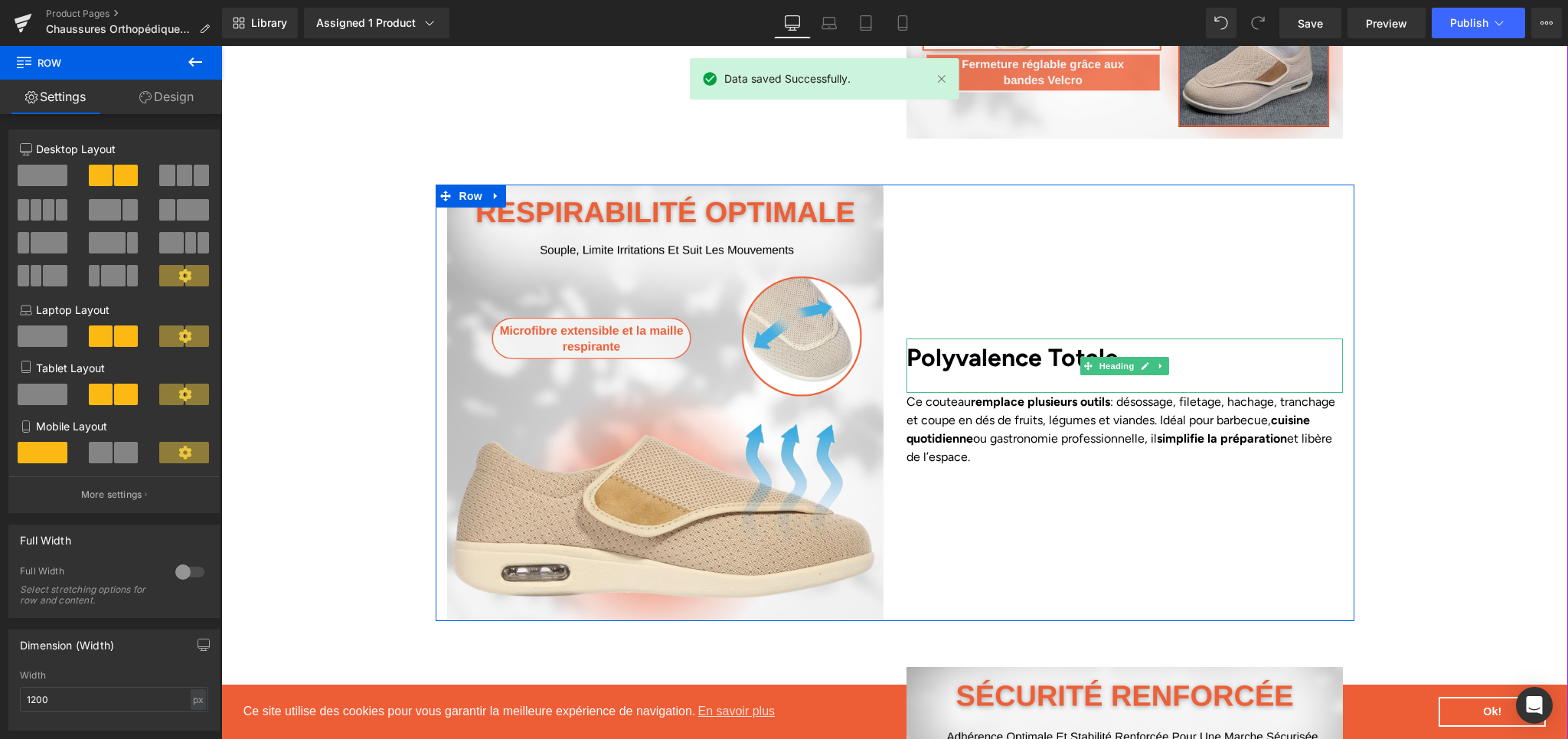
click at [977, 343] on b "Polyvalence Totale" at bounding box center [1012, 357] width 212 height 29
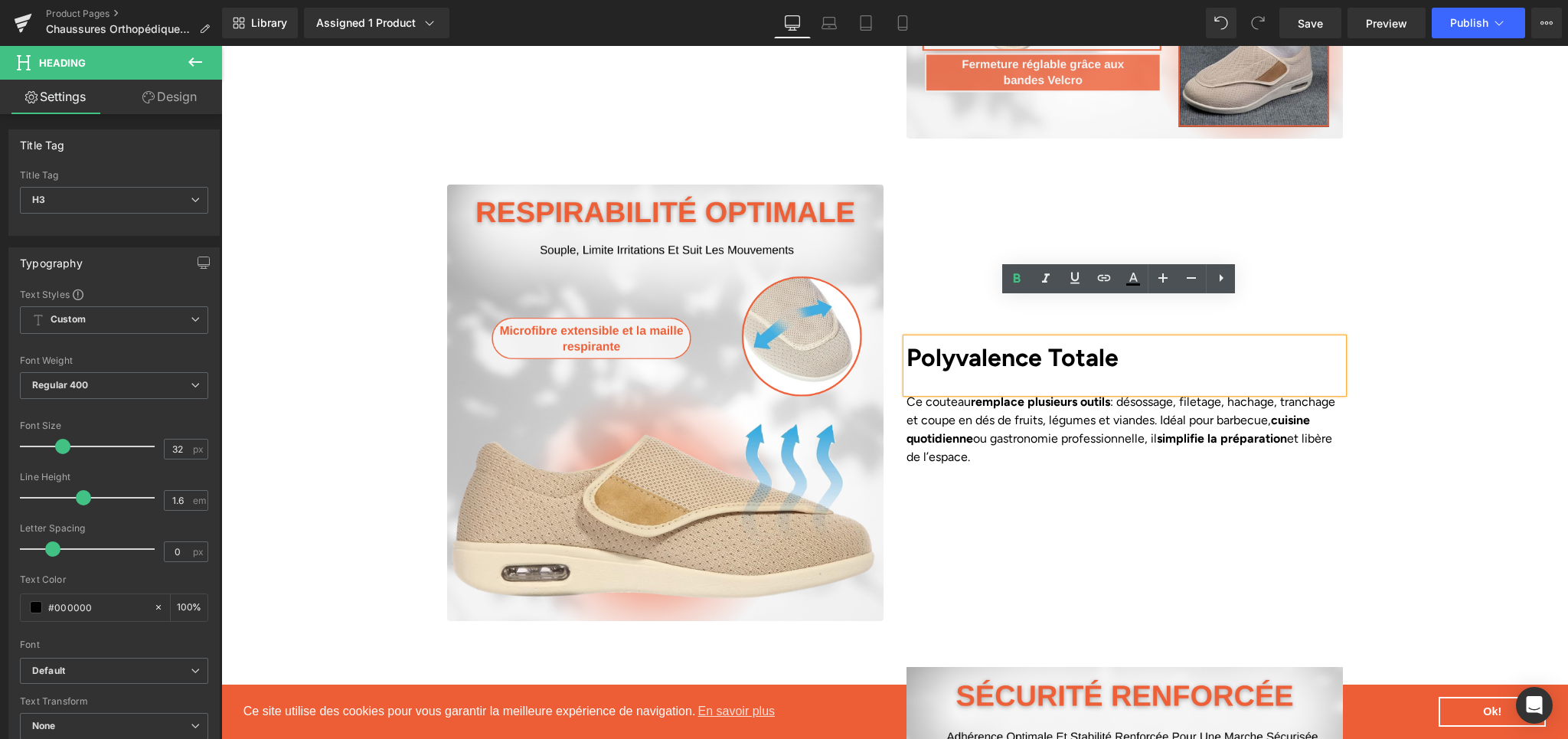
click at [946, 343] on b "Polyvalence Totale" at bounding box center [1012, 357] width 212 height 29
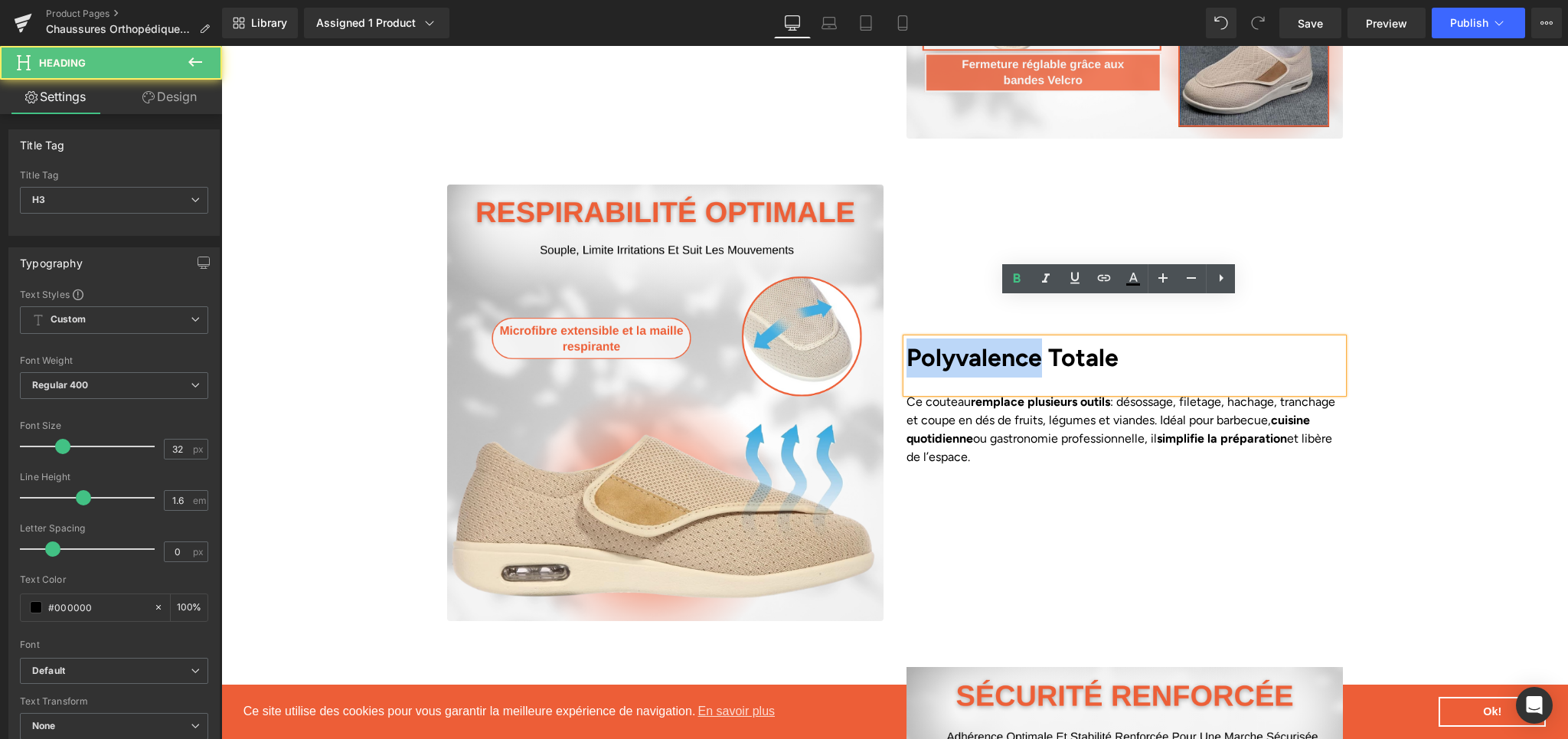
click at [946, 343] on b "Polyvalence Totale" at bounding box center [1012, 357] width 212 height 29
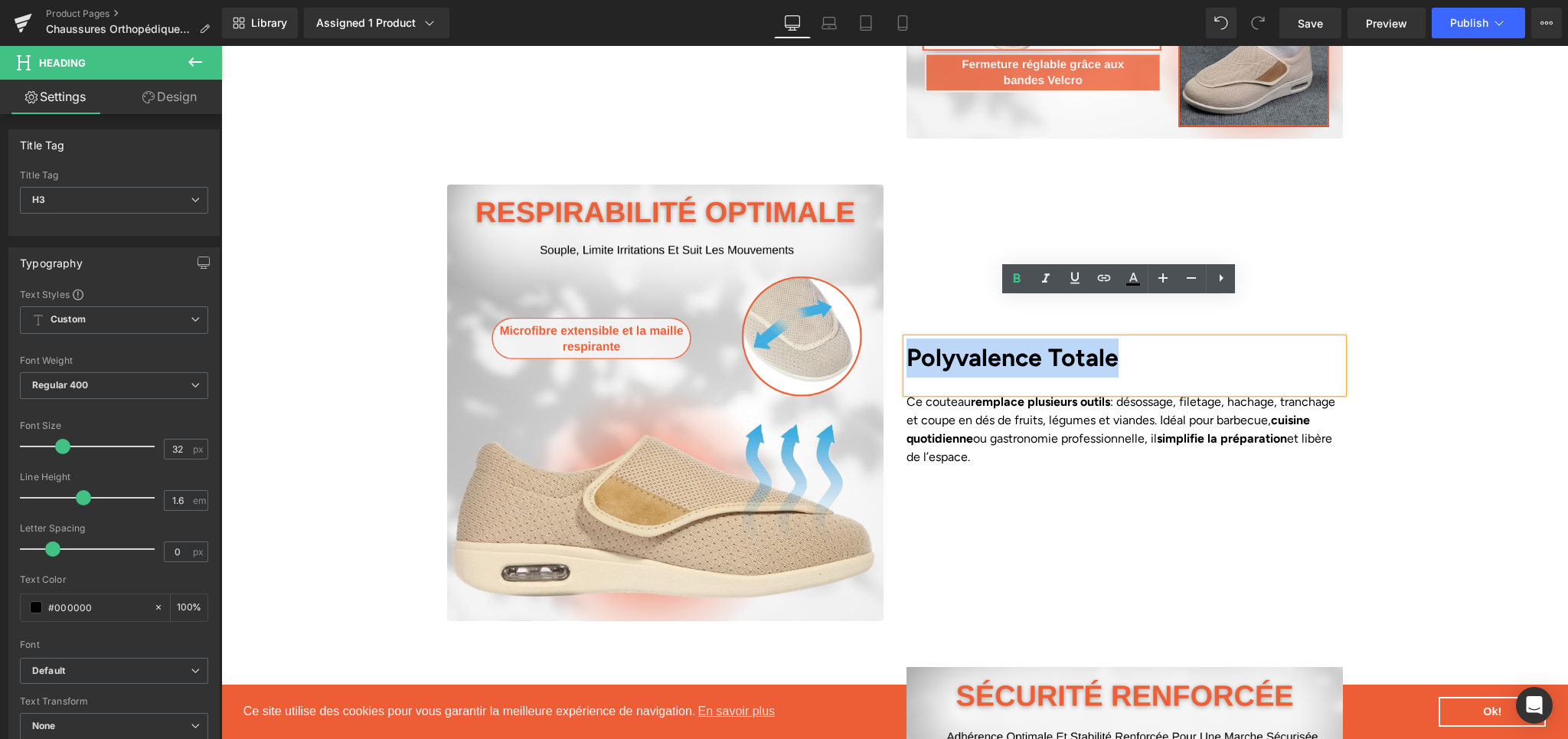
paste div
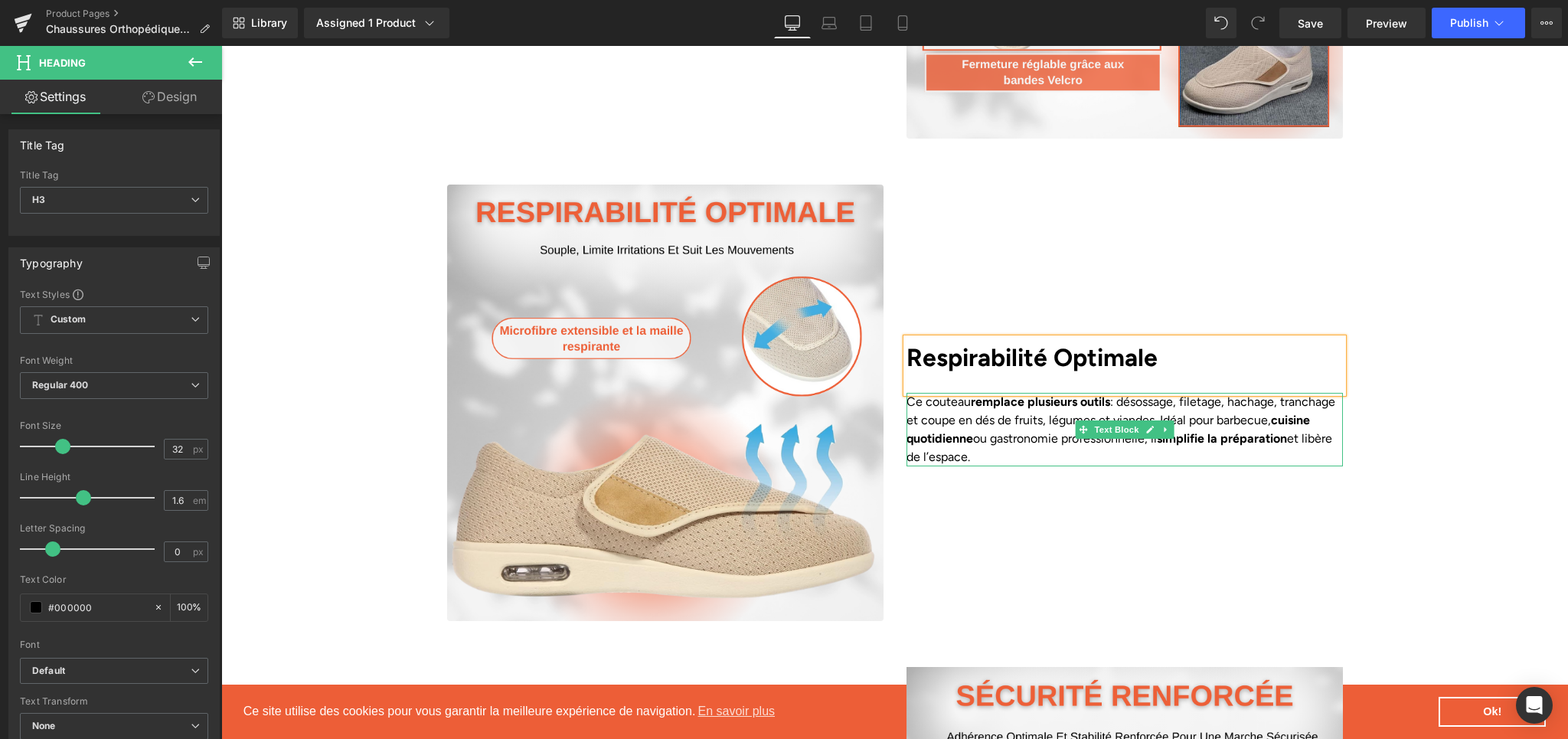
click at [931, 393] on p "Ce couteau remplace plusieurs outils : désossage, filetage, hachage, tranchage …" at bounding box center [1125, 430] width 436 height 73
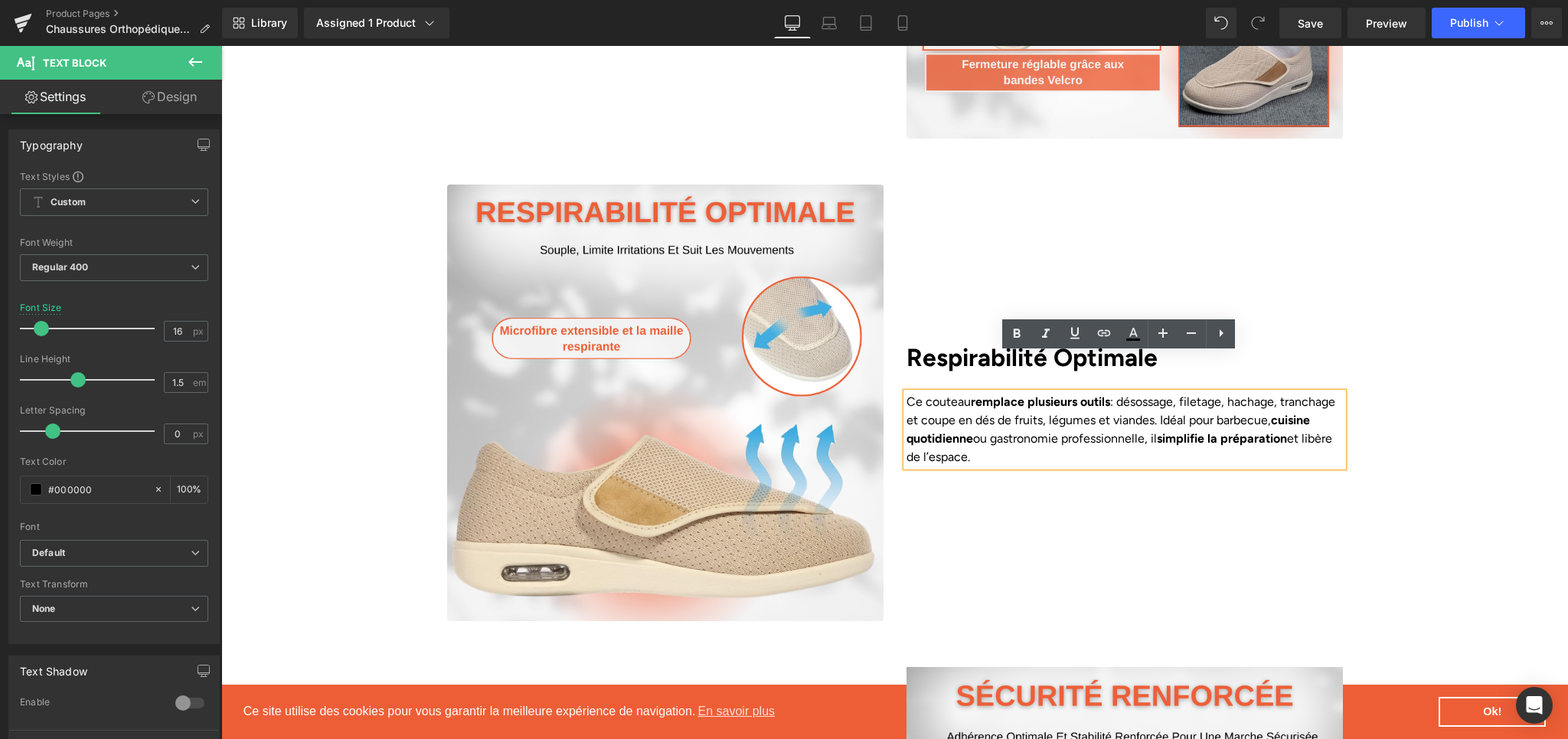
click at [1080, 393] on p "Ce couteau remplace plusieurs outils : désossage, filetage, hachage, tranchage …" at bounding box center [1125, 430] width 436 height 73
paste div
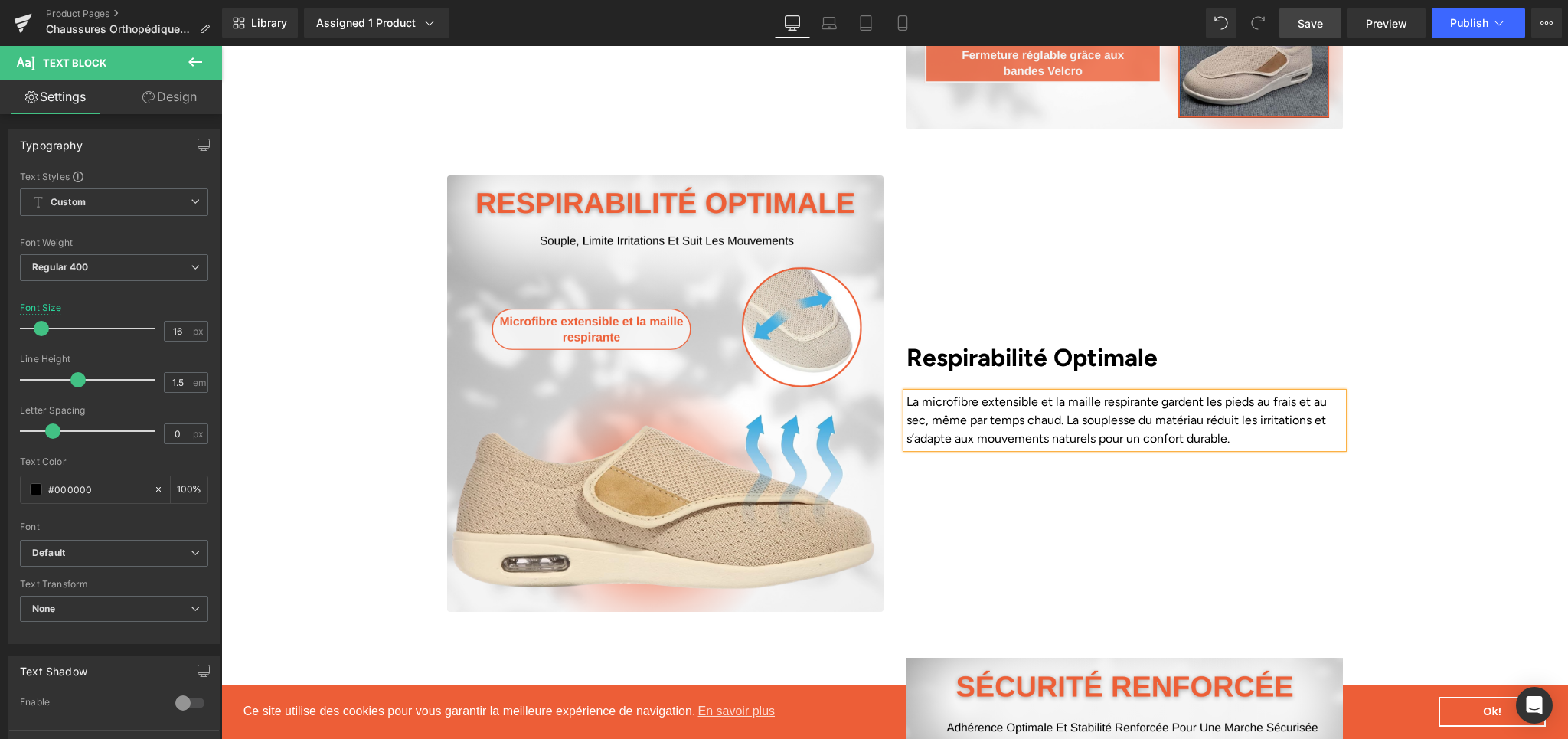
drag, startPoint x: 1336, startPoint y: 22, endPoint x: 1200, endPoint y: 252, distance: 267.2
click at [1336, 22] on link "Save" at bounding box center [1310, 23] width 62 height 31
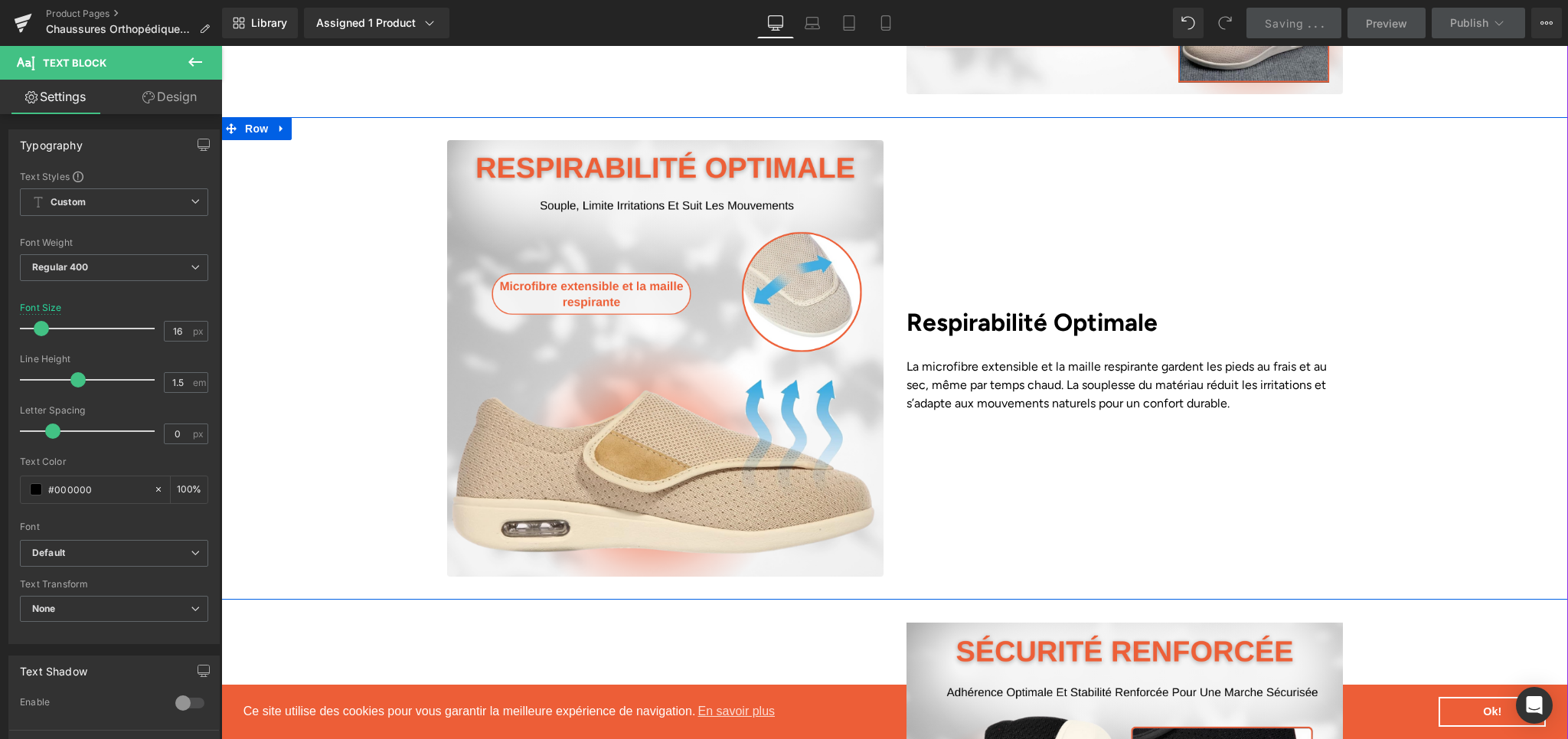
scroll to position [2959, 0]
